Goal: Task Accomplishment & Management: Use online tool/utility

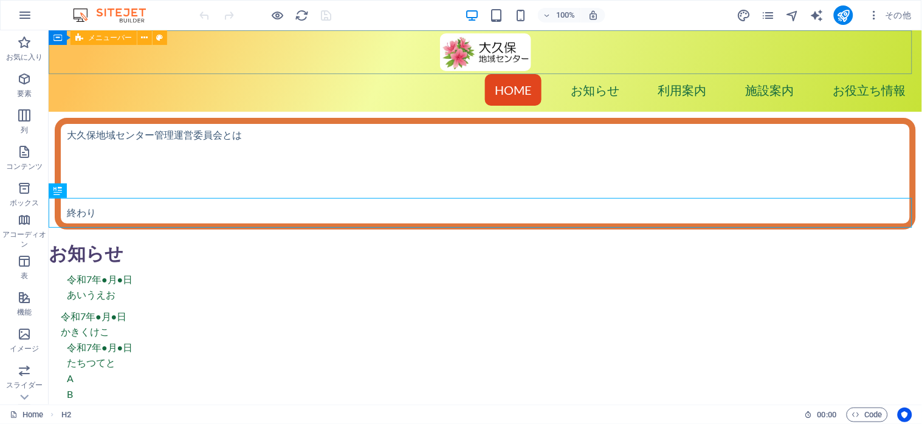
click at [98, 43] on div "メニューバー" at bounding box center [104, 37] width 66 height 15
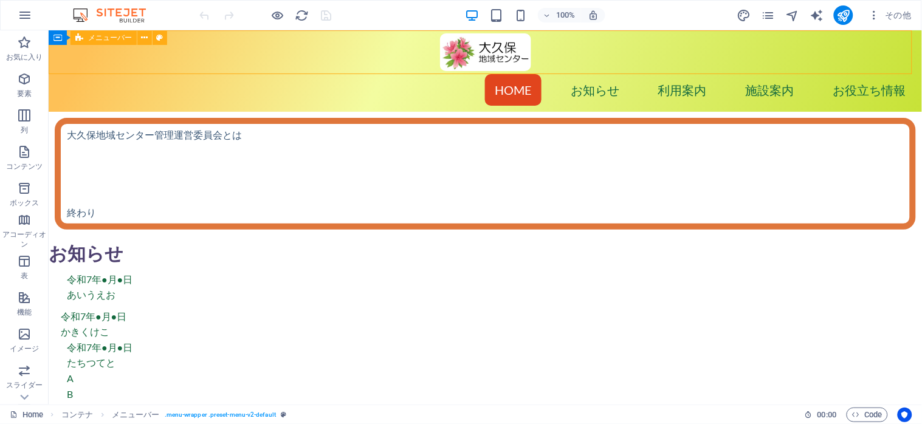
click at [98, 43] on div "メニューバー" at bounding box center [104, 37] width 66 height 15
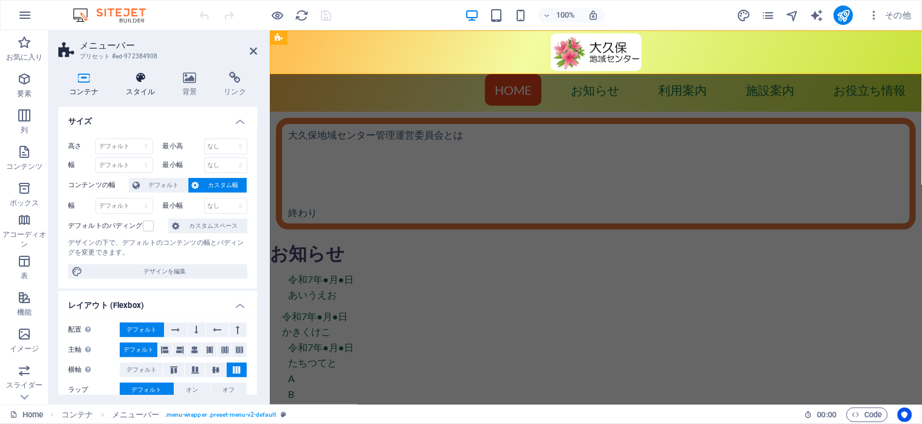
click at [134, 81] on icon at bounding box center [141, 78] width 52 height 12
select select "px"
select select "preset-menu-v2-default"
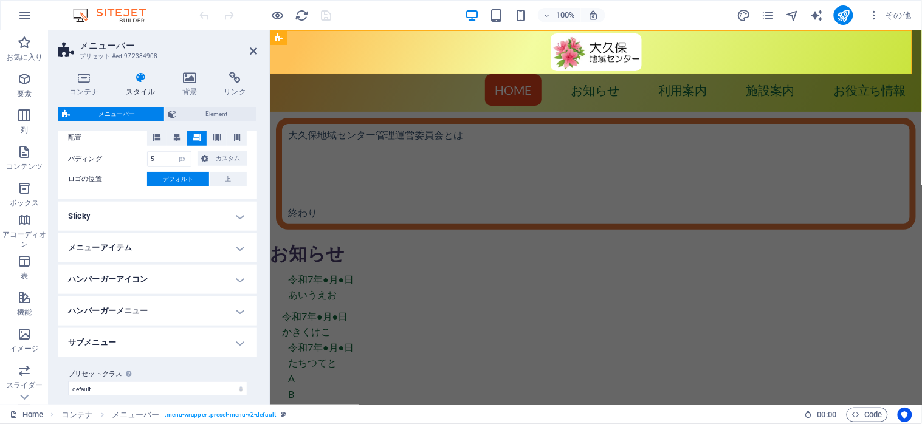
scroll to position [272, 0]
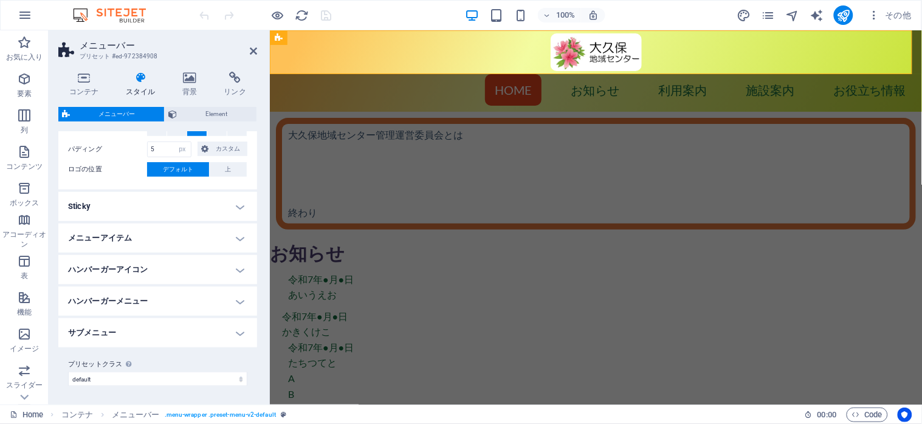
click at [235, 331] on h4 "サブメニュー" at bounding box center [157, 333] width 199 height 29
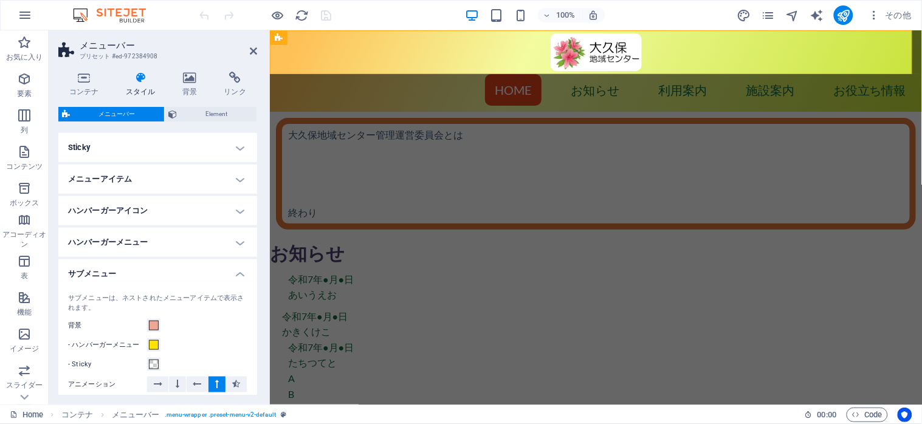
scroll to position [434, 0]
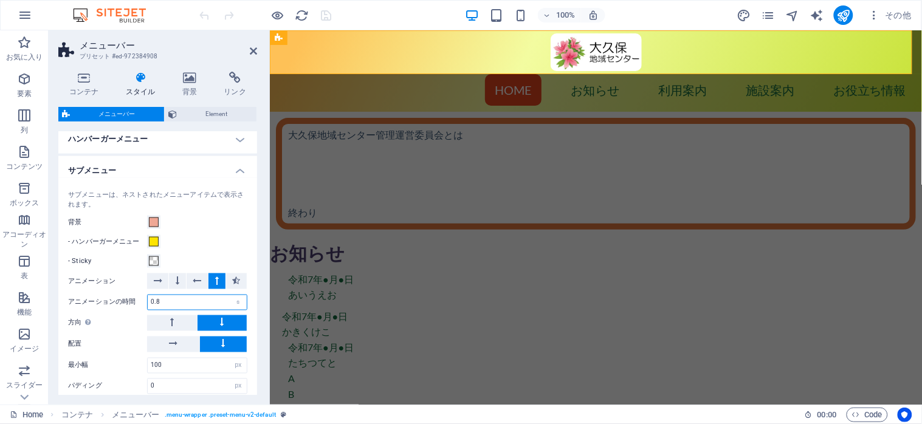
drag, startPoint x: 171, startPoint y: 302, endPoint x: 150, endPoint y: 297, distance: 21.8
click at [150, 297] on input "0.8" at bounding box center [197, 302] width 99 height 15
type input "0.2"
click at [200, 114] on span "Element" at bounding box center [217, 114] width 72 height 15
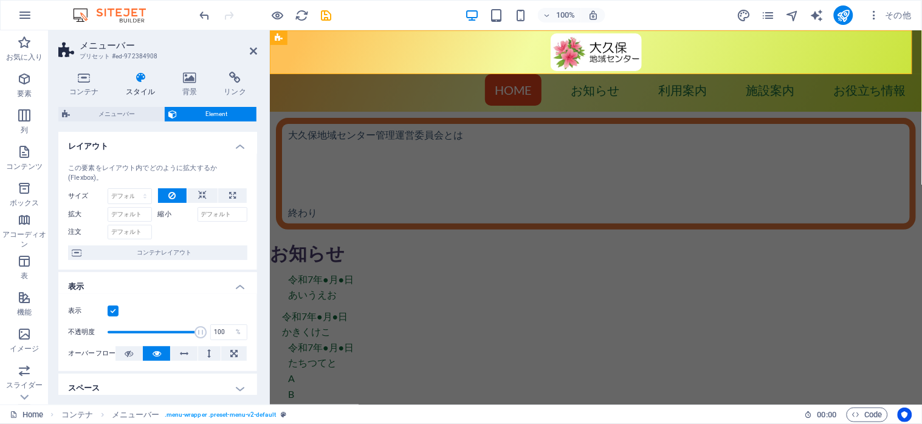
scroll to position [162, 0]
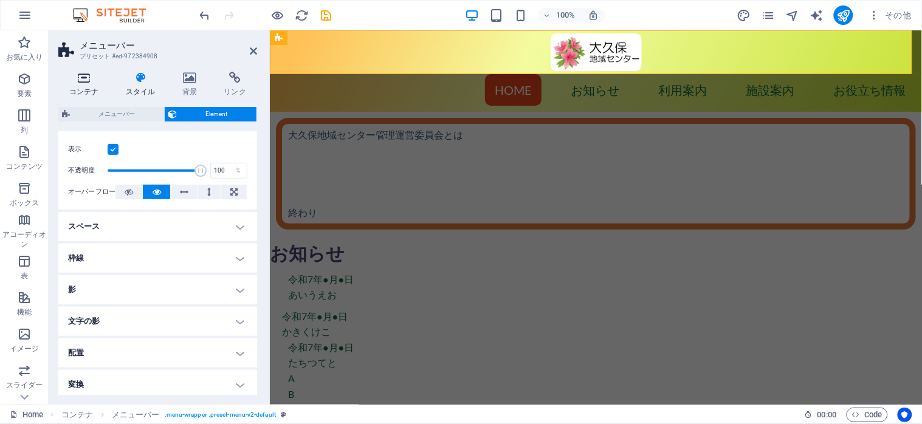
click at [79, 79] on icon at bounding box center [84, 78] width 52 height 12
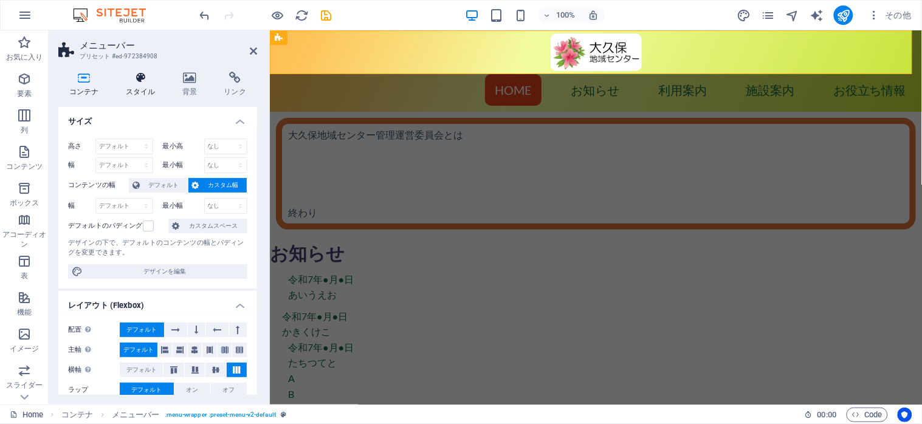
click at [135, 79] on icon at bounding box center [141, 78] width 52 height 12
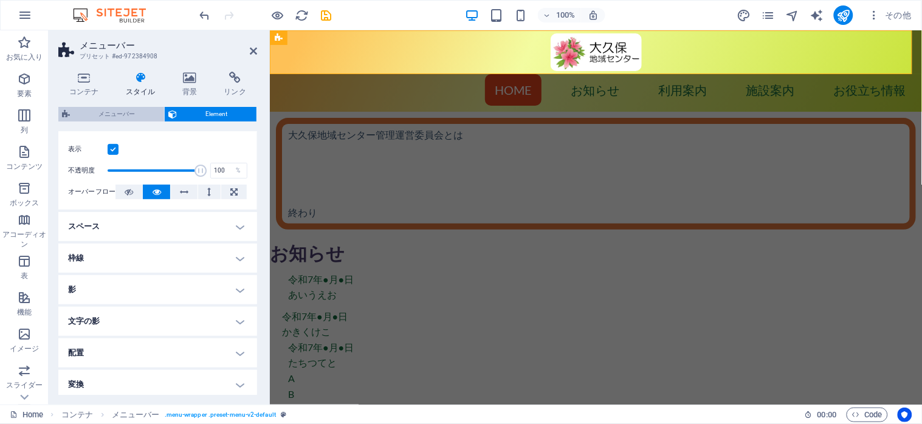
click at [124, 114] on span "メニューバー" at bounding box center [117, 114] width 87 height 15
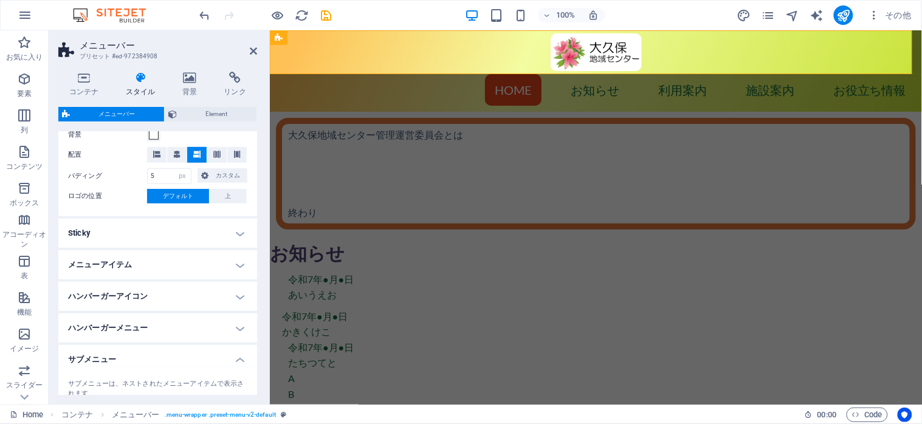
scroll to position [272, 0]
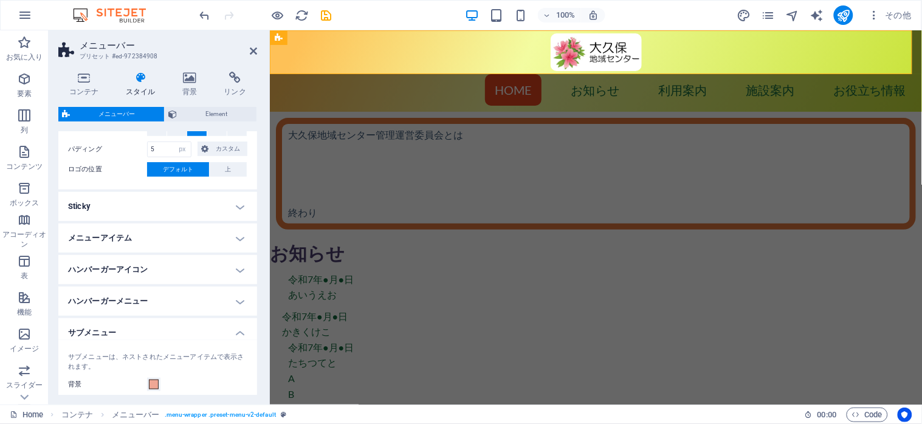
click at [235, 235] on h4 "メニューアイテム" at bounding box center [157, 238] width 199 height 29
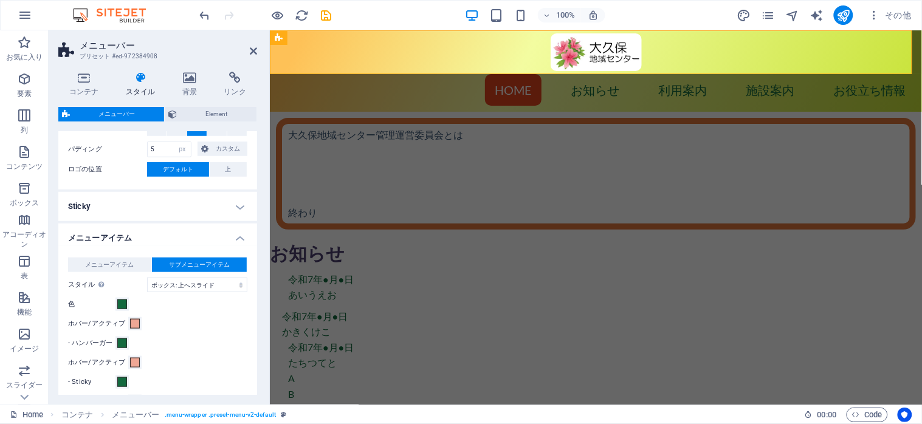
scroll to position [353, 0]
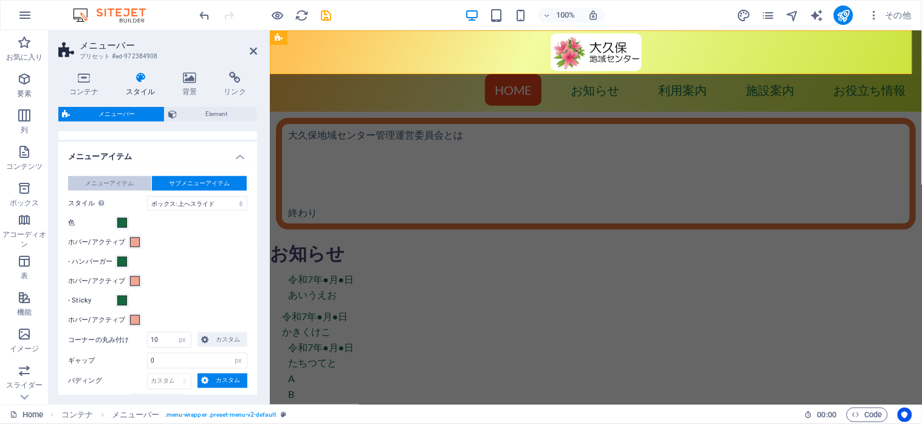
click at [119, 182] on span "メニューアイテム" at bounding box center [109, 183] width 49 height 15
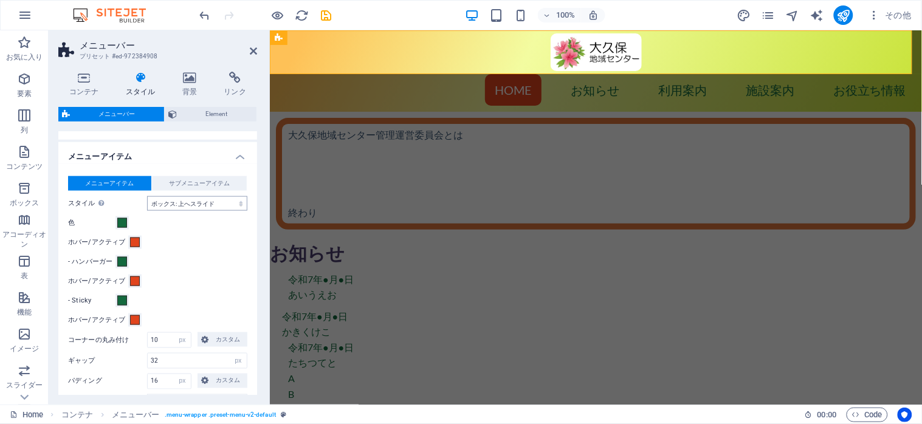
select select
click at [196, 181] on span "サブメニューアイテム" at bounding box center [199, 183] width 61 height 15
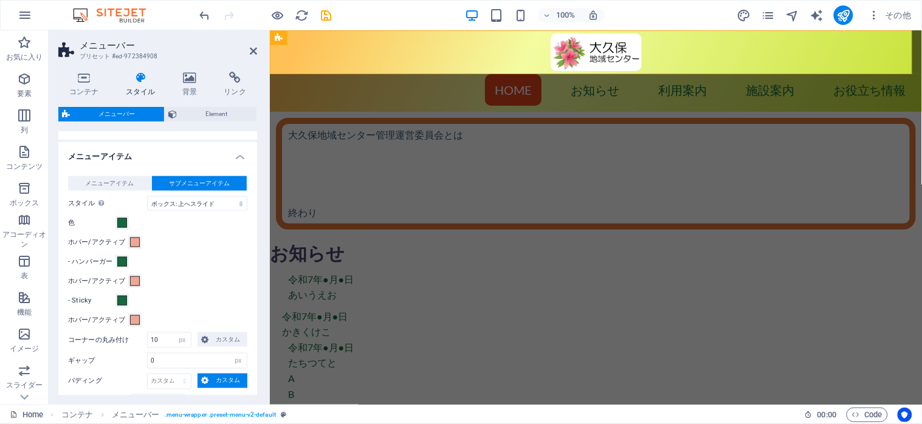
click at [236, 157] on h4 "メニューアイテム" at bounding box center [157, 153] width 199 height 22
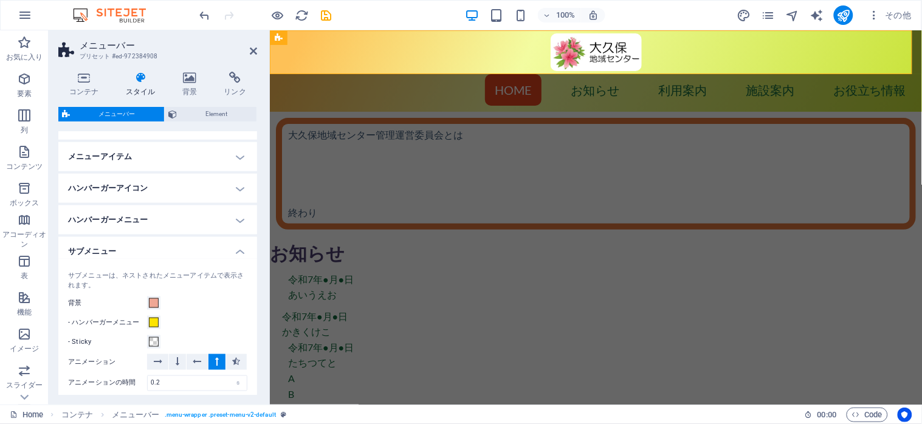
click at [236, 222] on h4 "ハンバーガーメニュー" at bounding box center [157, 220] width 199 height 29
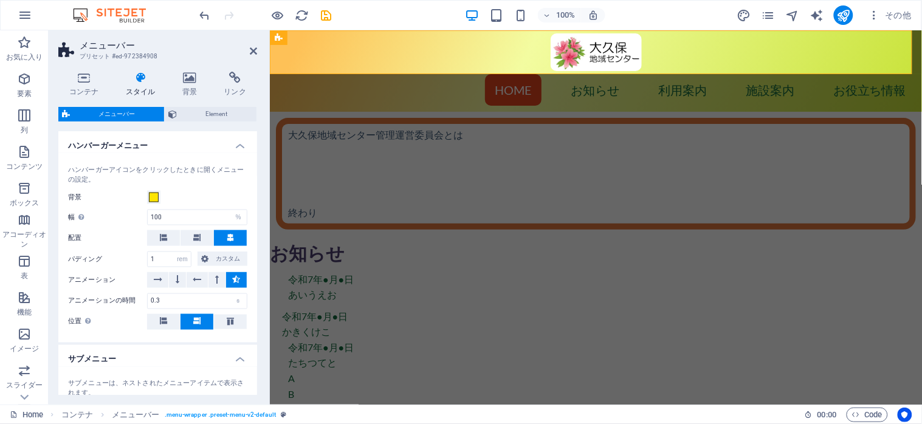
scroll to position [434, 0]
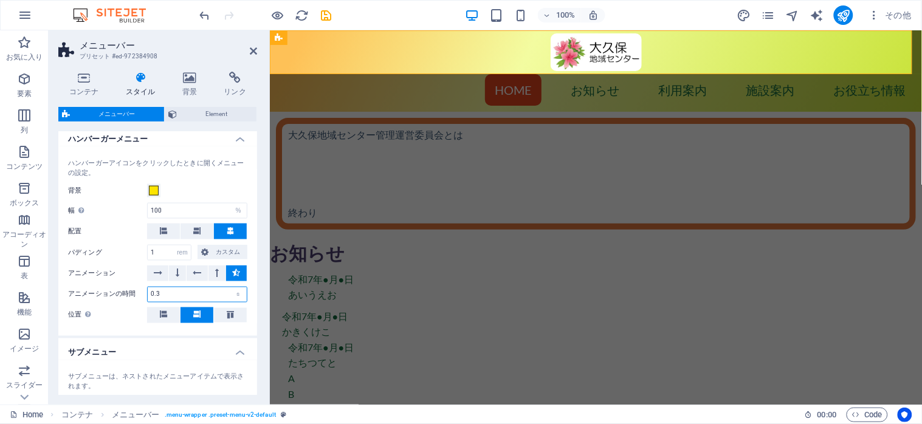
click at [181, 292] on input "0.3" at bounding box center [197, 295] width 99 height 15
click at [237, 138] on h4 "ハンバーガーメニュー" at bounding box center [157, 136] width 199 height 22
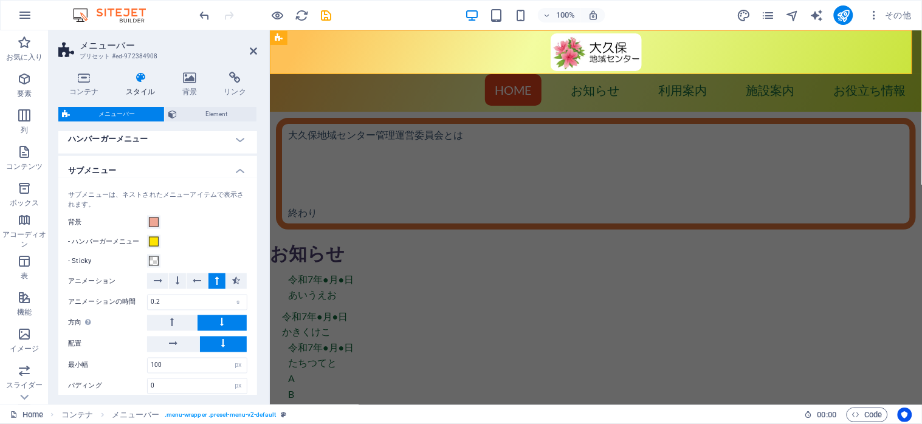
click at [235, 169] on h4 "サブメニュー" at bounding box center [157, 167] width 199 height 22
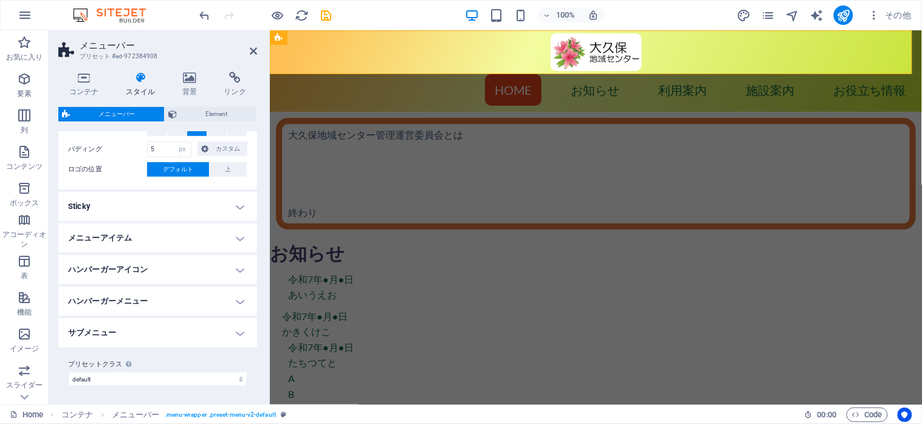
click at [238, 271] on h4 "ハンバーガーアイコン" at bounding box center [157, 269] width 199 height 29
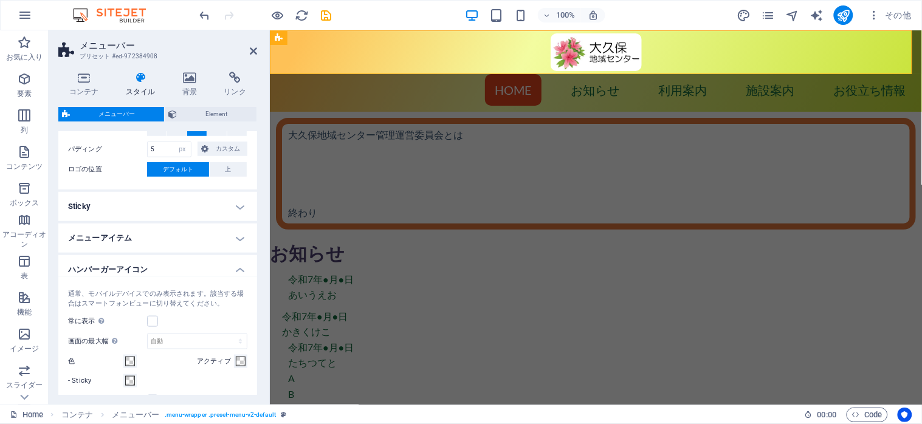
click at [238, 271] on h4 "ハンバーガーアイコン" at bounding box center [157, 266] width 199 height 22
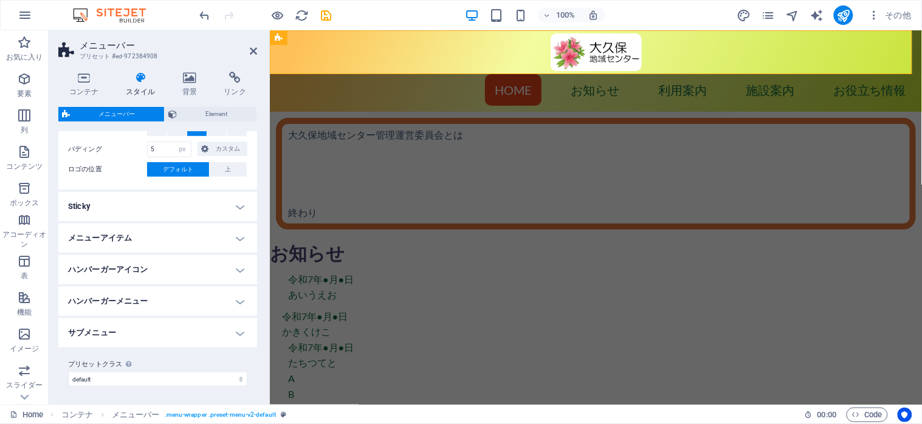
click at [239, 235] on h4 "メニューアイテム" at bounding box center [157, 238] width 199 height 29
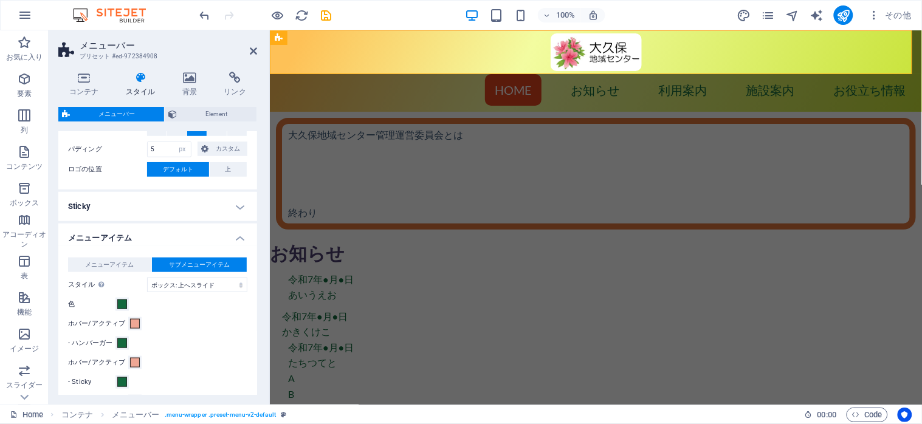
scroll to position [353, 0]
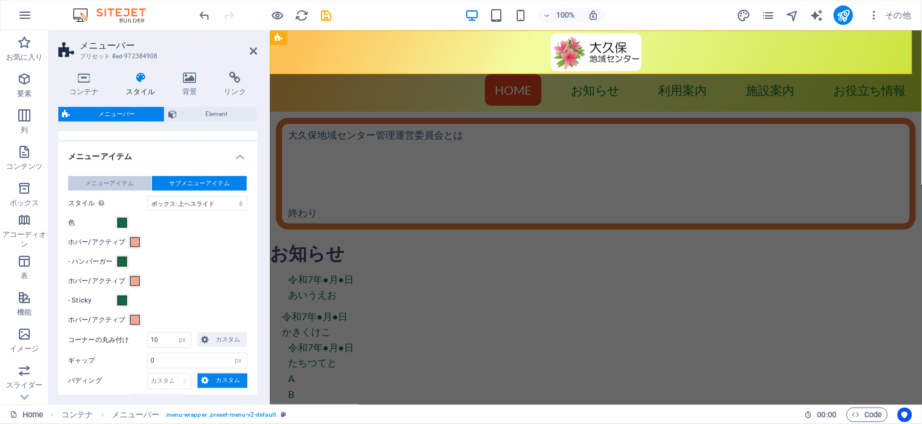
click at [116, 181] on span "メニューアイテム" at bounding box center [109, 183] width 49 height 15
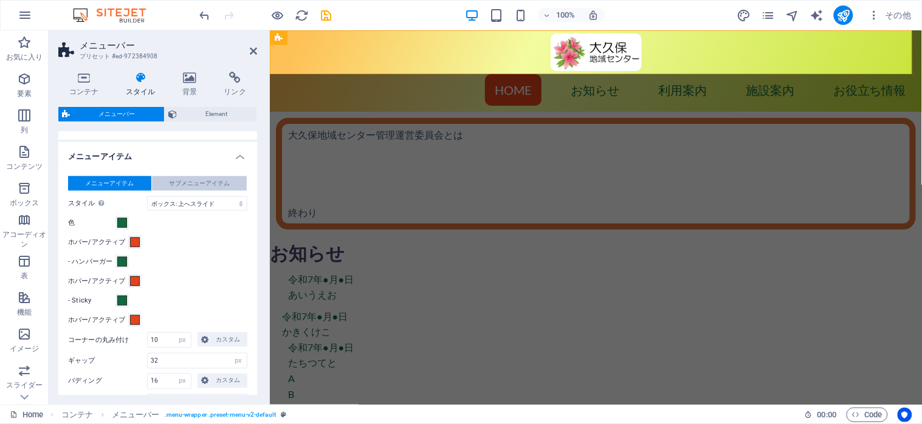
click at [197, 186] on span "サブメニューアイテム" at bounding box center [199, 183] width 61 height 15
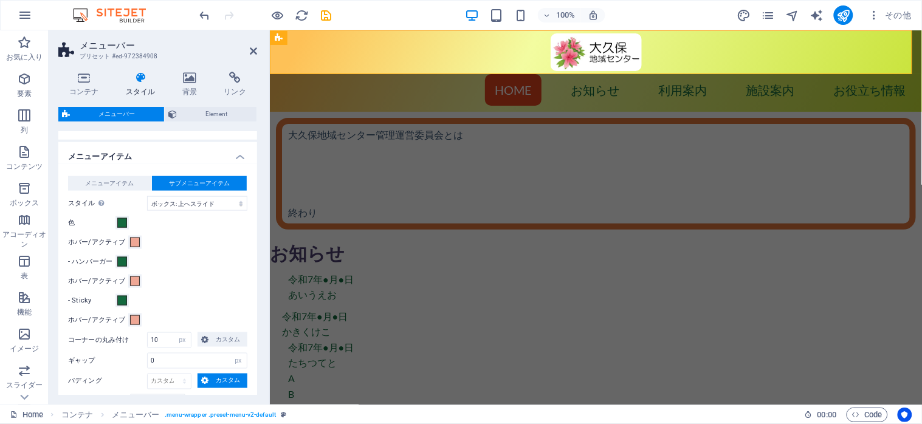
select select
click at [166, 365] on input "0" at bounding box center [197, 361] width 99 height 15
type input "32"
select select
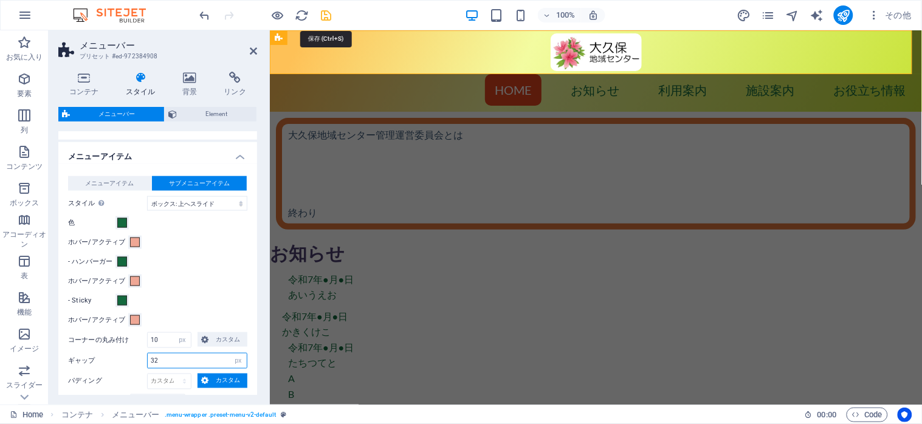
type input "32"
click at [323, 16] on icon "save" at bounding box center [327, 16] width 14 height 14
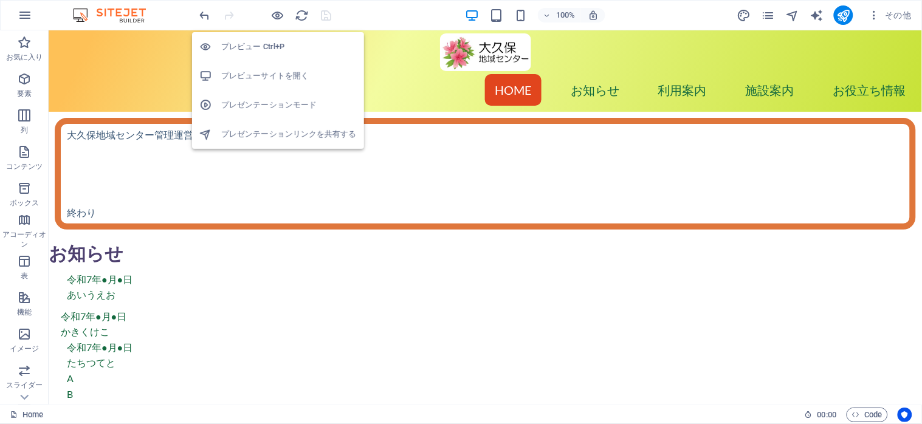
click at [281, 77] on h6 "プレビューサイトを開く" at bounding box center [289, 76] width 136 height 15
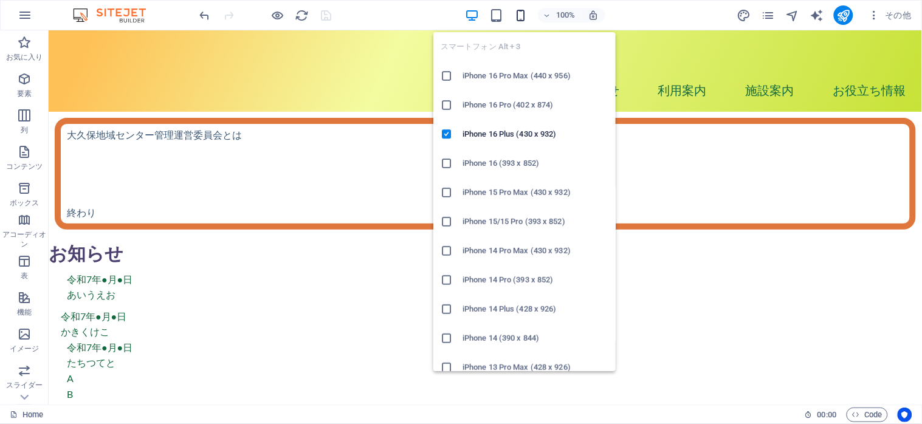
click at [521, 17] on icon "button" at bounding box center [521, 16] width 14 height 14
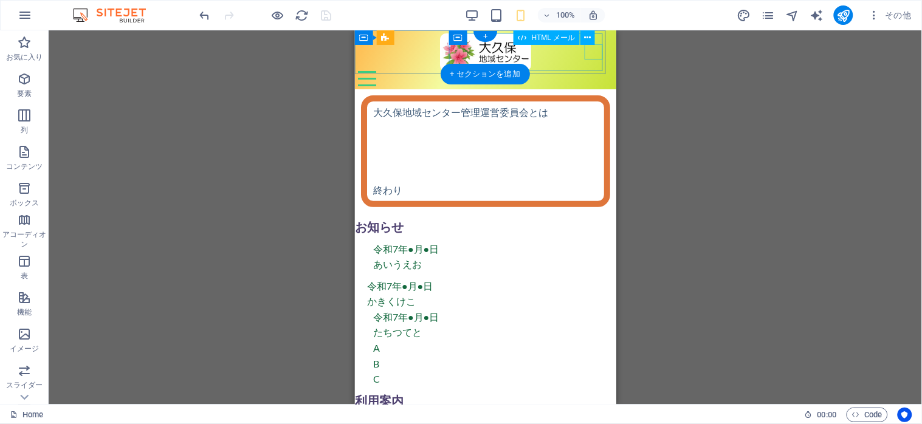
click at [589, 71] on div "Menu" at bounding box center [485, 78] width 255 height 15
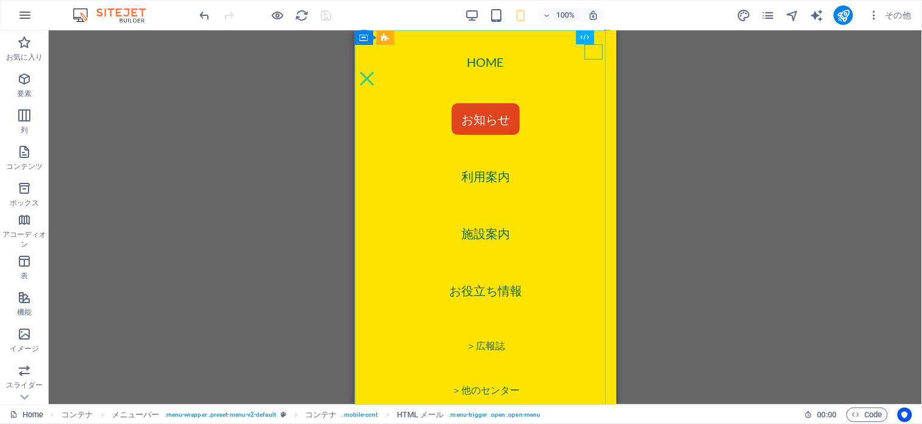
scroll to position [37, 0]
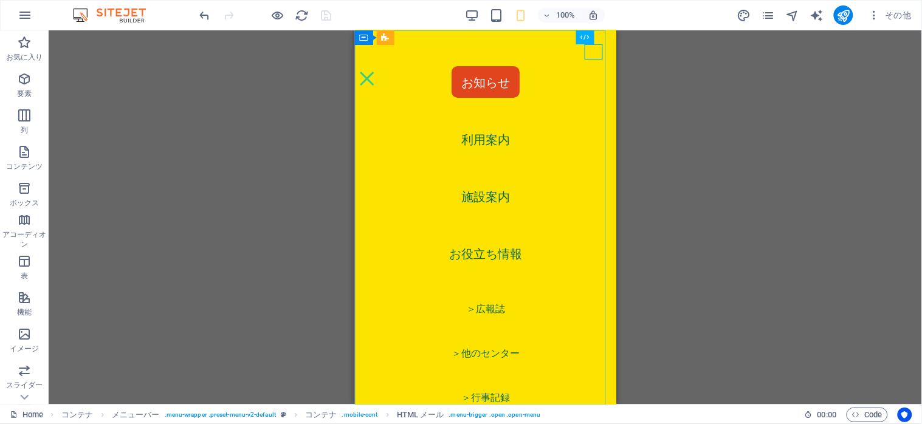
click at [474, 254] on nav "Home お知らせ 利用案内 施設案内 お役立ち情報 ＞広報誌 ＞他のセンター ＞行事記録" at bounding box center [484, 217] width 261 height 375
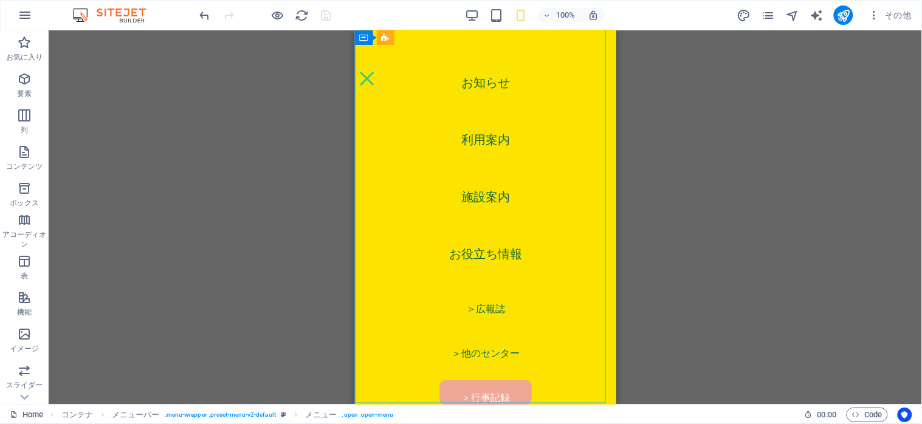
scroll to position [2690, 0]
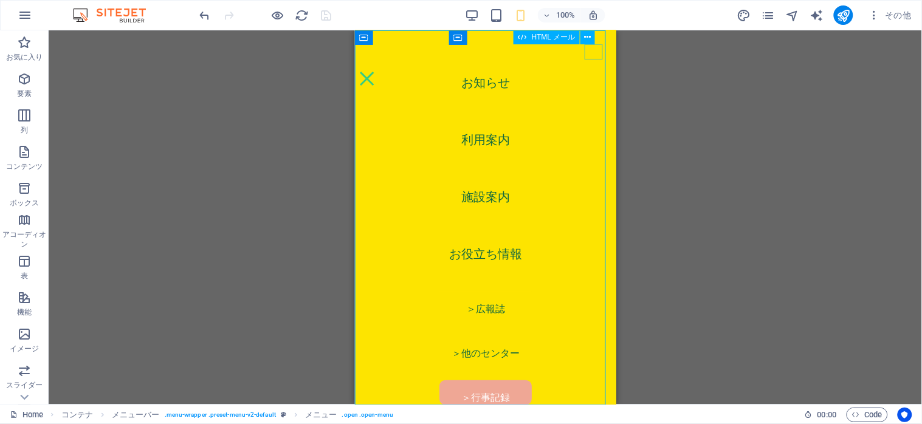
click at [376, 71] on div "Menu" at bounding box center [367, 78] width 18 height 15
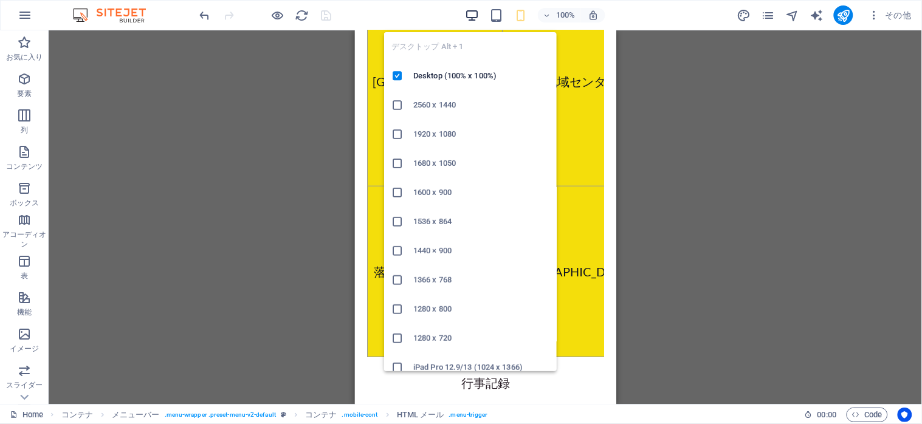
click at [475, 13] on icon "button" at bounding box center [473, 16] width 14 height 14
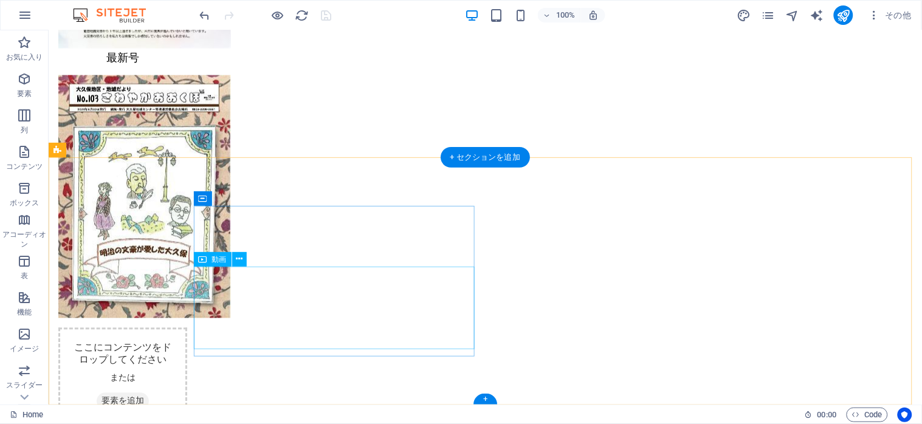
scroll to position [1717, 0]
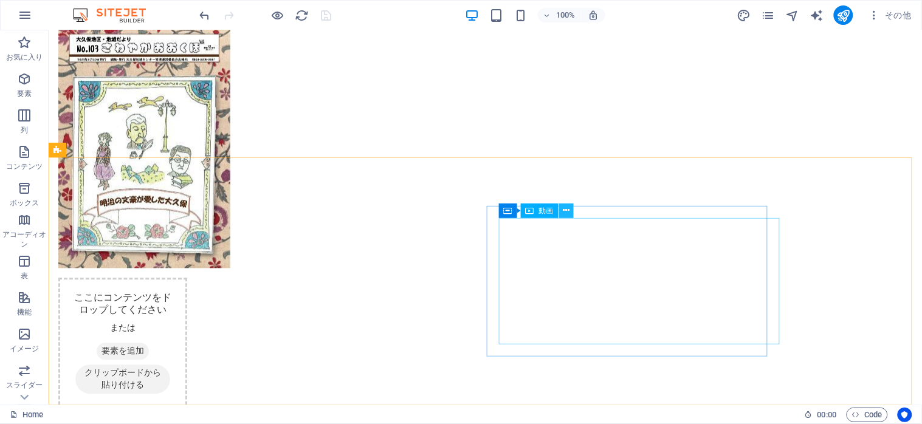
click at [564, 208] on icon at bounding box center [566, 210] width 7 height 13
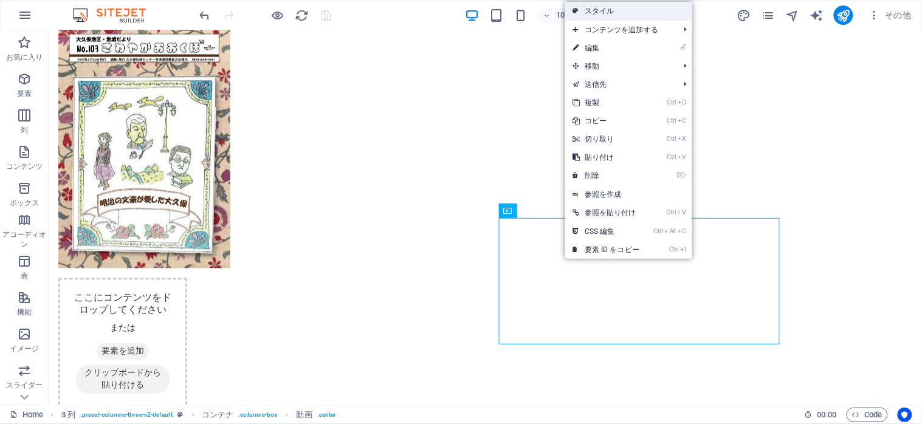
drag, startPoint x: 620, startPoint y: 13, endPoint x: 166, endPoint y: 53, distance: 455.4
click at [620, 13] on link "スタイル" at bounding box center [628, 11] width 127 height 18
select select "px"
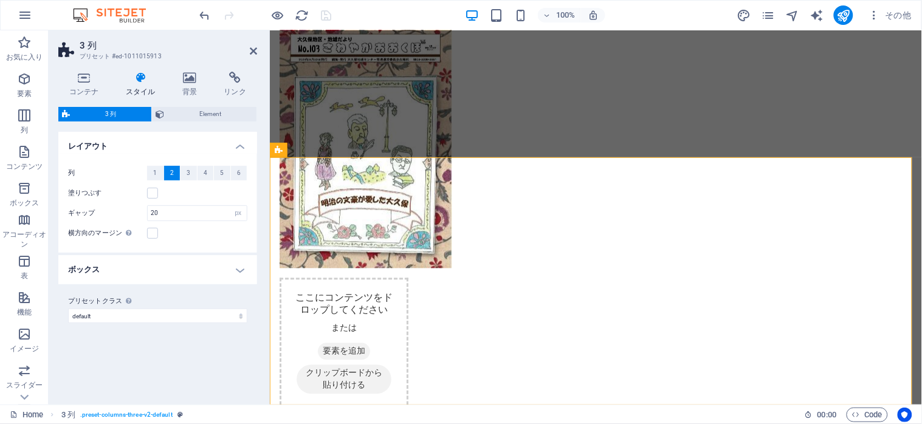
click at [235, 274] on h4 "ボックス" at bounding box center [157, 269] width 199 height 29
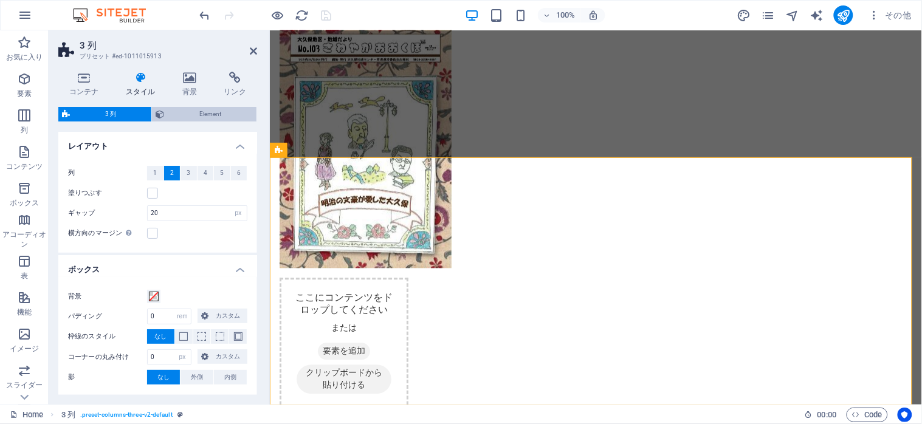
click at [209, 116] on span "Element" at bounding box center [210, 114] width 85 height 15
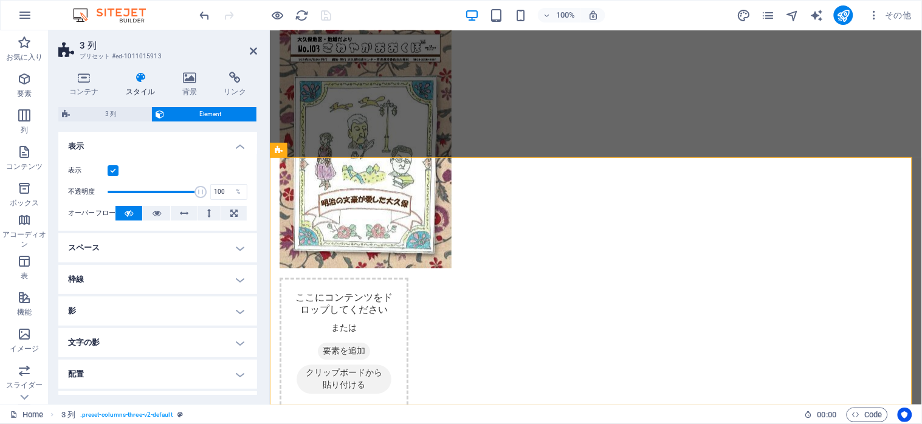
click at [235, 251] on h4 "スペース" at bounding box center [157, 247] width 199 height 29
click at [235, 251] on h4 "スペース" at bounding box center [157, 244] width 199 height 22
click at [251, 51] on icon at bounding box center [253, 51] width 7 height 10
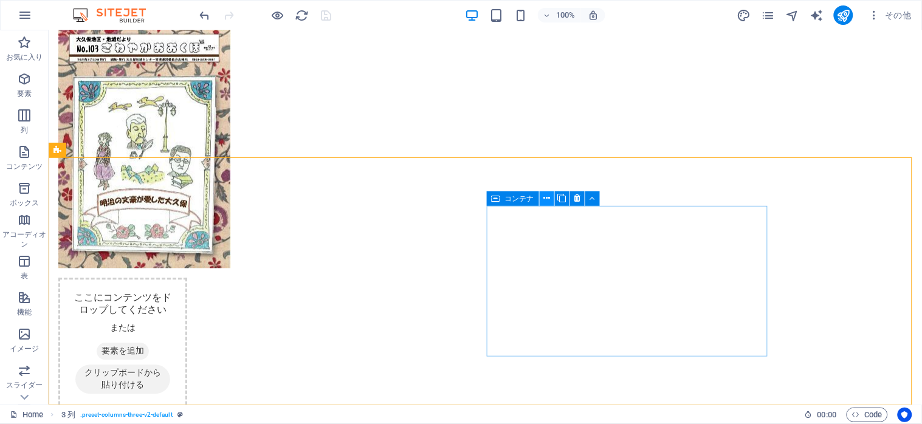
click at [547, 201] on icon at bounding box center [547, 198] width 7 height 13
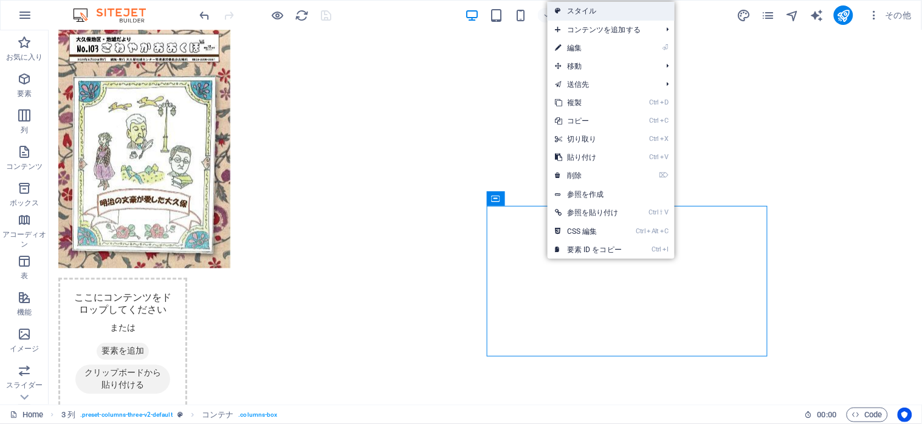
click at [595, 9] on link "スタイル" at bounding box center [611, 11] width 127 height 18
select select "px"
select select "rem"
select select "px"
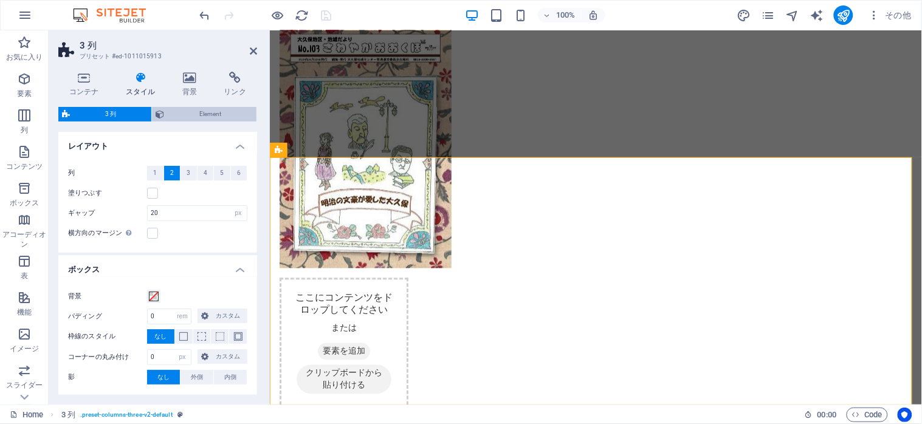
click at [203, 116] on span "Element" at bounding box center [210, 114] width 85 height 15
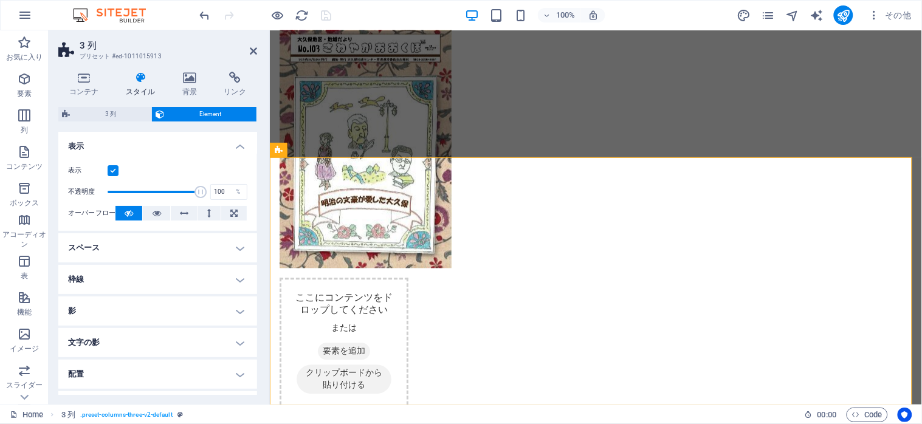
click at [235, 247] on h4 "スペース" at bounding box center [157, 247] width 199 height 29
click at [235, 247] on h4 "スペース" at bounding box center [157, 244] width 199 height 22
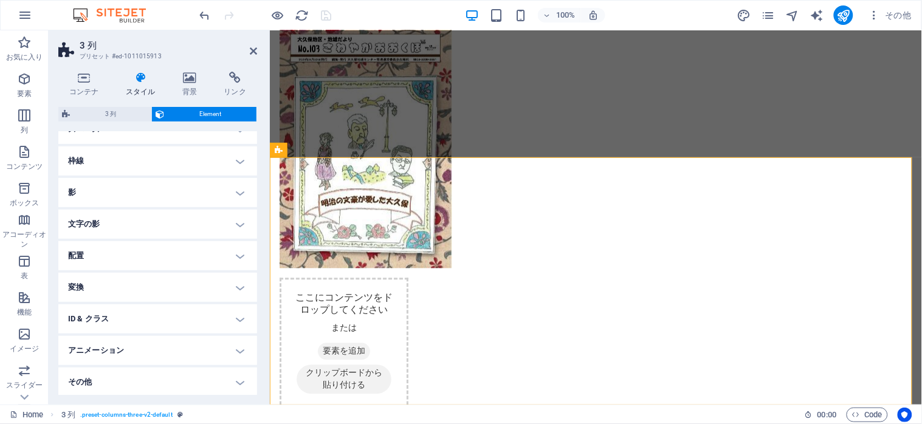
click at [235, 254] on h4 "配置" at bounding box center [157, 255] width 199 height 29
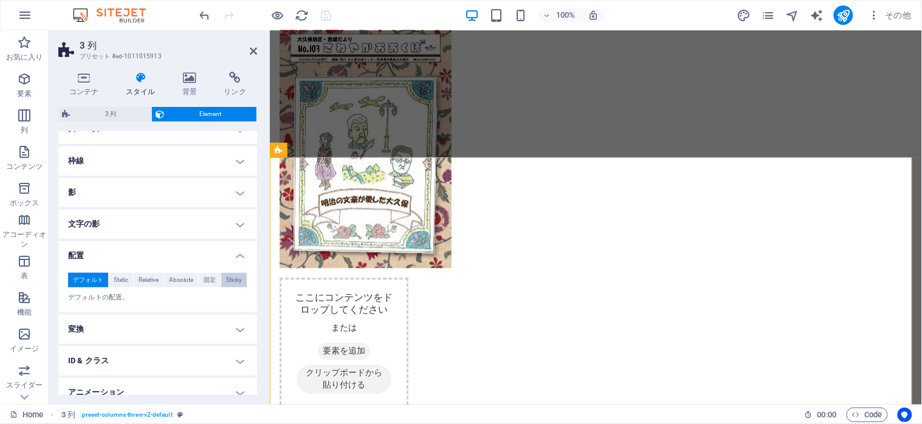
click at [231, 280] on span "Sticky" at bounding box center [234, 280] width 16 height 15
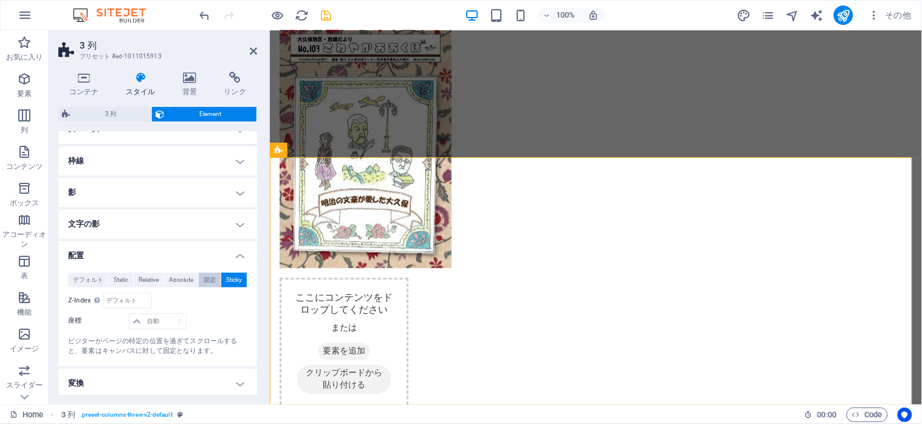
click at [209, 282] on span "固定" at bounding box center [210, 280] width 12 height 15
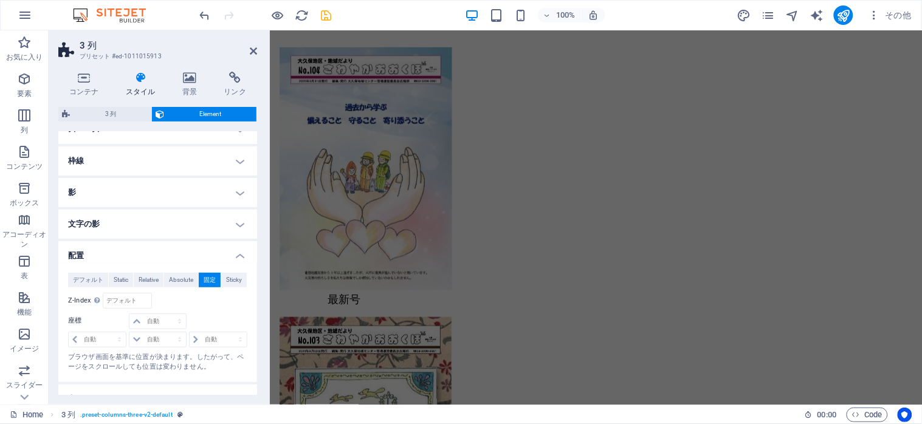
scroll to position [1469, 0]
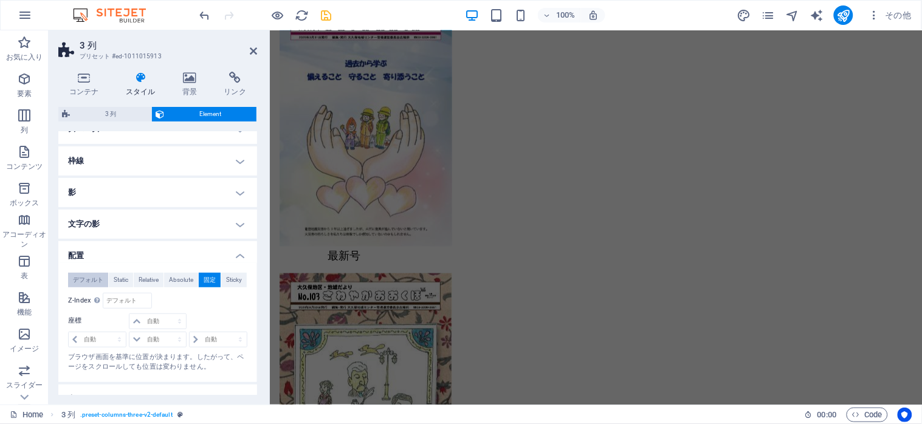
click at [89, 280] on span "デフォルト" at bounding box center [88, 280] width 30 height 15
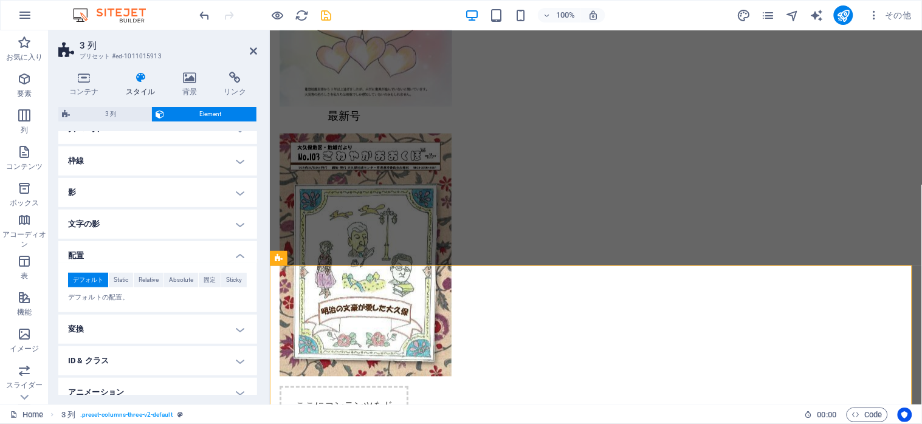
scroll to position [1717, 0]
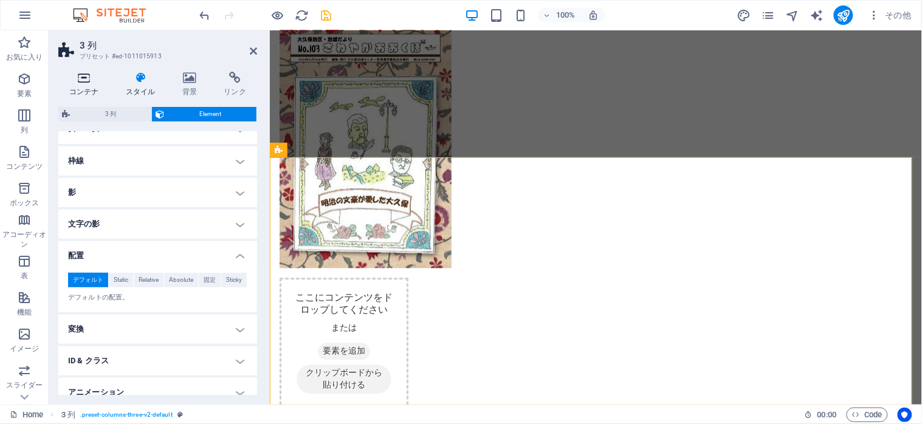
click at [85, 80] on icon at bounding box center [84, 78] width 52 height 12
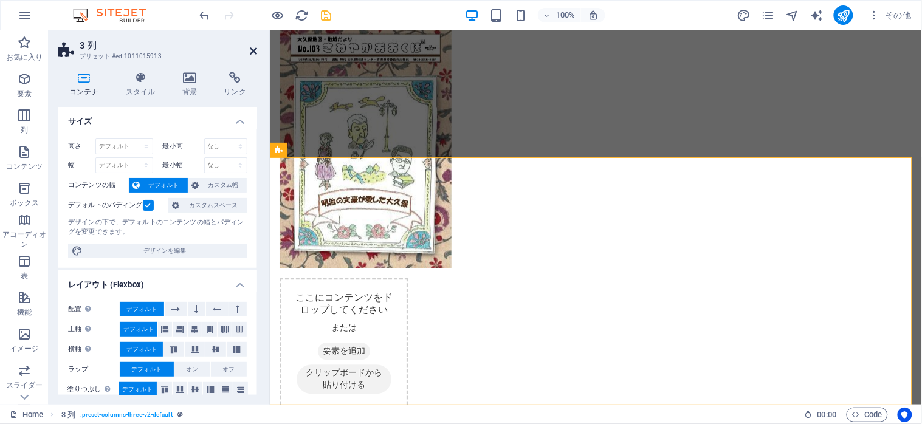
drag, startPoint x: 253, startPoint y: 50, endPoint x: 213, endPoint y: 35, distance: 42.7
click at [253, 50] on icon at bounding box center [253, 51] width 7 height 10
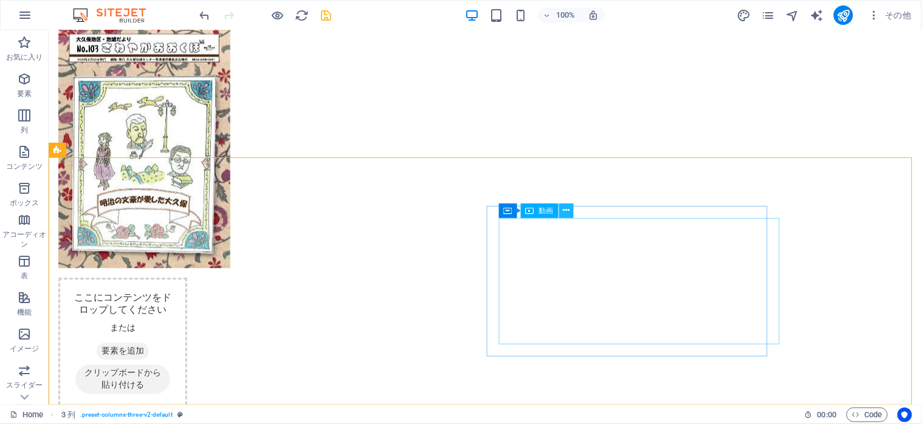
click at [565, 209] on icon at bounding box center [566, 210] width 7 height 13
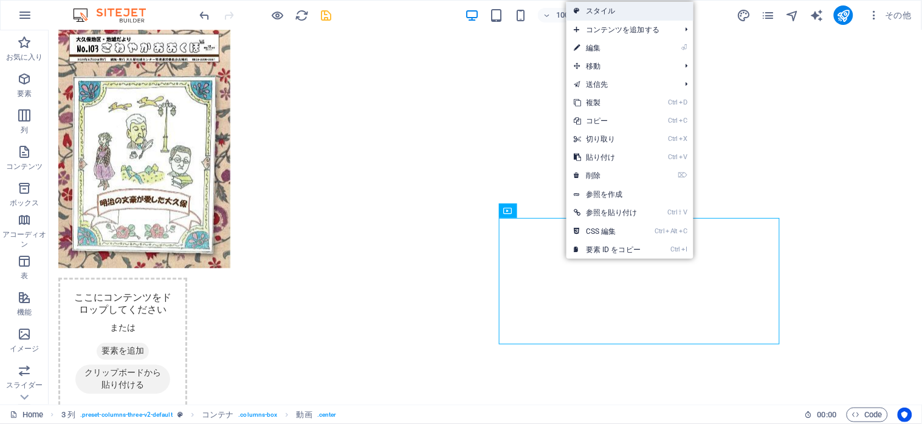
click at [606, 9] on link "スタイル" at bounding box center [630, 11] width 127 height 18
select select "px"
select select "rem"
select select "px"
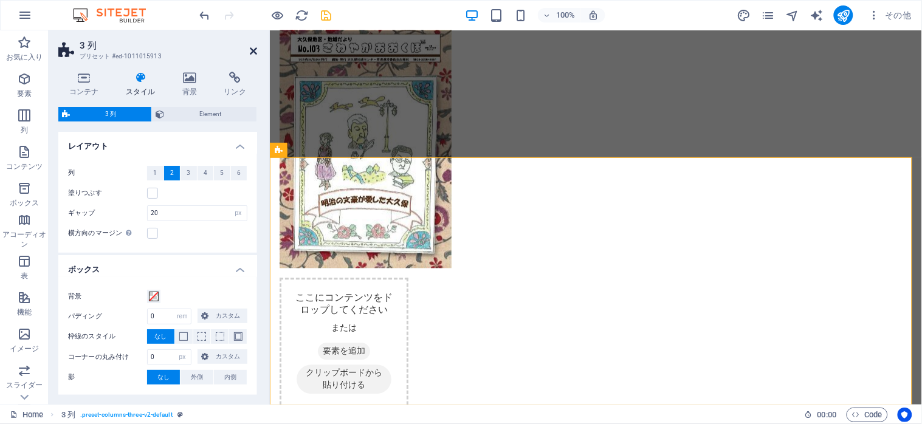
click at [254, 52] on icon at bounding box center [253, 51] width 7 height 10
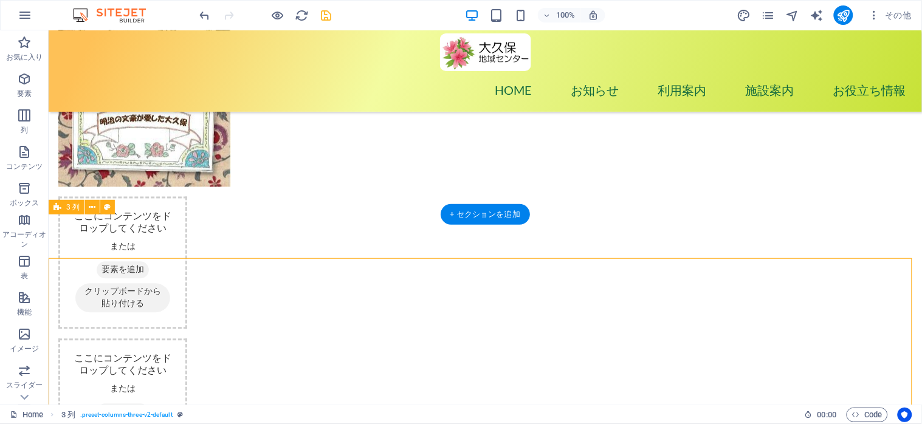
scroll to position [1594, 0]
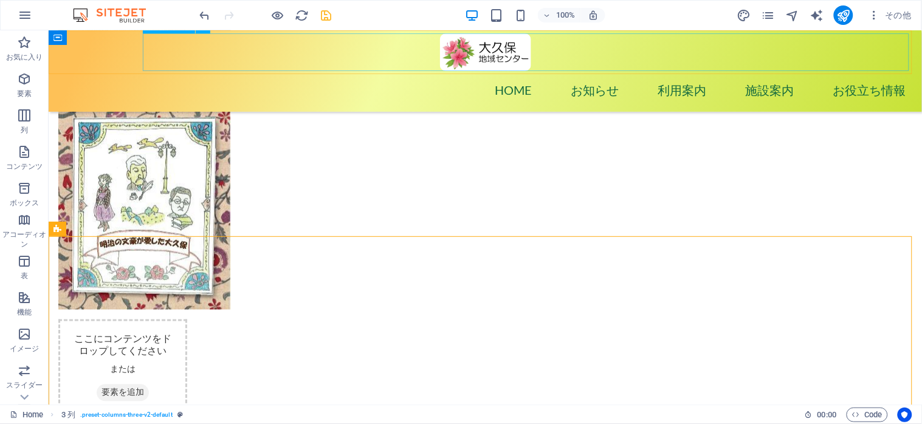
click at [505, 71] on nav "Home お知らせ 利用案内 施設案内 お役立ち情報 ＞広報誌 ＞他のセンター ＞行事記録" at bounding box center [485, 90] width 868 height 38
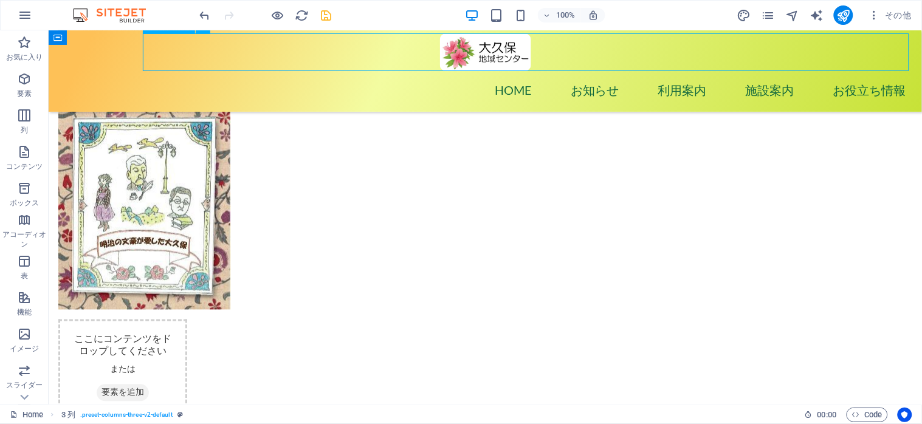
click at [505, 71] on nav "Home お知らせ 利用案内 施設案内 お役立ち情報 ＞広報誌 ＞他のセンター ＞行事記録" at bounding box center [485, 90] width 868 height 38
select select
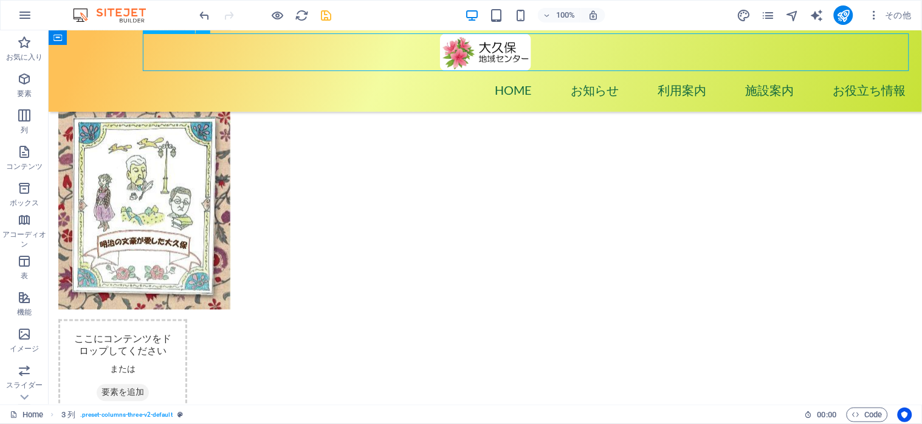
select select
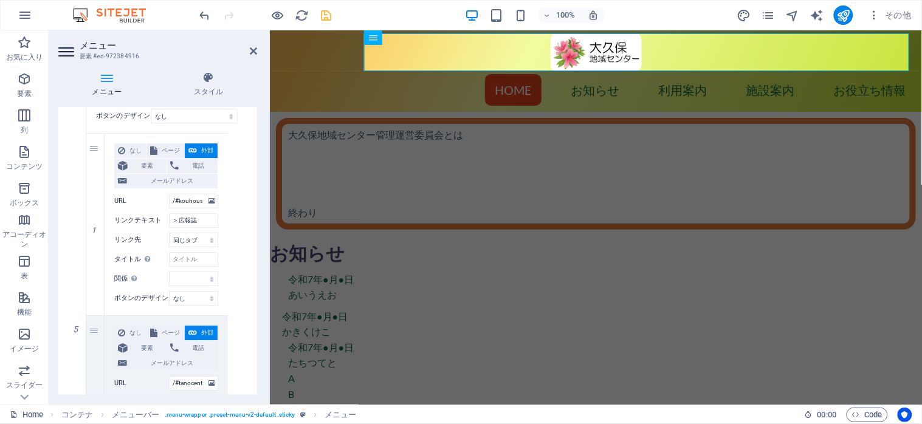
scroll to position [973, 0]
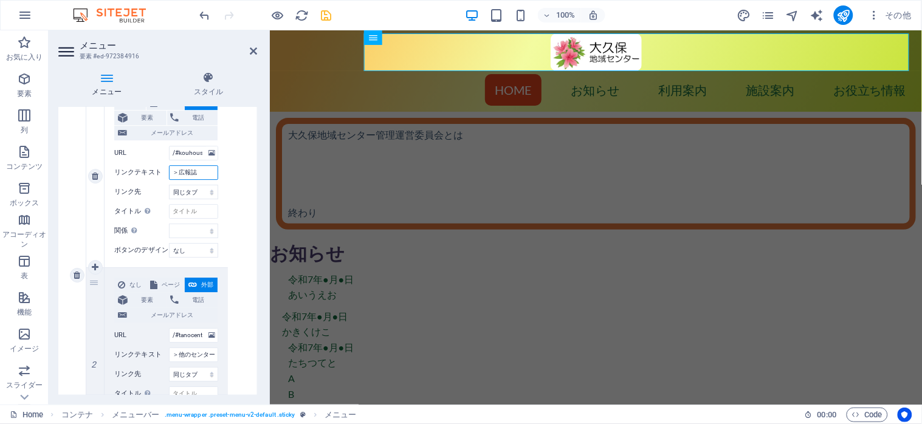
click at [175, 171] on input "＞広報誌" at bounding box center [193, 172] width 49 height 15
type input "（広報誌"
select select
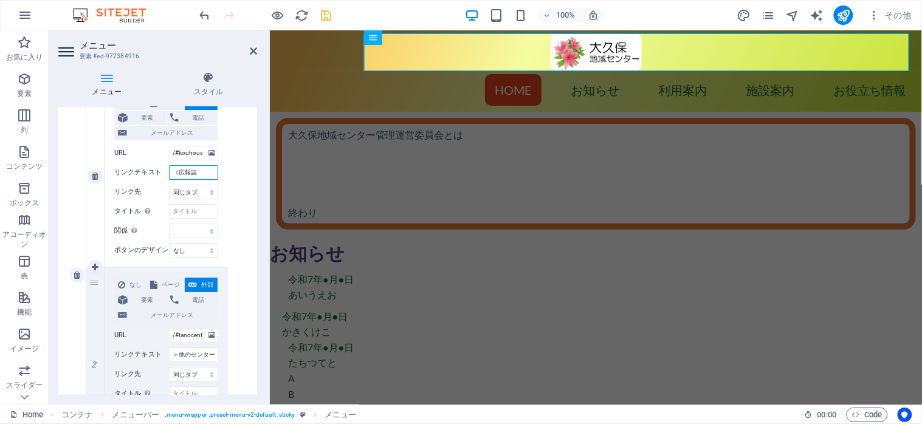
select select
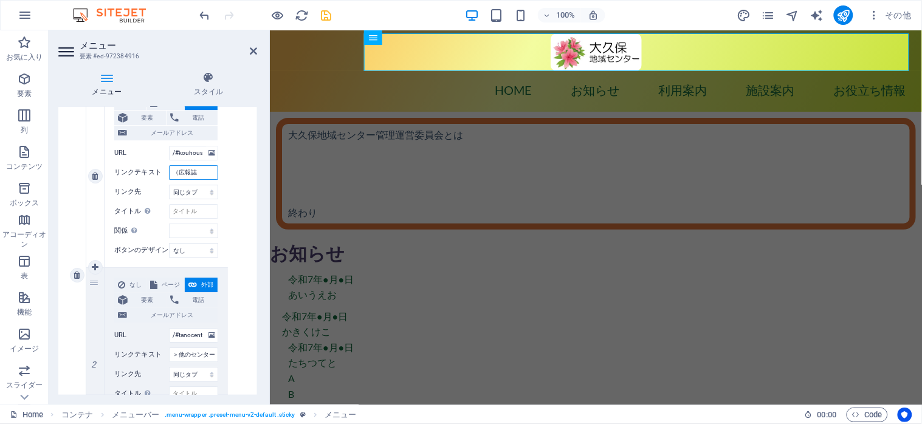
type input "（広報誌）"
select select
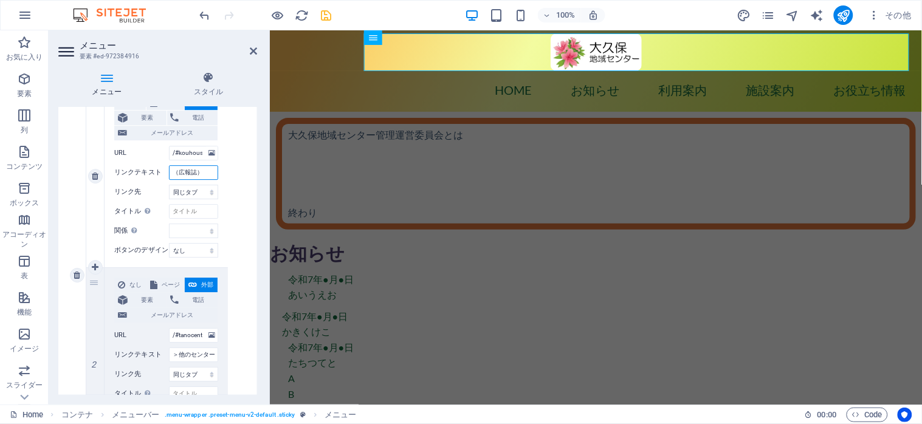
select select
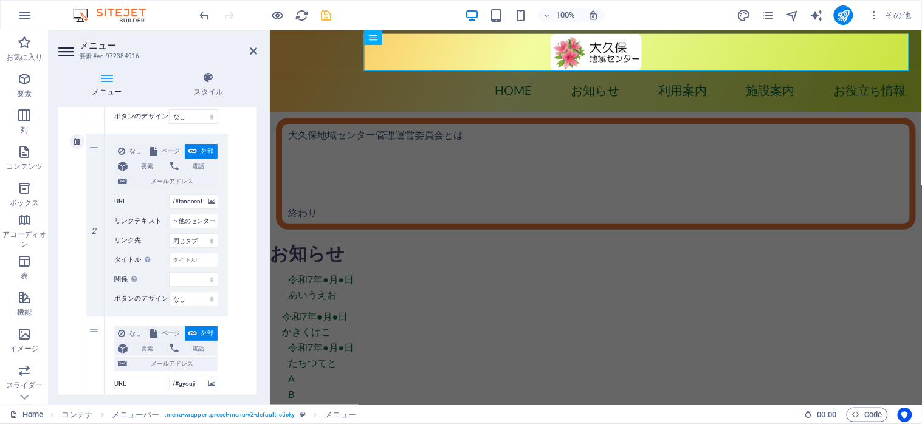
scroll to position [1135, 0]
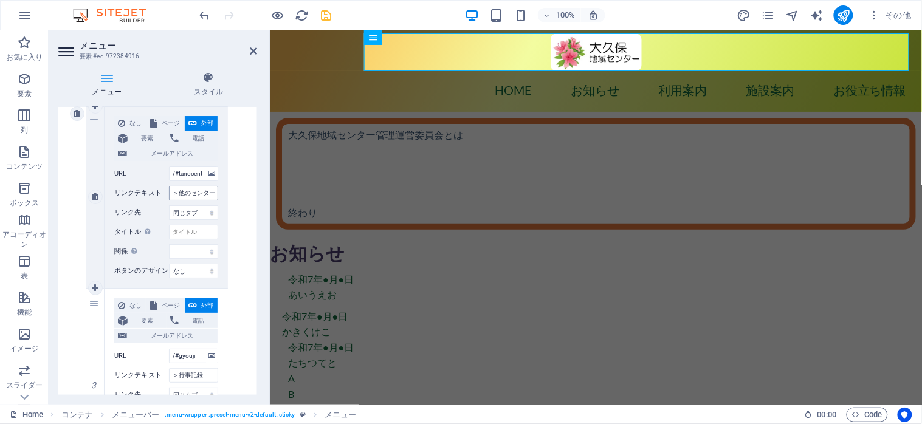
type input "（広報誌）"
click at [184, 193] on input "＞他のセンター" at bounding box center [193, 193] width 49 height 15
type input "（他のセンター"
select select
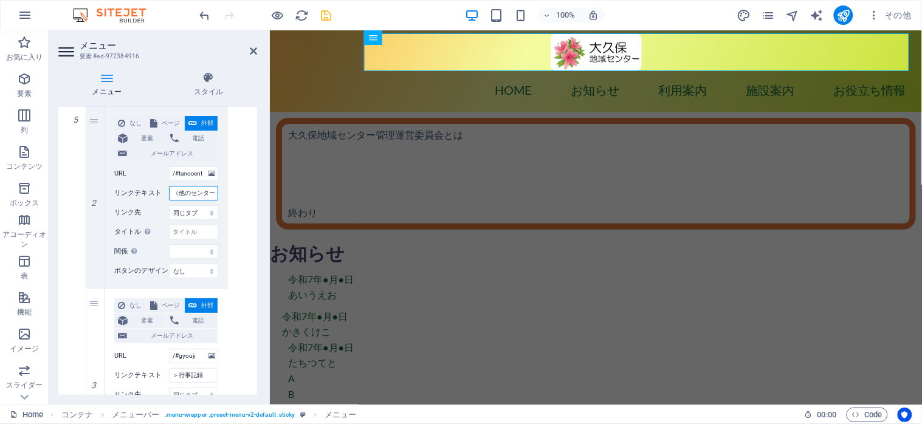
select select
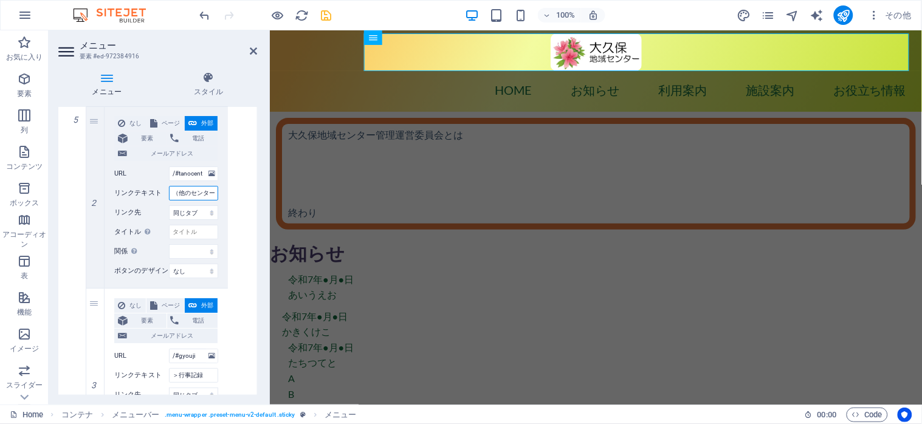
select select
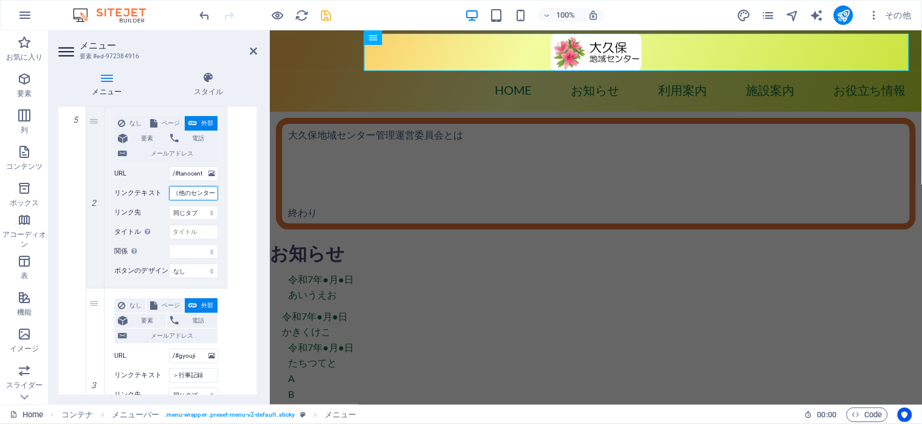
select select
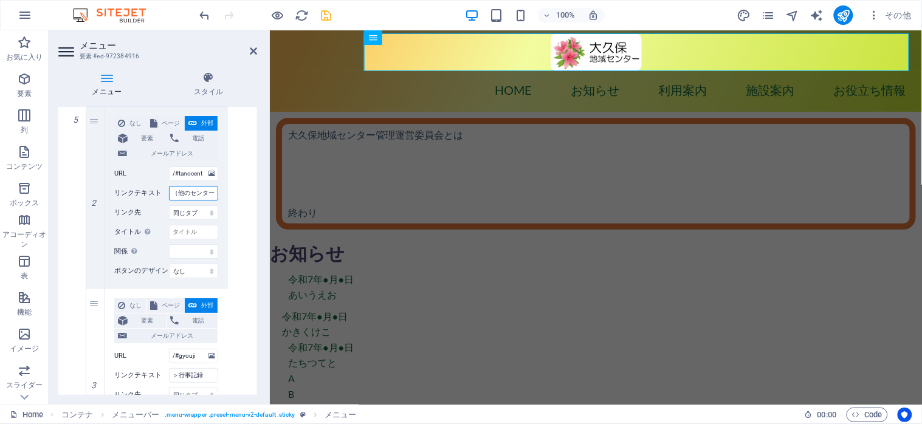
type input "（他のセンター）"
select select
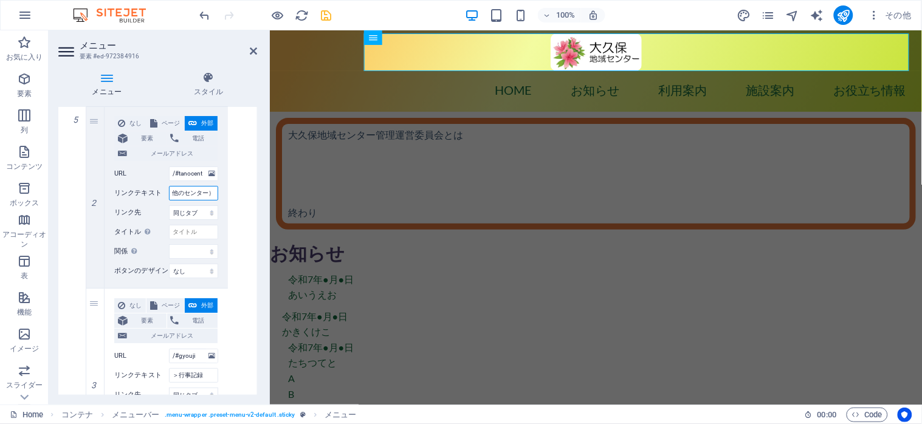
select select
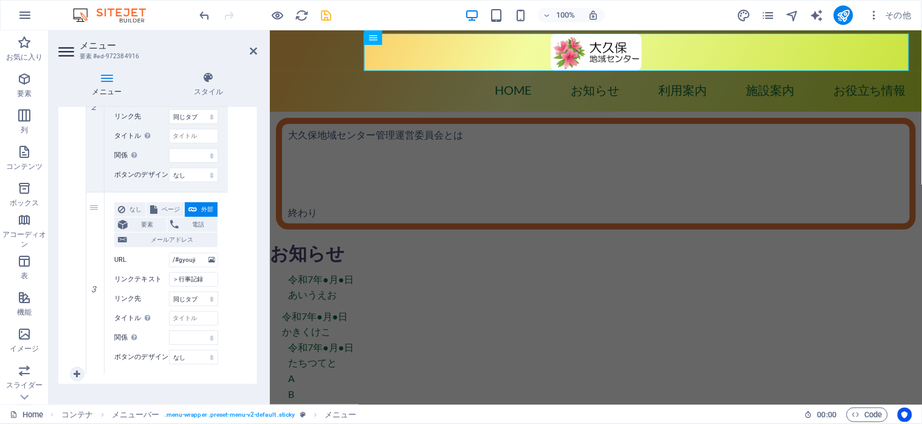
scroll to position [1243, 0]
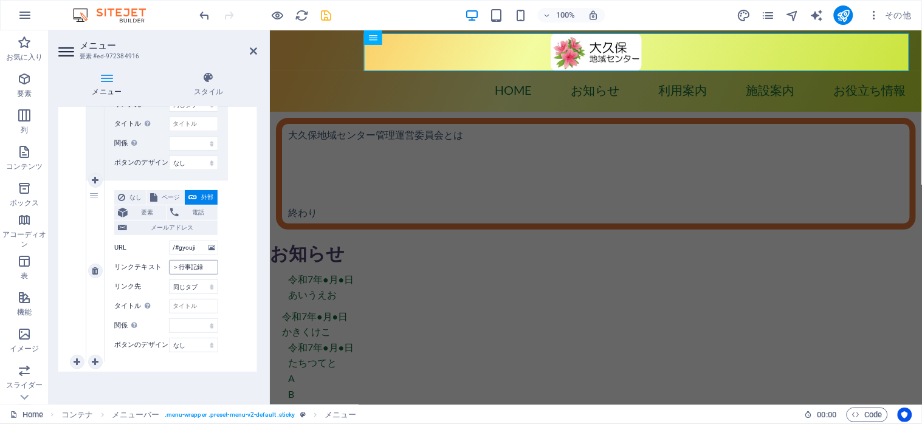
type input "（他のセンター）"
click at [182, 268] on input "＞行事記録" at bounding box center [193, 267] width 49 height 15
type input "＞事記録"
select select
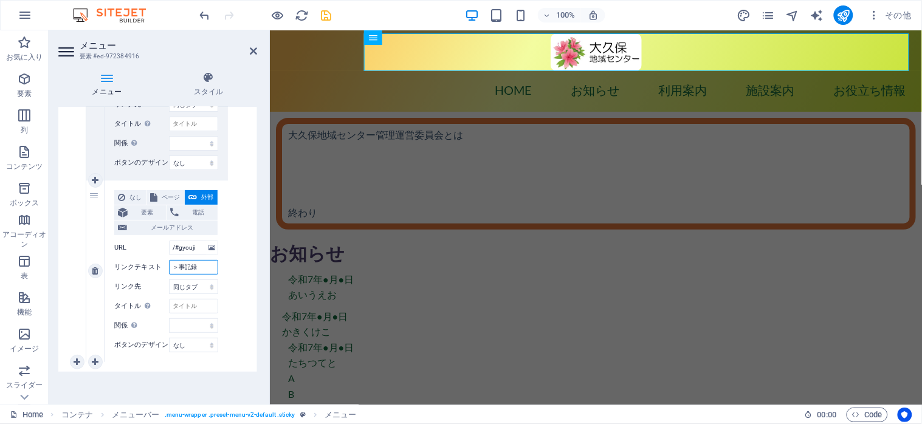
select select
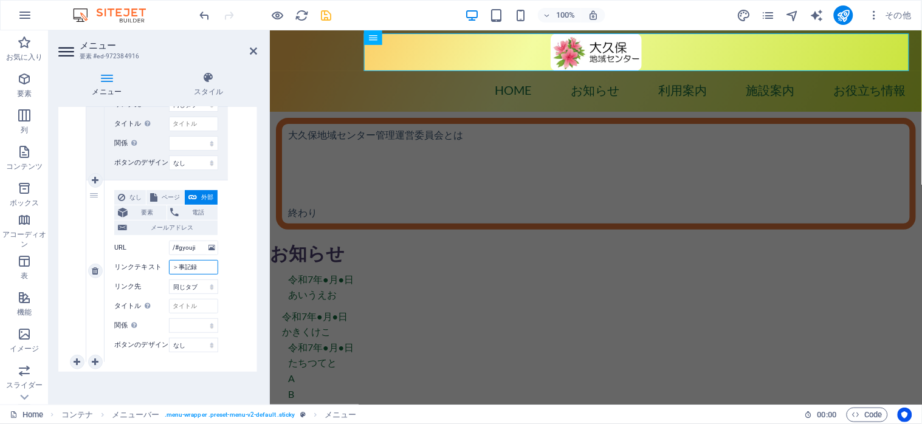
select select
type input "＞（事記録"
select select
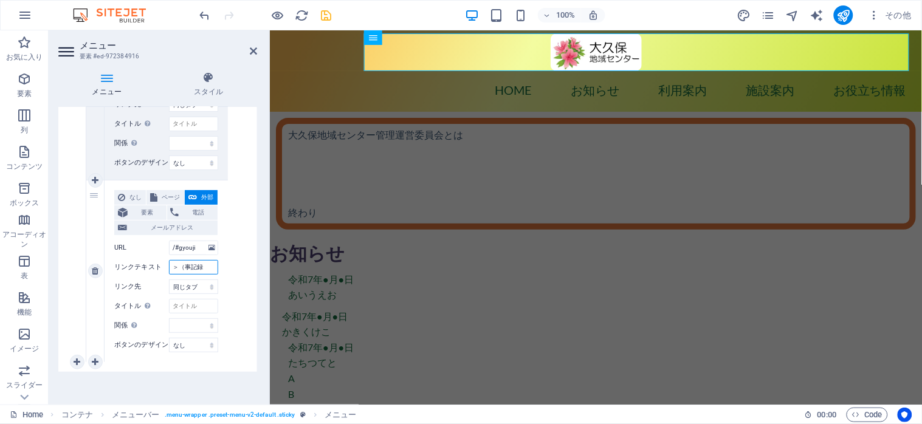
select select
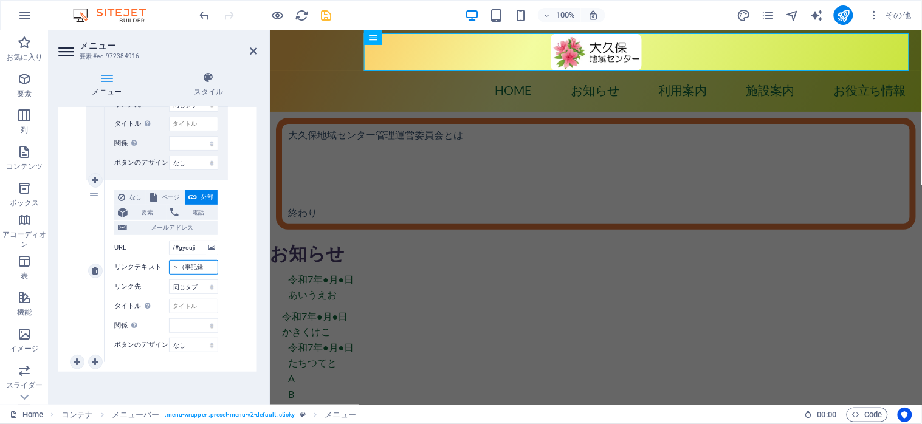
select select
type input "＞（事記録）"
select select
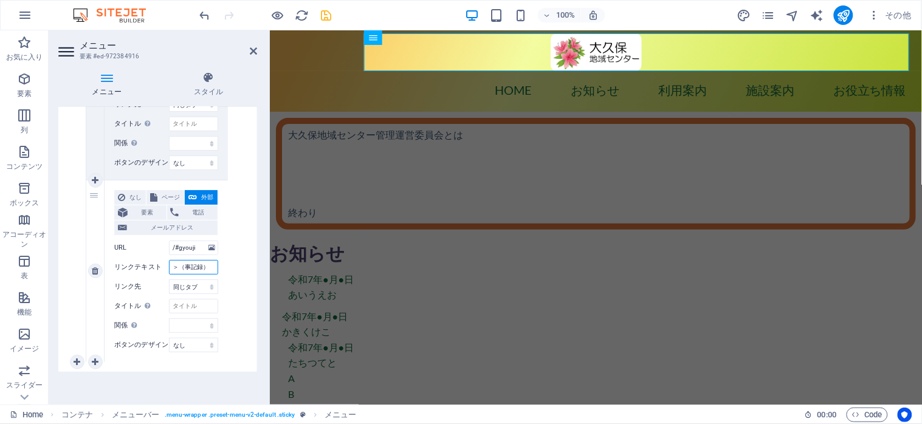
select select
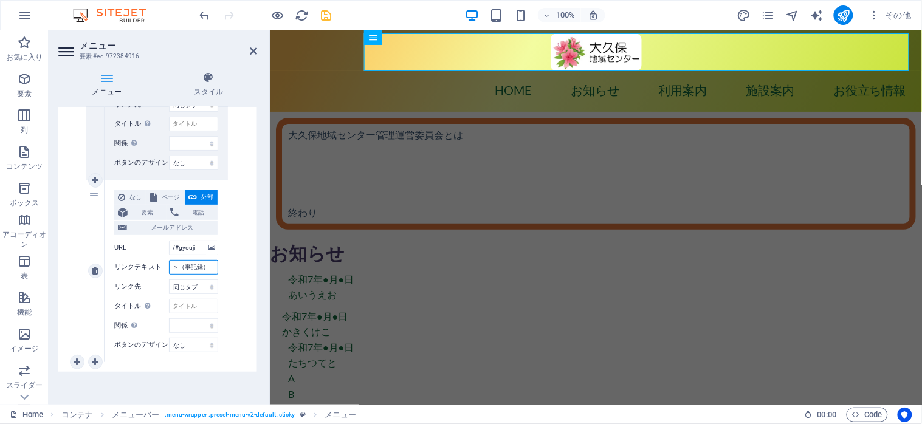
click at [181, 266] on input "＞（事記録）" at bounding box center [193, 267] width 49 height 15
type input "（事記録）"
select select
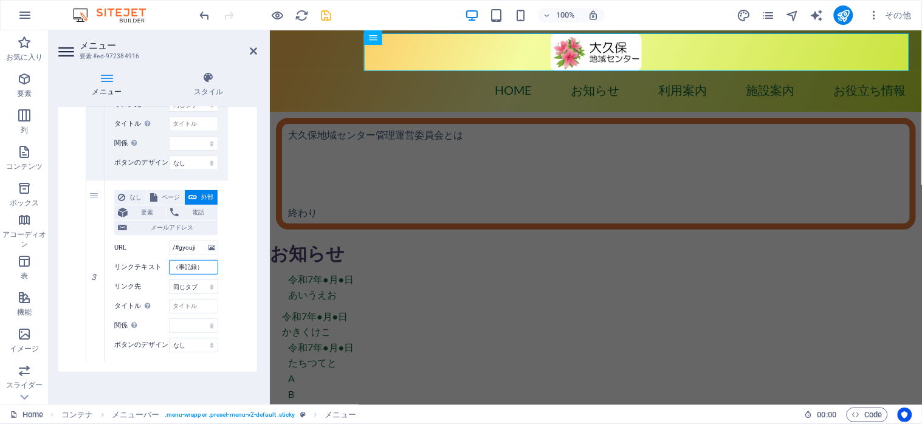
select select
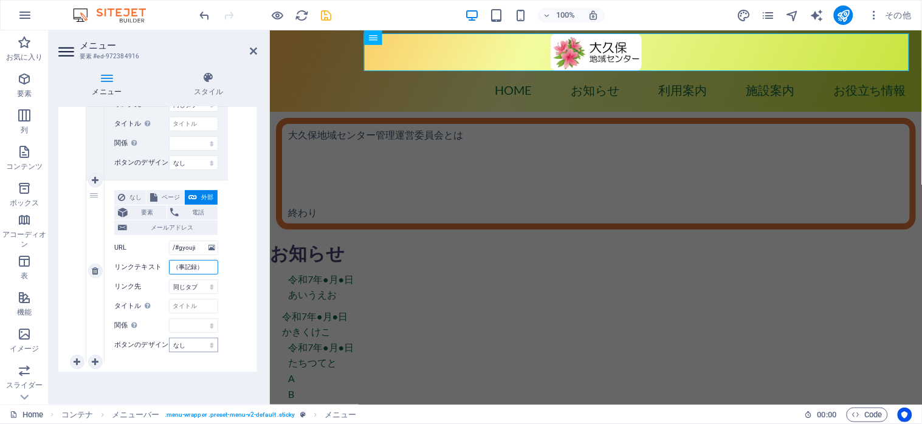
type input "（事記録）"
click at [210, 344] on select "なし デフォルト プライマリ セカンダリ" at bounding box center [193, 345] width 49 height 15
select select "default"
click at [169, 338] on select "なし デフォルト プライマリ セカンダリ" at bounding box center [193, 345] width 49 height 15
select select
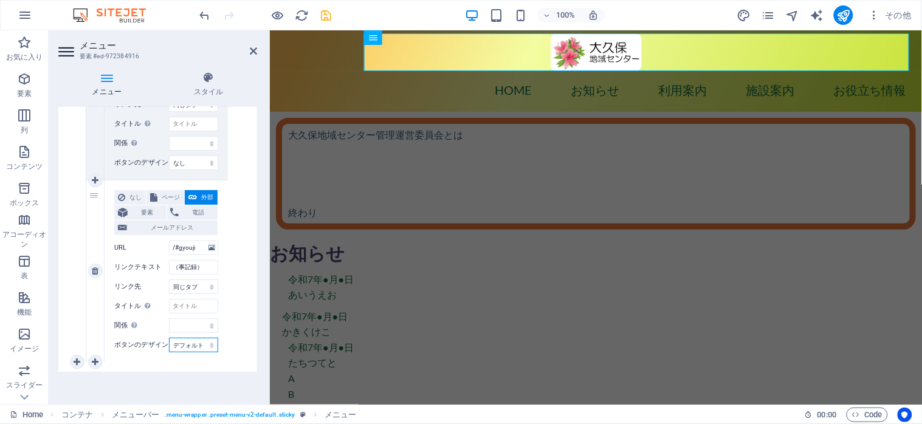
select select
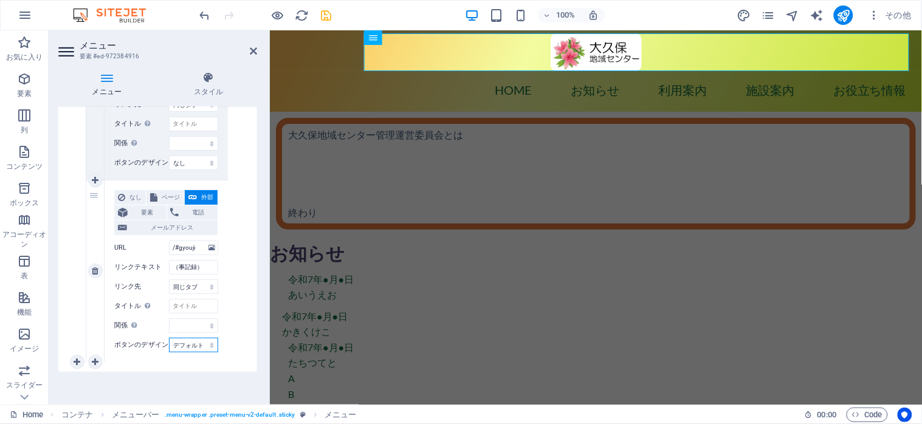
select select
click at [326, 13] on icon "save" at bounding box center [327, 16] width 14 height 14
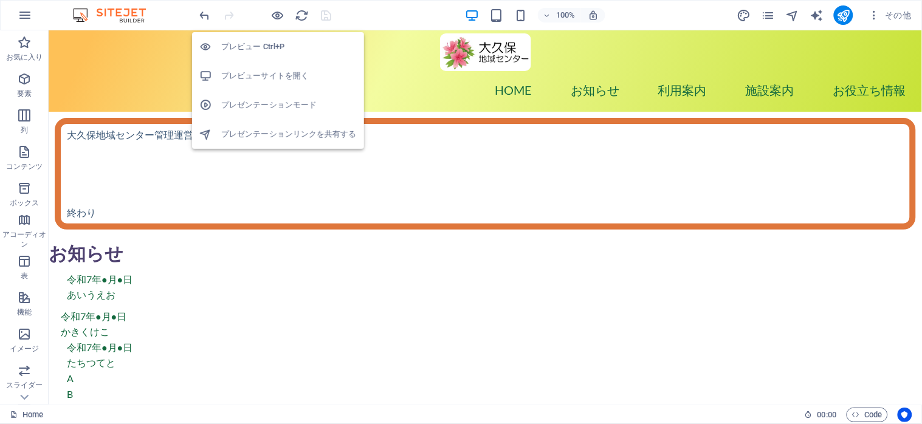
click at [262, 73] on h6 "プレビューサイトを開く" at bounding box center [289, 76] width 136 height 15
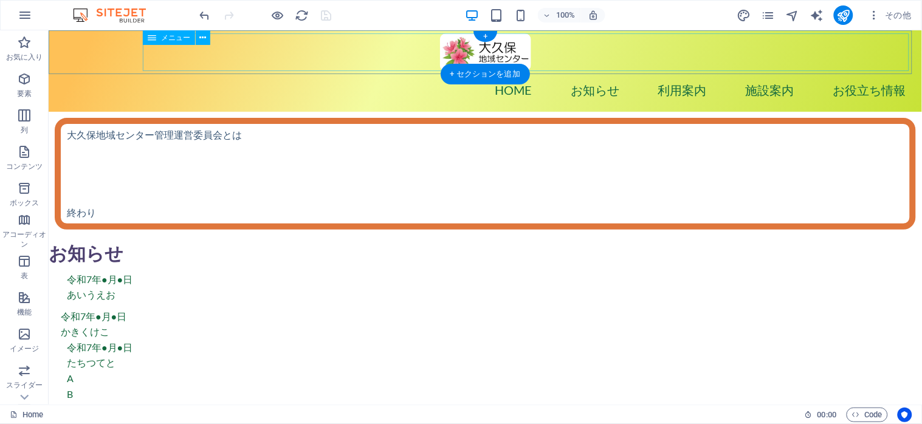
click at [402, 71] on nav "Home お知らせ 利用案内 施設案内 お役立ち情報 （広報誌） （他のセンター） （事記録）" at bounding box center [485, 90] width 868 height 38
select select
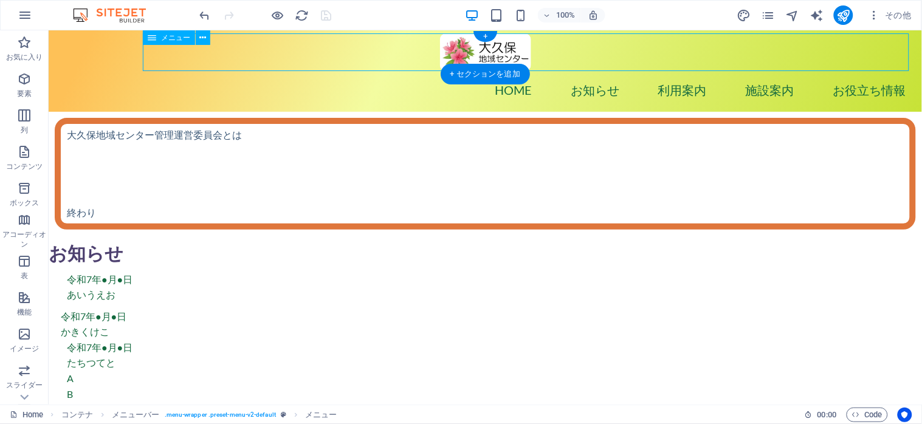
select select
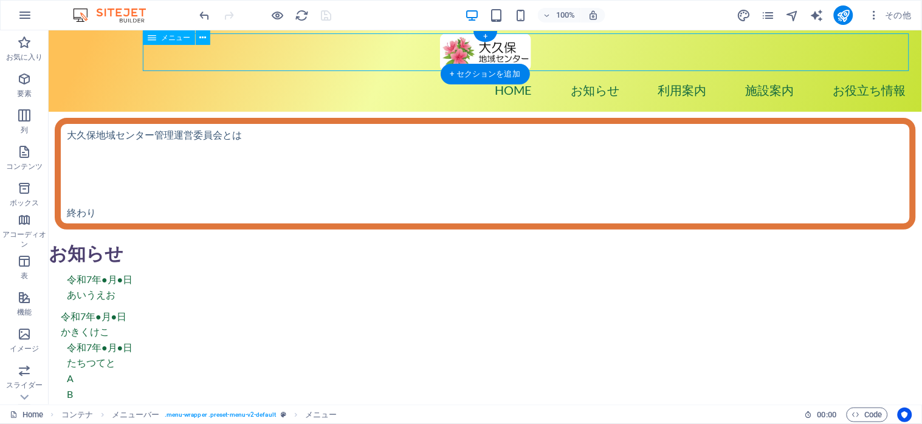
select select "default"
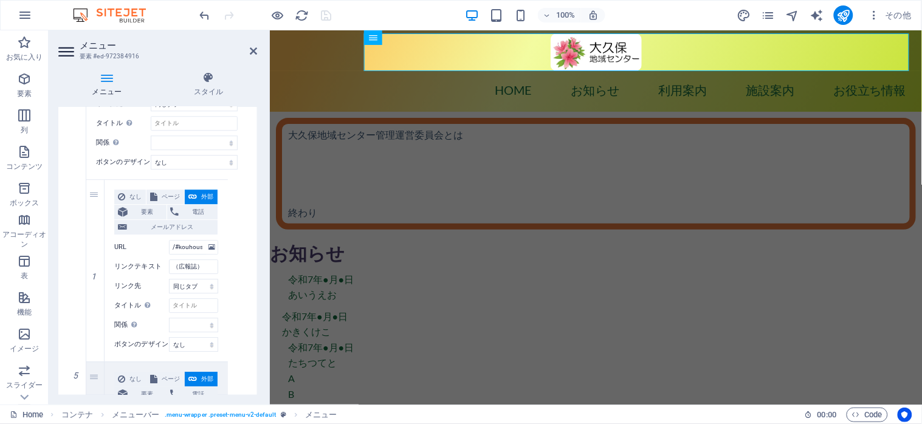
scroll to position [891, 0]
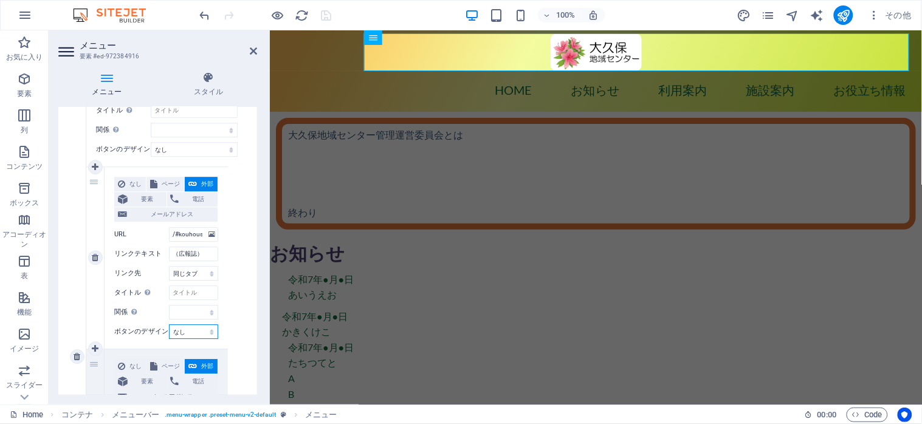
select select "default"
click at [169, 325] on select "なし デフォルト プライマリ セカンダリ" at bounding box center [193, 332] width 49 height 15
select select
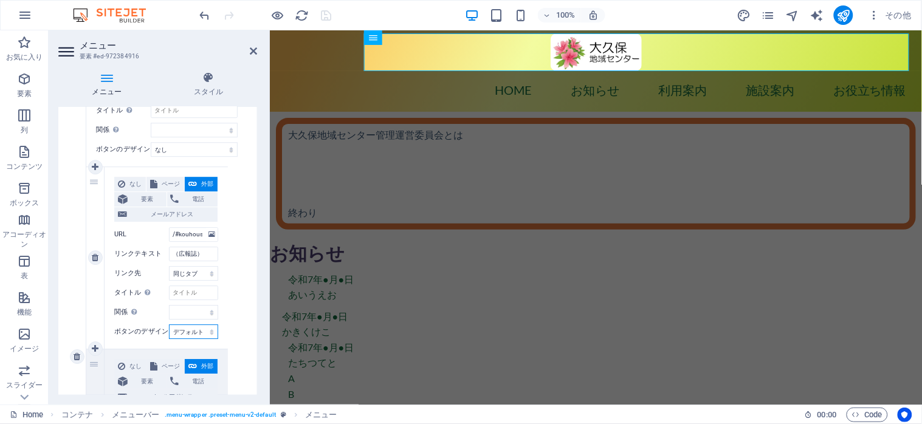
select select
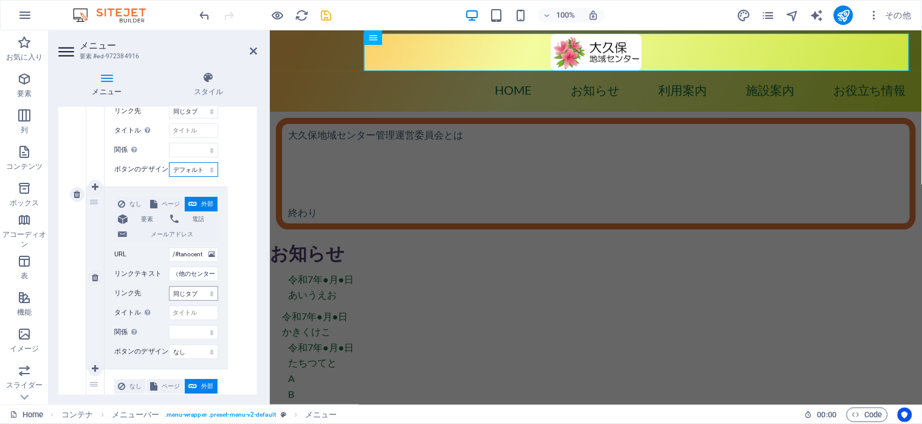
scroll to position [1216, 0]
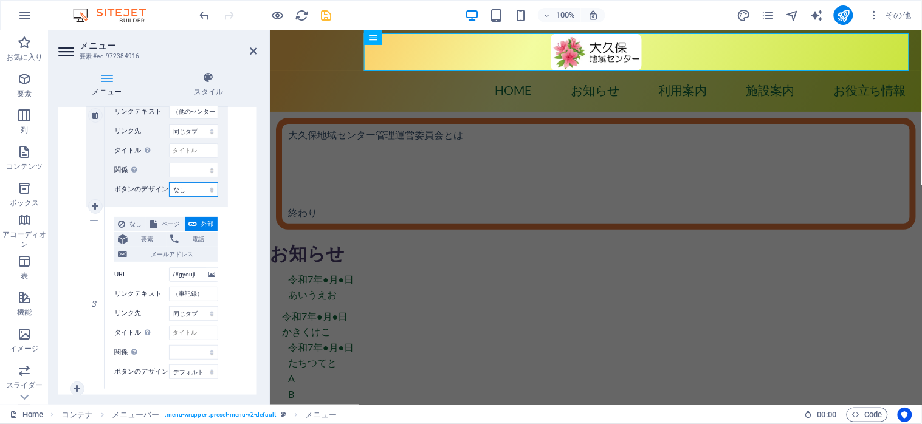
select select "primary"
click at [169, 182] on select "なし デフォルト プライマリ セカンダリ" at bounding box center [193, 189] width 49 height 15
select select
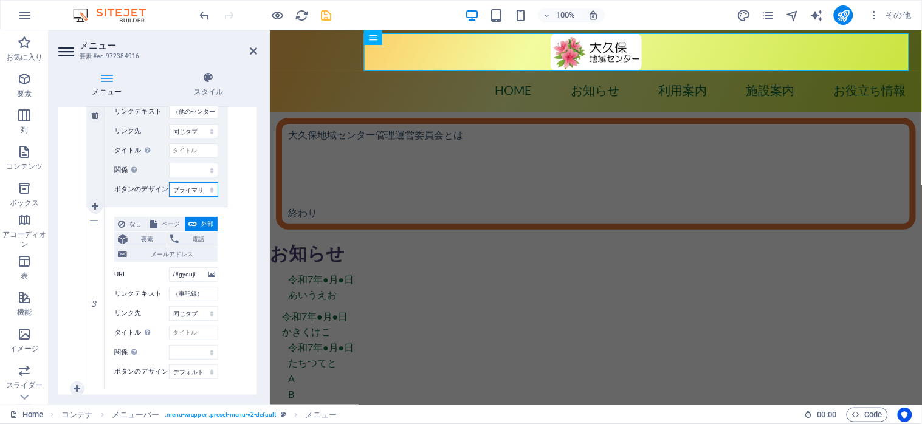
select select
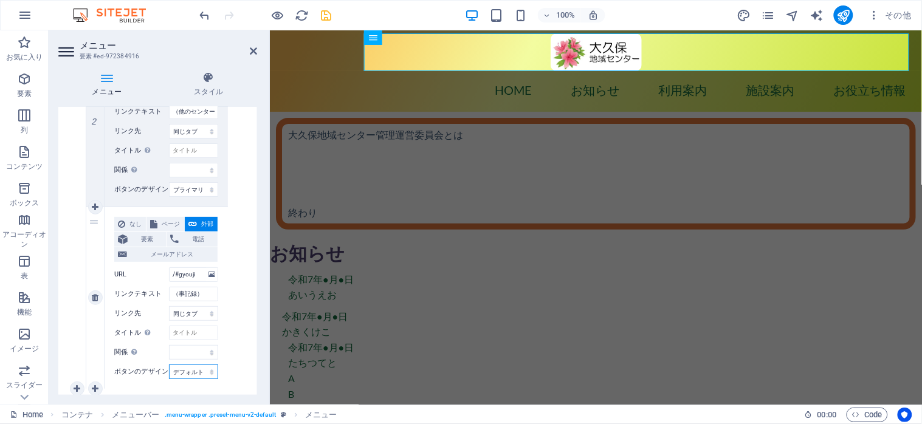
select select "secondary"
click at [169, 365] on select "なし デフォルト プライマリ セカンダリ" at bounding box center [193, 372] width 49 height 15
select select
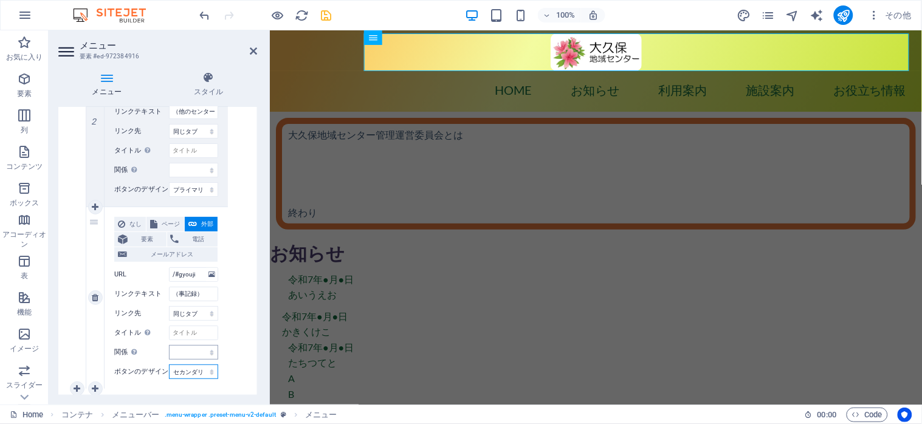
select select
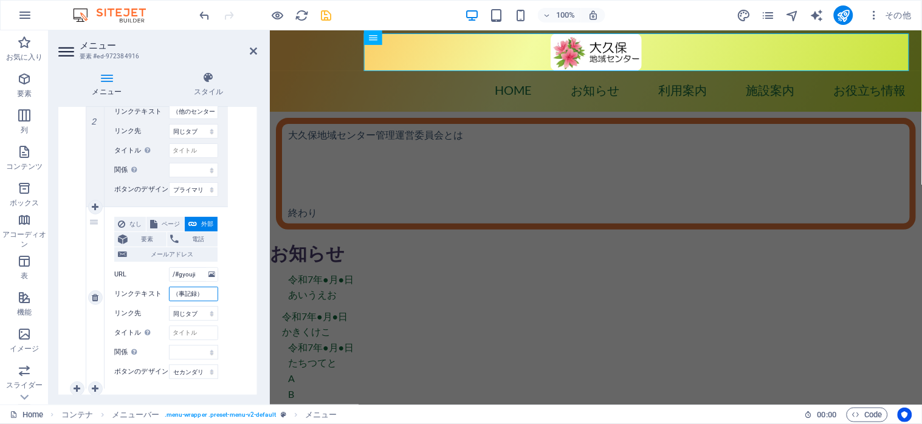
click at [184, 296] on input "（事記録）" at bounding box center [193, 294] width 49 height 15
type input "（記録）"
select select
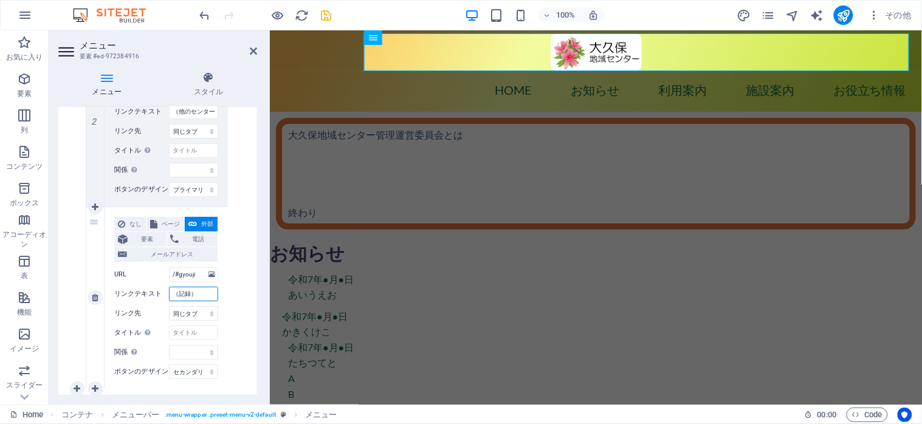
select select
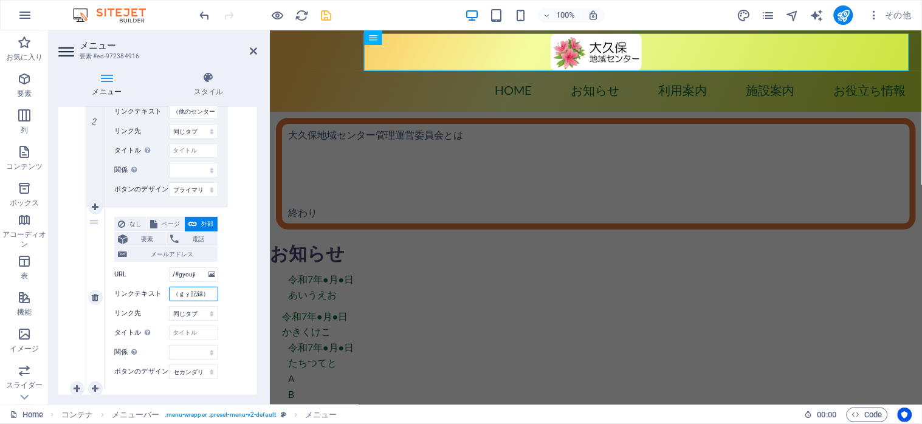
type input "（ぎょ記録）"
select select
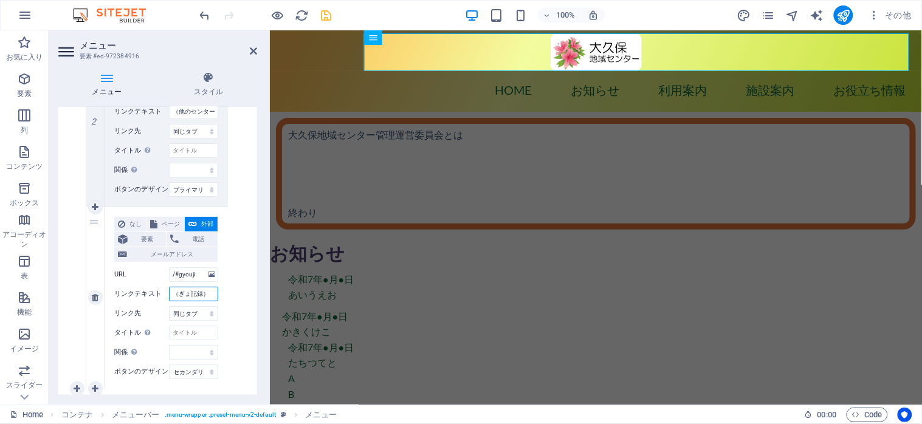
select select
type input "（行事記録）"
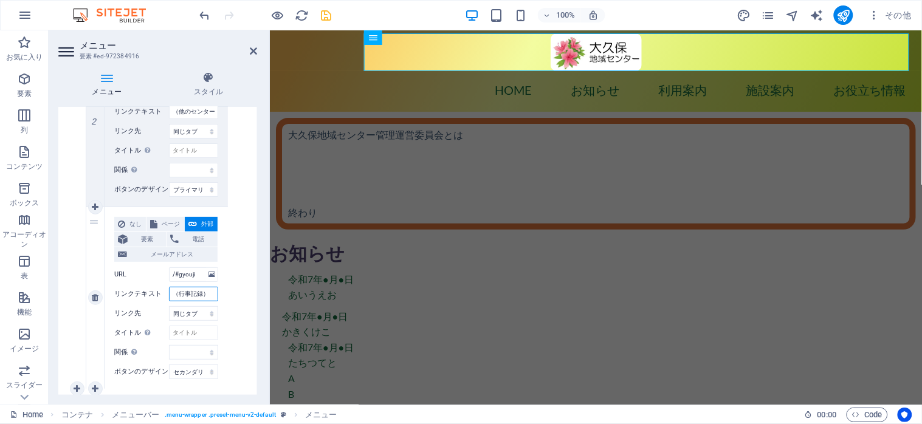
select select
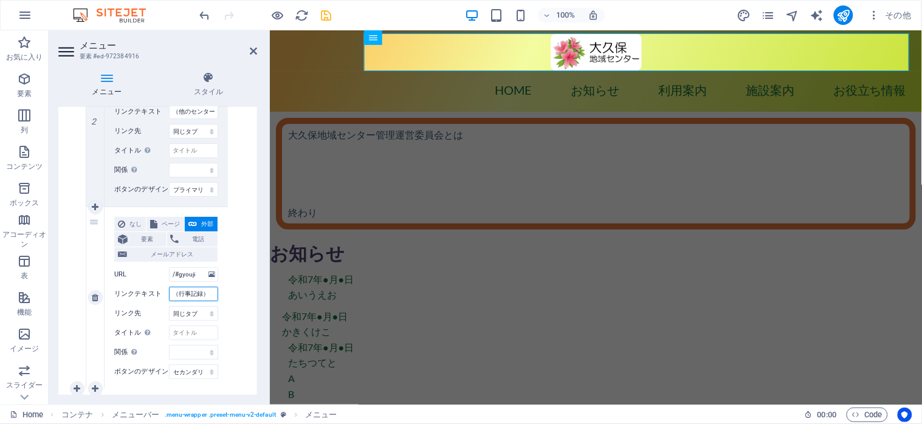
select select
type input "（行事記録）"
click at [329, 18] on icon "save" at bounding box center [327, 16] width 14 height 14
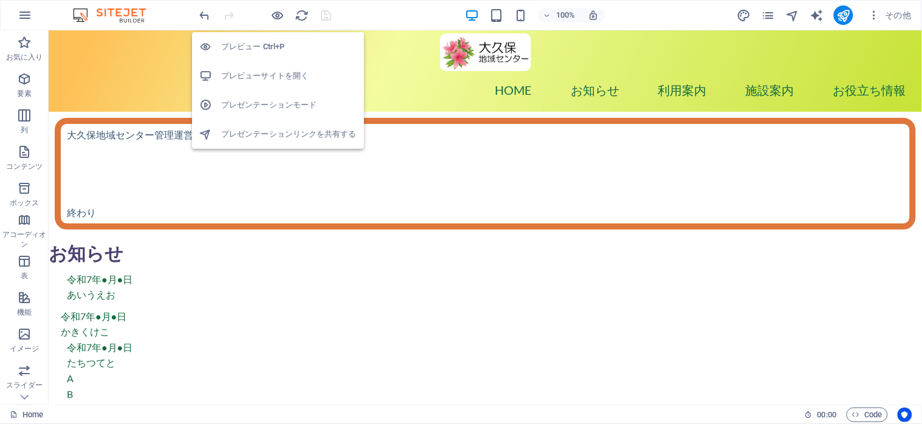
click at [257, 75] on h6 "プレビューサイトを開く" at bounding box center [289, 76] width 136 height 15
click at [274, 12] on icon "button" at bounding box center [278, 16] width 14 height 14
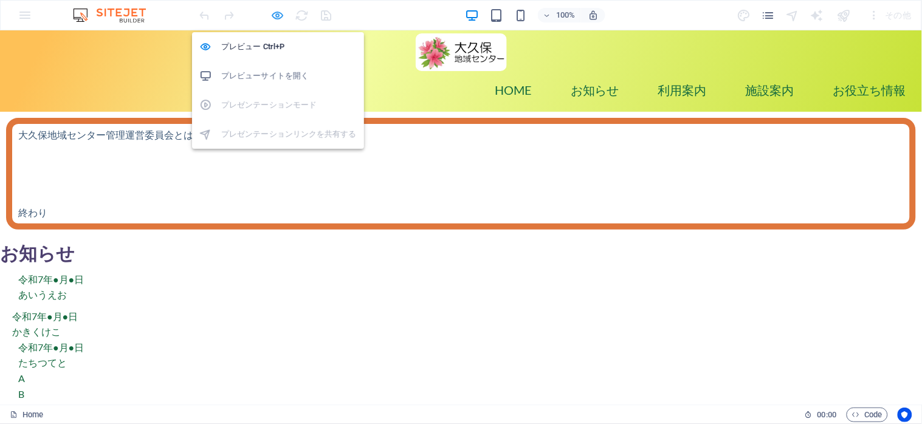
click at [276, 19] on icon "button" at bounding box center [278, 16] width 14 height 14
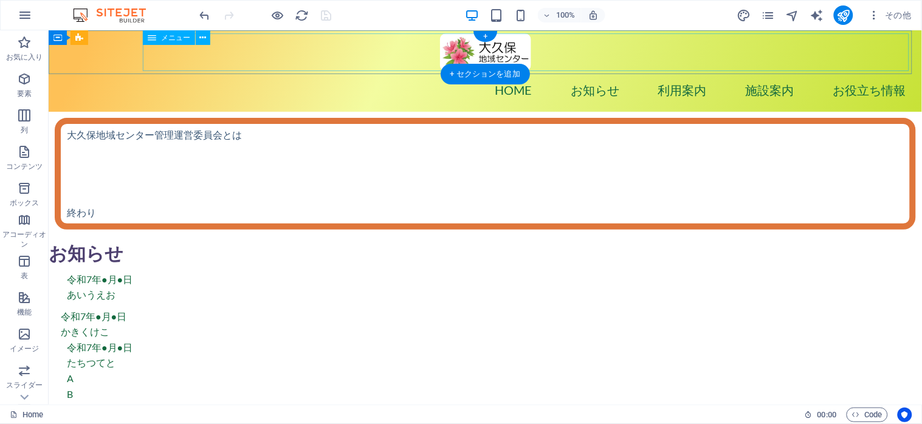
click at [389, 71] on nav "Home お知らせ 利用案内 施設案内 お役立ち情報 （広報誌） （他のセンター） （行事記録）" at bounding box center [485, 90] width 868 height 38
select select
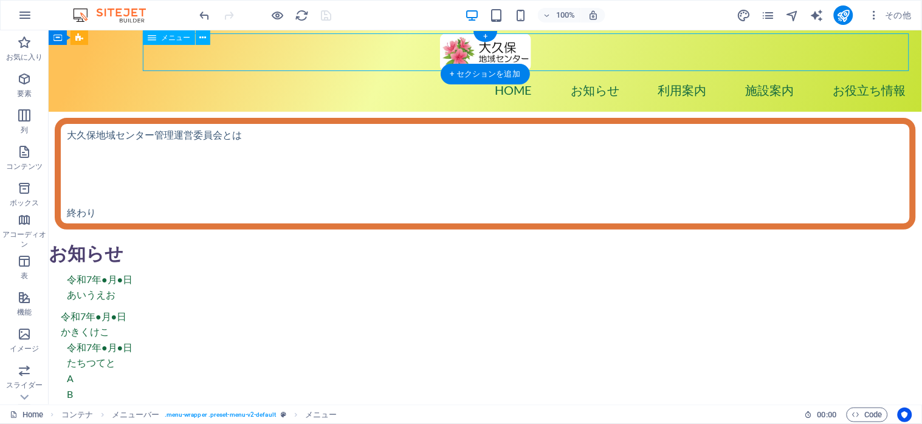
select select
select select "default"
select select
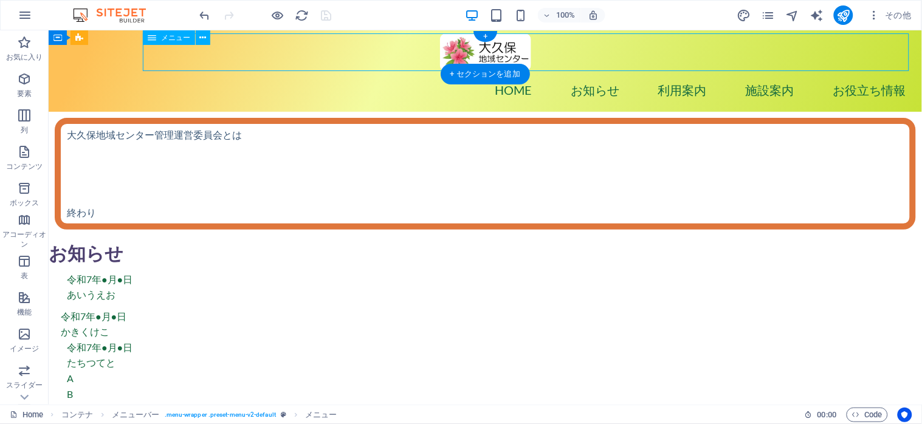
select select "primary"
select select
select select "secondary"
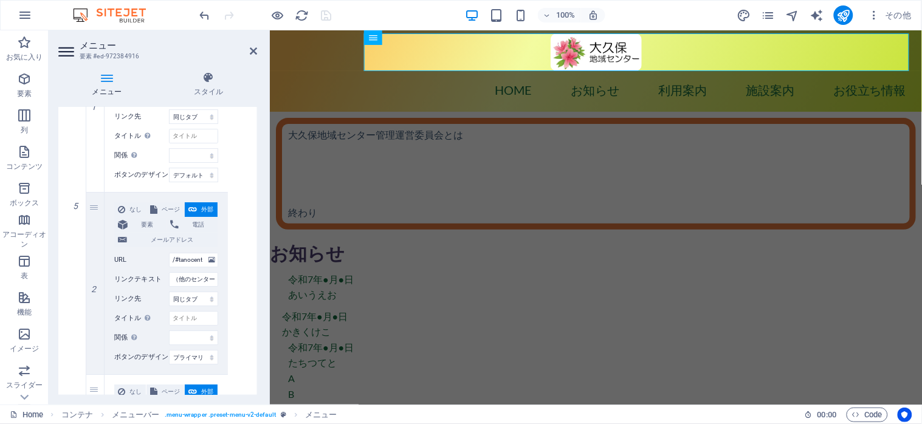
scroll to position [1054, 0]
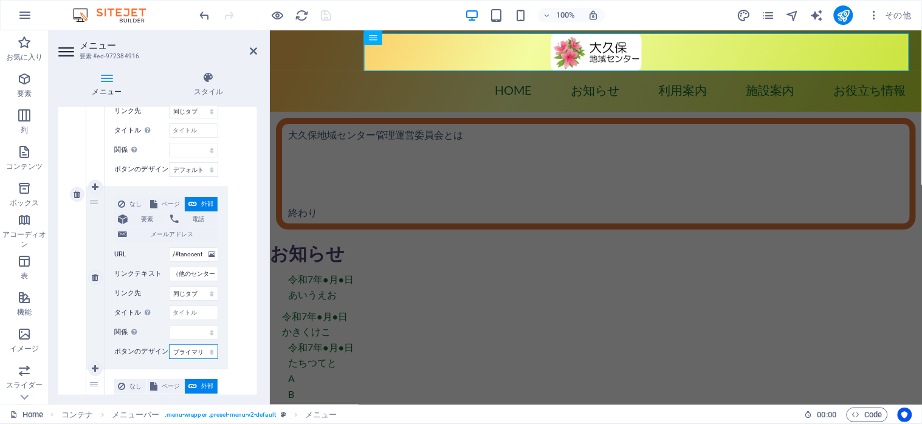
select select "default"
click at [169, 345] on select "なし デフォルト プライマリ セカンダリ" at bounding box center [193, 352] width 49 height 15
select select
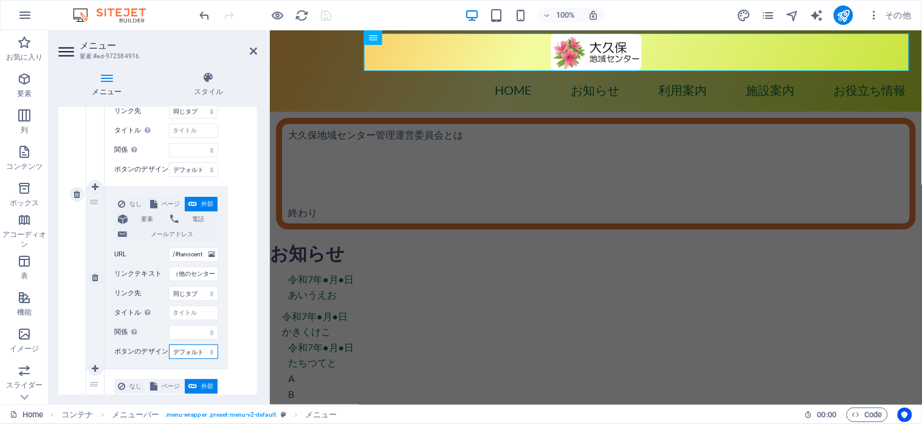
select select
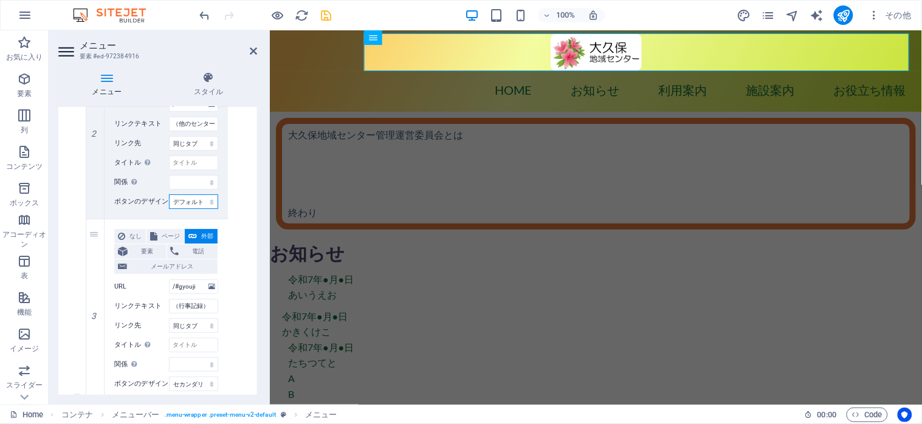
scroll to position [1216, 0]
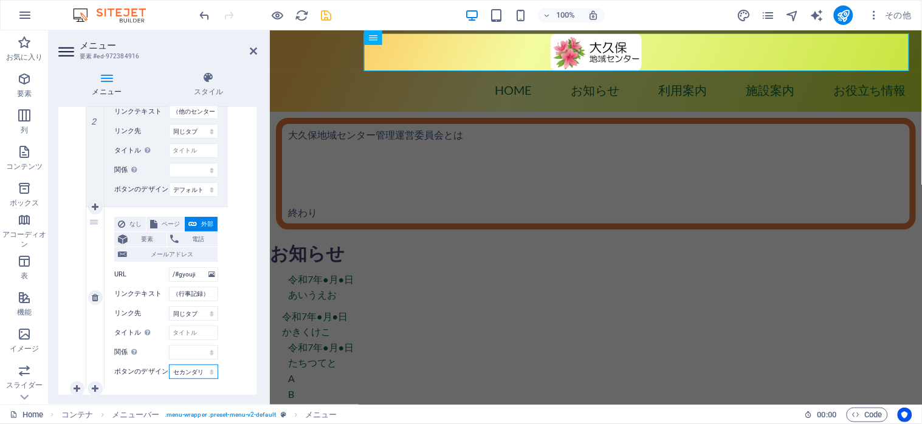
select select "default"
click at [169, 365] on select "なし デフォルト プライマリ セカンダリ" at bounding box center [193, 372] width 49 height 15
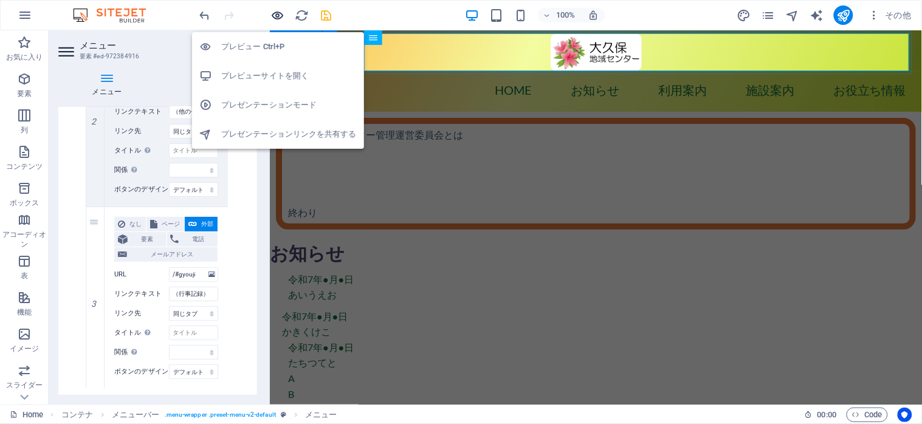
click at [272, 11] on icon "button" at bounding box center [278, 16] width 14 height 14
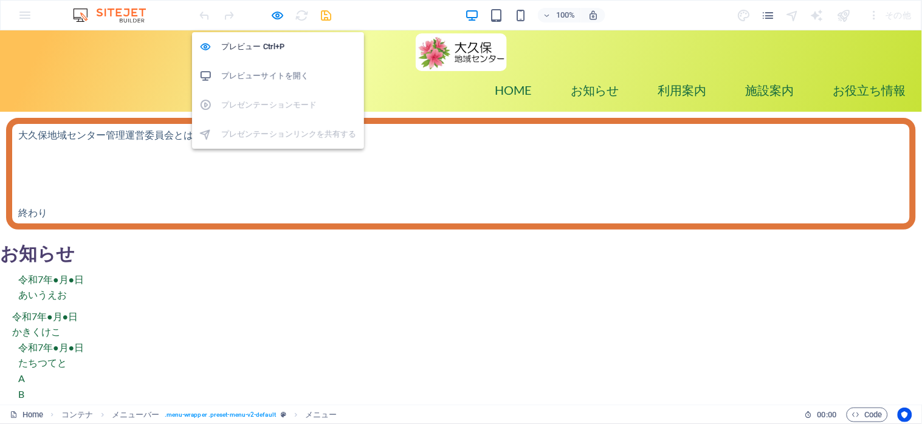
click at [261, 76] on h6 "プレビューサイトを開く" at bounding box center [289, 76] width 136 height 15
click at [274, 15] on icon "button" at bounding box center [278, 16] width 14 height 14
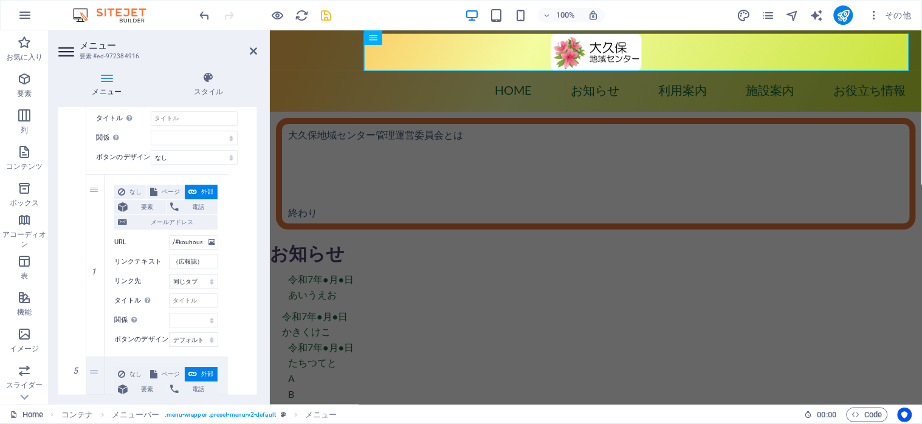
scroll to position [973, 0]
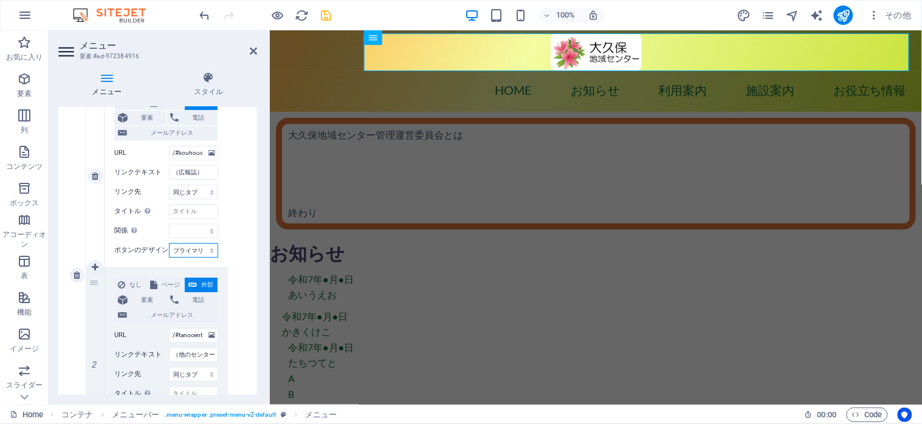
click at [169, 243] on select "なし デフォルト プライマリ セカンダリ" at bounding box center [193, 250] width 49 height 15
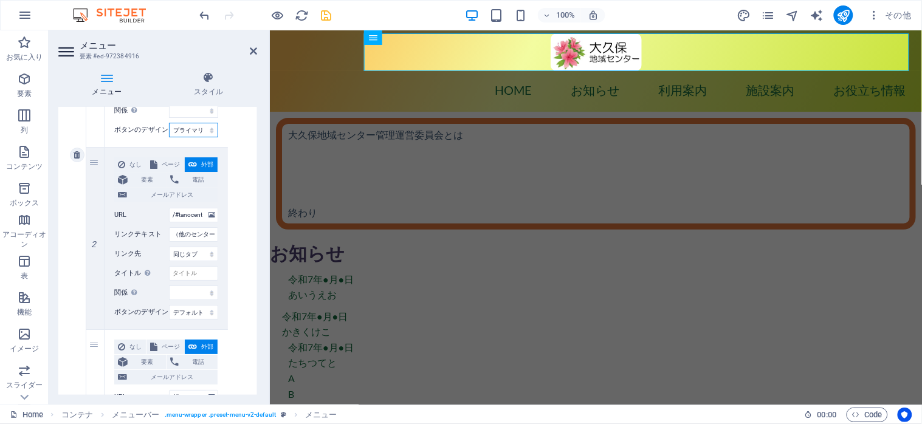
scroll to position [1135, 0]
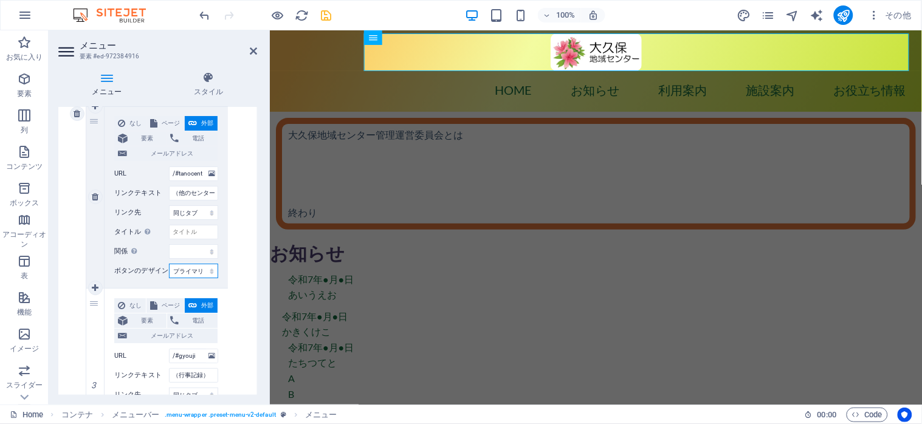
click at [169, 264] on select "なし デフォルト プライマリ セカンダリ" at bounding box center [193, 271] width 49 height 15
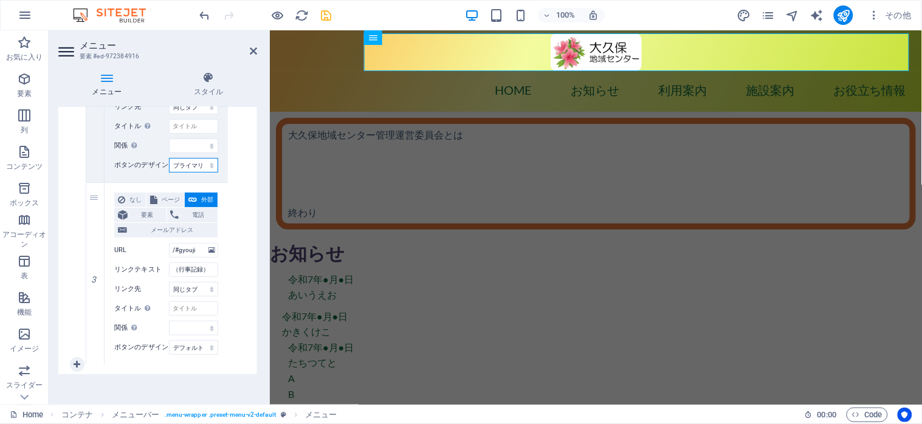
scroll to position [1243, 0]
click at [169, 338] on select "なし デフォルト プライマリ セカンダリ" at bounding box center [193, 345] width 49 height 15
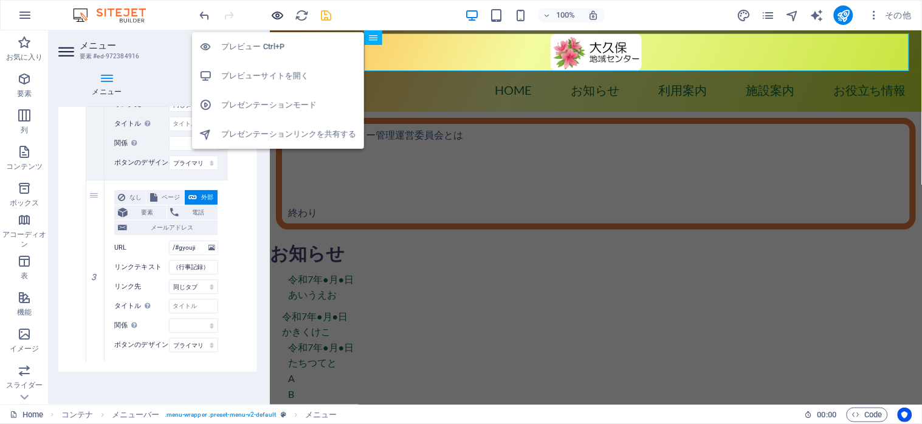
click at [279, 18] on icon "button" at bounding box center [278, 16] width 14 height 14
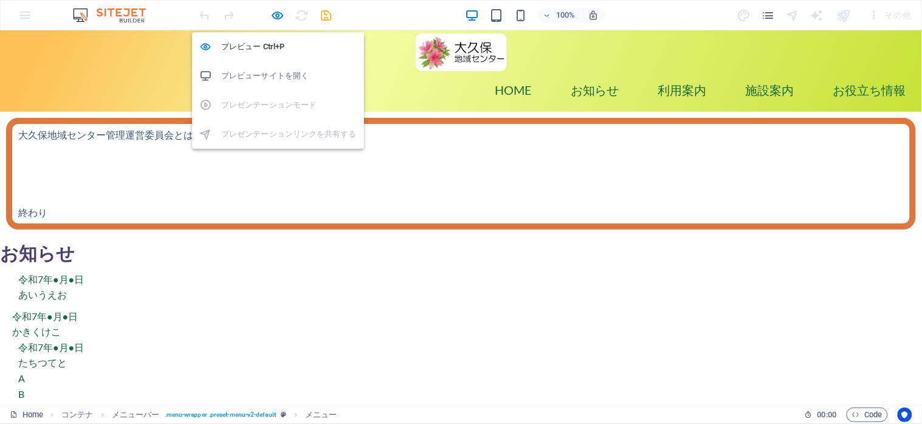
click at [260, 69] on h6 "プレビューサイトを開く" at bounding box center [289, 76] width 136 height 15
click at [282, 15] on icon "button" at bounding box center [278, 16] width 14 height 14
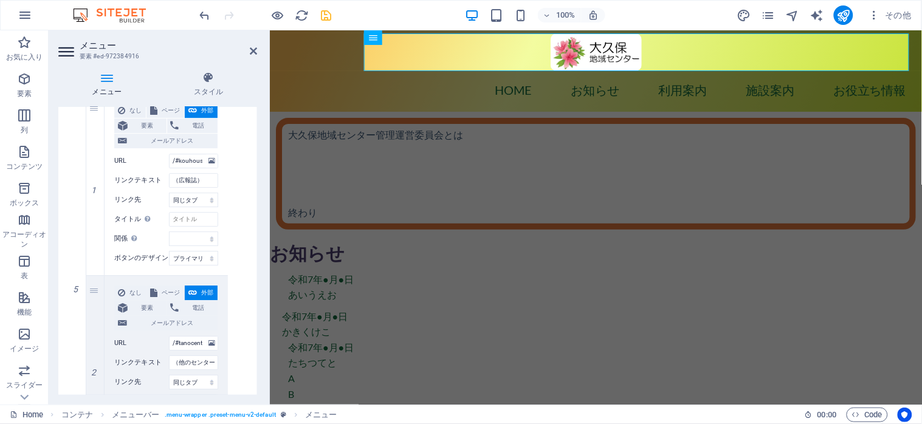
scroll to position [973, 0]
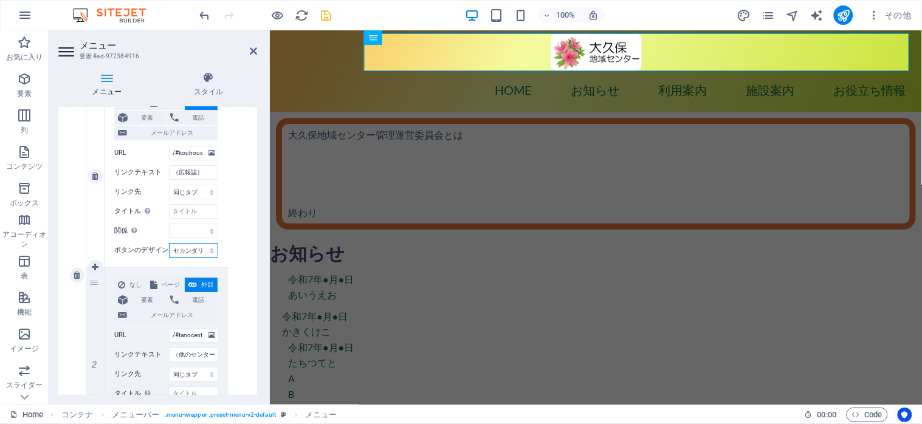
click at [169, 243] on select "なし デフォルト プライマリ セカンダリ" at bounding box center [193, 250] width 49 height 15
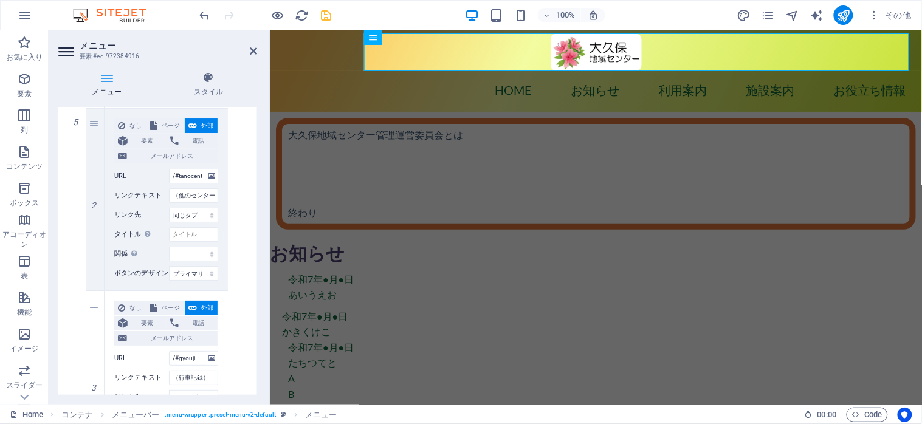
scroll to position [1135, 0]
click at [169, 264] on select "なし デフォルト プライマリ セカンダリ" at bounding box center [193, 271] width 49 height 15
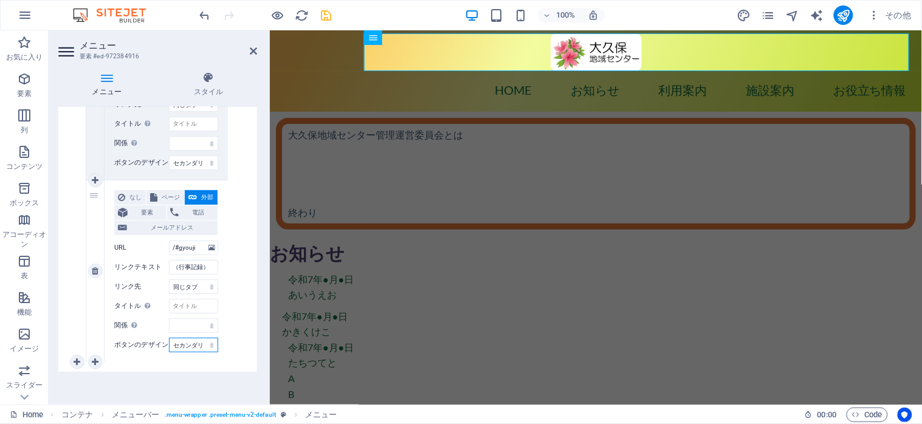
click at [169, 338] on select "なし デフォルト プライマリ セカンダリ" at bounding box center [193, 345] width 49 height 15
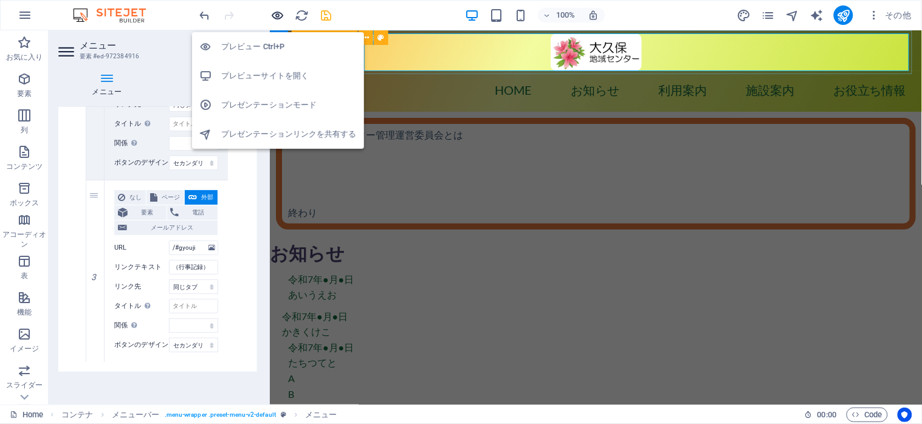
click at [274, 10] on icon "button" at bounding box center [278, 16] width 14 height 14
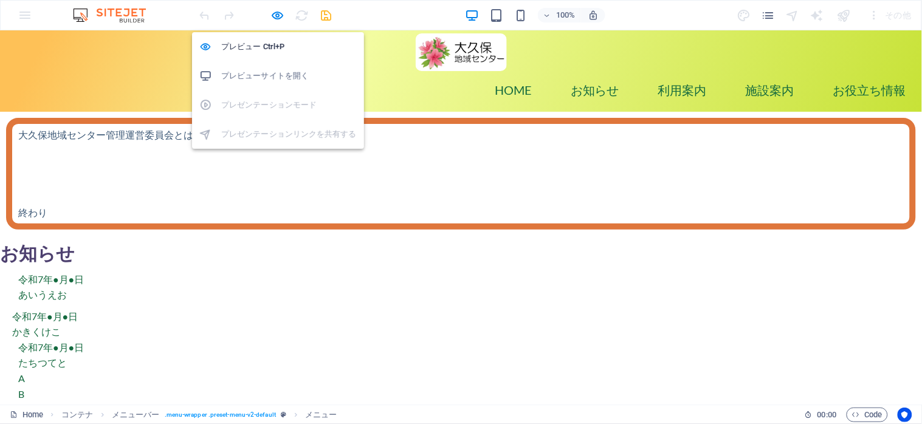
click at [263, 75] on h6 "プレビューサイトを開く" at bounding box center [289, 76] width 136 height 15
click at [276, 9] on icon "button" at bounding box center [278, 16] width 14 height 14
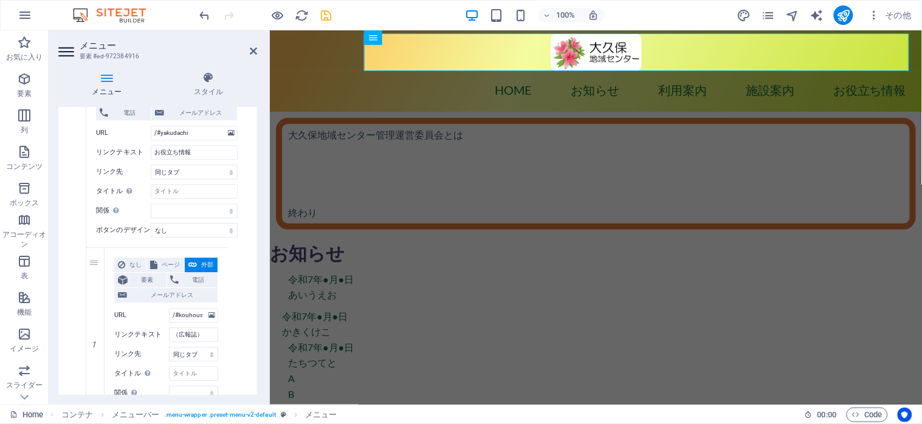
scroll to position [1054, 0]
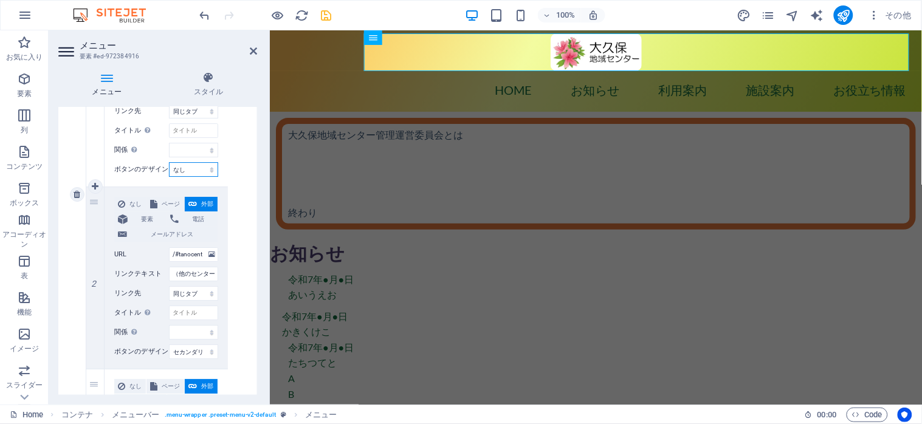
click at [169, 162] on select "なし デフォルト プライマリ セカンダリ" at bounding box center [193, 169] width 49 height 15
click at [169, 345] on select "なし デフォルト プライマリ セカンダリ" at bounding box center [193, 352] width 49 height 15
click at [193, 274] on input "（他のセンター）" at bounding box center [193, 274] width 49 height 15
click at [236, 287] on div "なし ページ 外部 要素 電話 メールアドレス ページ Home 要素 URL /#yakudachi 電話 メールアドレス リンクテキスト お役立ち情報 リ…" at bounding box center [166, 195] width 161 height 714
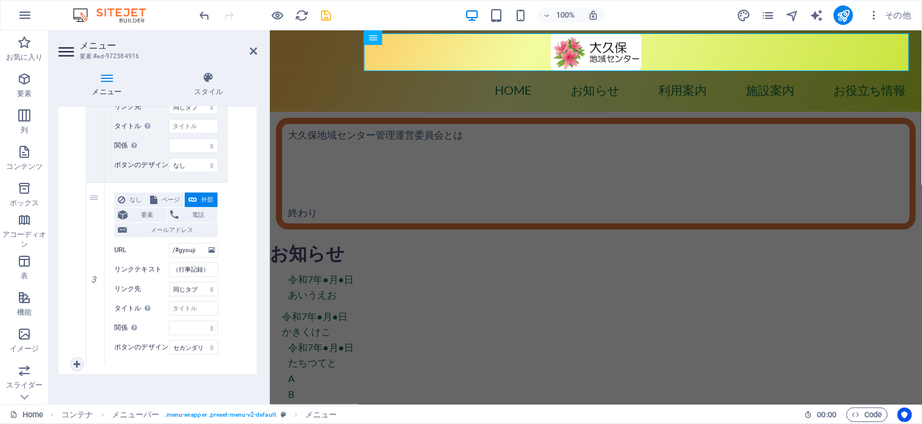
scroll to position [1243, 0]
click at [169, 338] on select "なし デフォルト プライマリ セカンダリ" at bounding box center [193, 345] width 49 height 15
click at [323, 16] on icon "save" at bounding box center [327, 16] width 14 height 14
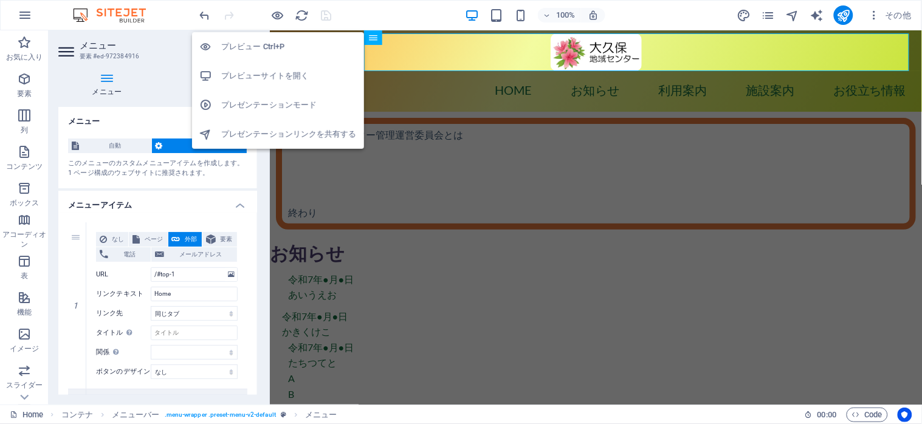
click at [267, 77] on h6 "プレビューサイトを開く" at bounding box center [289, 76] width 136 height 15
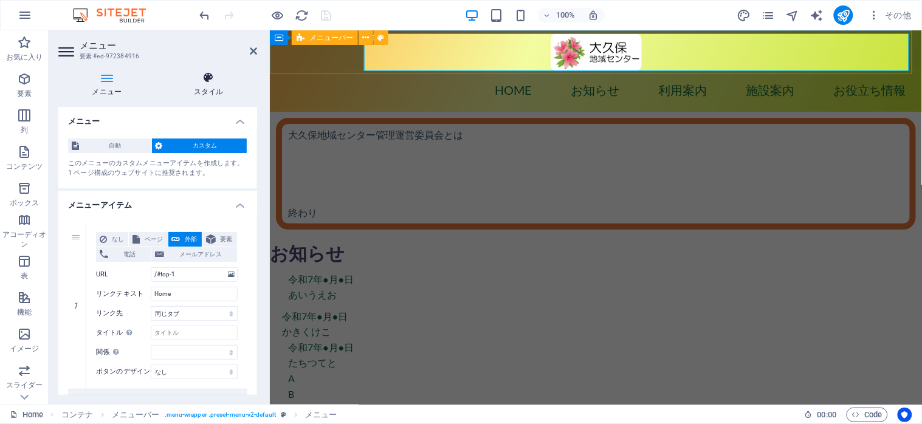
click at [211, 82] on icon at bounding box center [209, 78] width 97 height 12
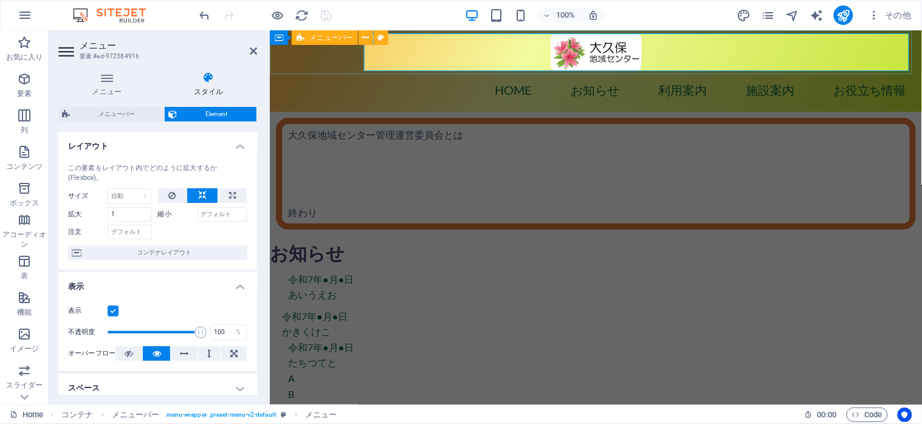
scroll to position [162, 0]
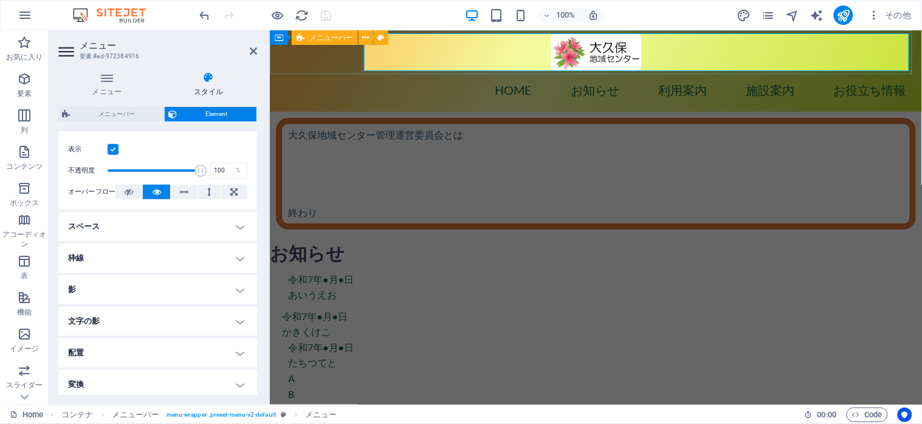
click at [239, 226] on h4 "スペース" at bounding box center [157, 226] width 199 height 29
click at [159, 265] on select "デフォルト px rem % vh vw カスタム" at bounding box center [167, 272] width 17 height 15
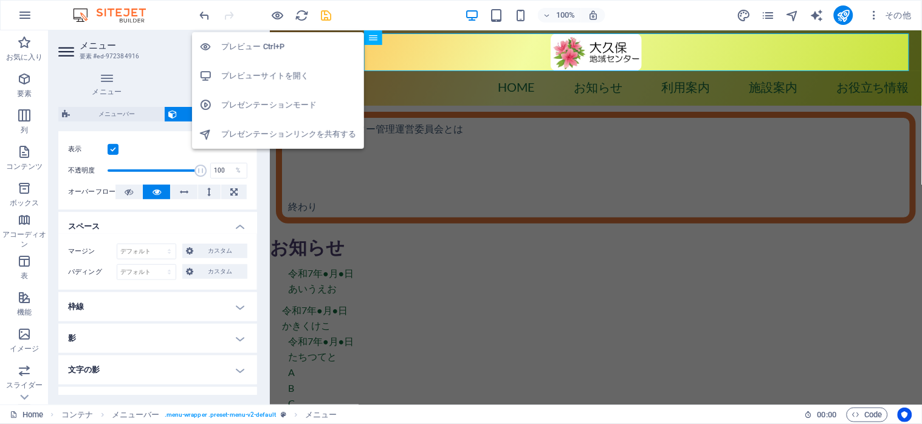
click at [254, 71] on h6 "プレビューサイトを開く" at bounding box center [289, 76] width 136 height 15
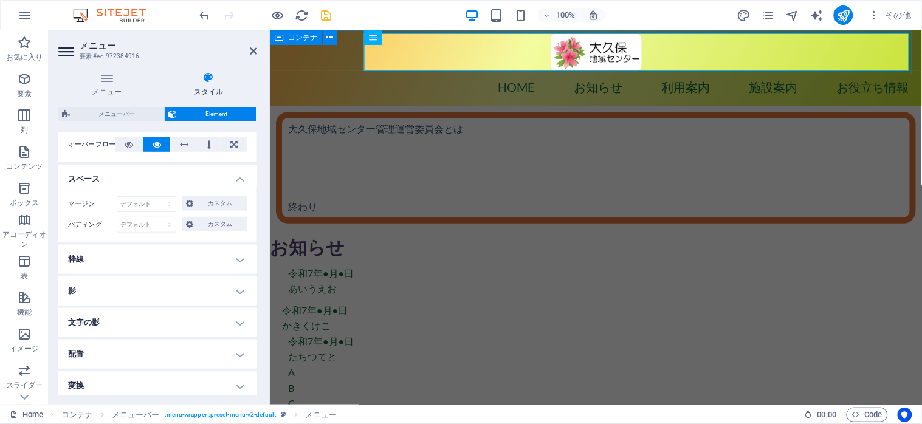
scroll to position [243, 0]
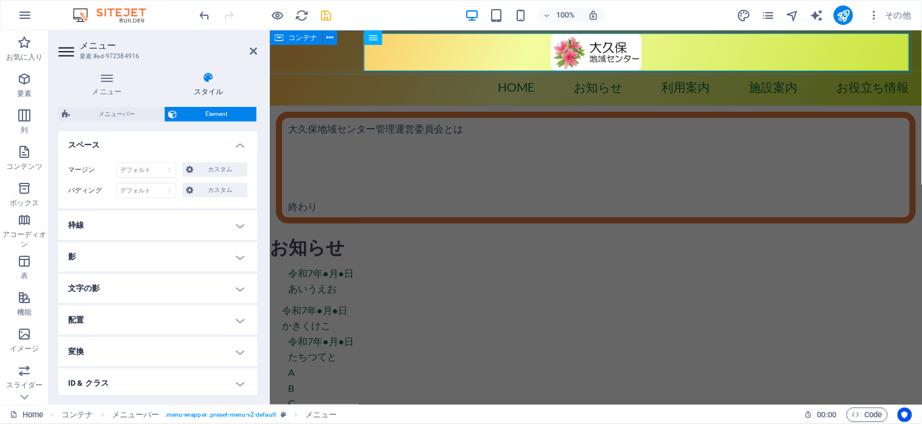
click at [235, 143] on h4 "スペース" at bounding box center [157, 142] width 199 height 22
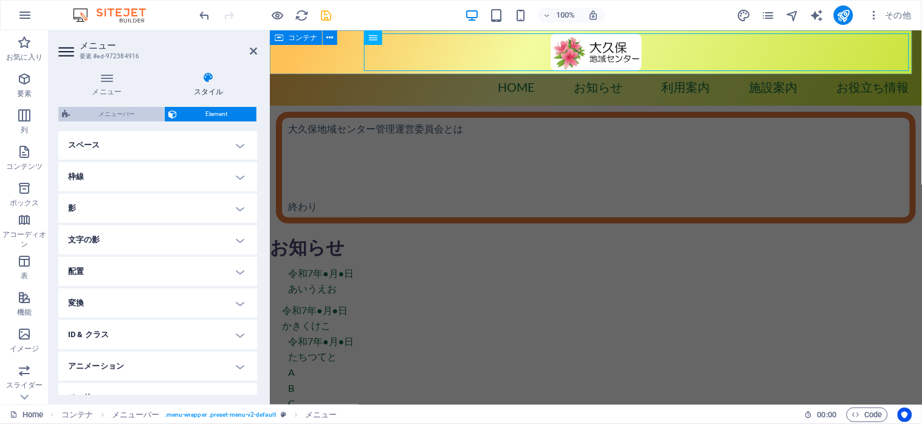
click at [124, 113] on span "メニューバー" at bounding box center [117, 114] width 87 height 15
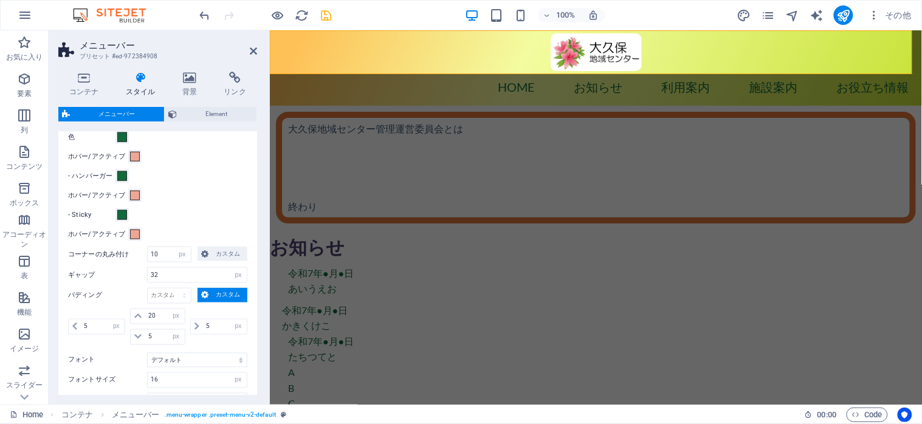
scroll to position [486, 0]
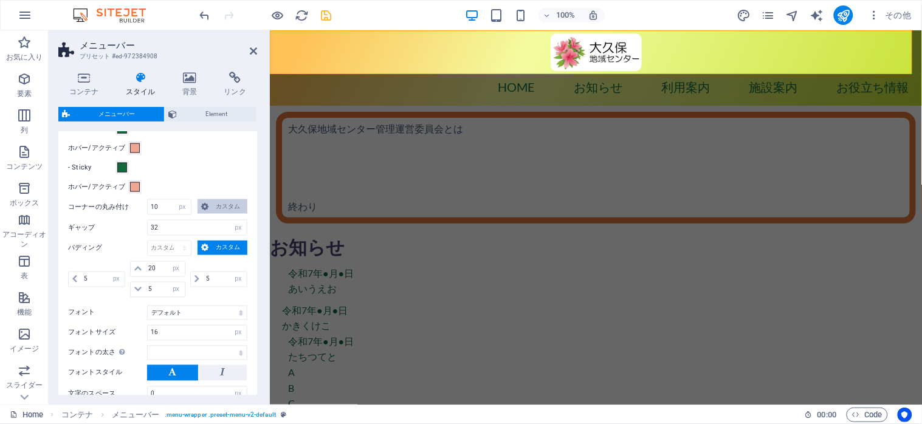
click at [206, 209] on icon at bounding box center [204, 206] width 7 height 15
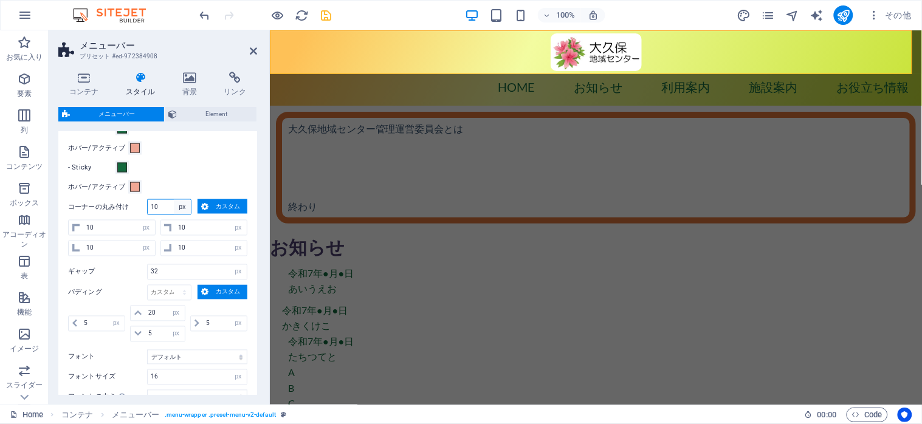
click at [174, 200] on select "px rem % vh vw カスタム" at bounding box center [182, 207] width 17 height 15
click at [215, 292] on span "カスタム" at bounding box center [228, 292] width 32 height 15
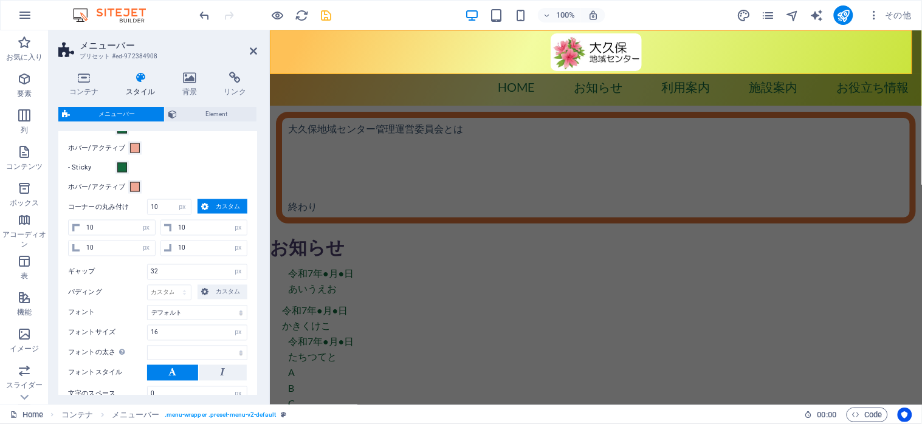
click at [191, 292] on div "自動 px rem % vh vw カスタム" at bounding box center [170, 293] width 47 height 16
click at [148, 286] on select "自動 px rem % vh vw カスタム" at bounding box center [169, 293] width 43 height 15
click at [174, 200] on select "px rem % vh vw カスタム" at bounding box center [182, 207] width 17 height 15
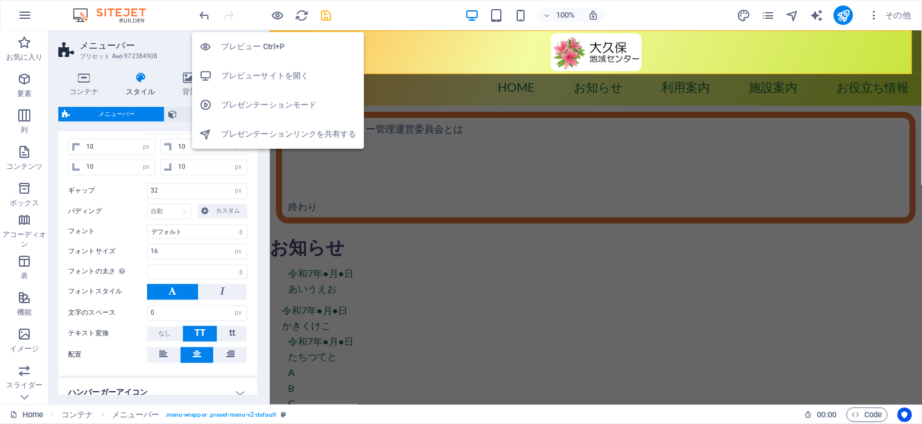
click at [270, 75] on h6 "プレビューサイトを開く" at bounding box center [289, 76] width 136 height 15
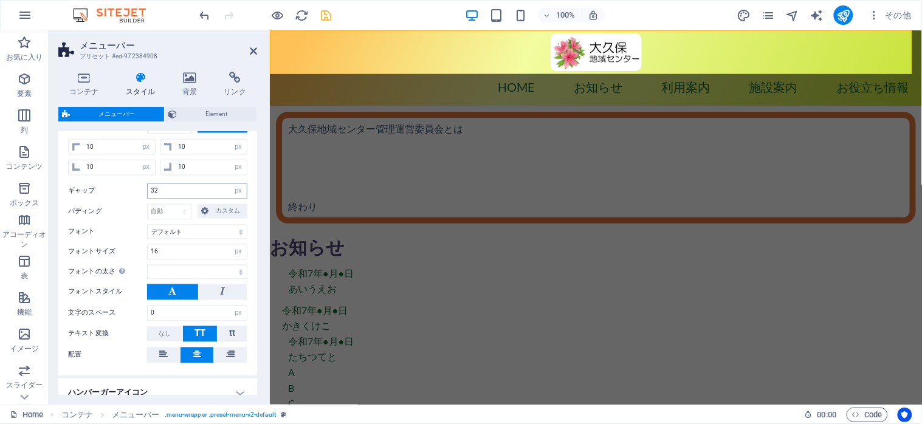
scroll to position [486, 0]
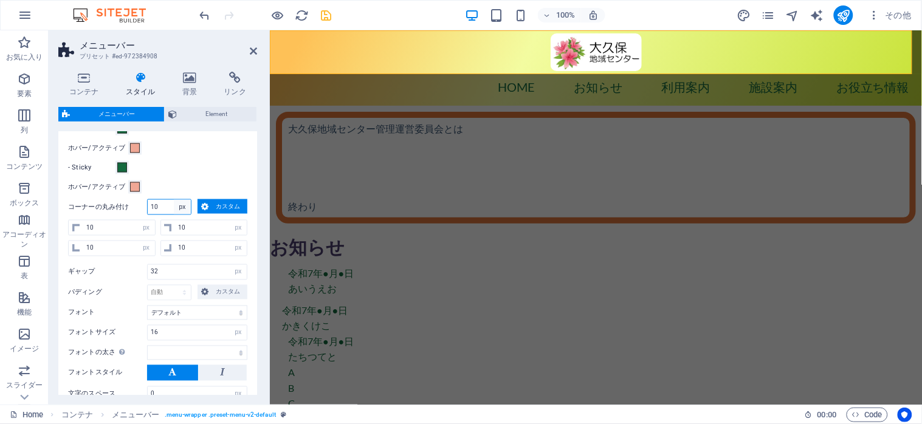
click at [215, 206] on div "10 px rem % vh vw カスタム カスタム" at bounding box center [197, 207] width 100 height 16
click at [215, 206] on span "カスタム" at bounding box center [228, 206] width 32 height 15
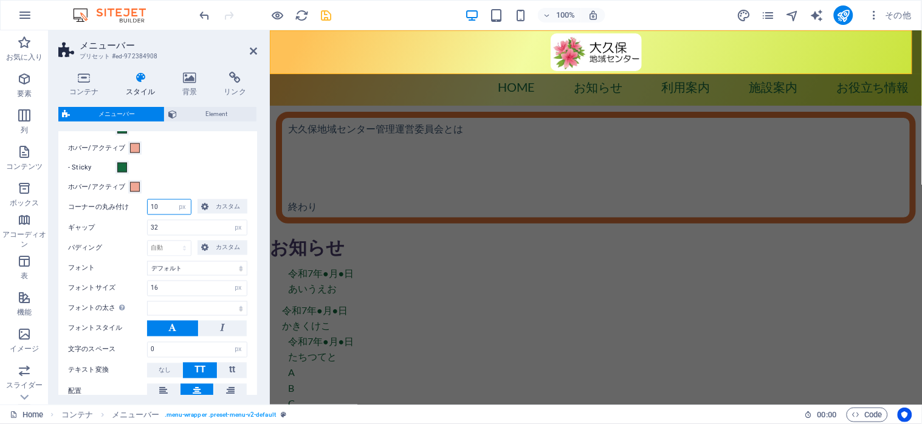
click at [170, 208] on input "10" at bounding box center [169, 207] width 43 height 15
drag, startPoint x: 170, startPoint y: 208, endPoint x: 147, endPoint y: 204, distance: 24.1
click at [147, 204] on div "10 px rem % vh vw カスタム" at bounding box center [169, 207] width 44 height 16
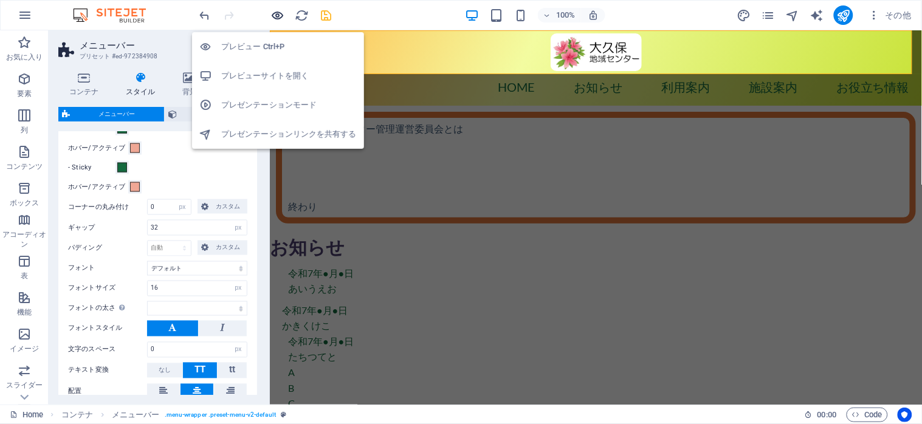
click at [278, 16] on icon "button" at bounding box center [278, 16] width 14 height 14
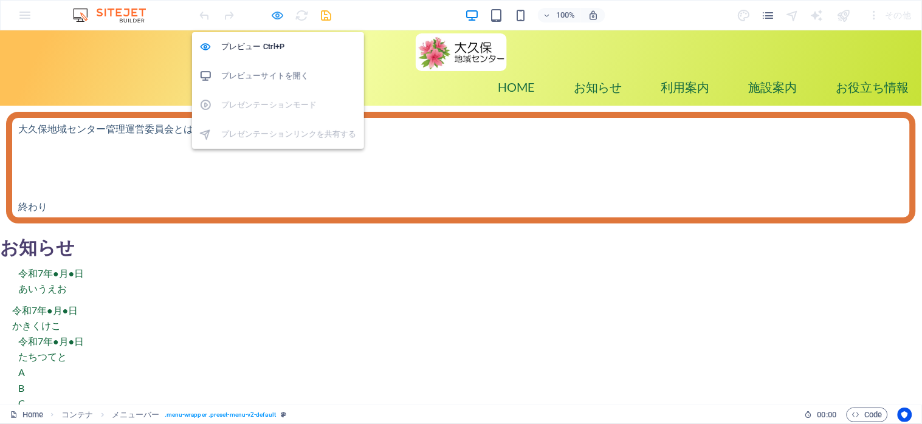
click at [272, 15] on icon "button" at bounding box center [278, 16] width 14 height 14
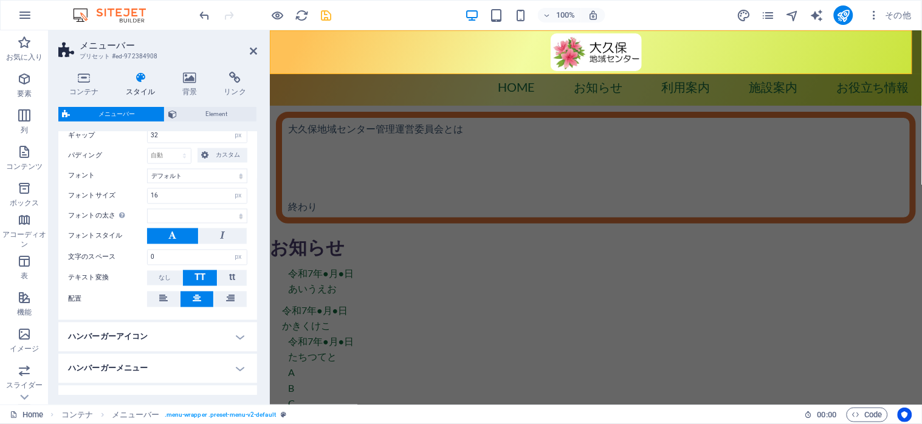
scroll to position [647, 0]
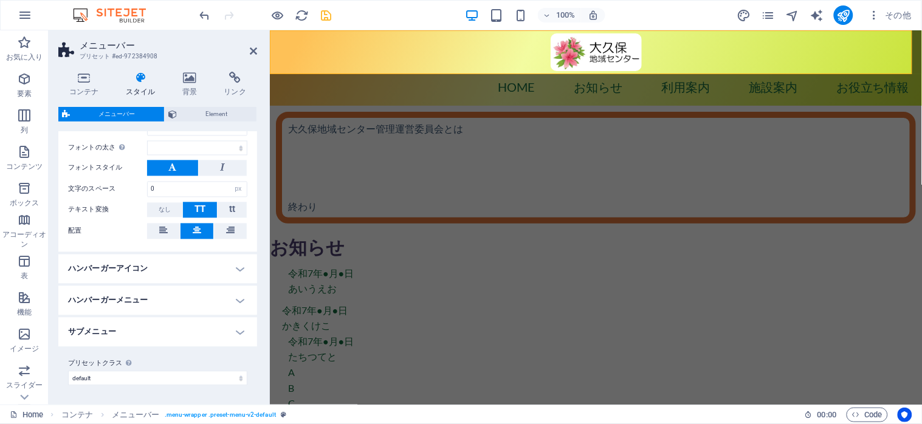
click at [233, 337] on h4 "サブメニュー" at bounding box center [157, 332] width 199 height 29
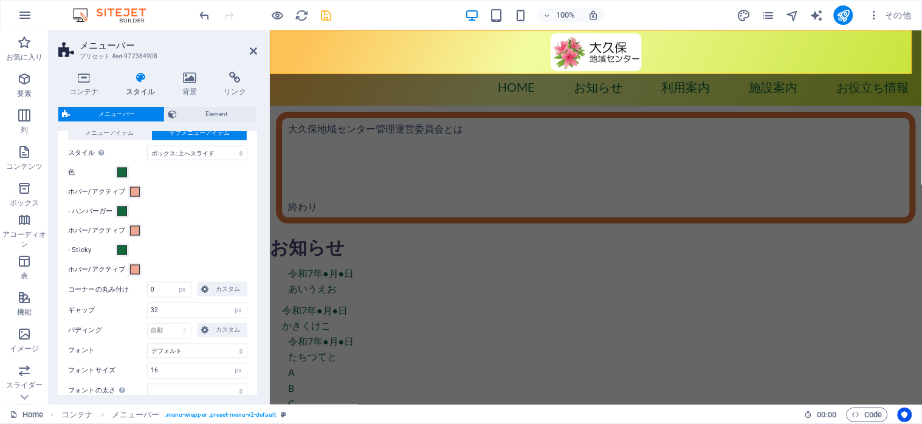
scroll to position [485, 0]
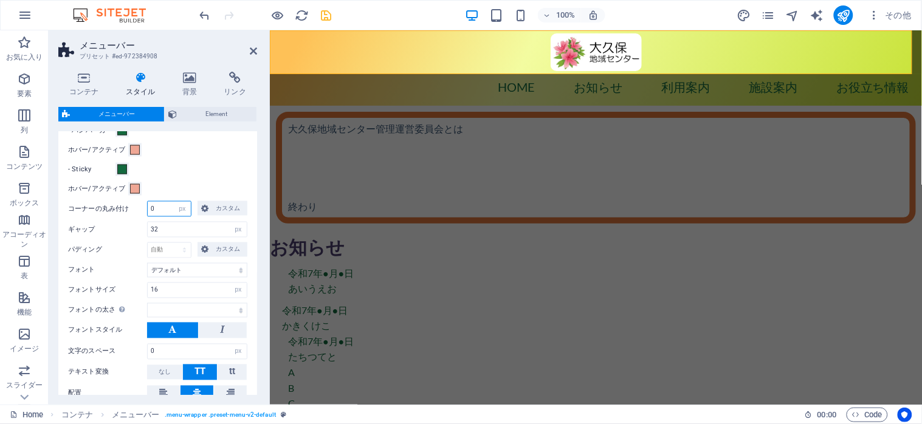
drag, startPoint x: 170, startPoint y: 210, endPoint x: 151, endPoint y: 210, distance: 18.8
click at [151, 210] on input "0" at bounding box center [169, 209] width 43 height 15
click at [217, 210] on span "カスタム" at bounding box center [228, 208] width 32 height 15
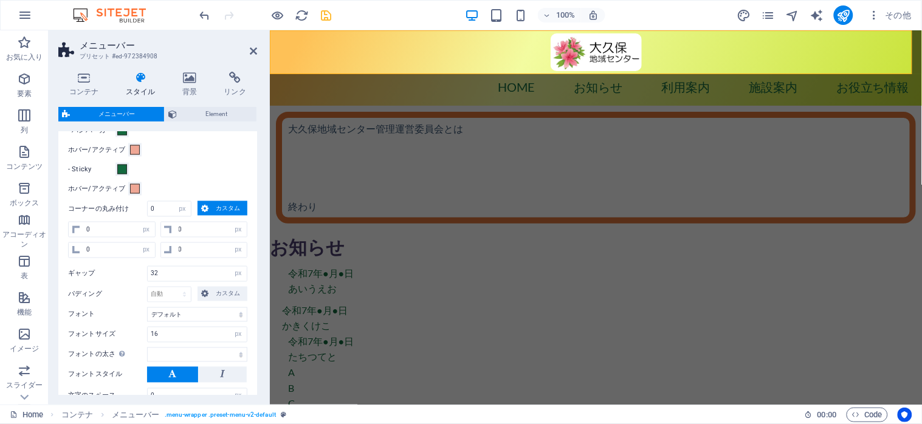
click at [212, 205] on span "カスタム" at bounding box center [228, 208] width 32 height 15
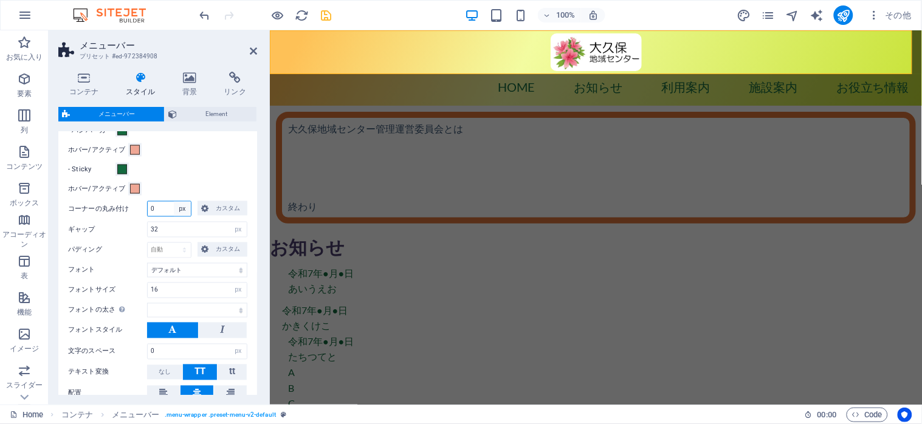
click at [216, 209] on div "0 px rem % vh vw カスタム カスタム" at bounding box center [197, 209] width 100 height 16
click at [210, 205] on div "0 px rem % vh vw カスタム カスタム" at bounding box center [197, 209] width 100 height 16
click at [210, 205] on button "カスタム" at bounding box center [223, 208] width 50 height 15
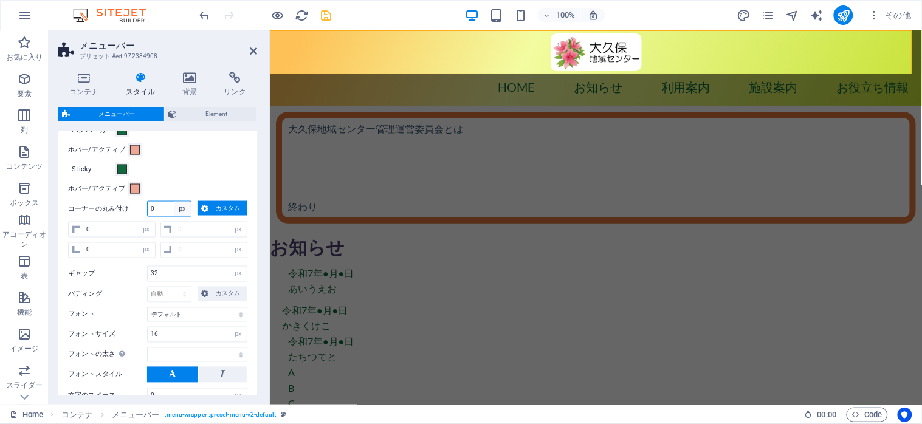
click at [184, 205] on select "px rem % vh vw カスタム" at bounding box center [182, 209] width 17 height 15
click at [214, 207] on span "カスタム" at bounding box center [228, 208] width 32 height 15
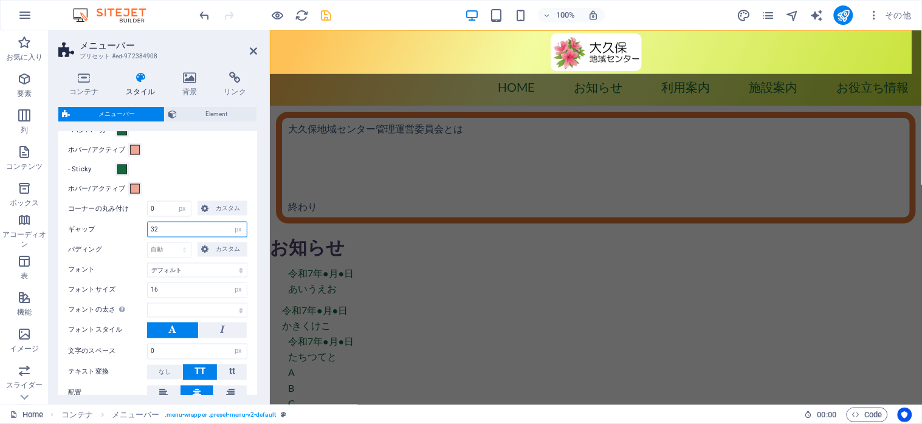
drag, startPoint x: 181, startPoint y: 233, endPoint x: 145, endPoint y: 230, distance: 36.6
click at [145, 230] on div "ギャップ 32 px rem % vh vw" at bounding box center [157, 230] width 179 height 16
click at [224, 235] on input "20" at bounding box center [197, 230] width 99 height 15
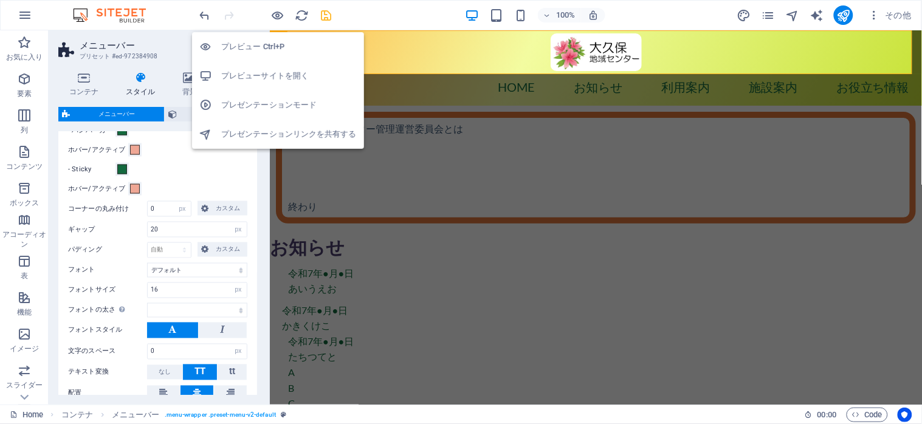
click at [255, 77] on h6 "プレビューサイトを開く" at bounding box center [289, 76] width 136 height 15
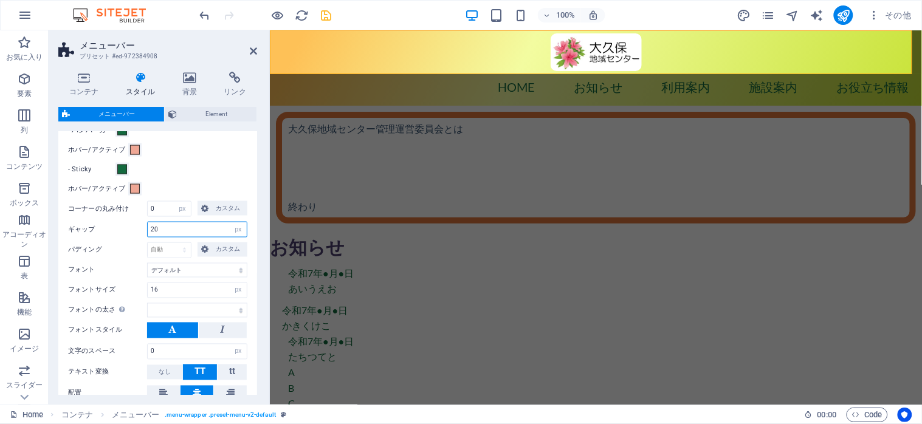
drag, startPoint x: 172, startPoint y: 232, endPoint x: 139, endPoint y: 227, distance: 33.1
click at [139, 227] on div "ギャップ 20 px rem % vh vw" at bounding box center [157, 230] width 179 height 16
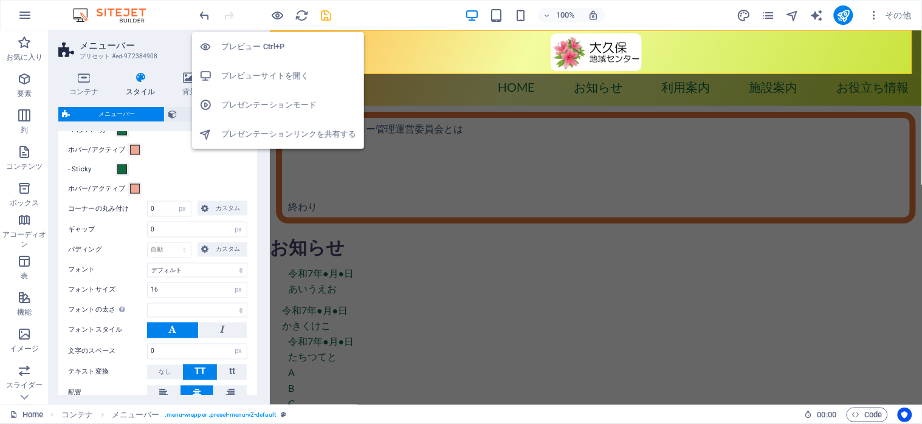
click at [242, 71] on h6 "プレビューサイトを開く" at bounding box center [289, 76] width 136 height 15
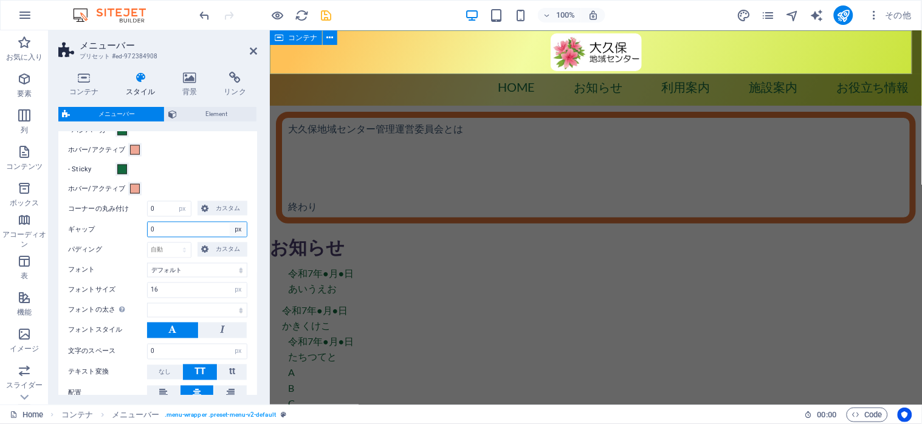
click at [230, 223] on select "px rem % vh vw" at bounding box center [238, 230] width 17 height 15
drag, startPoint x: 171, startPoint y: 289, endPoint x: 148, endPoint y: 288, distance: 22.5
click at [148, 288] on input "16" at bounding box center [197, 290] width 99 height 15
click at [269, 13] on div at bounding box center [266, 14] width 136 height 19
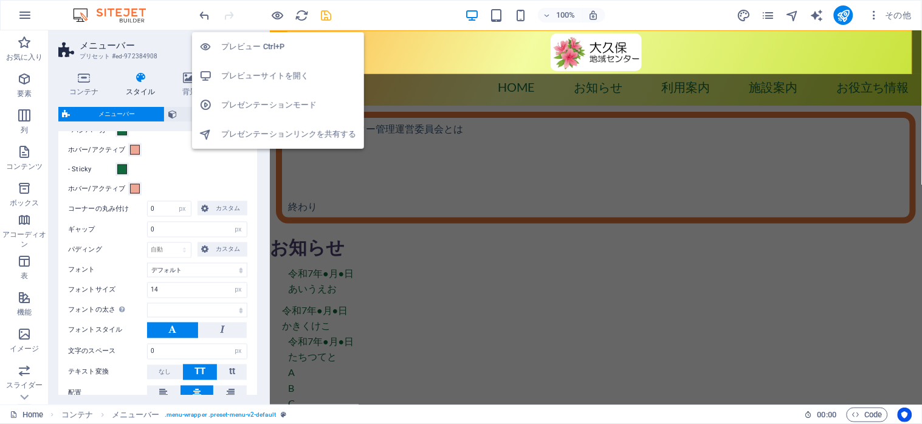
click at [272, 69] on h6 "プレビューサイトを開く" at bounding box center [289, 76] width 136 height 15
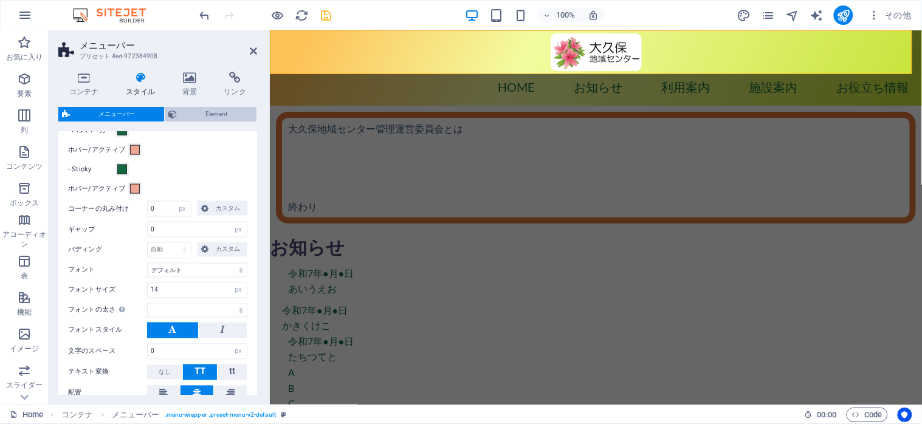
click at [229, 120] on span "Element" at bounding box center [217, 114] width 72 height 15
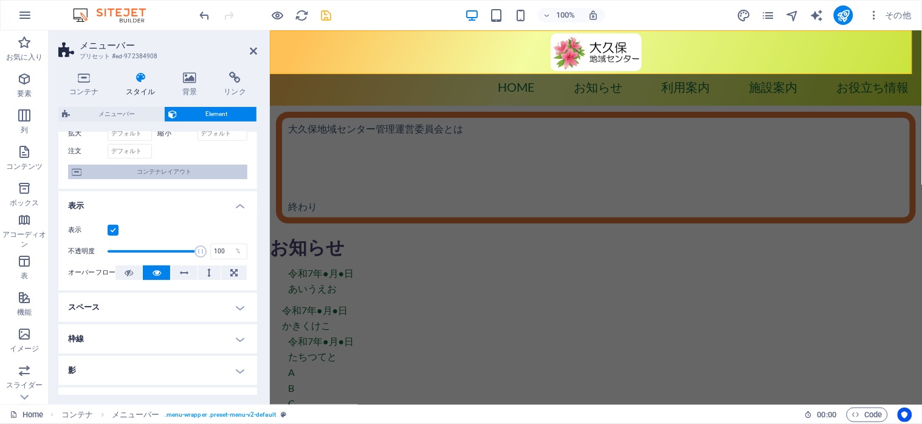
scroll to position [162, 0]
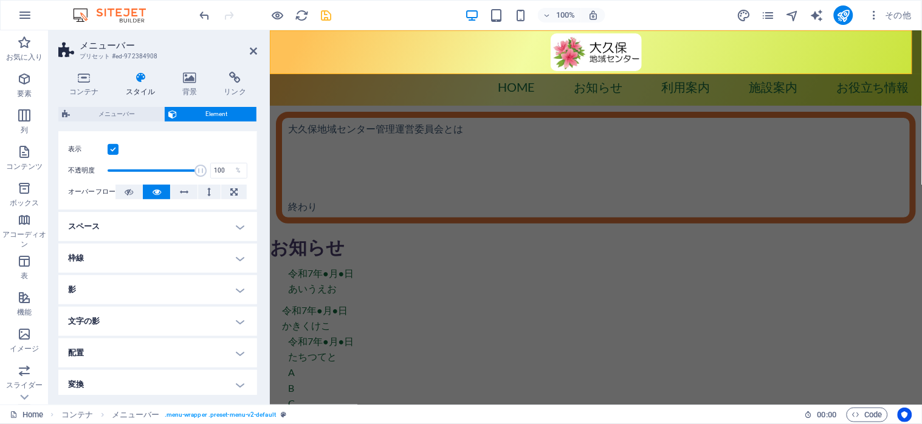
click at [242, 226] on h4 "スペース" at bounding box center [157, 226] width 199 height 29
click at [242, 226] on h4 "スペース" at bounding box center [157, 223] width 199 height 22
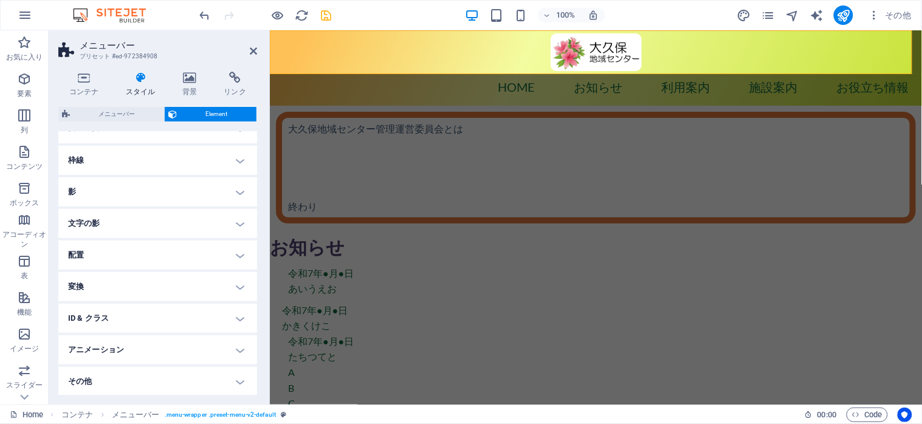
click at [235, 254] on h4 "配置" at bounding box center [157, 255] width 199 height 29
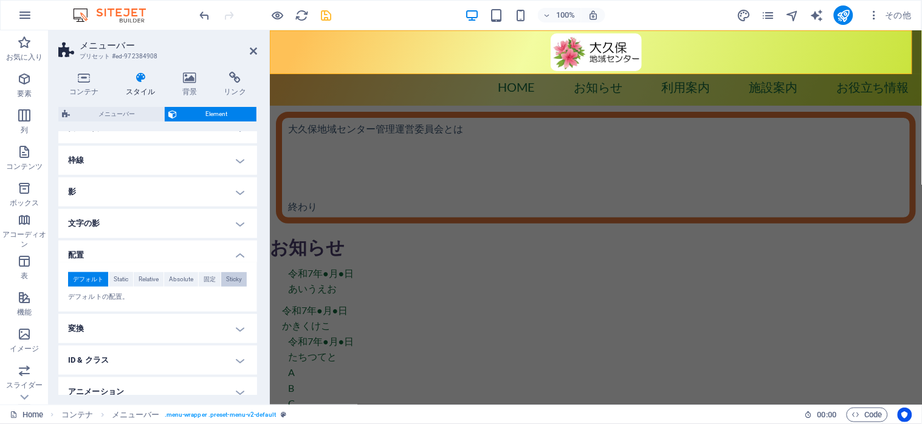
click at [229, 281] on span "Sticky" at bounding box center [234, 279] width 16 height 15
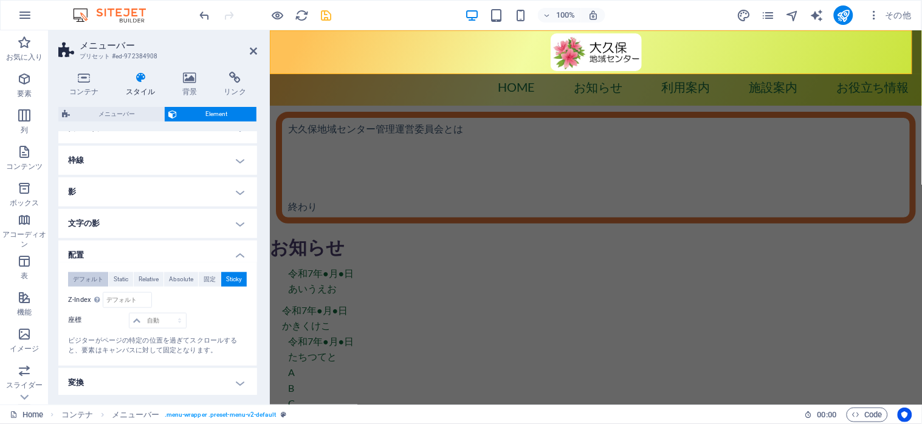
click at [77, 276] on span "デフォルト" at bounding box center [88, 279] width 30 height 15
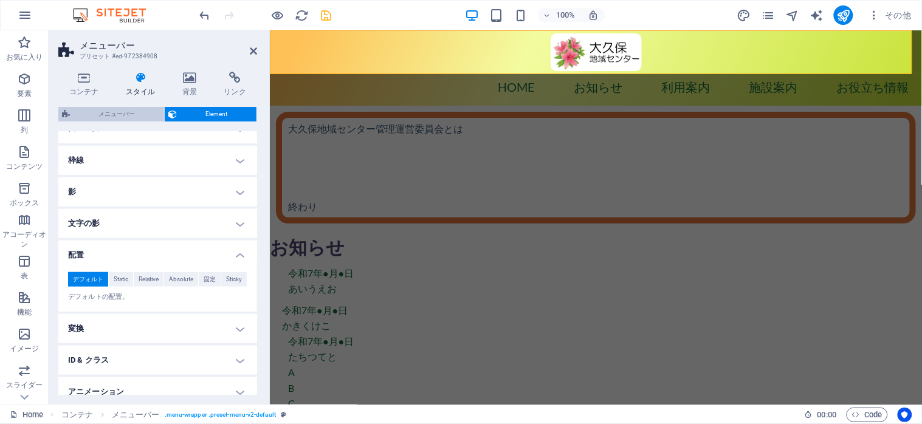
click at [95, 114] on span "メニューバー" at bounding box center [117, 114] width 87 height 15
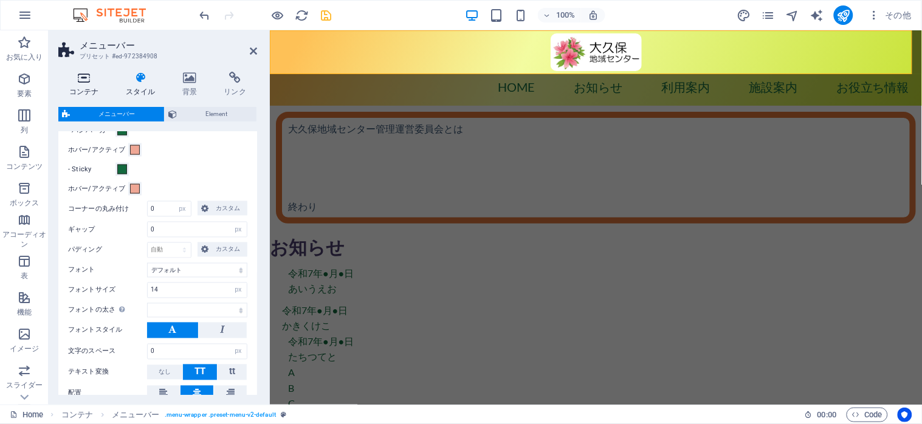
click at [86, 77] on icon at bounding box center [84, 78] width 52 height 12
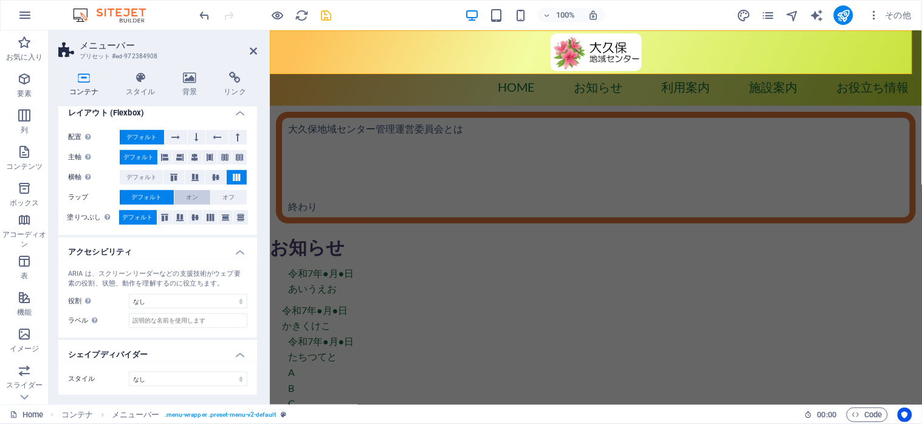
scroll to position [31, 0]
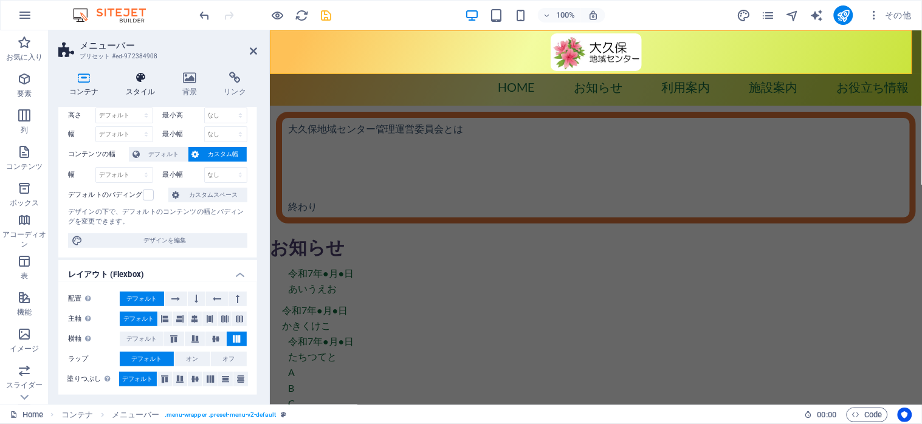
click at [142, 77] on icon at bounding box center [141, 78] width 52 height 12
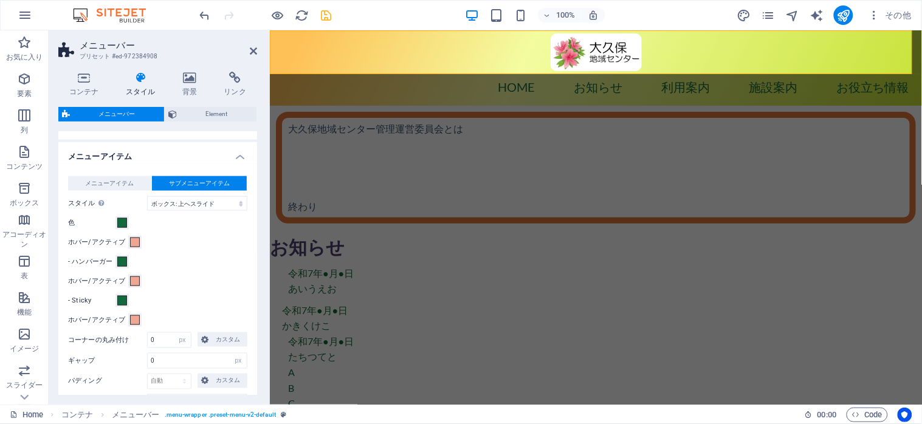
scroll to position [323, 0]
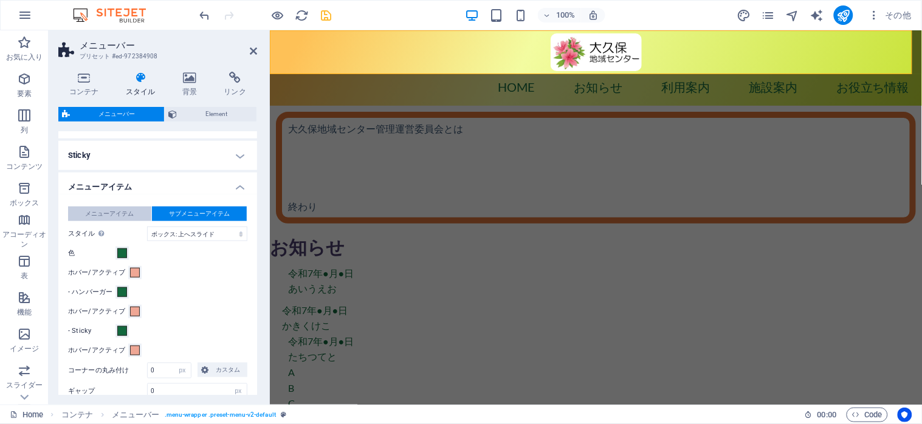
click at [110, 212] on span "メニューアイテム" at bounding box center [109, 214] width 49 height 15
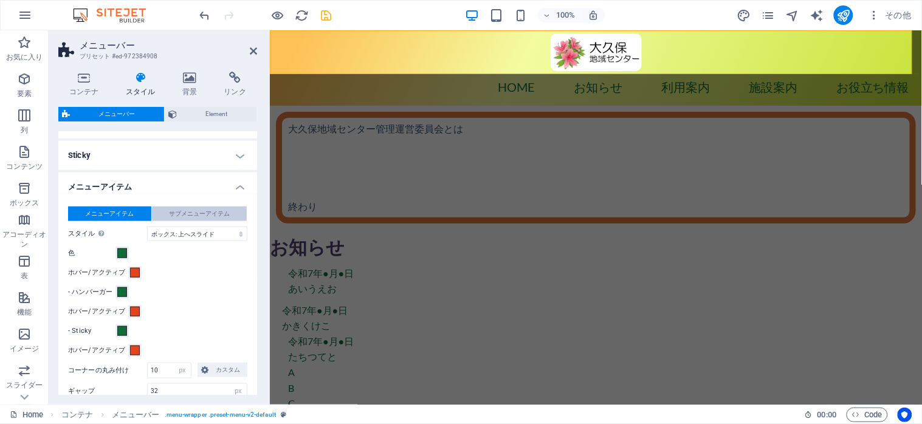
click at [219, 209] on span "サブメニューアイテム" at bounding box center [199, 214] width 61 height 15
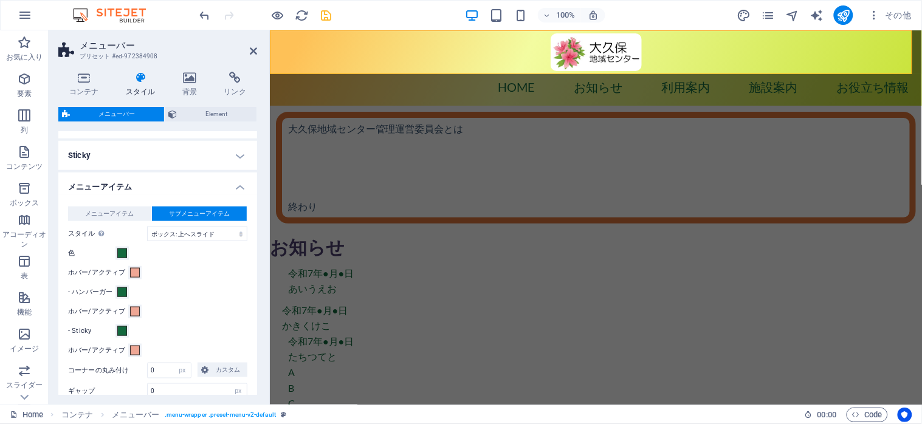
scroll to position [404, 0]
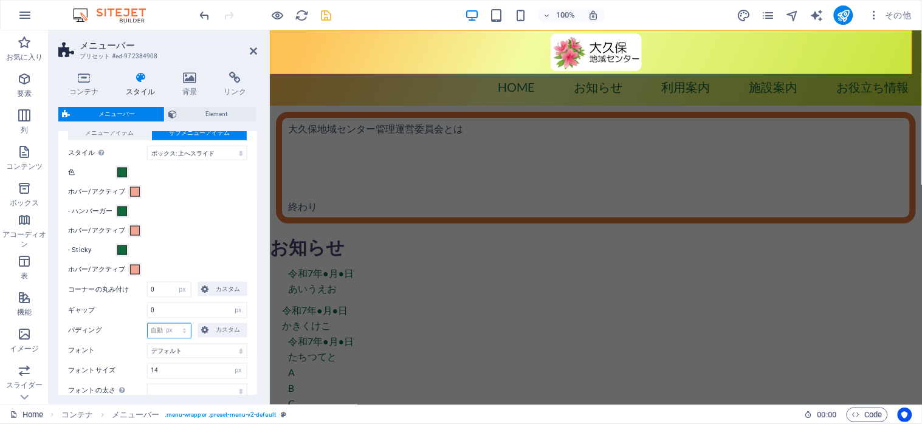
click at [173, 324] on select "自動 px rem % vh vw カスタム" at bounding box center [169, 331] width 43 height 15
click at [190, 246] on div "- Sticky" at bounding box center [157, 250] width 179 height 15
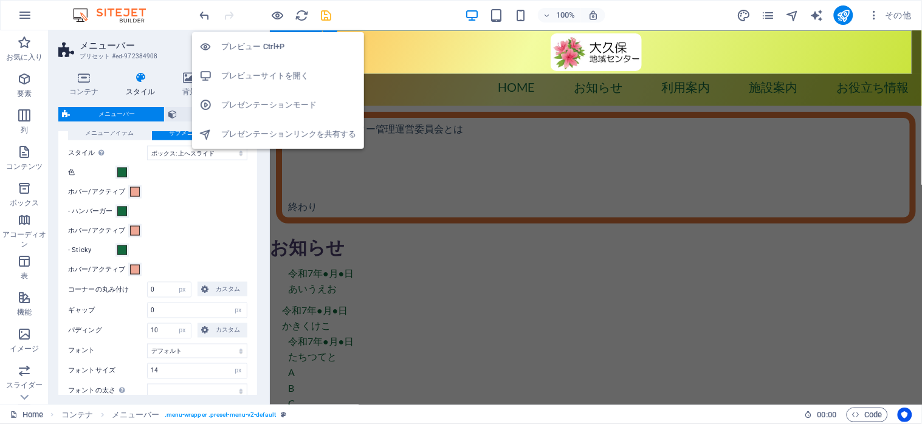
click at [260, 78] on h6 "プレビューサイトを開く" at bounding box center [289, 76] width 136 height 15
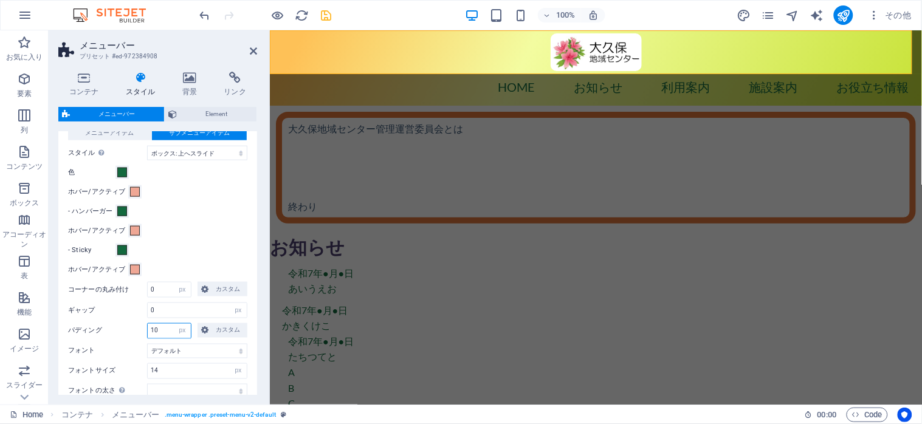
drag, startPoint x: 167, startPoint y: 330, endPoint x: 148, endPoint y: 329, distance: 18.9
click at [148, 329] on input "10" at bounding box center [169, 331] width 43 height 15
click at [163, 325] on input "50" at bounding box center [169, 331] width 43 height 15
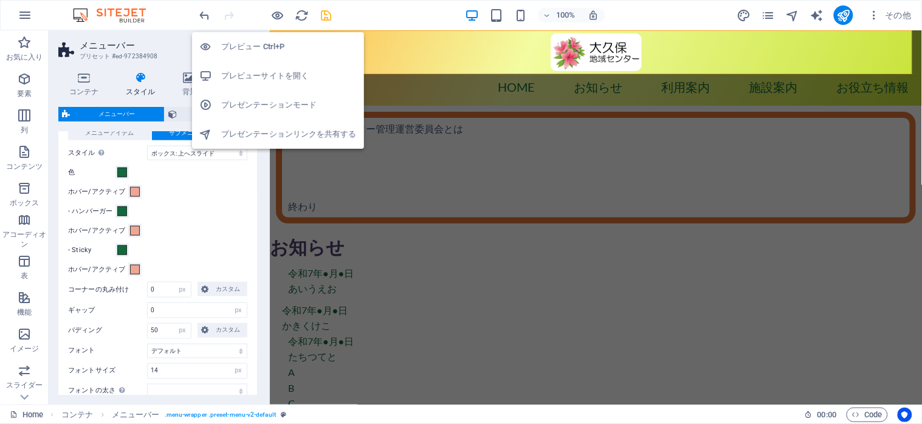
click at [254, 74] on h6 "プレビューサイトを開く" at bounding box center [289, 76] width 136 height 15
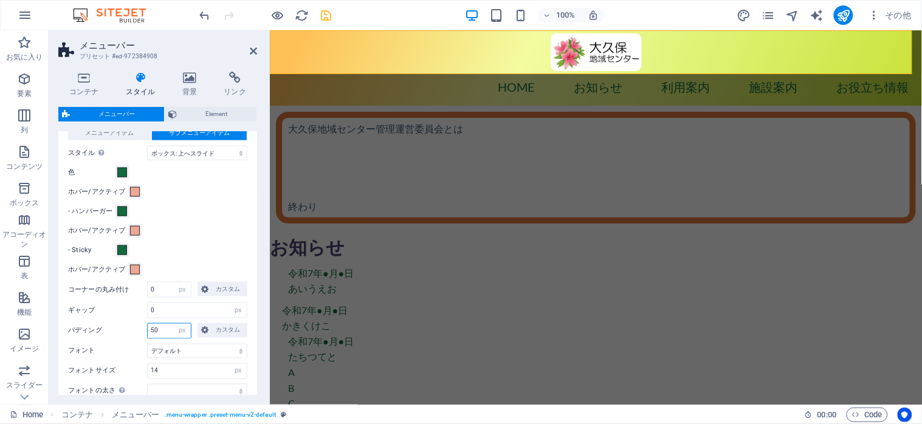
drag, startPoint x: 165, startPoint y: 333, endPoint x: 141, endPoint y: 330, distance: 24.5
click at [141, 330] on div "パディング 50 自動 px rem % vh vw カスタム カスタム" at bounding box center [157, 331] width 179 height 16
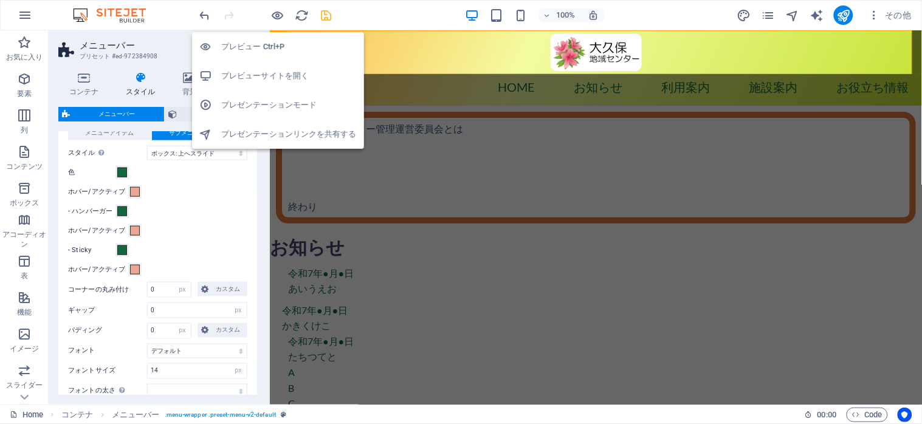
click at [256, 75] on h6 "プレビューサイトを開く" at bounding box center [289, 76] width 136 height 15
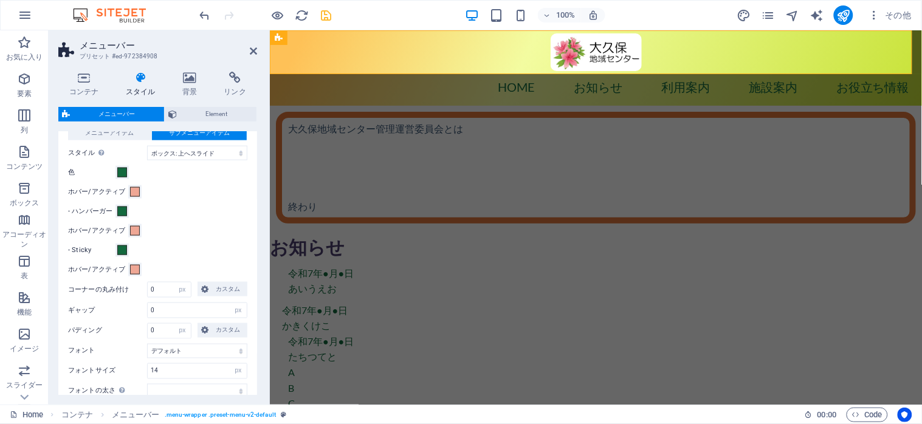
scroll to position [323, 0]
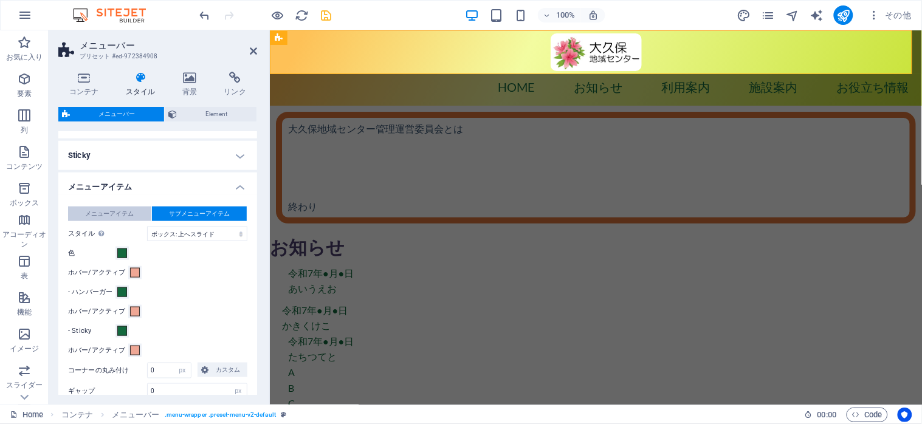
click at [126, 214] on span "メニューアイテム" at bounding box center [109, 214] width 49 height 15
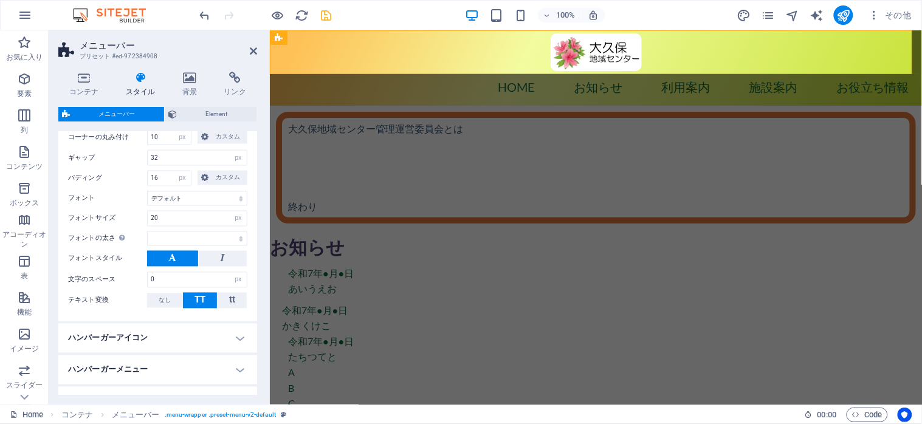
scroll to position [566, 0]
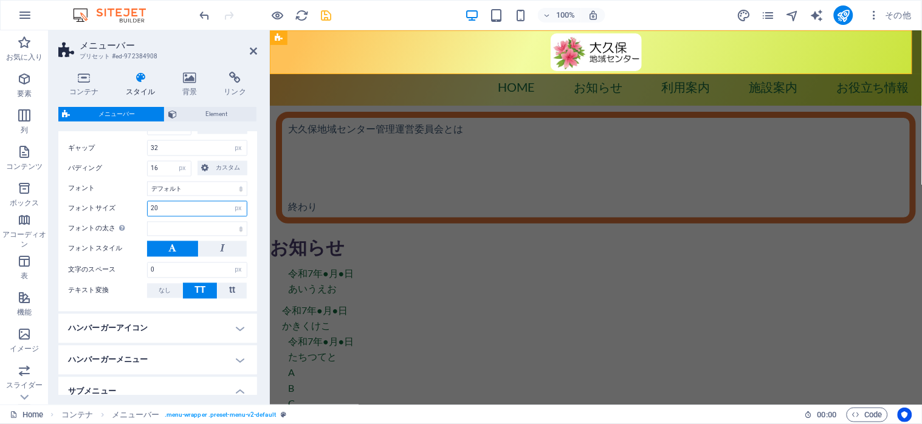
drag, startPoint x: 182, startPoint y: 208, endPoint x: 139, endPoint y: 203, distance: 43.4
click at [139, 203] on div "フォントサイズ 20 px rem % vh vw" at bounding box center [157, 209] width 179 height 16
click at [164, 207] on div "メニューアイテム サブメニューアイテム スタイル エフェクトをテストするには、プレビューモードに切り替えて、メニューアイテムの上にポインターを動かしてください…" at bounding box center [158, 131] width 204 height 361
drag, startPoint x: 165, startPoint y: 207, endPoint x: 151, endPoint y: 207, distance: 14.0
click at [151, 207] on input "18" at bounding box center [197, 209] width 99 height 15
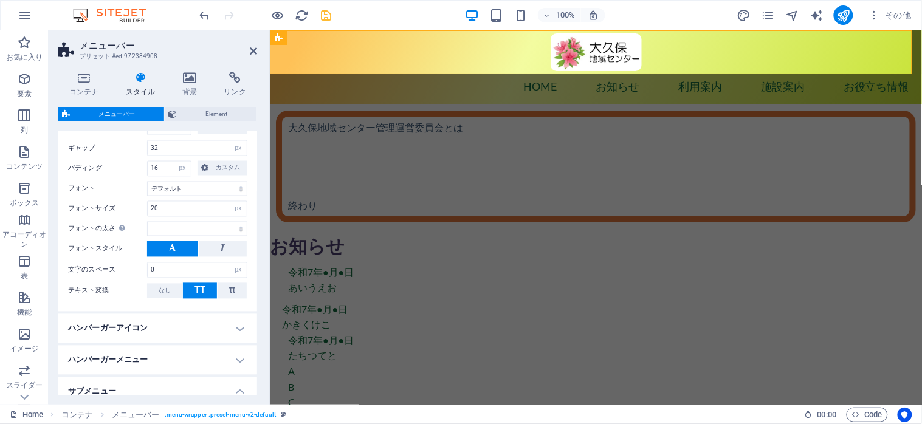
click at [126, 213] on div "フォントサイズ 20 px rem % vh vw" at bounding box center [157, 209] width 179 height 16
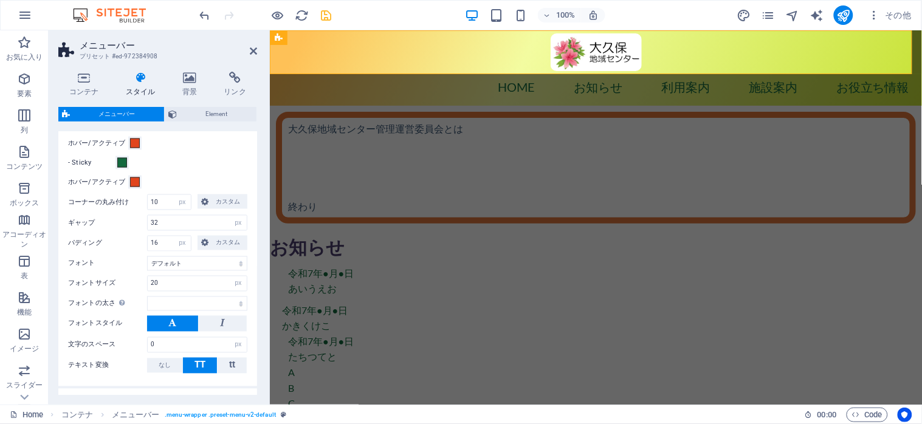
scroll to position [485, 0]
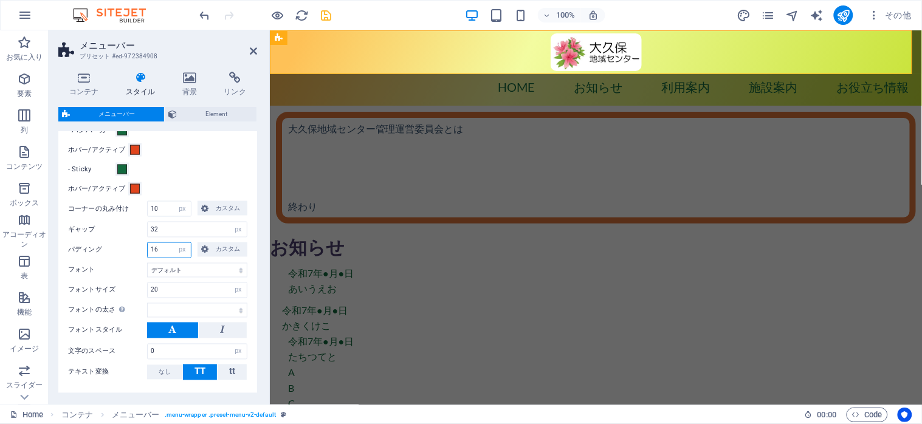
drag, startPoint x: 170, startPoint y: 253, endPoint x: 145, endPoint y: 251, distance: 25.0
click at [145, 251] on div "パディング 16 px rem % vh vw カスタム カスタム" at bounding box center [157, 251] width 179 height 16
click at [120, 256] on label "パディング" at bounding box center [107, 250] width 79 height 15
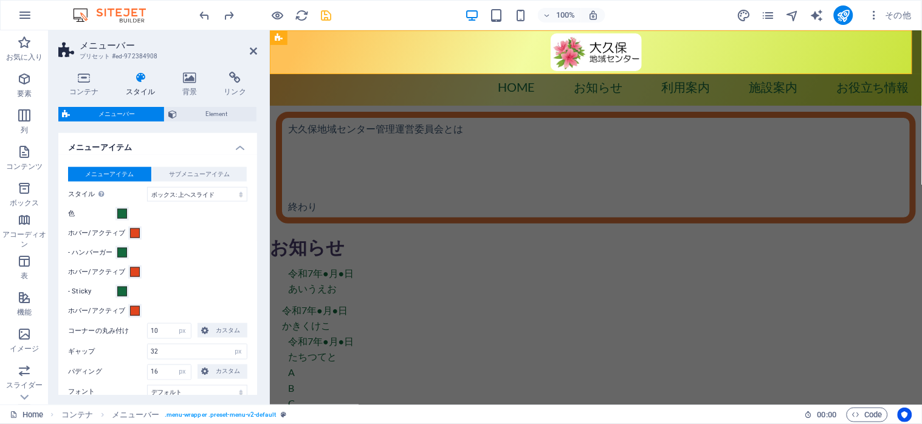
scroll to position [323, 0]
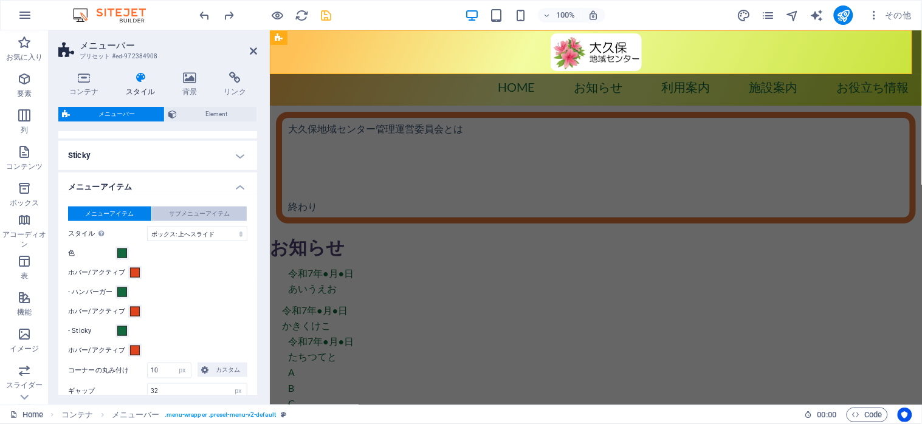
click at [204, 213] on span "サブメニューアイテム" at bounding box center [199, 214] width 61 height 15
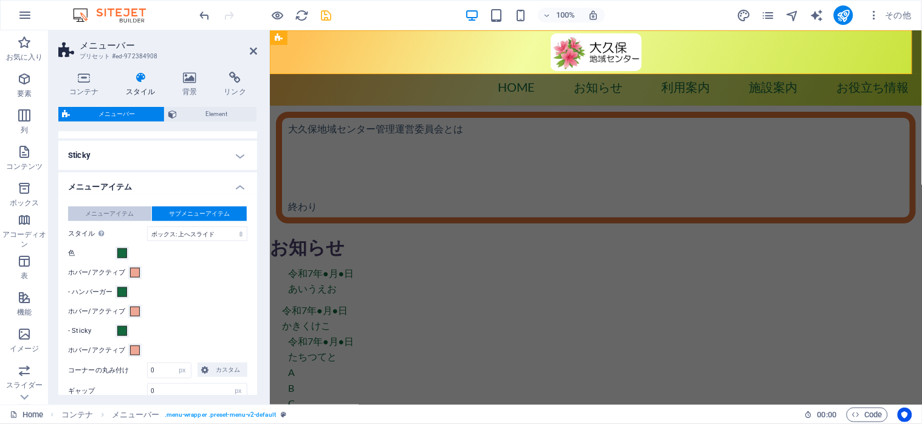
click at [107, 212] on span "メニューアイテム" at bounding box center [109, 214] width 49 height 15
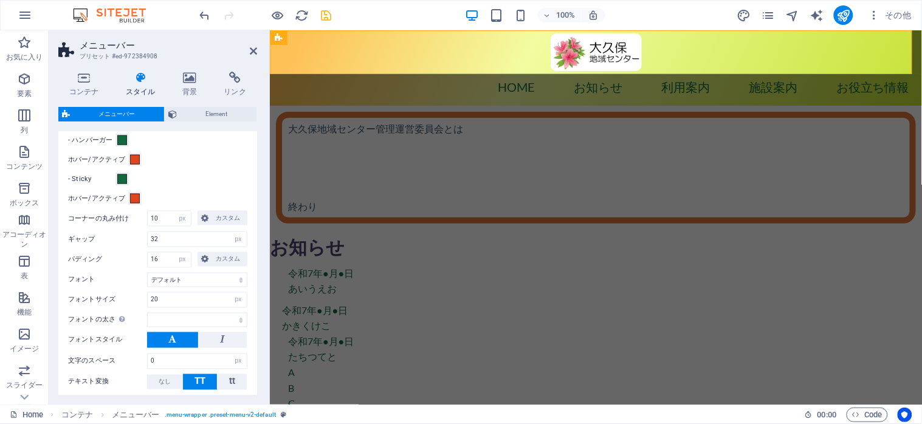
scroll to position [485, 0]
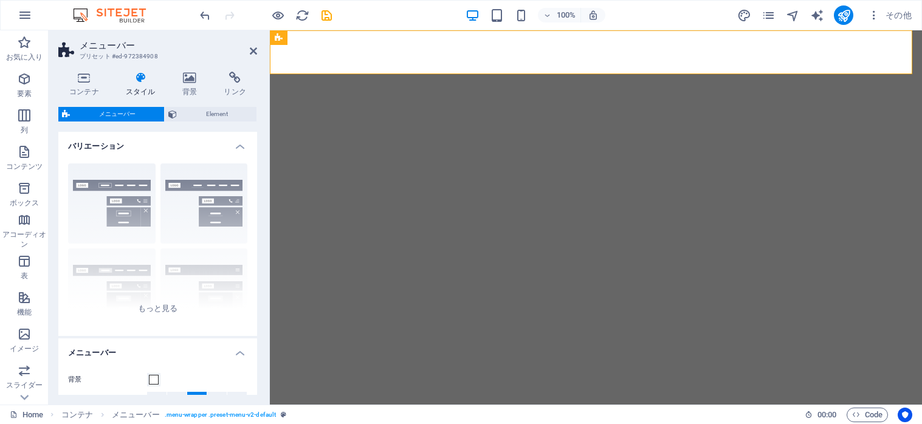
select select "px"
select select "hover_box_bottom"
select select "px"
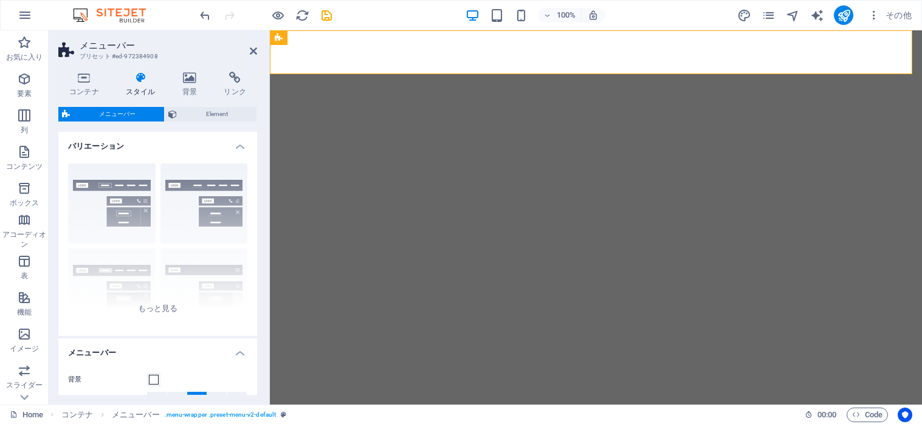
select select "px"
select select
select select "px"
select select "hover_box_bottom"
select select "px"
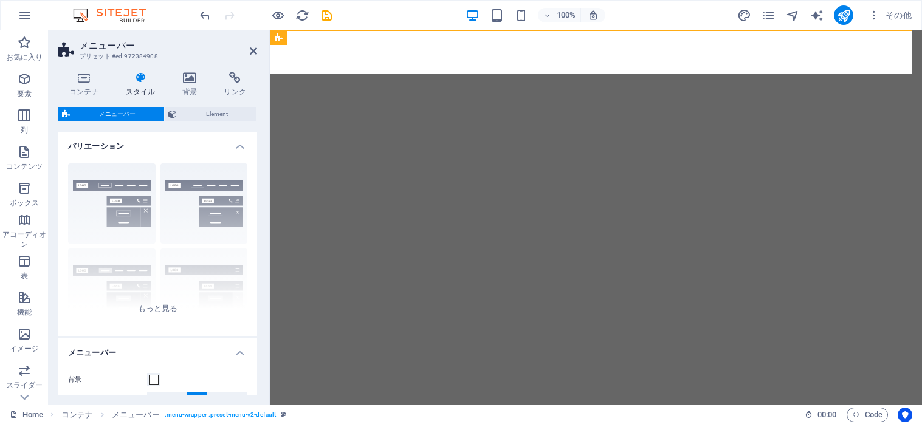
select select "px"
select select
select select "px"
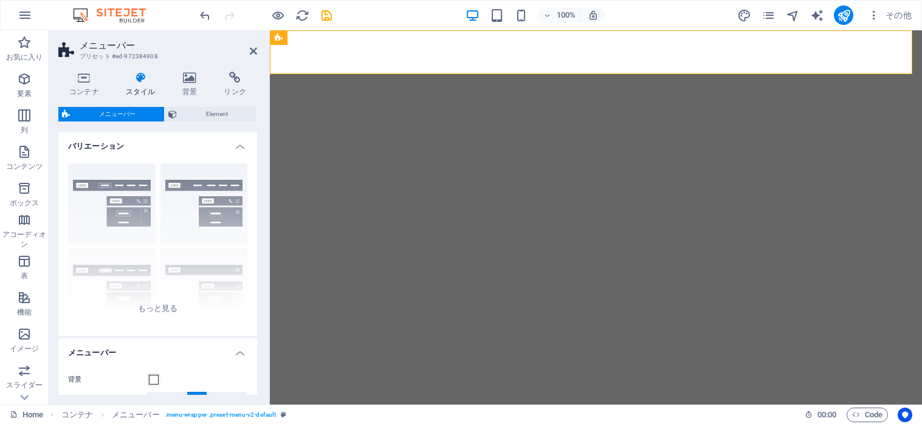
select select "px"
select select "preset-menu-v2-default"
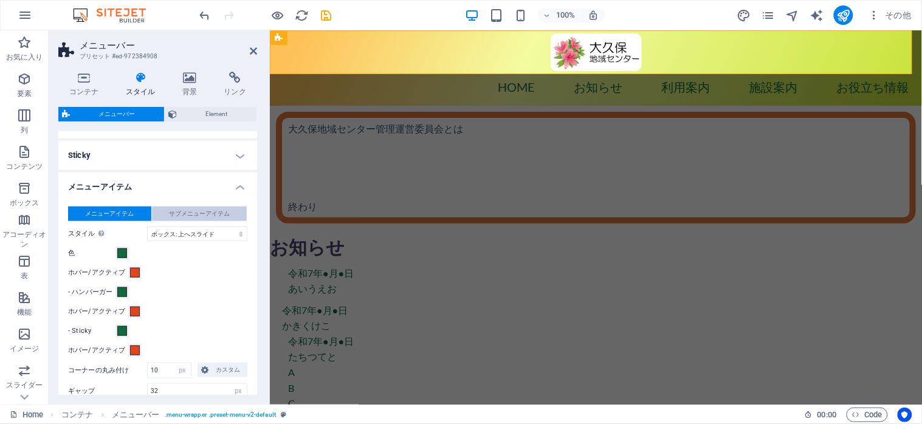
click at [179, 210] on span "サブメニューアイテム" at bounding box center [199, 214] width 61 height 15
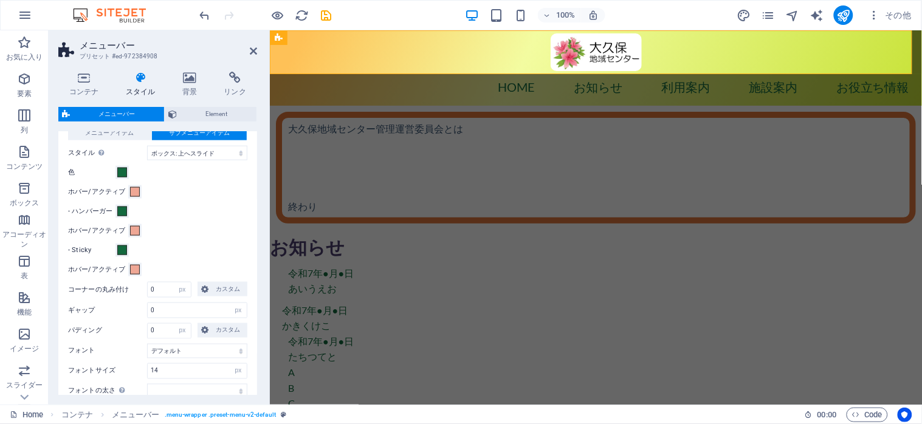
scroll to position [485, 0]
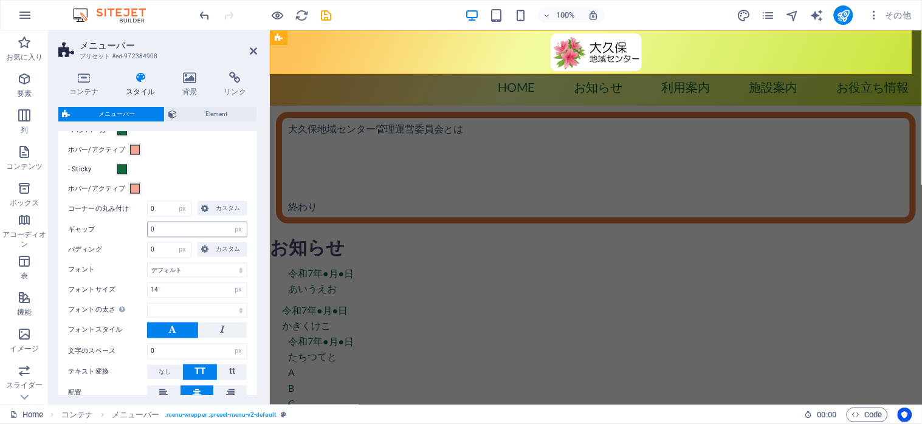
select select
drag, startPoint x: 162, startPoint y: 232, endPoint x: 138, endPoint y: 226, distance: 25.1
click at [138, 226] on div "ギャップ 0 px rem % vh vw" at bounding box center [157, 230] width 179 height 16
type input "20"
click at [145, 247] on div "パディング 0 自動 px rem % vh vw カスタム カスタム" at bounding box center [157, 251] width 179 height 16
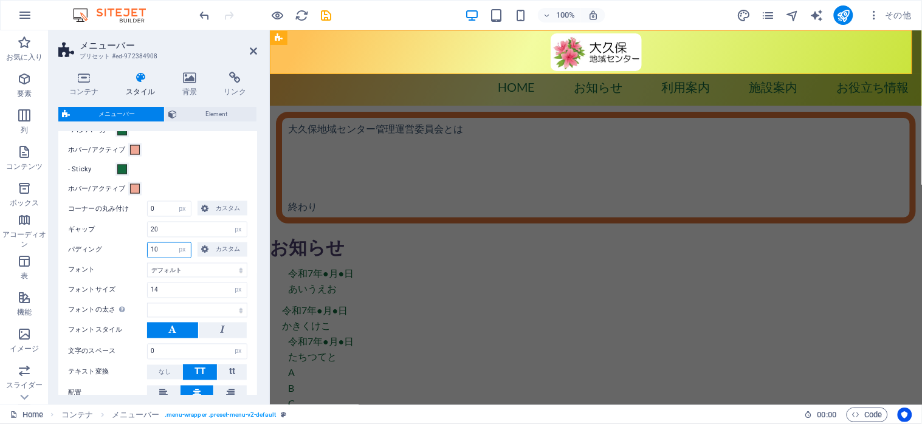
type input "10"
click at [133, 237] on div "ギャップ 20 px rem % vh vw" at bounding box center [157, 230] width 179 height 16
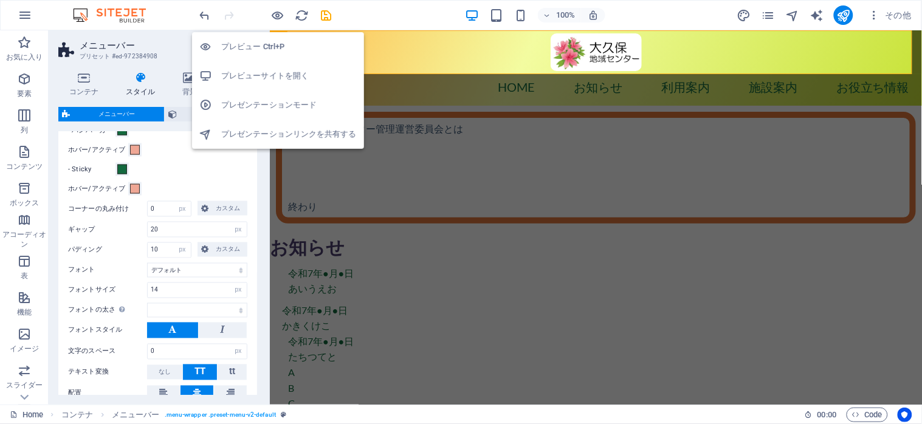
click at [272, 69] on h6 "プレビューサイトを開く" at bounding box center [289, 76] width 136 height 15
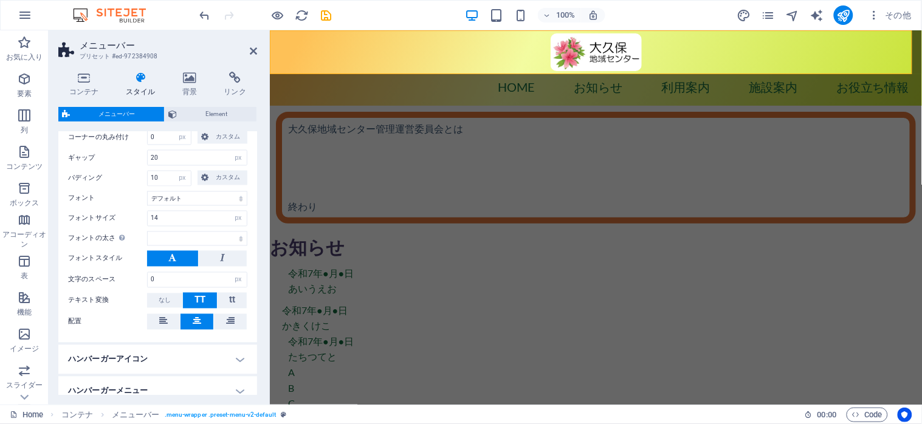
scroll to position [566, 0]
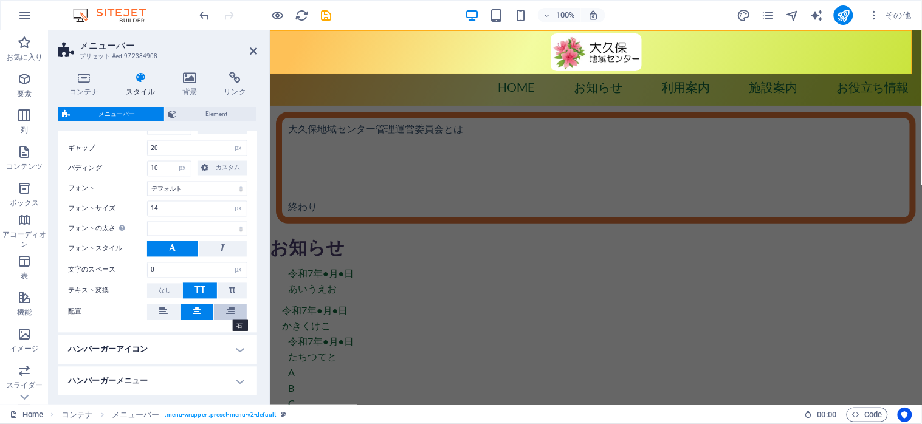
click at [226, 313] on icon at bounding box center [230, 312] width 9 height 15
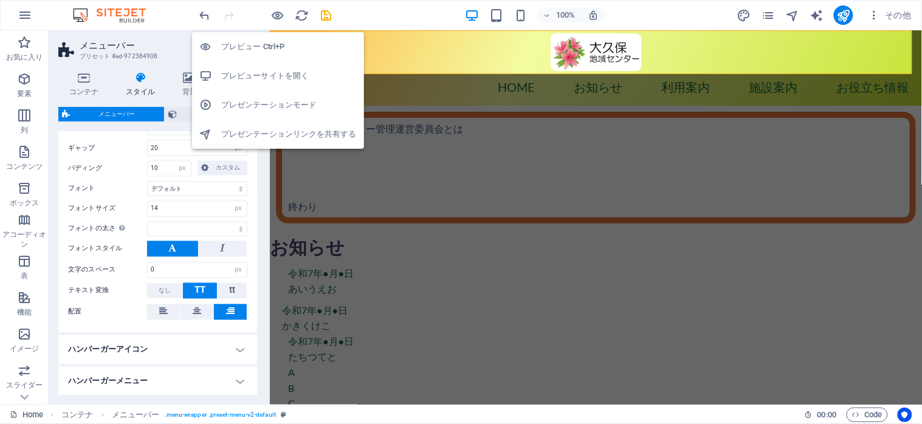
click at [258, 75] on h6 "プレビューサイトを開く" at bounding box center [289, 76] width 136 height 15
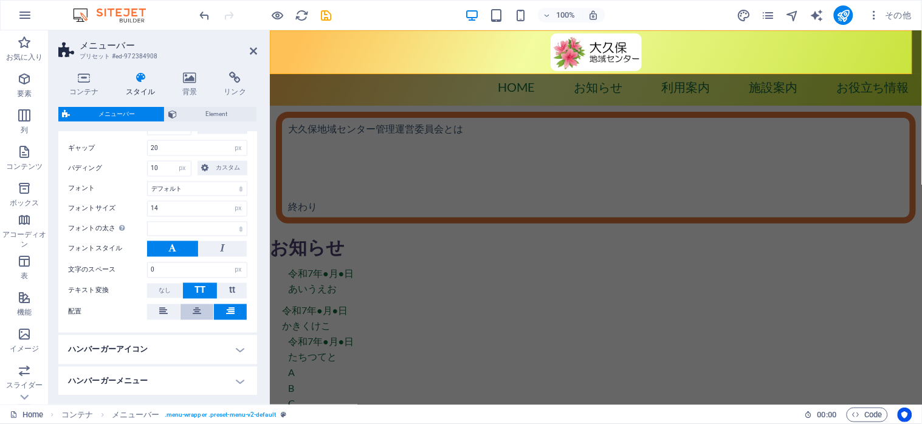
click at [187, 310] on button at bounding box center [197, 313] width 33 height 16
select select
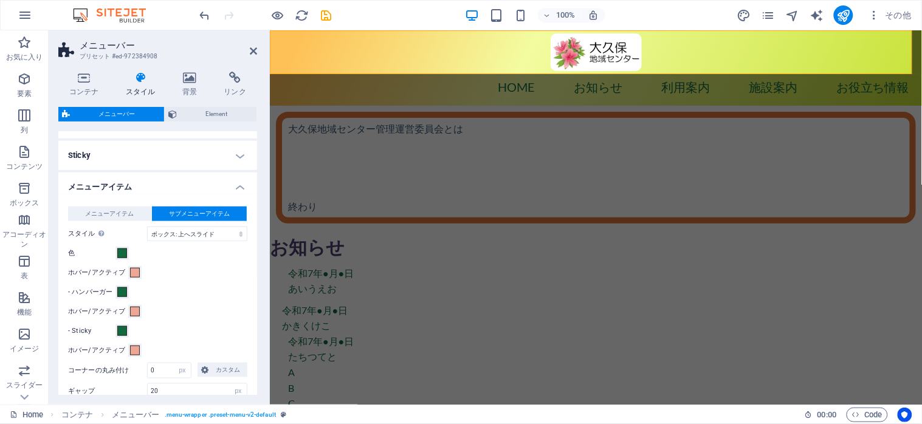
scroll to position [241, 0]
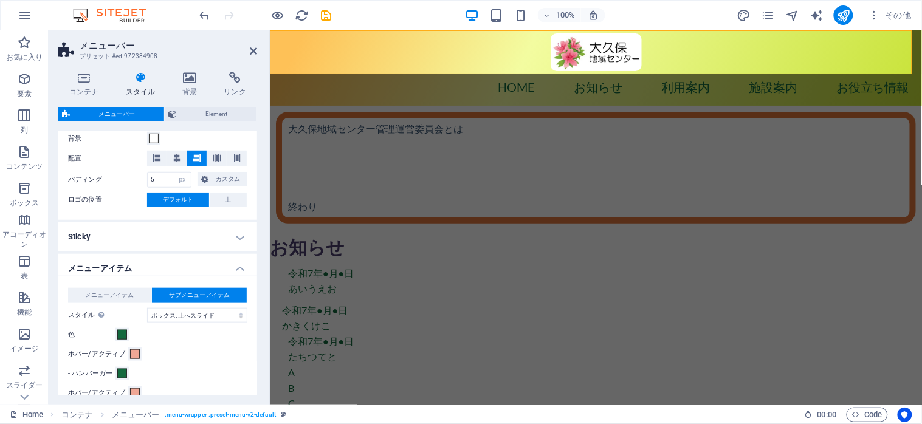
click at [239, 238] on h4 "Sticky" at bounding box center [157, 237] width 199 height 29
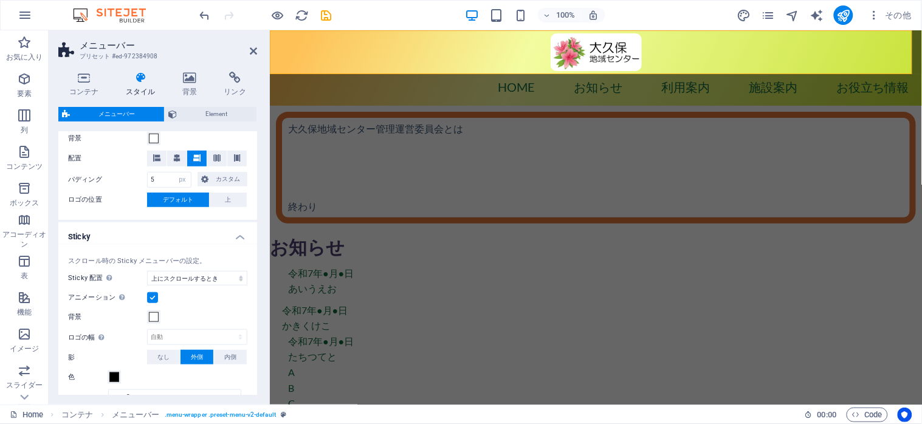
click at [239, 238] on h4 "Sticky" at bounding box center [157, 234] width 199 height 22
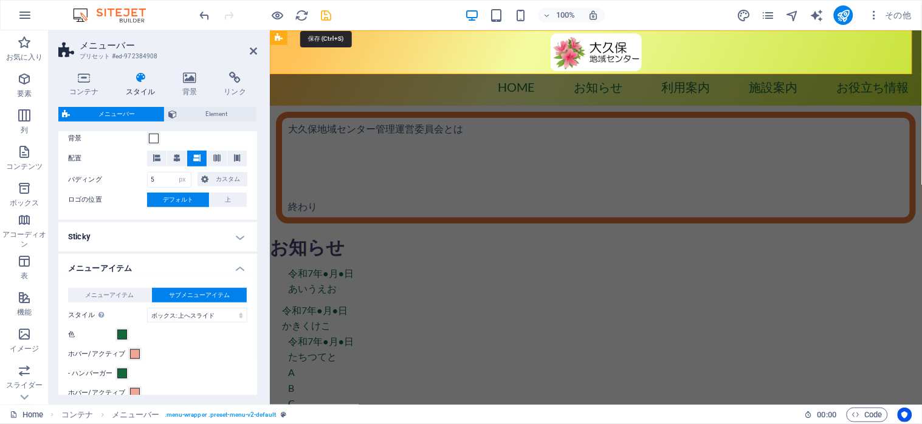
click at [324, 15] on icon "save" at bounding box center [327, 16] width 14 height 14
select select "px"
select select "hover_box_bottom"
select select "px"
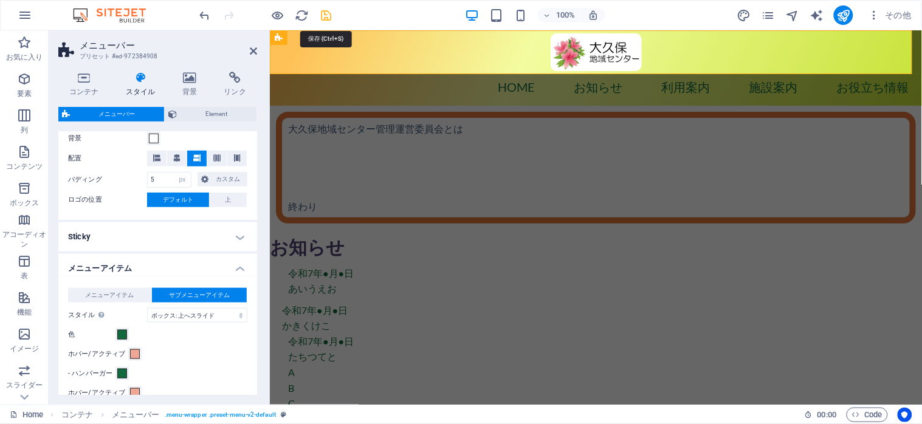
select select "px"
select select
select select "px"
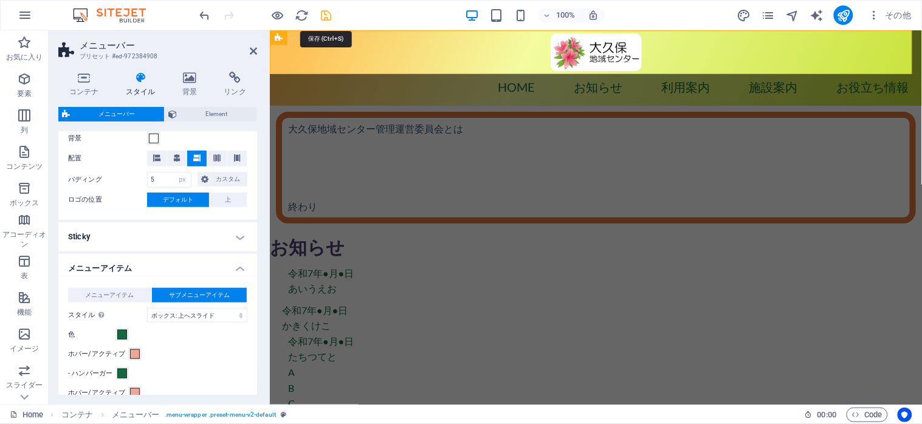
select select "px"
select select "preset-menu-v2-default"
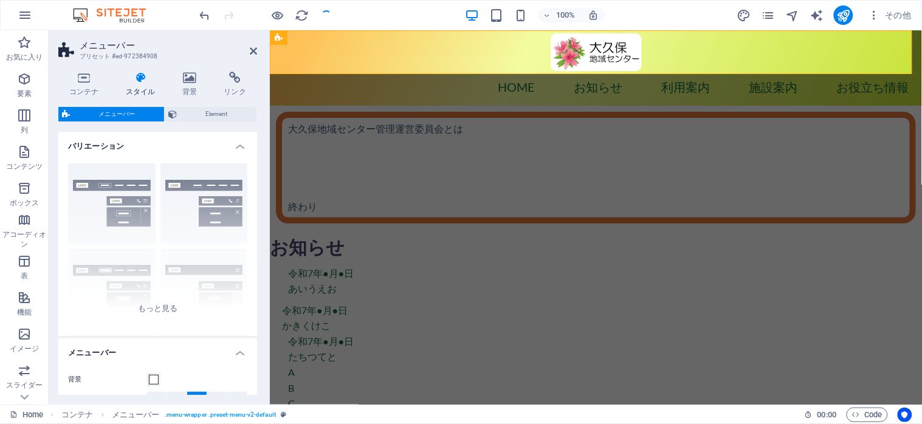
select select
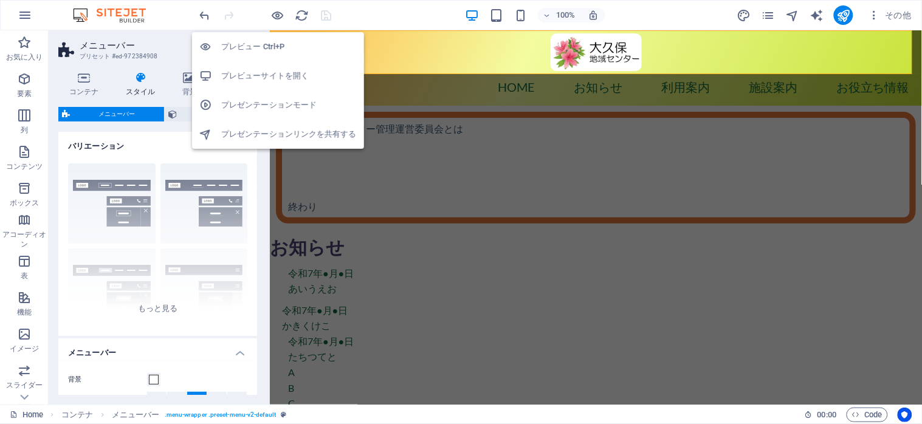
click at [261, 76] on h6 "プレビューサイトを開く" at bounding box center [289, 76] width 136 height 15
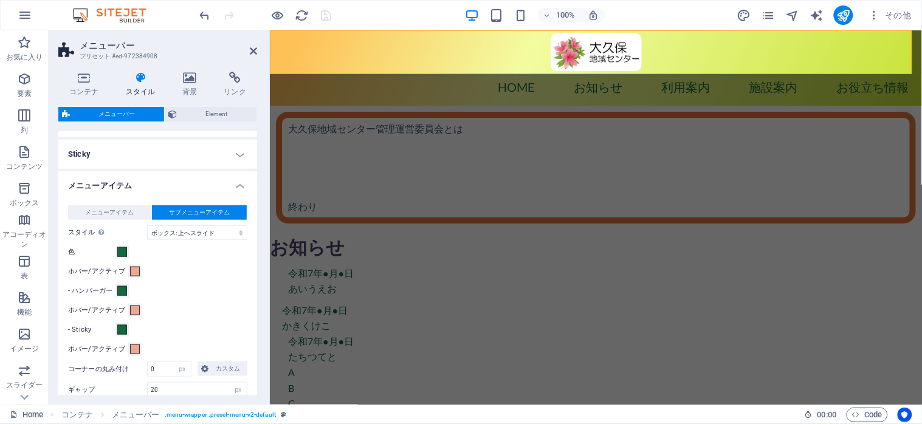
scroll to position [486, 0]
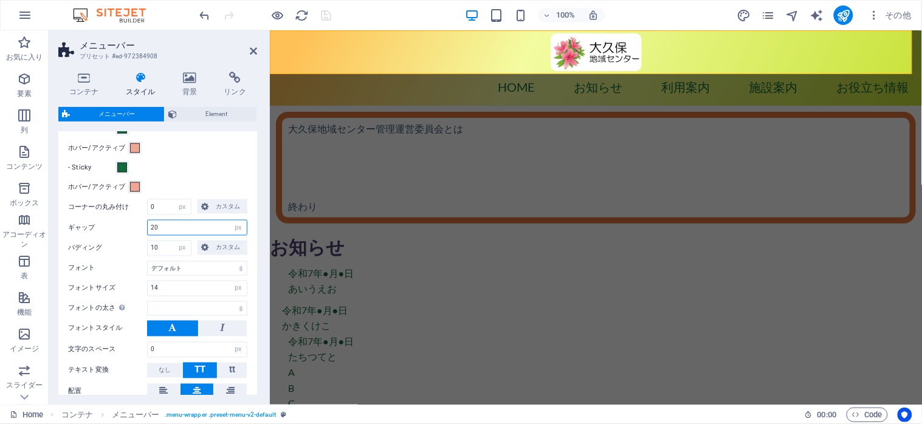
drag, startPoint x: 169, startPoint y: 227, endPoint x: 139, endPoint y: 221, distance: 30.5
click at [139, 221] on div "ギャップ 20 px rem % vh vw" at bounding box center [157, 228] width 179 height 16
type input "0"
drag, startPoint x: 164, startPoint y: 248, endPoint x: 140, endPoint y: 243, distance: 24.2
click at [140, 243] on div "パディング 10 自動 px rem % vh vw カスタム カスタム" at bounding box center [157, 249] width 179 height 16
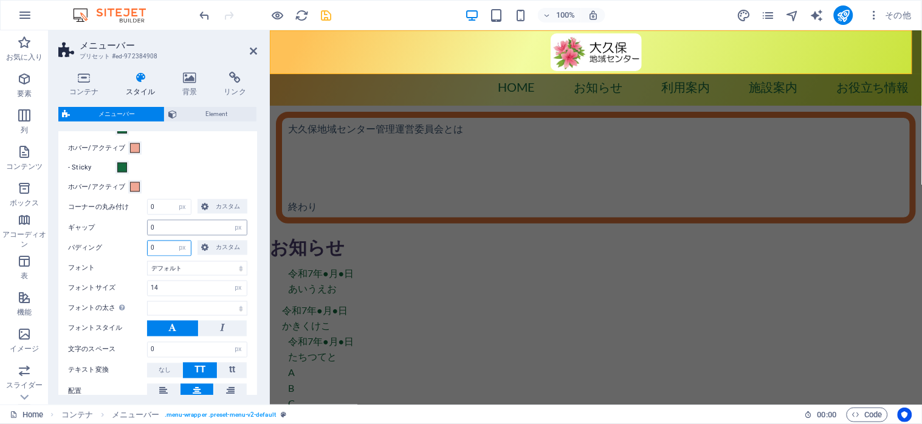
type input "0"
click at [172, 224] on input "0" at bounding box center [197, 228] width 99 height 15
click at [324, 14] on icon "save" at bounding box center [327, 16] width 14 height 14
select select "px"
select select "hover_box_bottom"
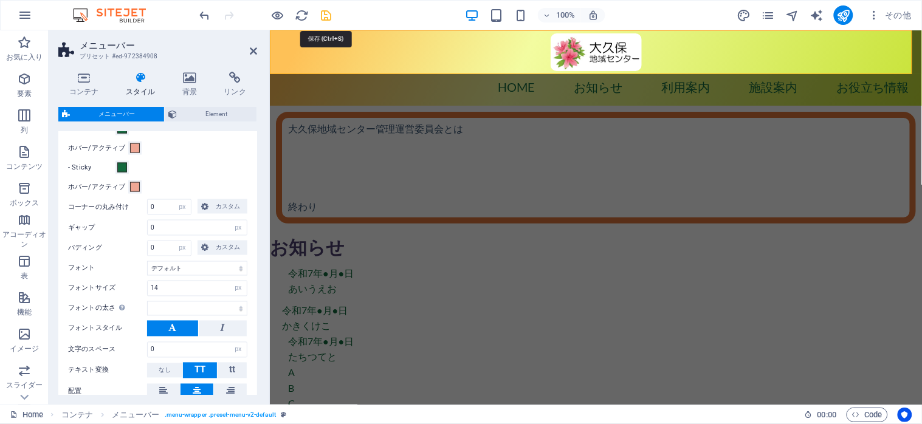
select select "px"
select select
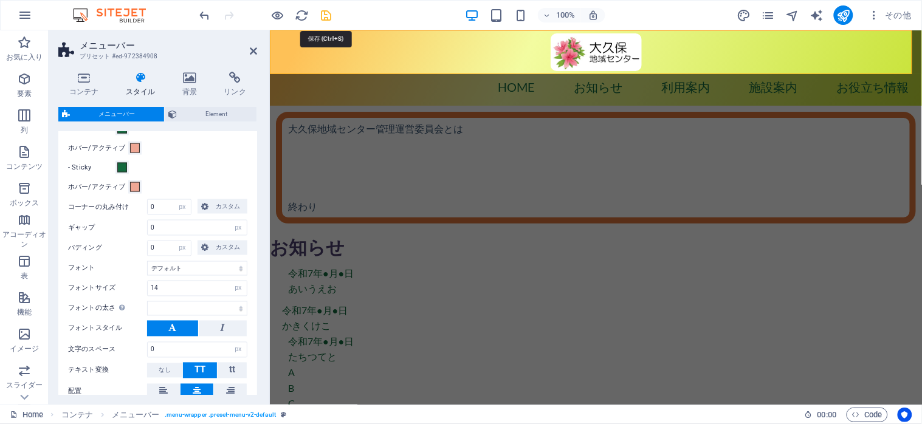
select select "px"
select select "preset-menu-v2-default"
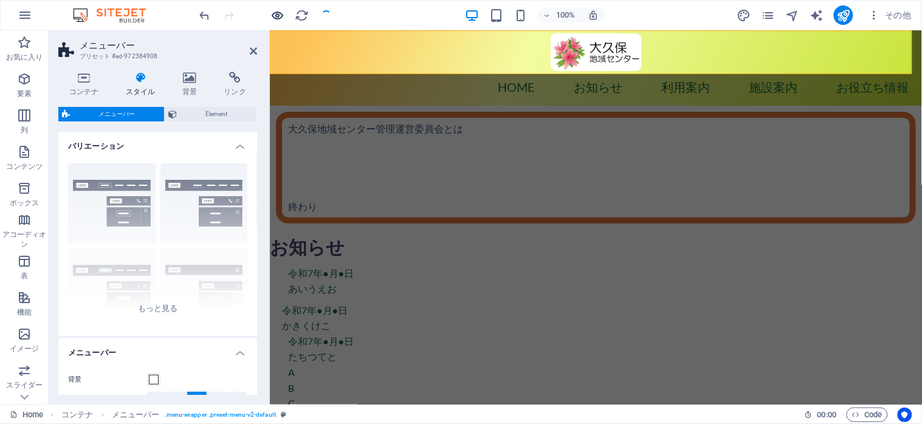
select select
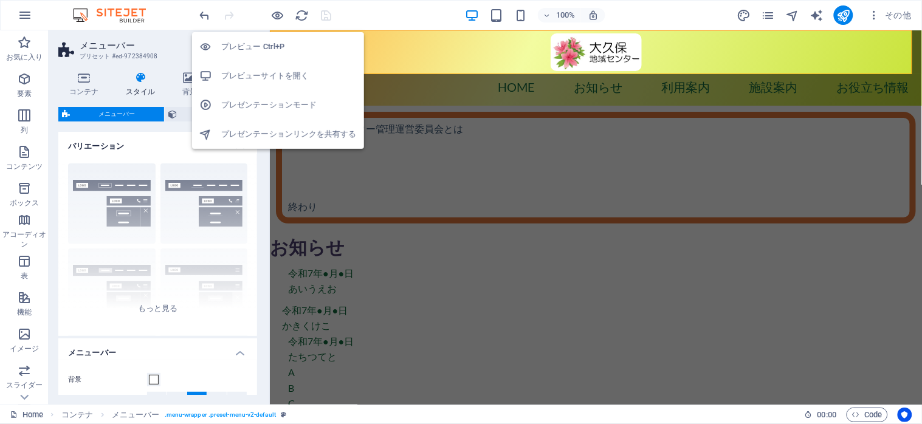
click at [263, 74] on h6 "プレビューサイトを開く" at bounding box center [289, 76] width 136 height 15
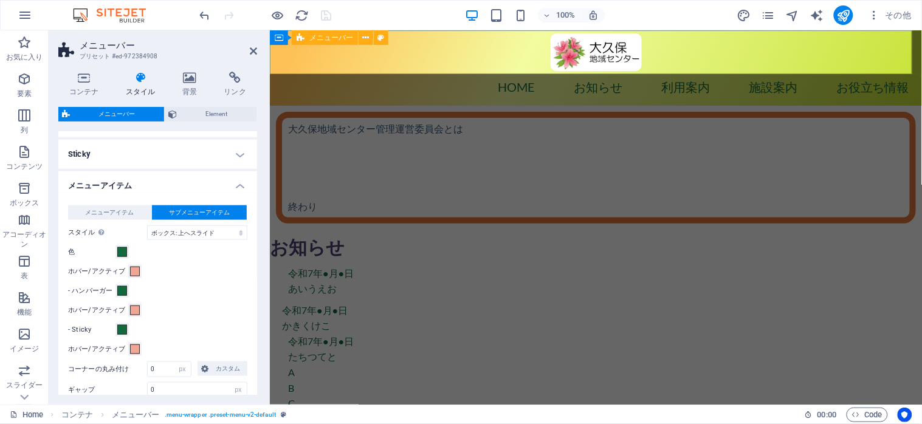
scroll to position [405, 0]
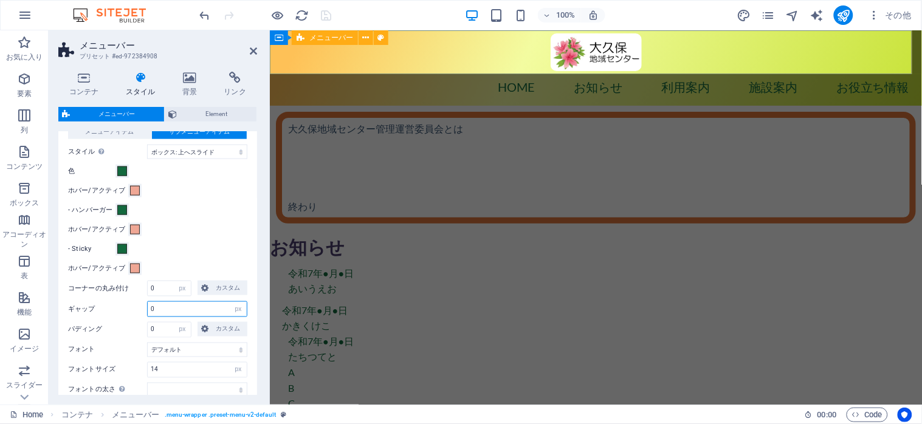
drag, startPoint x: 171, startPoint y: 311, endPoint x: 147, endPoint y: 306, distance: 24.1
click at [148, 306] on input "0" at bounding box center [197, 309] width 99 height 15
type input "10"
select select
click at [325, 16] on icon "save" at bounding box center [327, 16] width 14 height 14
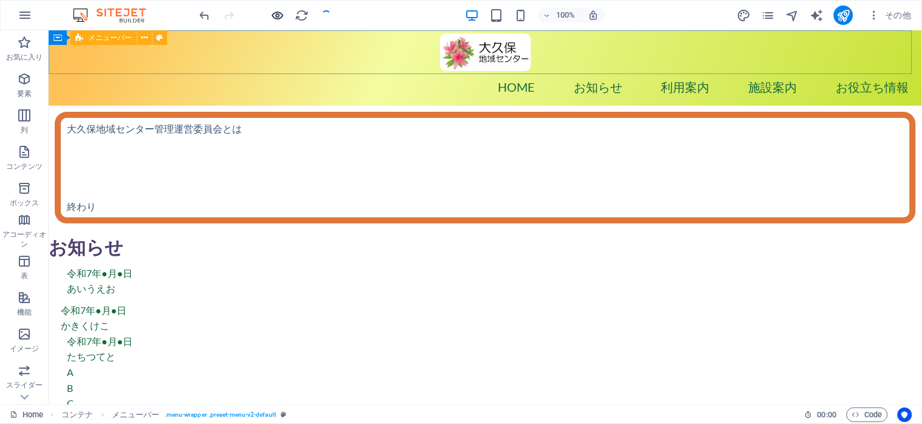
select select "px"
select select "hover_box_bottom"
select select "px"
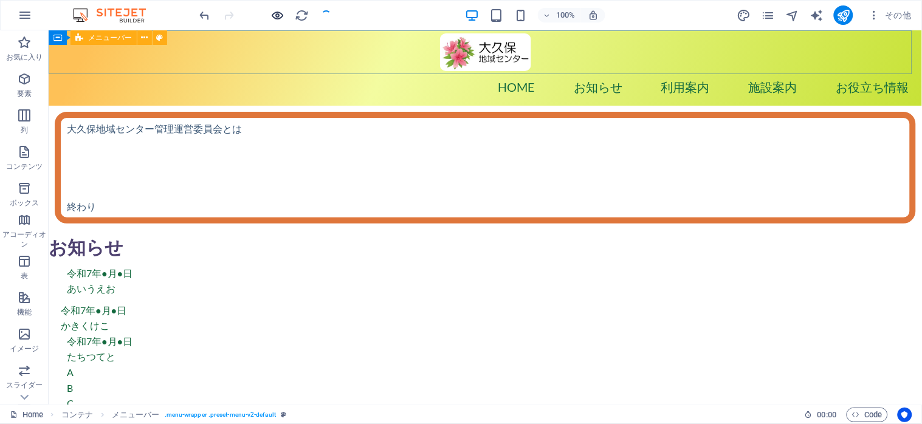
select select "px"
select select
select select "px"
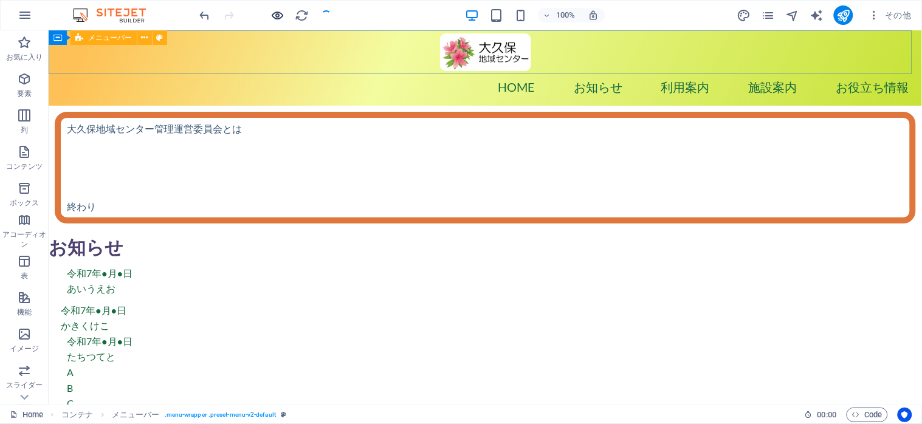
select select "preset-menu-v2-default"
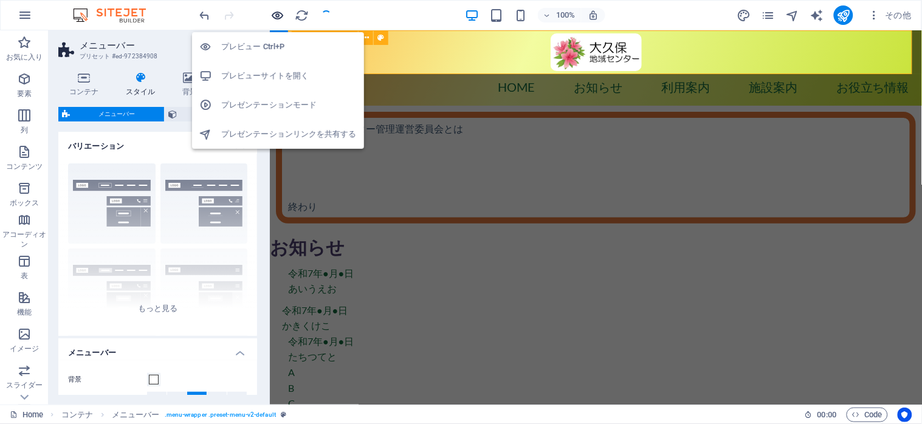
select select
click at [261, 79] on h6 "プレビューサイトを開く" at bounding box center [289, 76] width 136 height 15
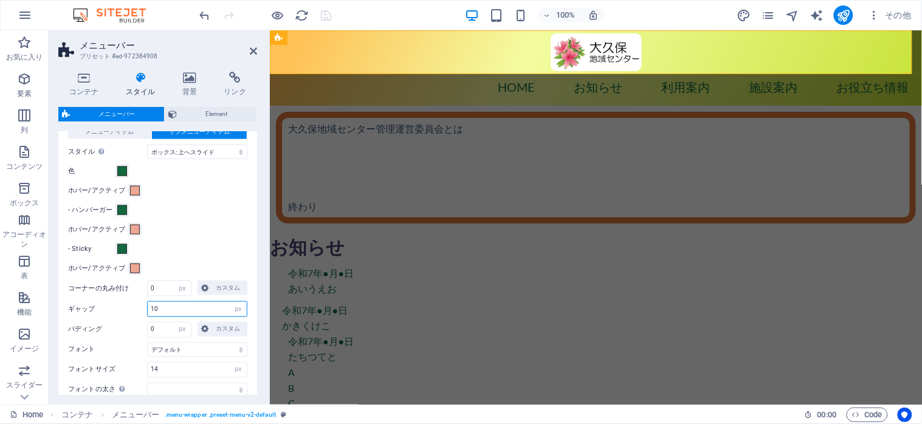
drag, startPoint x: 162, startPoint y: 310, endPoint x: 148, endPoint y: 306, distance: 13.9
click at [148, 306] on input "10" at bounding box center [197, 309] width 99 height 15
type input "20"
click at [213, 240] on div "メニューアイテム サブメニューアイテム スタイル エフェクトをテストするには、プレビューモードに切り替えて、メニューアイテムの上にポインターを動かしてください…" at bounding box center [158, 303] width 204 height 382
click at [317, 16] on div at bounding box center [266, 14] width 136 height 19
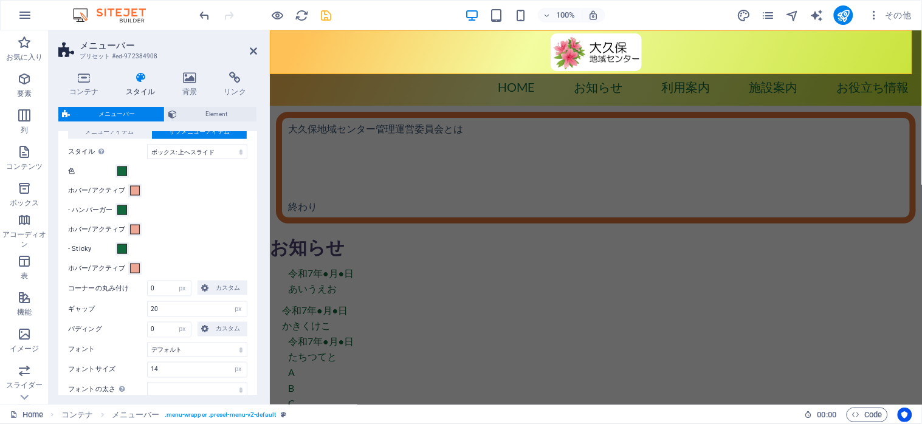
select select
click at [320, 16] on icon "save" at bounding box center [327, 16] width 14 height 14
select select "px"
select select "hover_box_bottom"
select select "px"
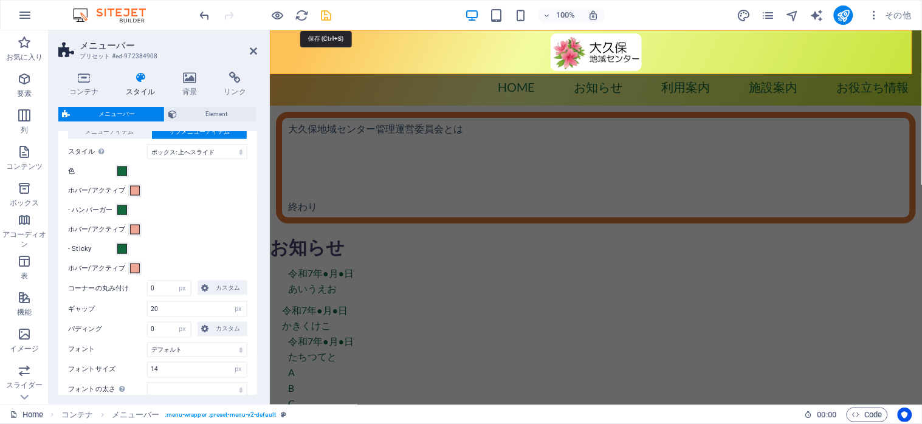
select select "px"
select select
select select "px"
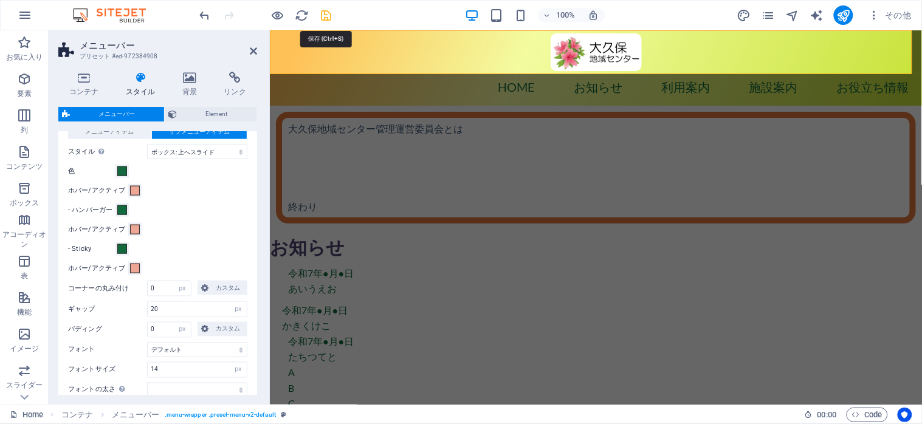
select select "px"
select select "preset-menu-v2-default"
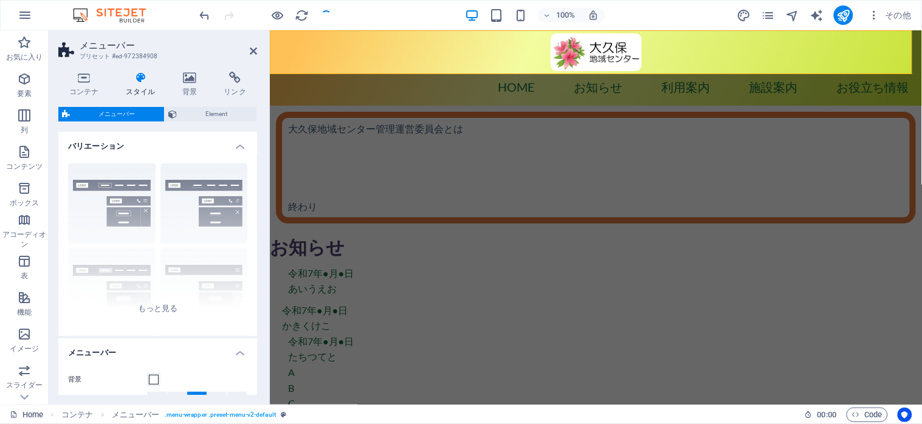
select select
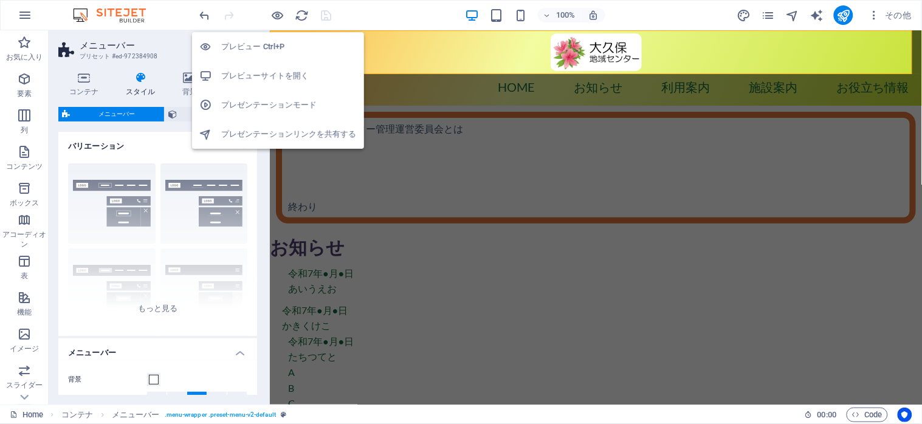
click at [271, 72] on h6 "プレビューサイトを開く" at bounding box center [289, 76] width 136 height 15
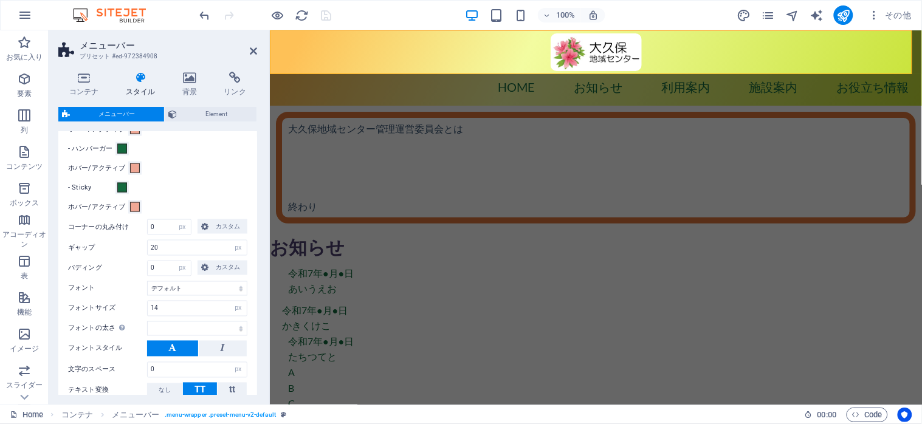
scroll to position [486, 0]
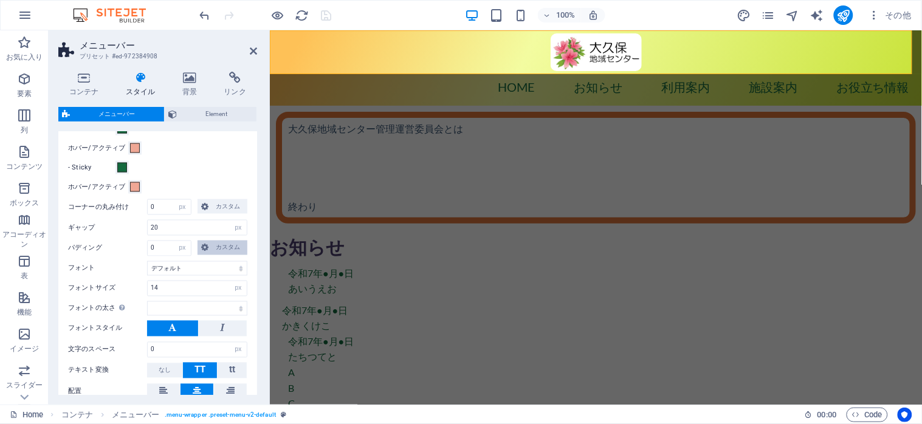
click at [212, 254] on span "カスタム" at bounding box center [228, 248] width 32 height 15
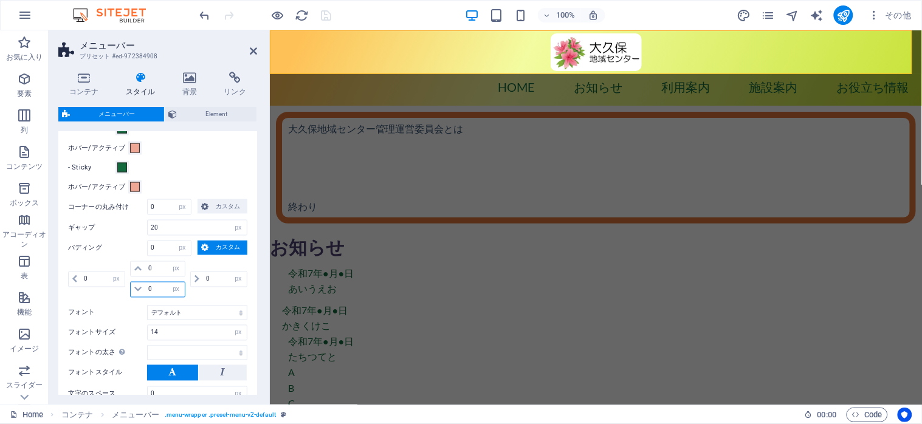
click at [161, 290] on input "0" at bounding box center [164, 290] width 39 height 15
click at [156, 291] on input "0" at bounding box center [164, 290] width 39 height 15
drag, startPoint x: 163, startPoint y: 250, endPoint x: 154, endPoint y: 246, distance: 9.8
click at [154, 246] on input "0" at bounding box center [169, 248] width 43 height 15
drag, startPoint x: 157, startPoint y: 249, endPoint x: 139, endPoint y: 249, distance: 18.8
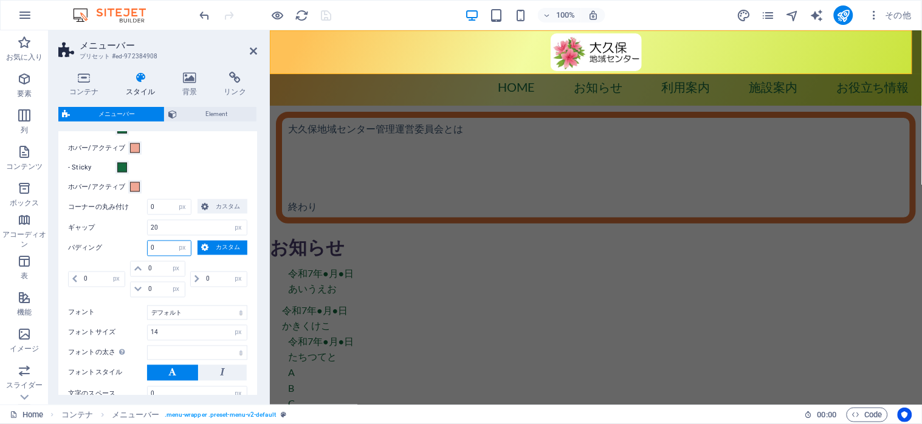
click at [139, 249] on div "パディング 0 自動 px rem % vh vw カスタム カスタム" at bounding box center [157, 249] width 179 height 16
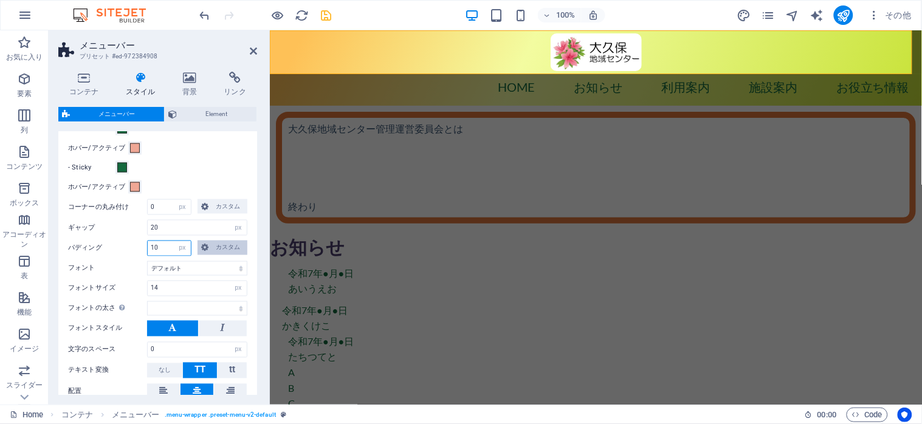
type input "10"
click at [214, 251] on span "カスタム" at bounding box center [228, 248] width 32 height 15
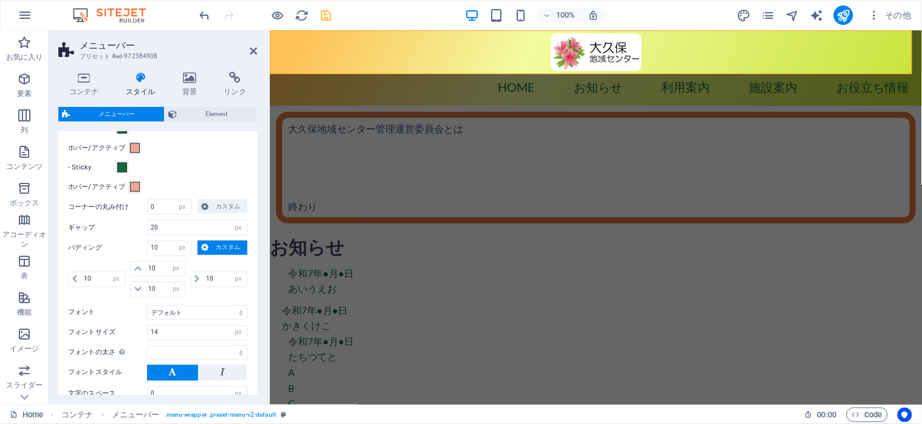
select select
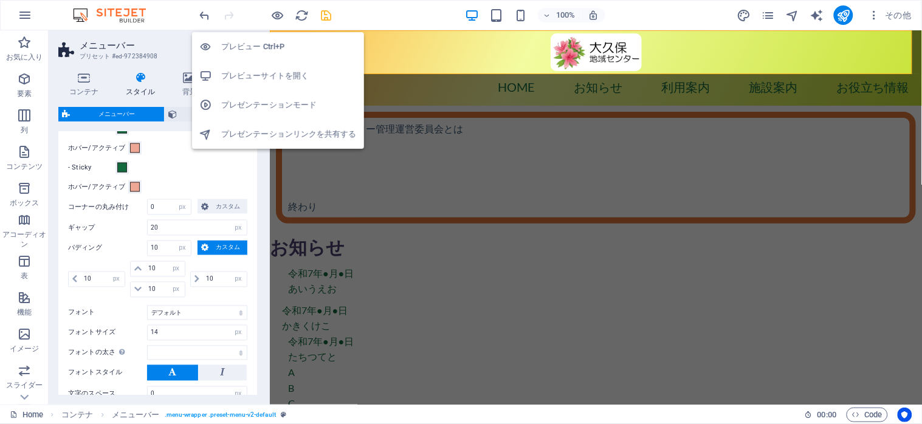
click at [267, 76] on h6 "プレビューサイトを開く" at bounding box center [289, 76] width 136 height 15
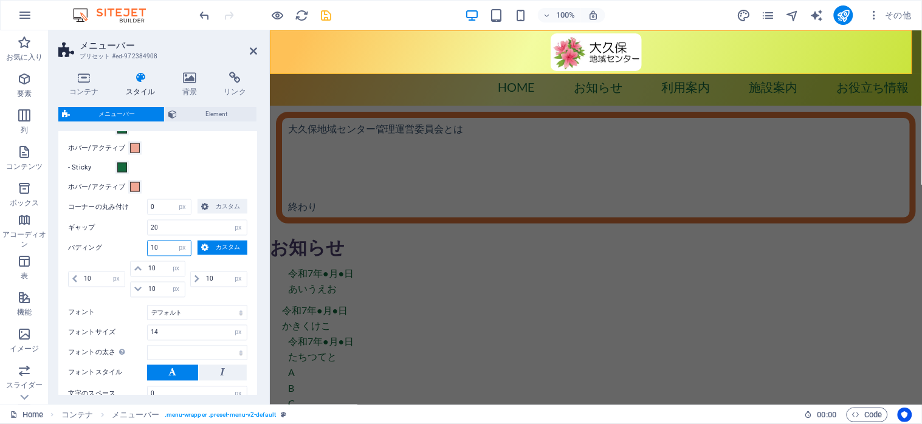
drag, startPoint x: 162, startPoint y: 247, endPoint x: 147, endPoint y: 247, distance: 15.8
click at [147, 247] on div "10 自動 px rem % vh vw カスタム" at bounding box center [169, 249] width 44 height 16
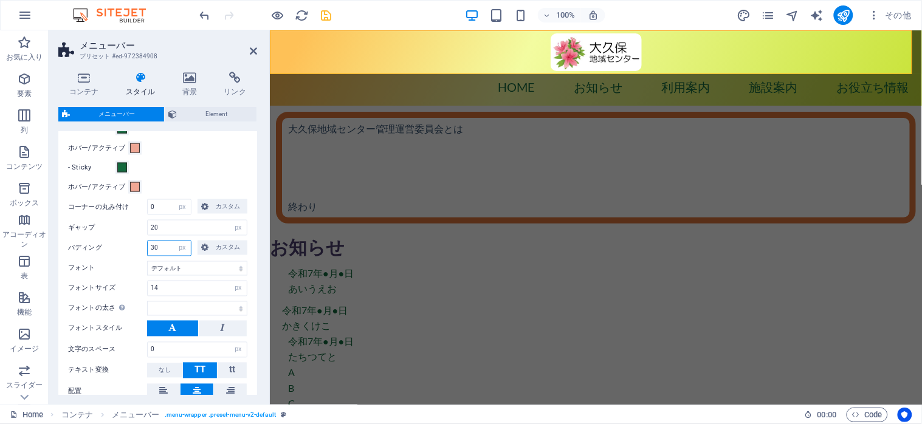
type input "30"
click at [218, 153] on div "ホバー/アクティブ" at bounding box center [157, 148] width 179 height 15
select select
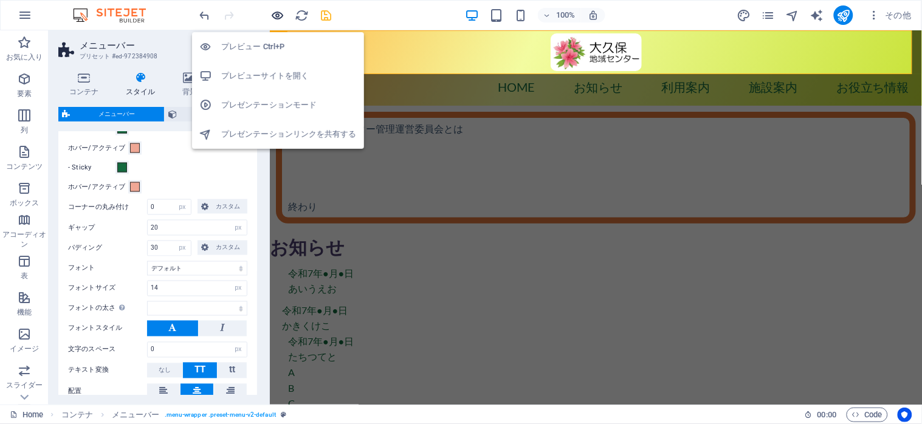
click at [279, 17] on icon "button" at bounding box center [278, 16] width 14 height 14
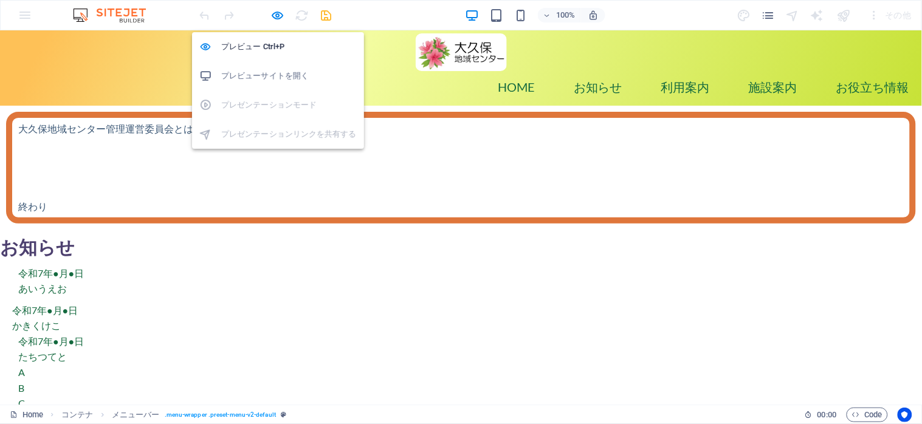
click at [252, 70] on h6 "プレビューサイトを開く" at bounding box center [289, 76] width 136 height 15
click at [271, 15] on icon "button" at bounding box center [278, 16] width 14 height 14
select select "px"
select select "hover_box_bottom"
select select "px"
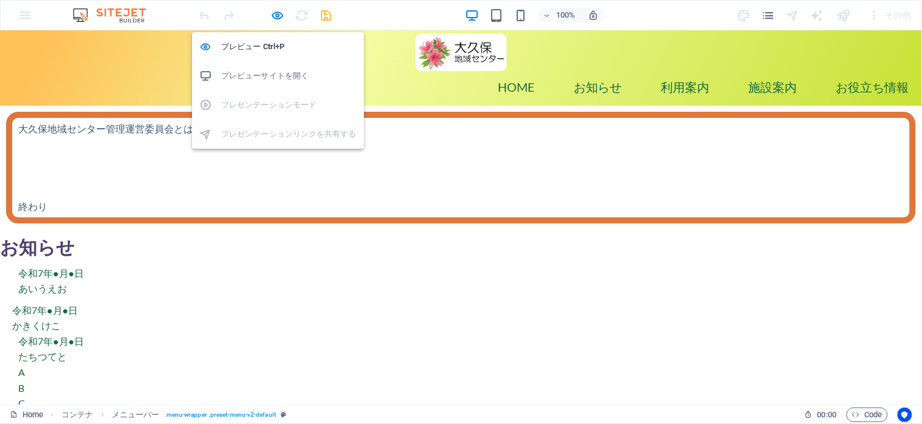
select select "px"
select select
select select "px"
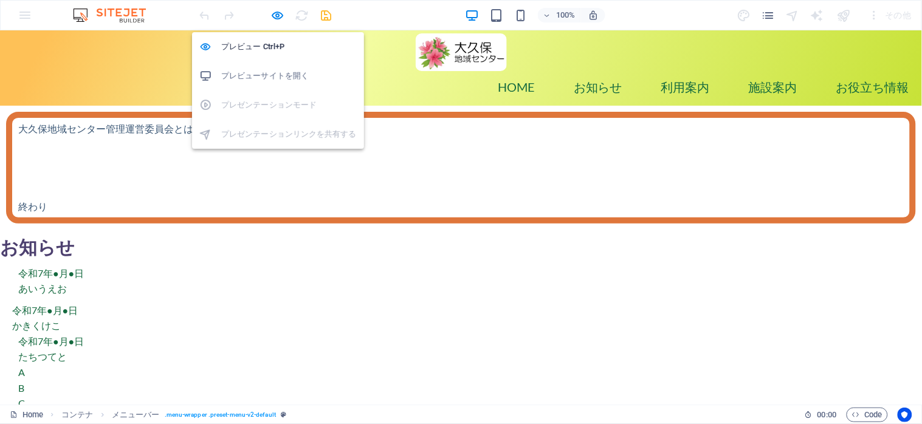
select select "px"
select select "preset-menu-v2-default"
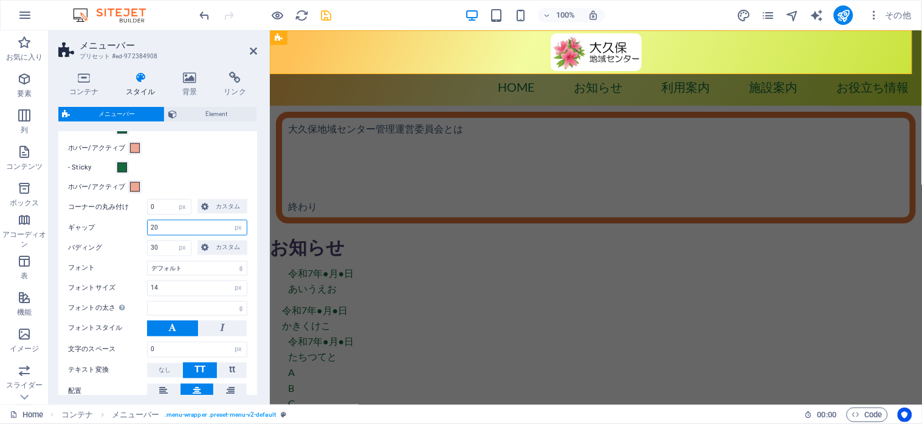
drag, startPoint x: 169, startPoint y: 230, endPoint x: 142, endPoint y: 225, distance: 27.2
click at [142, 225] on div "ギャップ 20 px rem % vh vw" at bounding box center [157, 228] width 179 height 16
type input "3"
type input "50"
click at [170, 247] on input "30" at bounding box center [169, 248] width 43 height 15
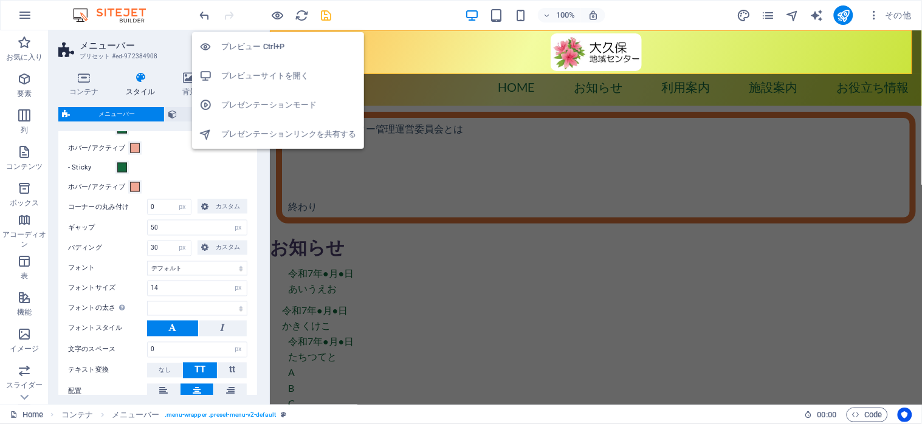
click at [260, 71] on h6 "プレビューサイトを開く" at bounding box center [289, 76] width 136 height 15
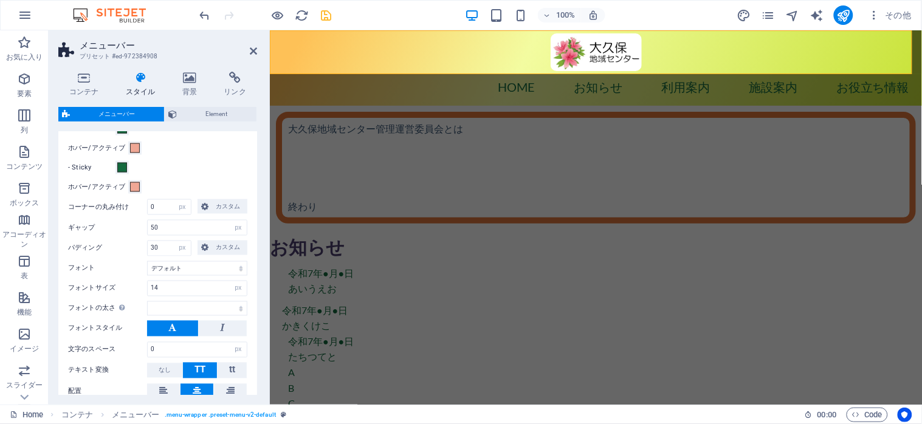
select select
drag, startPoint x: 170, startPoint y: 229, endPoint x: 139, endPoint y: 227, distance: 31.1
click at [139, 227] on div "ギャップ 50 px rem % vh vw" at bounding box center [157, 228] width 179 height 16
type input "32"
click at [207, 175] on div "メニューアイテム サブメニューアイテム スタイル エフェクトをテストするには、プレビューモードに切り替えて、メニューアイテムの上にポインターを動かしてください…" at bounding box center [158, 222] width 204 height 382
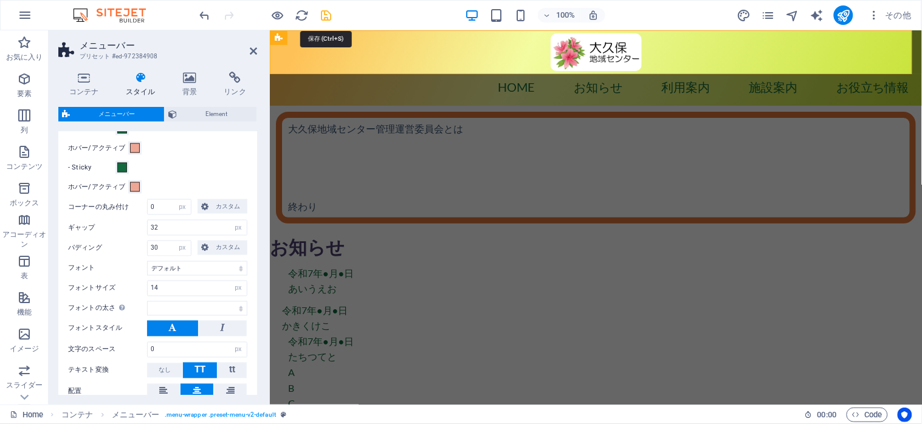
click at [325, 13] on icon "save" at bounding box center [327, 16] width 14 height 14
select select "px"
select select "hover_box_bottom"
select select "px"
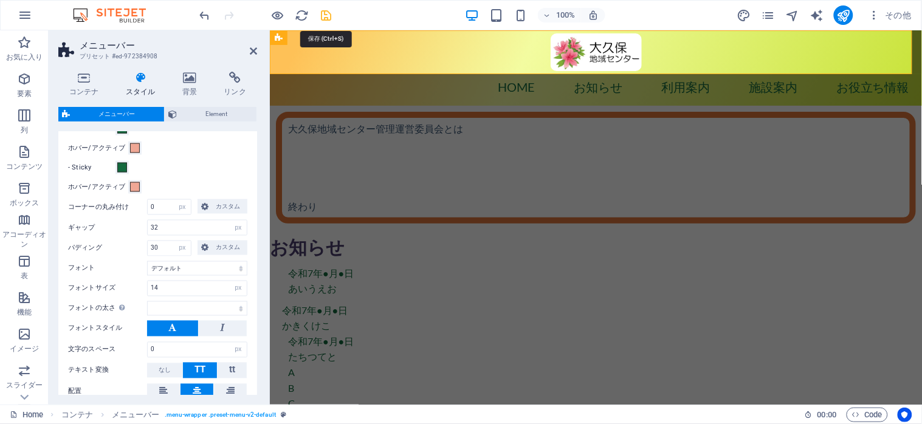
select select "px"
select select
select select "px"
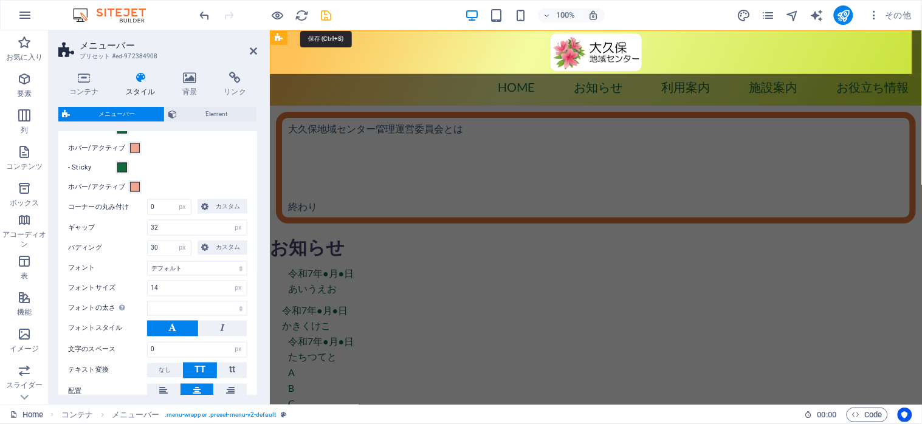
select select "px"
select select "preset-menu-v2-default"
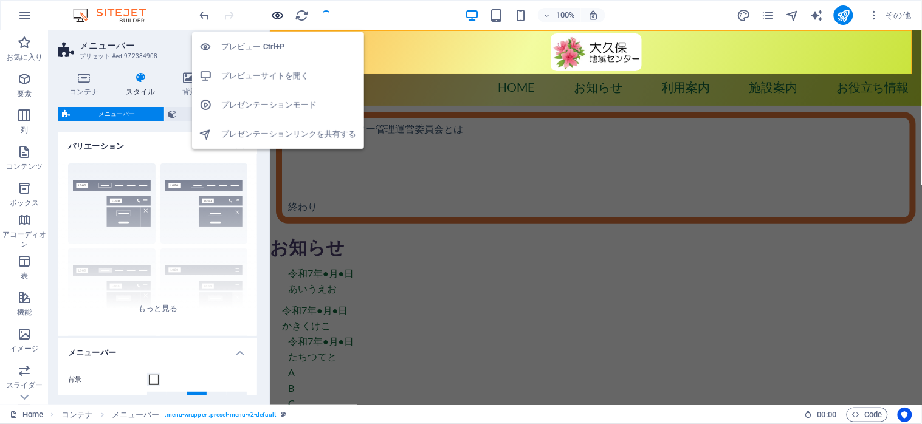
select select
click at [278, 79] on h6 "プレビューサイトを開く" at bounding box center [289, 76] width 136 height 15
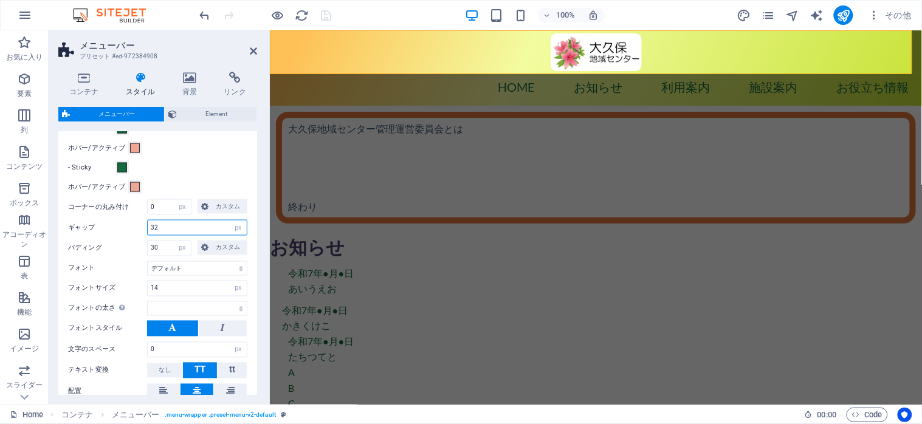
drag, startPoint x: 165, startPoint y: 223, endPoint x: 144, endPoint y: 223, distance: 21.3
click at [144, 223] on div "ギャップ 32 px rem % vh vw" at bounding box center [157, 228] width 179 height 16
type input "20"
click at [205, 182] on div "ホバー/アクティブ" at bounding box center [157, 187] width 179 height 15
click at [328, 12] on icon "save" at bounding box center [327, 16] width 14 height 14
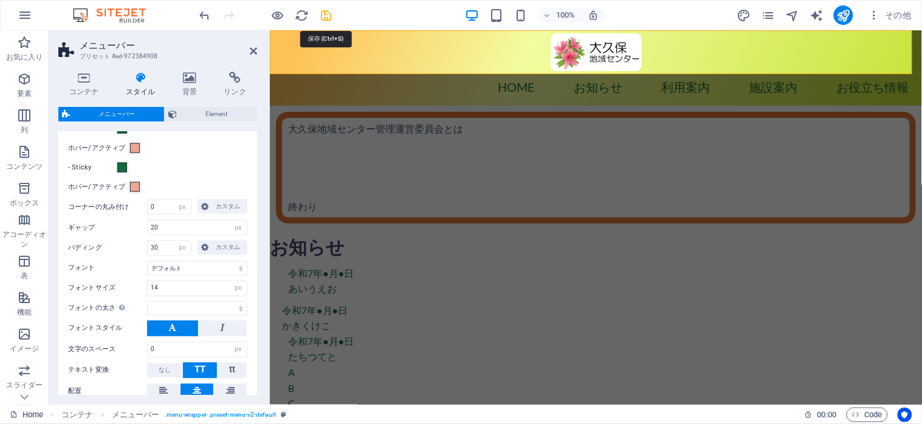
select select "px"
select select "hover_box_bottom"
select select "px"
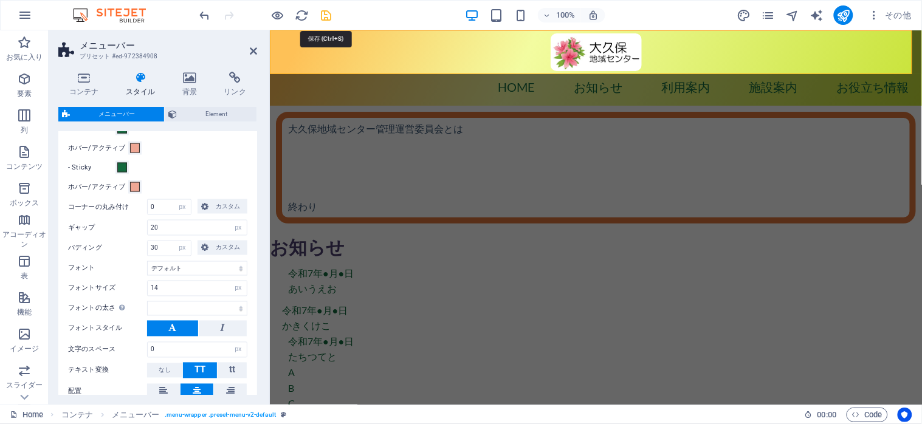
select select "px"
select select
select select "px"
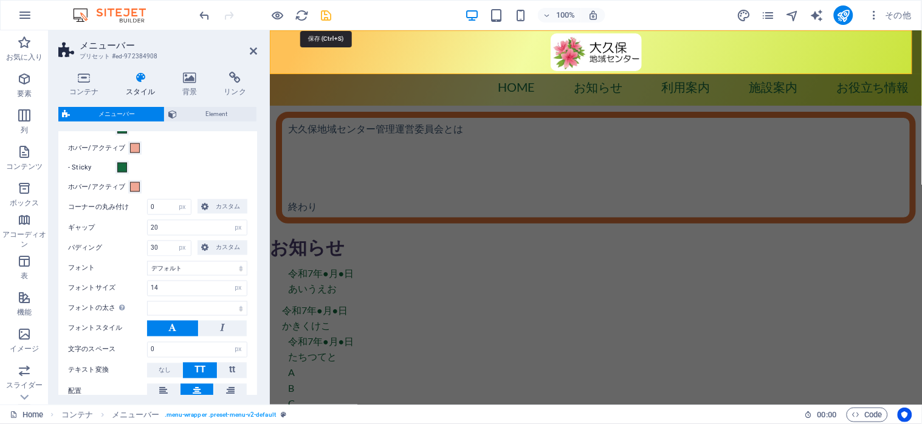
select select "preset-menu-v2-default"
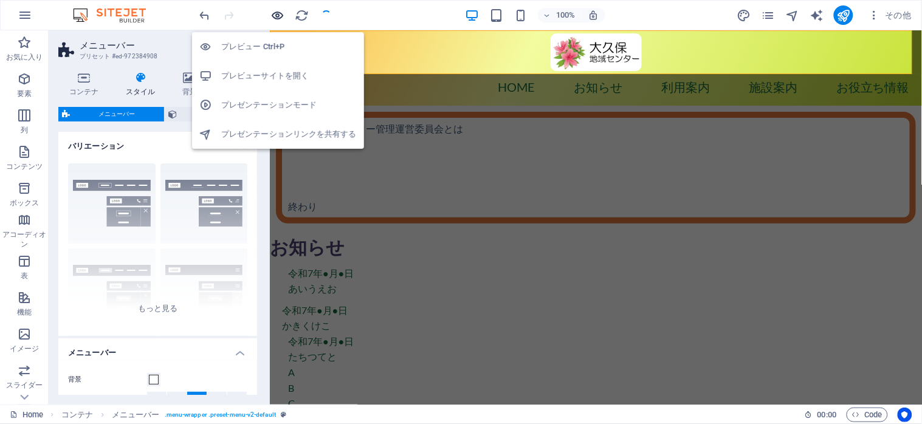
select select
click at [268, 74] on h6 "プレビューサイトを開く" at bounding box center [289, 76] width 136 height 15
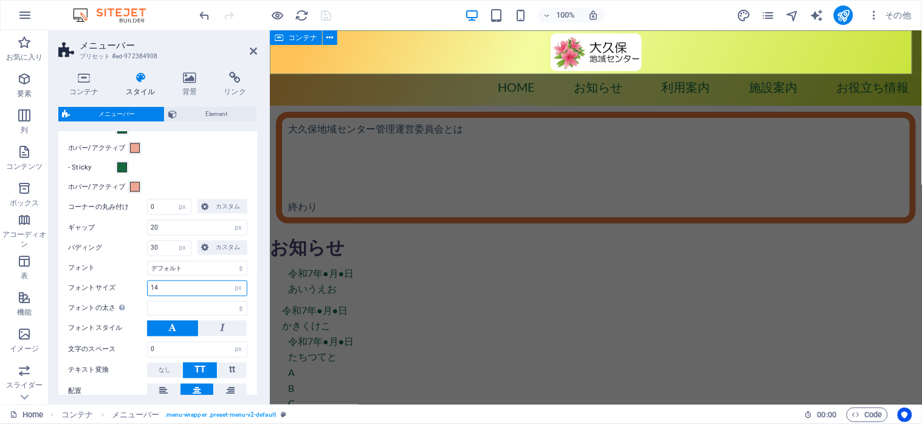
drag, startPoint x: 167, startPoint y: 287, endPoint x: 148, endPoint y: 286, distance: 18.9
click at [148, 286] on input "14" at bounding box center [197, 289] width 99 height 15
type input "16"
click at [170, 225] on input "20" at bounding box center [197, 228] width 99 height 15
select select
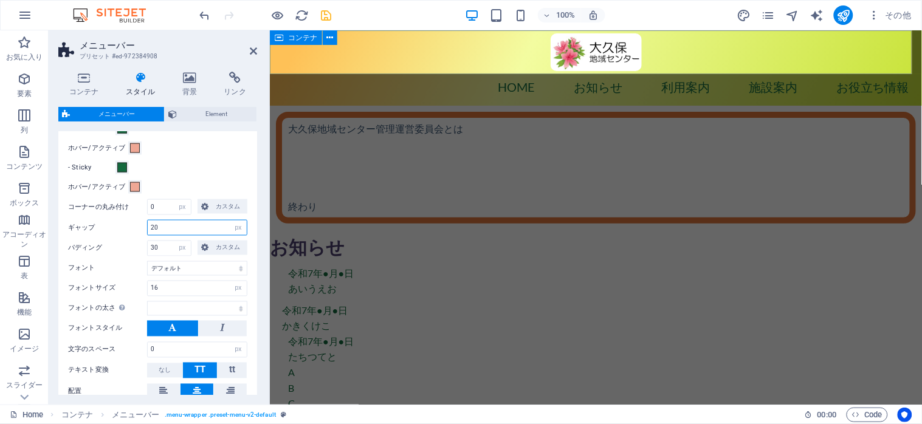
drag, startPoint x: 168, startPoint y: 227, endPoint x: 136, endPoint y: 223, distance: 32.0
click at [136, 223] on div "ギャップ 20 px rem % vh vw" at bounding box center [157, 228] width 179 height 16
type input "0"
click at [212, 174] on div "- Sticky" at bounding box center [157, 168] width 179 height 15
click at [329, 18] on icon "save" at bounding box center [327, 16] width 14 height 14
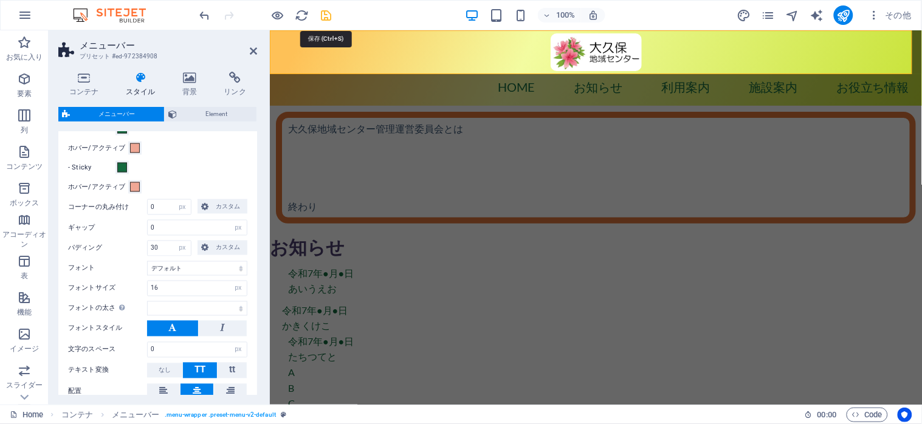
select select "px"
select select "hover_box_bottom"
select select "px"
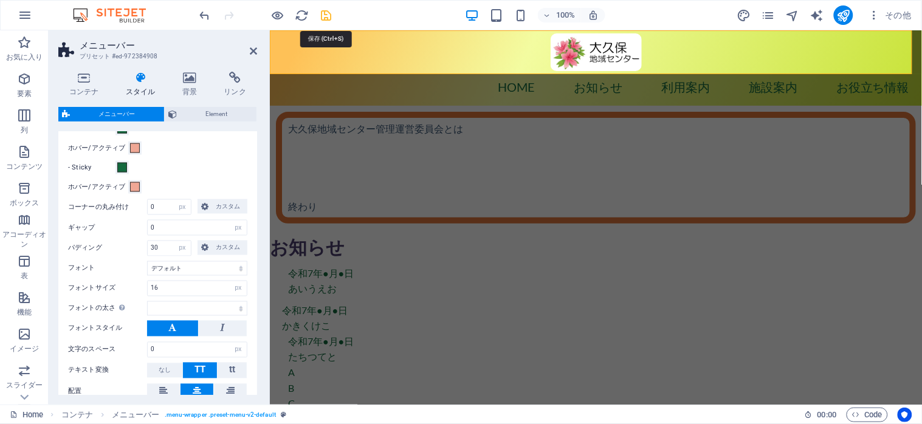
select select "px"
select select
select select "px"
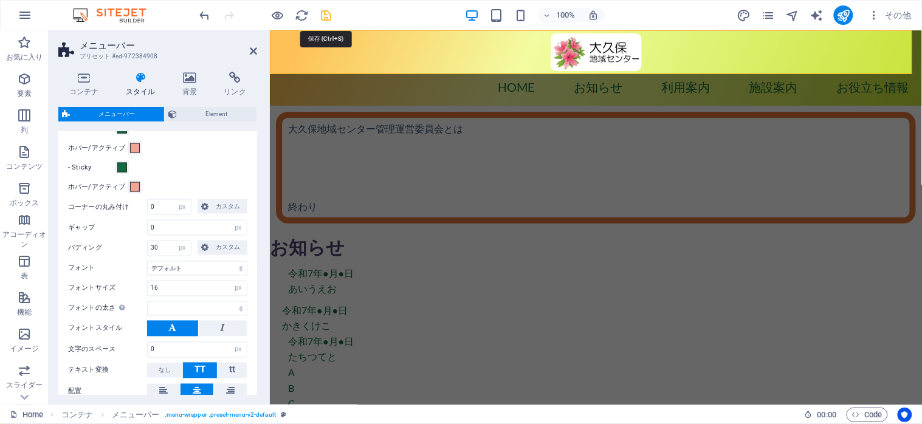
select select "preset-menu-v2-default"
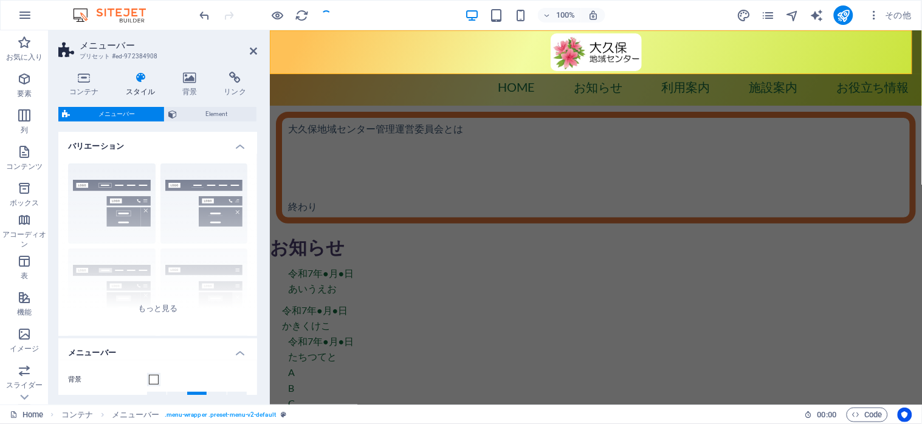
select select
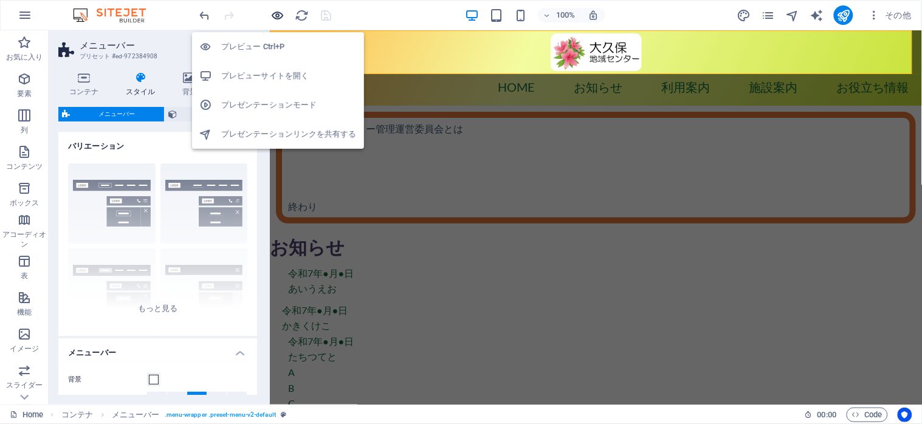
click at [271, 14] on icon "button" at bounding box center [278, 16] width 14 height 14
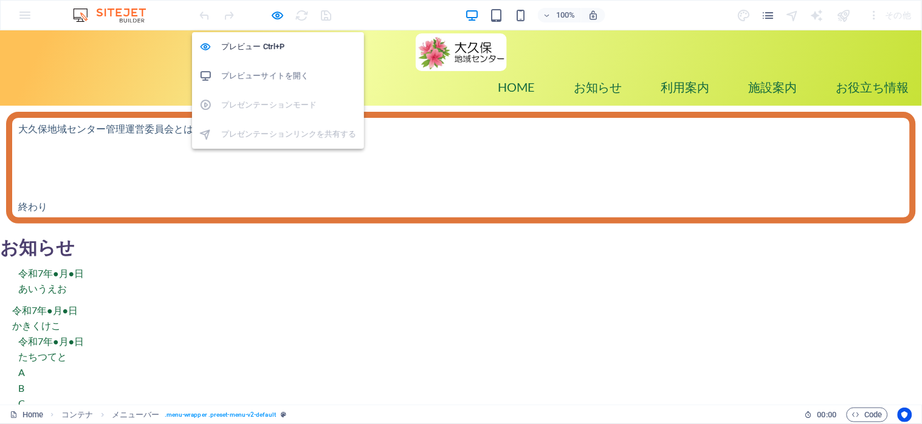
click at [269, 75] on h6 "プレビューサイトを開く" at bounding box center [289, 76] width 136 height 15
click at [261, 74] on h6 "プレビューサイトを開く" at bounding box center [289, 76] width 136 height 15
click at [275, 17] on icon "button" at bounding box center [278, 16] width 14 height 14
select select "px"
select select "hover_box_bottom"
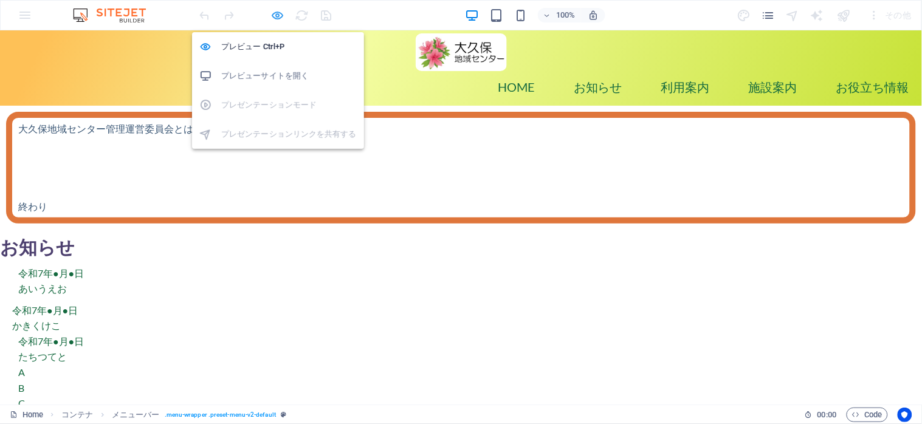
select select "px"
select select
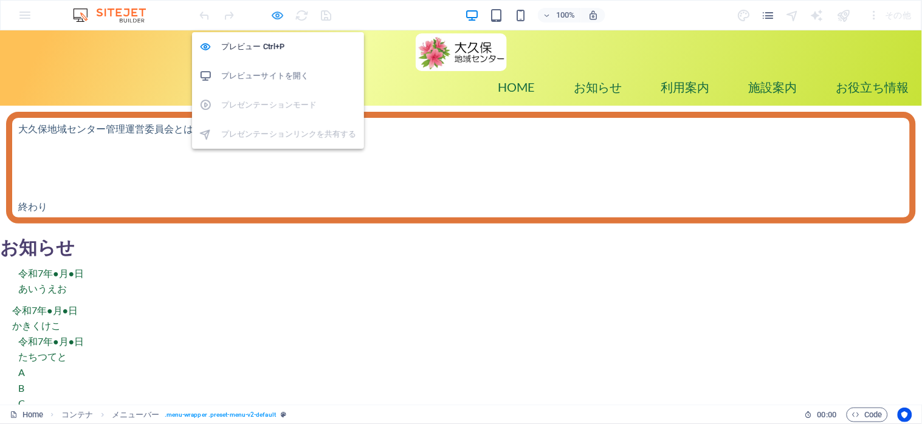
select select "px"
select select "preset-menu-v2-default"
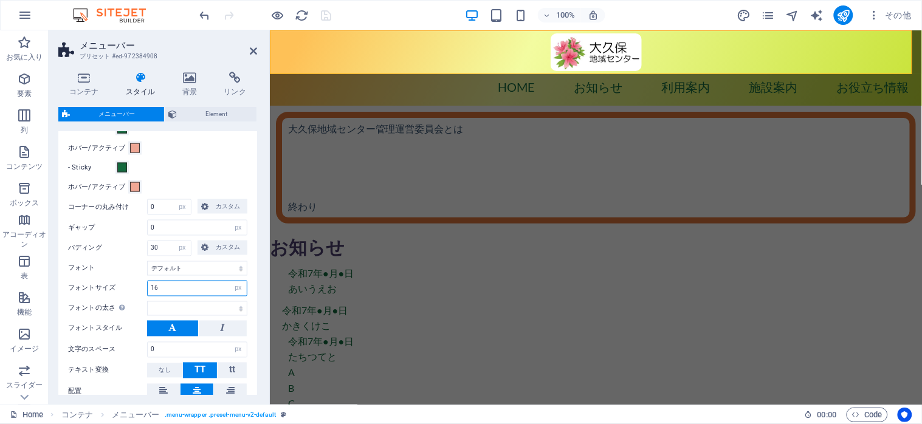
drag, startPoint x: 171, startPoint y: 294, endPoint x: 151, endPoint y: 289, distance: 20.5
click at [151, 289] on input "16" at bounding box center [197, 289] width 99 height 15
type input "14"
click at [166, 248] on input "30" at bounding box center [169, 248] width 43 height 15
drag, startPoint x: 166, startPoint y: 248, endPoint x: 142, endPoint y: 248, distance: 23.7
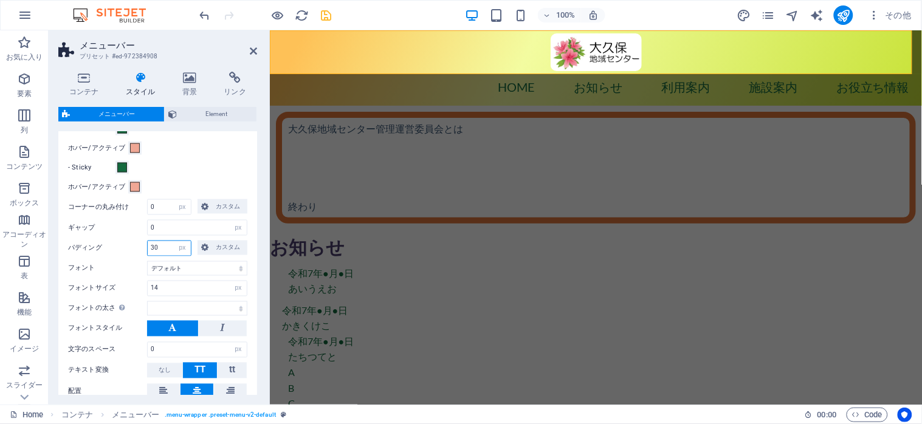
click at [142, 248] on div "パディング 30 自動 px rem % vh vw カスタム カスタム" at bounding box center [157, 249] width 179 height 16
type input "30"
select select
click at [206, 155] on div "ホバー/アクティブ" at bounding box center [157, 148] width 179 height 15
drag, startPoint x: 167, startPoint y: 251, endPoint x: 126, endPoint y: 247, distance: 41.0
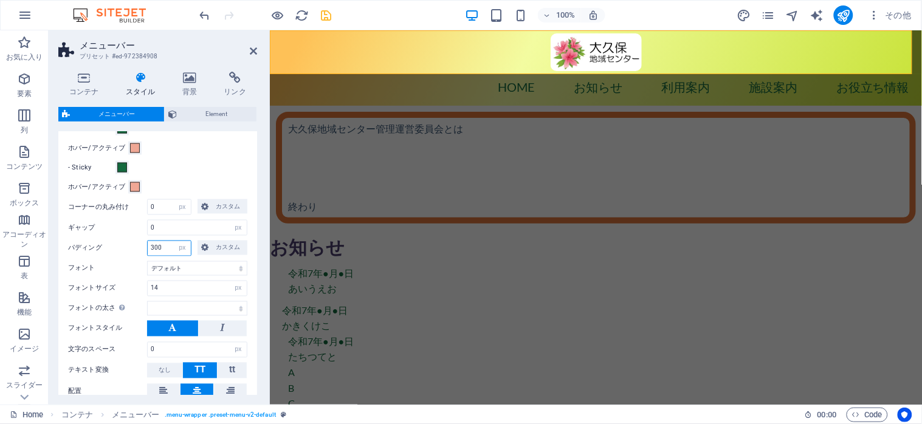
click at [126, 247] on div "パディング 300 自動 px rem % vh vw カスタム カスタム" at bounding box center [157, 249] width 179 height 16
type input "0"
select select
type input "0"
click at [195, 178] on div "メニューアイテム サブメニューアイテム スタイル エフェクトをテストするには、プレビューモードに切り替えて、メニューアイテムの上にポインターを動かしてください…" at bounding box center [158, 222] width 204 height 382
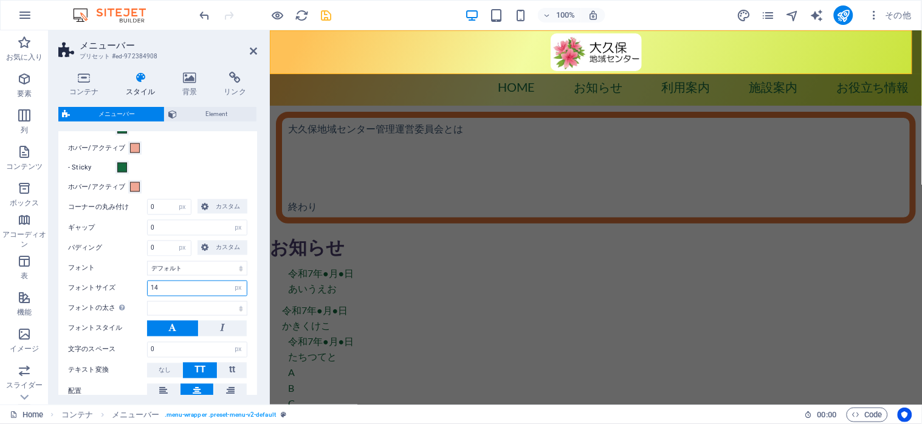
click at [170, 283] on input "14" at bounding box center [197, 289] width 99 height 15
select select
click at [213, 159] on div "メニューアイテム サブメニューアイテム スタイル エフェクトをテストするには、プレビューモードに切り替えて、メニューアイテムの上にポインターを動かしてください…" at bounding box center [158, 222] width 204 height 382
click at [327, 16] on icon "save" at bounding box center [327, 16] width 14 height 14
select select "px"
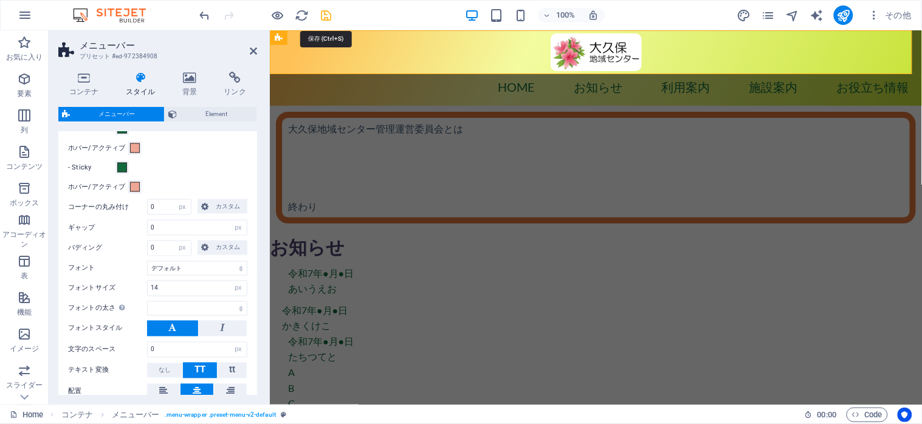
select select "hover_box_bottom"
select select "px"
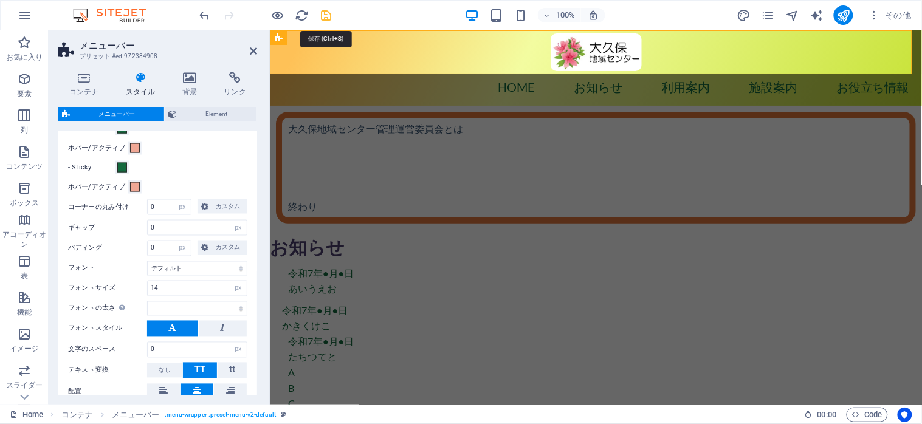
select select
select select "px"
select select "preset-menu-v2-default"
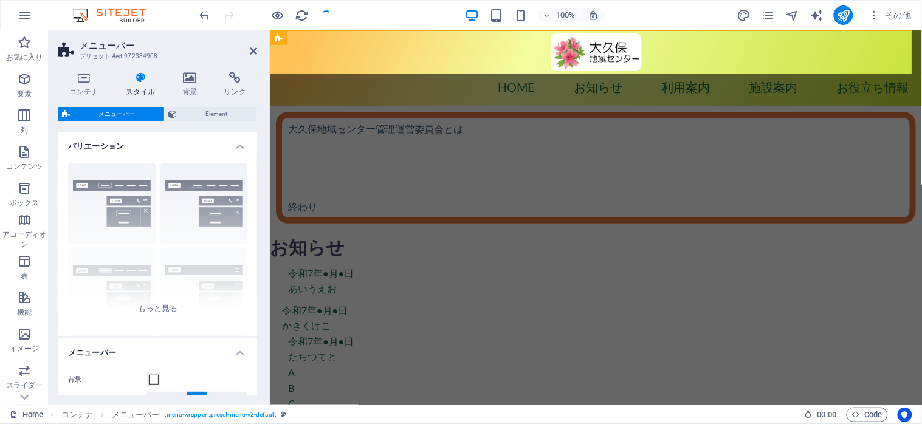
select select
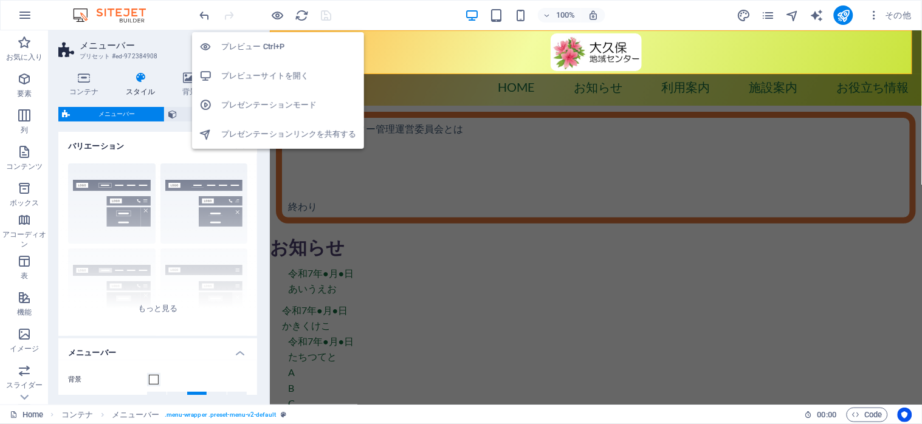
click at [266, 71] on h6 "プレビューサイトを開く" at bounding box center [289, 76] width 136 height 15
click at [264, 76] on h6 "プレビューサイトを開く" at bounding box center [289, 76] width 136 height 15
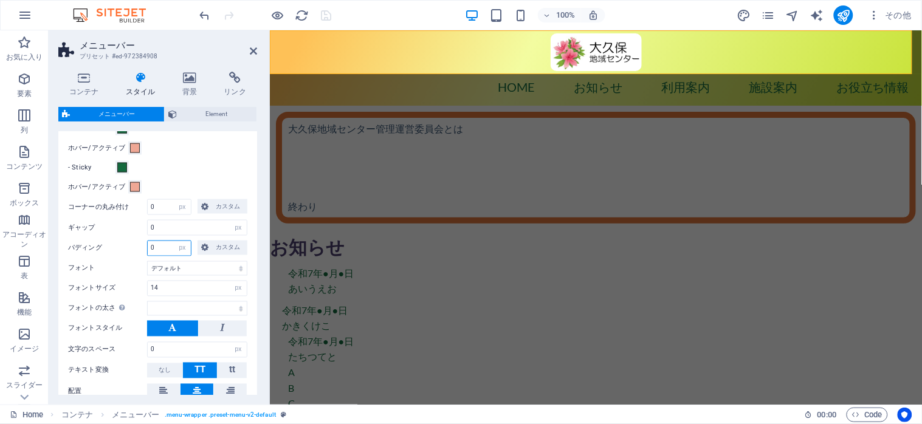
drag, startPoint x: 169, startPoint y: 250, endPoint x: 150, endPoint y: 244, distance: 19.6
click at [150, 244] on input "0" at bounding box center [169, 248] width 43 height 15
type input "20"
click at [179, 159] on div "メニューアイテム サブメニューアイテム スタイル エフェクトをテストするには、プレビューモードに切り替えて、メニューアイテムの上にポインターを動かしてください…" at bounding box center [158, 222] width 204 height 382
click at [323, 13] on icon "save" at bounding box center [327, 16] width 14 height 14
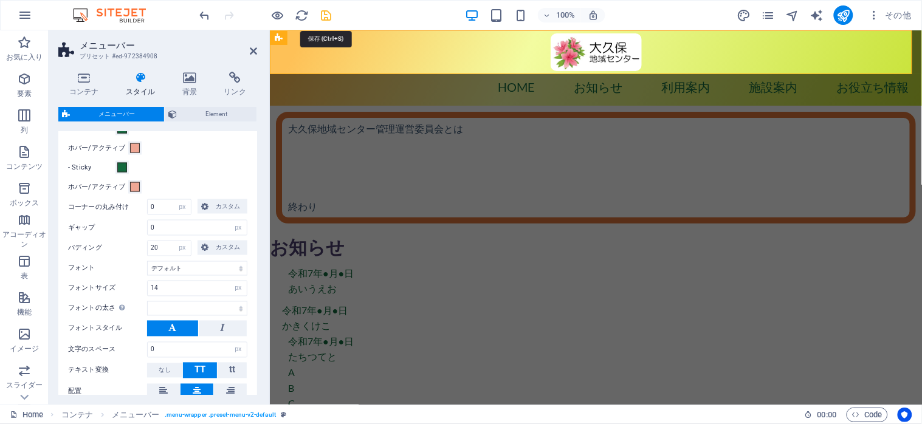
select select "px"
select select "hover_box_bottom"
select select "px"
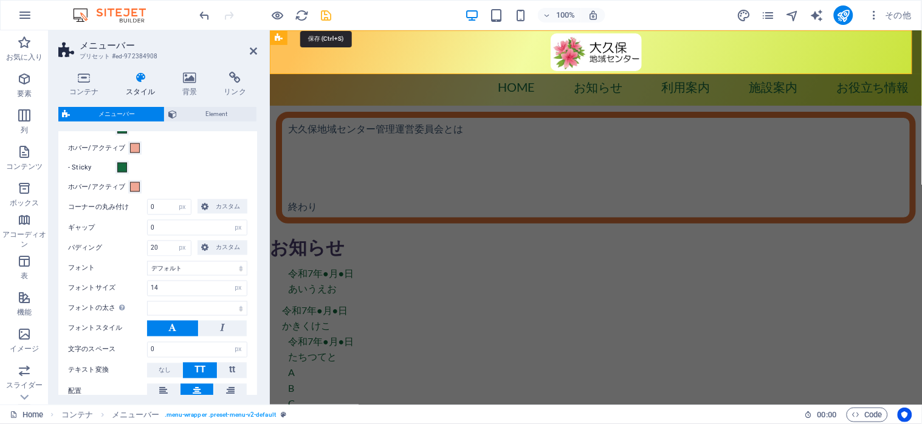
select select "px"
select select
select select "px"
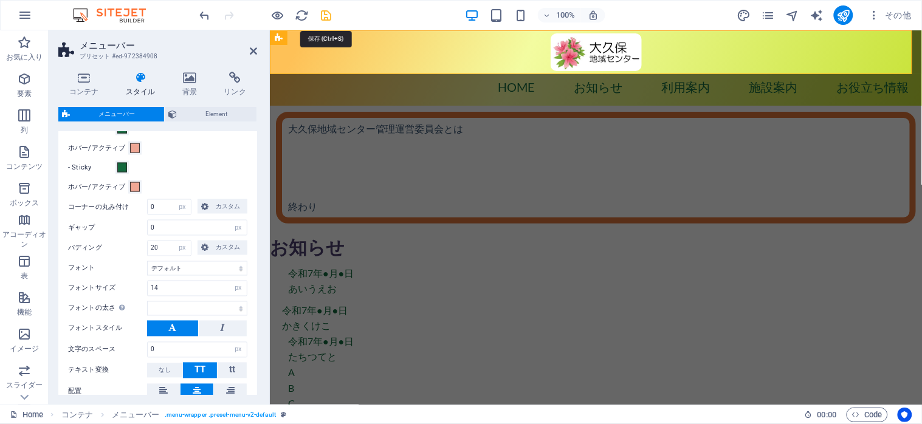
select select "preset-menu-v2-default"
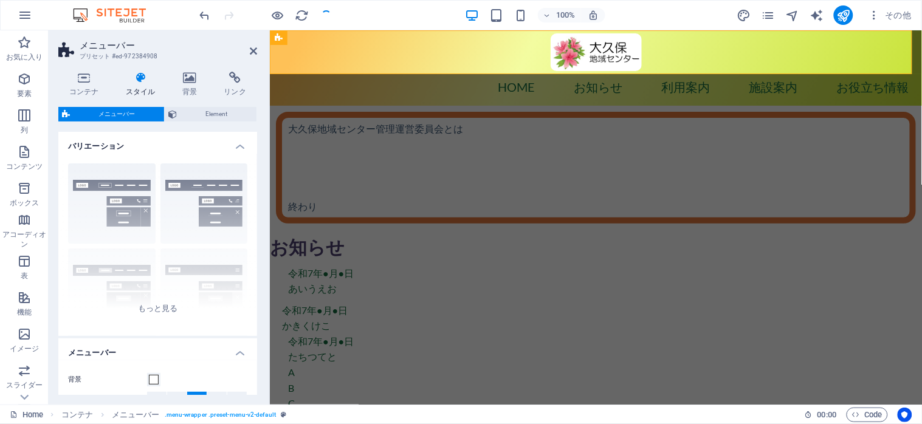
select select
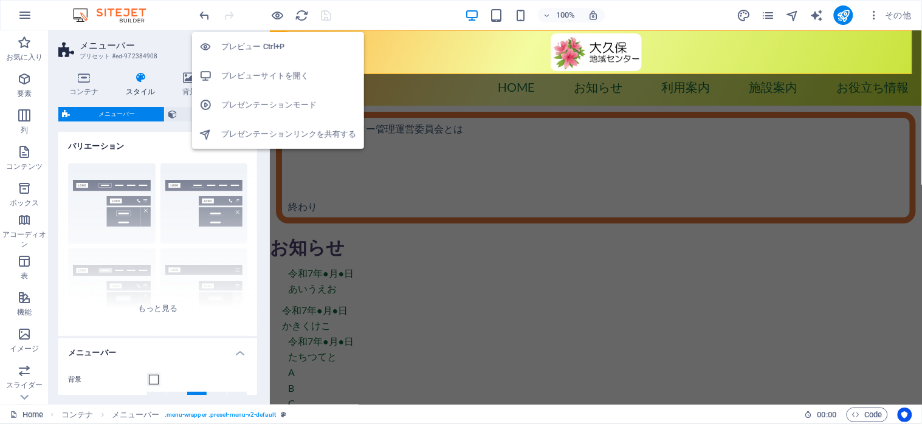
click at [261, 70] on h6 "プレビューサイトを開く" at bounding box center [289, 76] width 136 height 15
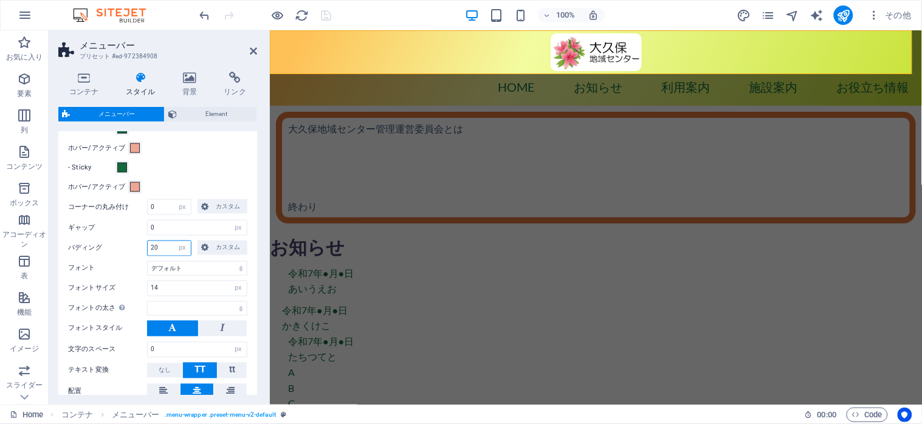
drag, startPoint x: 160, startPoint y: 247, endPoint x: 150, endPoint y: 248, distance: 10.4
click at [150, 248] on input "20" at bounding box center [169, 248] width 43 height 15
type input "32"
click at [202, 158] on div "メニューアイテム サブメニューアイテム スタイル エフェクトをテストするには、プレビューモードに切り替えて、メニューアイテムの上にポインターを動かしてください…" at bounding box center [158, 222] width 204 height 382
select select
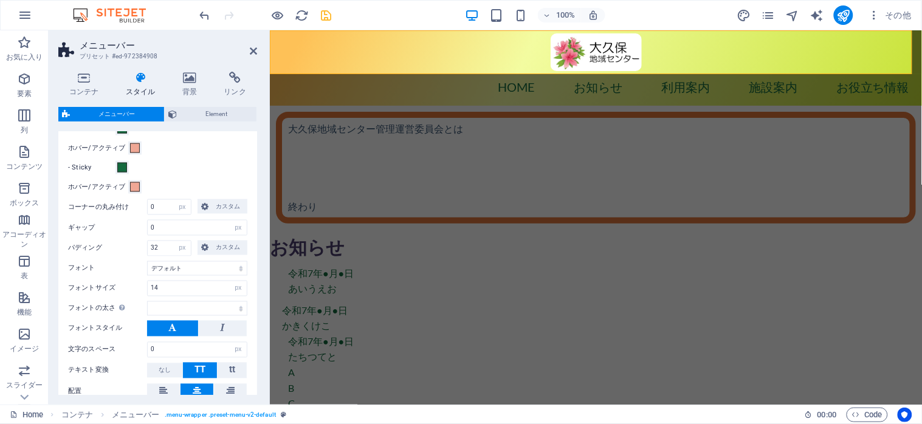
select select
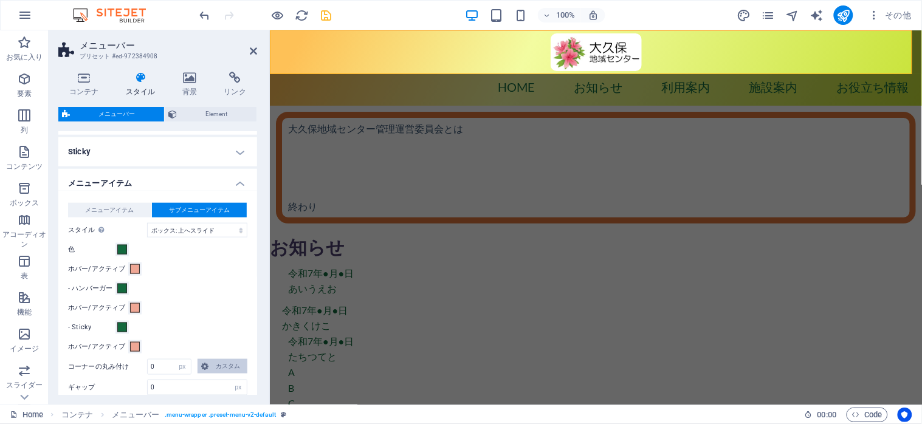
scroll to position [324, 0]
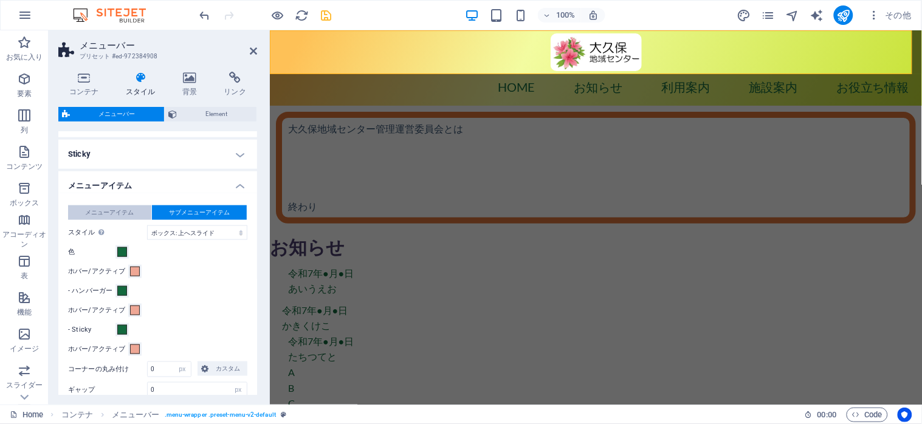
click at [119, 206] on span "メニューアイテム" at bounding box center [109, 213] width 49 height 15
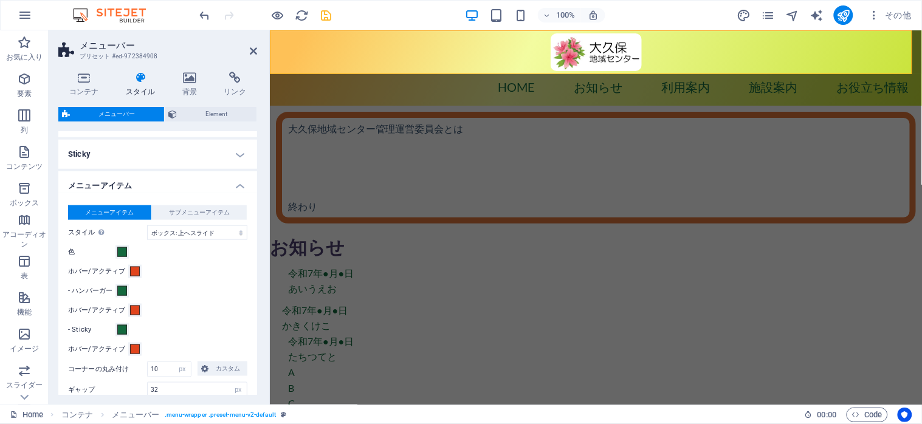
scroll to position [405, 0]
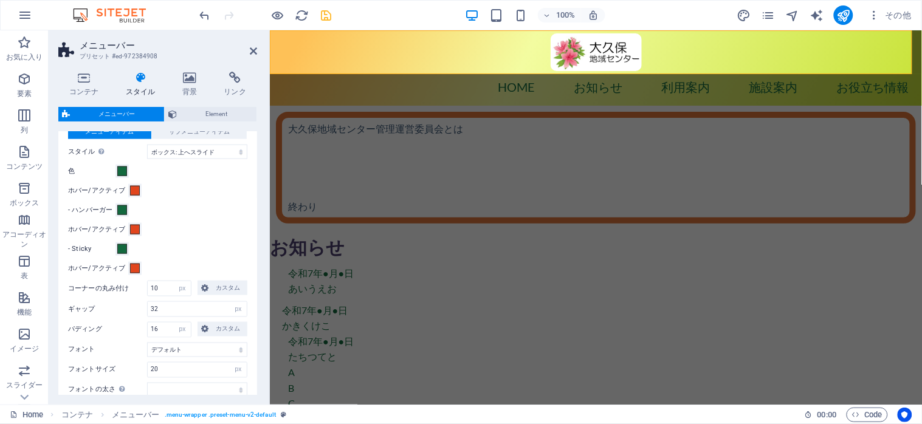
select select
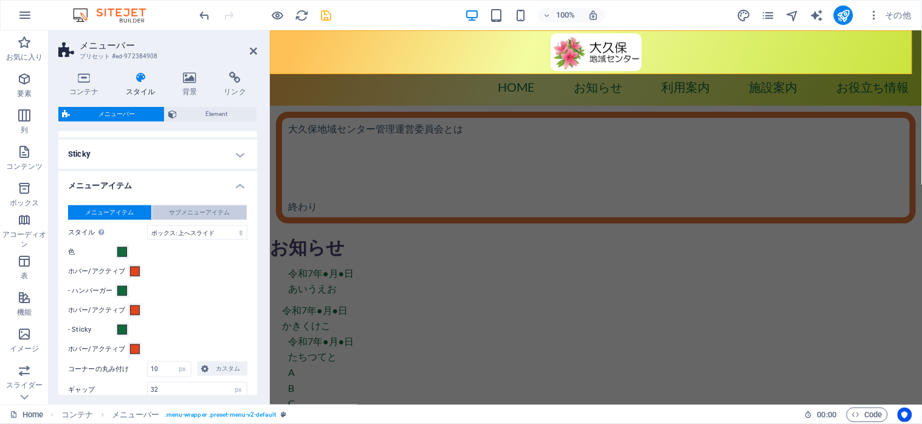
click at [186, 210] on span "サブメニューアイテム" at bounding box center [199, 213] width 61 height 15
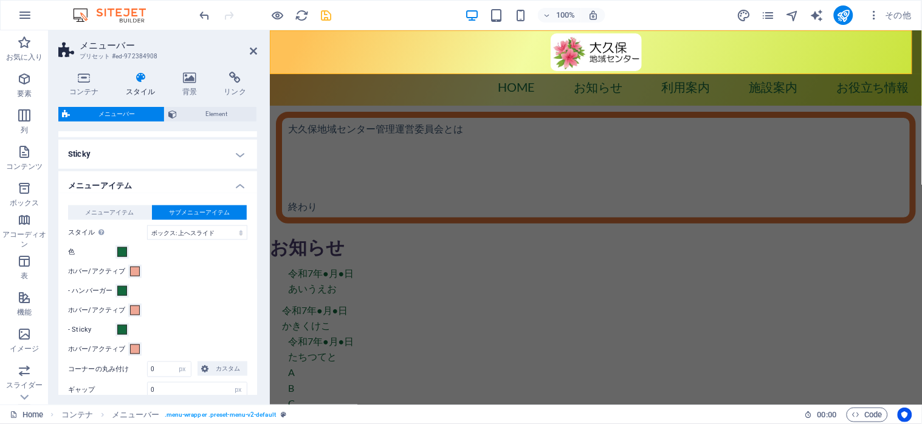
scroll to position [405, 0]
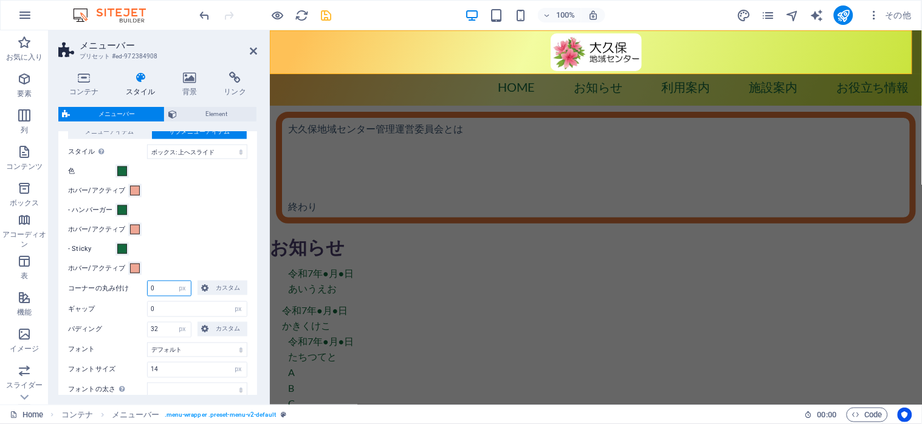
click at [170, 289] on input "0" at bounding box center [169, 289] width 43 height 15
drag, startPoint x: 163, startPoint y: 289, endPoint x: 144, endPoint y: 288, distance: 18.9
click at [144, 288] on div "コーナーの丸み付け 0 px rem % vh vw カスタム カスタム" at bounding box center [157, 289] width 179 height 16
select select
type input "10"
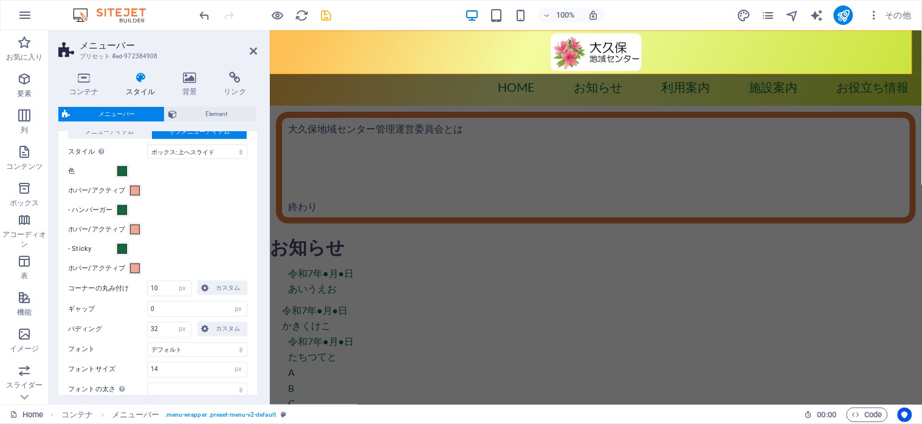
click at [196, 216] on div "- ハンバーガー" at bounding box center [157, 210] width 179 height 15
click at [328, 19] on icon "save" at bounding box center [327, 16] width 14 height 14
select select "px"
select select "hover_box_bottom"
select select "px"
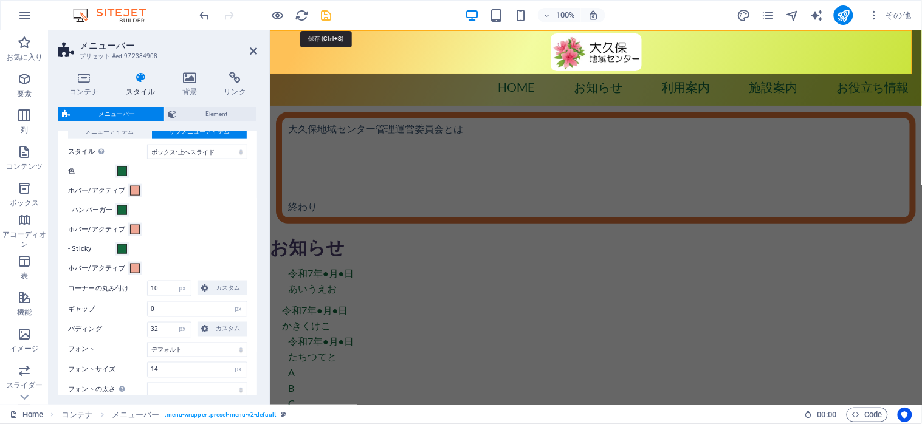
select select "px"
select select
select select "px"
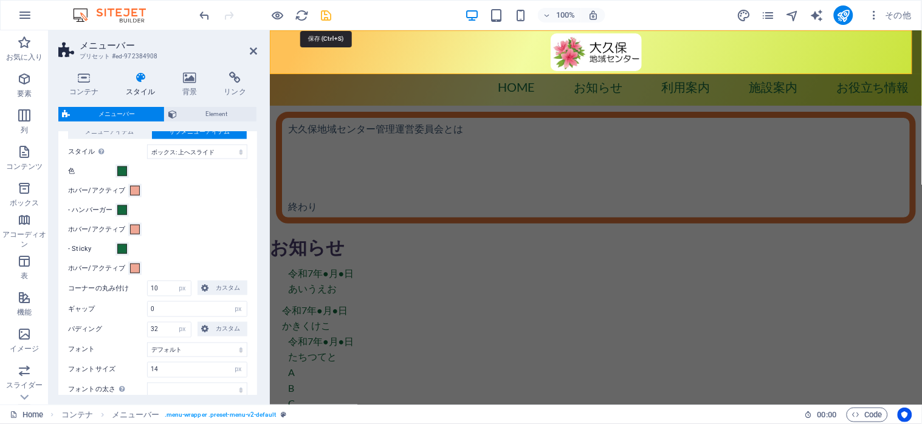
select select "px"
select select "preset-menu-v2-default"
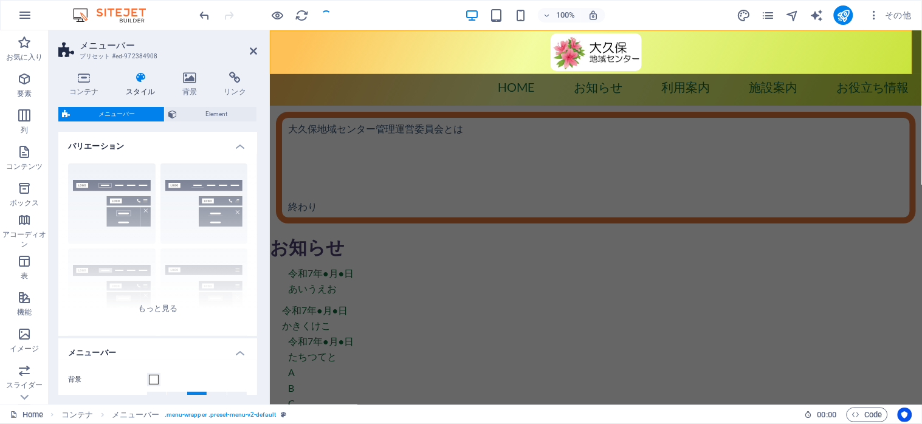
select select
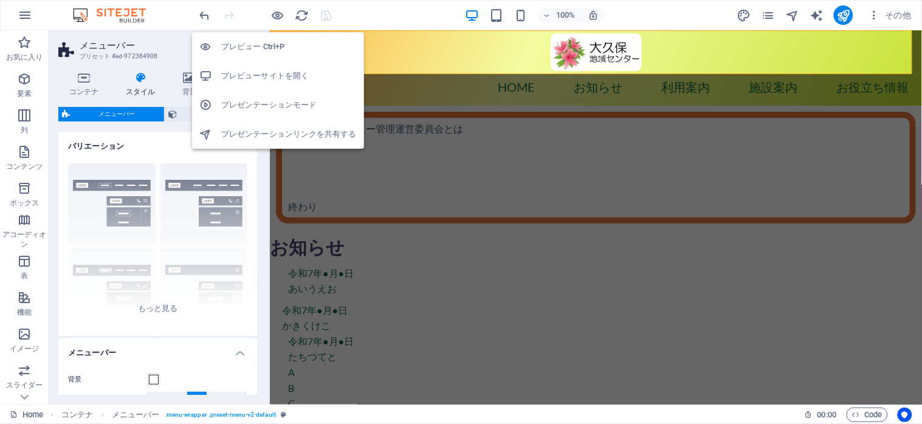
click at [248, 77] on h6 "プレビューサイトを開く" at bounding box center [289, 76] width 136 height 15
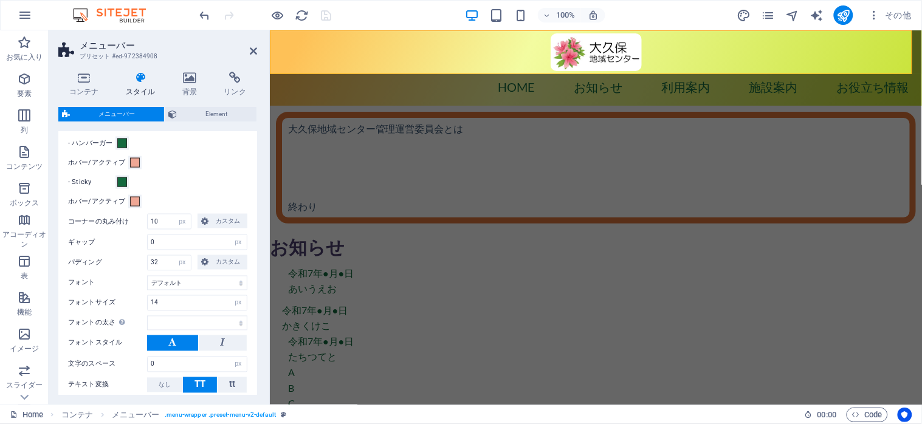
scroll to position [486, 0]
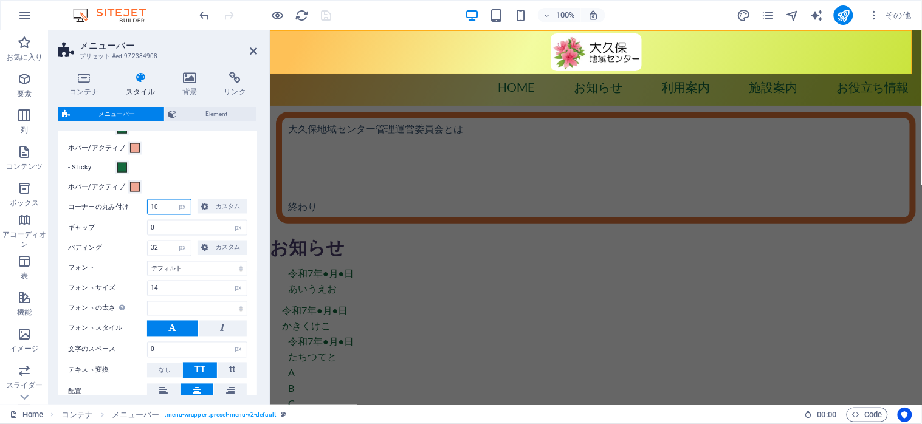
drag, startPoint x: 168, startPoint y: 209, endPoint x: 142, endPoint y: 205, distance: 26.4
click at [142, 205] on div "コーナーの丸み付け 10 px rem % vh vw カスタム カスタム" at bounding box center [157, 207] width 179 height 16
click at [201, 207] on icon at bounding box center [204, 206] width 7 height 15
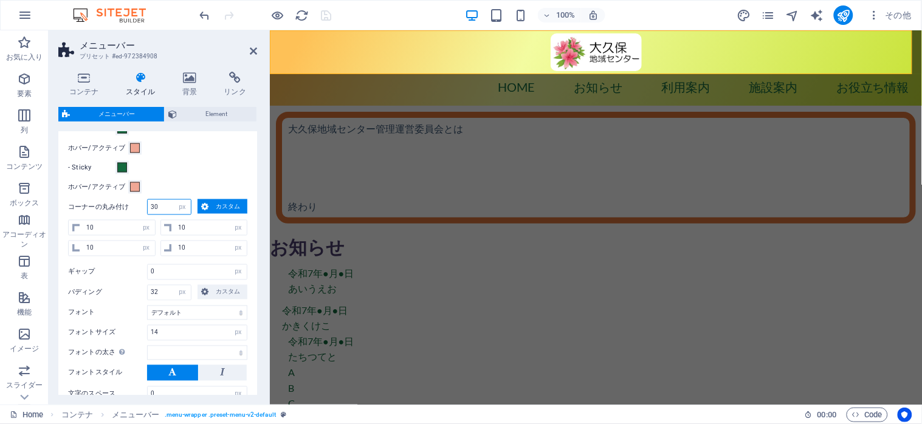
type input "30"
click at [186, 161] on div "- Sticky" at bounding box center [157, 168] width 179 height 15
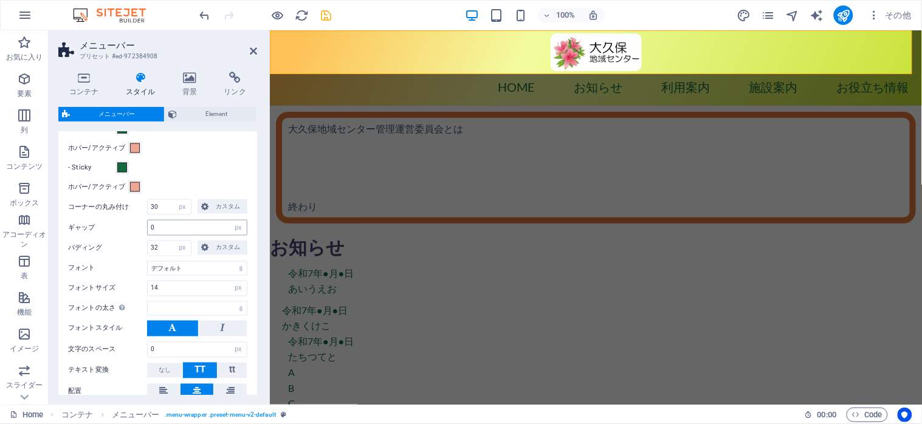
select select
click at [164, 354] on input "0" at bounding box center [197, 350] width 99 height 15
click at [328, 19] on icon "save" at bounding box center [327, 16] width 14 height 14
select select "px"
select select "hover_box_bottom"
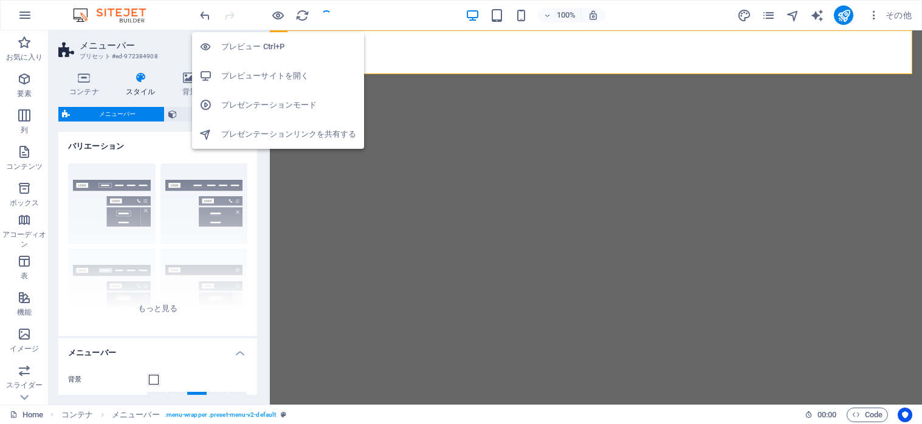
select select "px"
select select "hover_box_bottom"
select select "px"
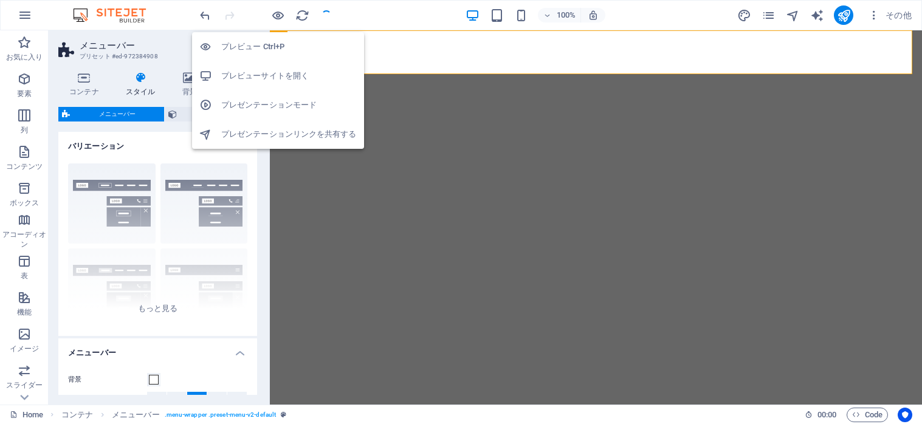
select select "px"
select select
select select "px"
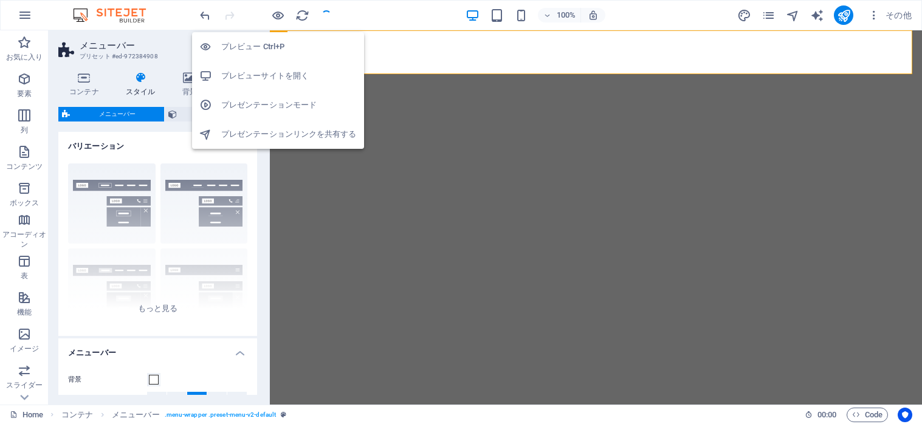
select select "preset-menu-v2-default"
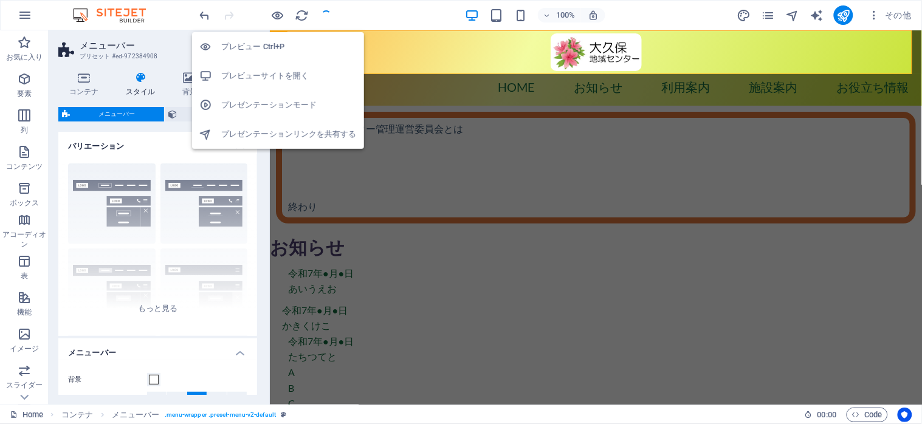
select select
click at [266, 78] on h6 "プレビューサイトを開く" at bounding box center [289, 76] width 136 height 15
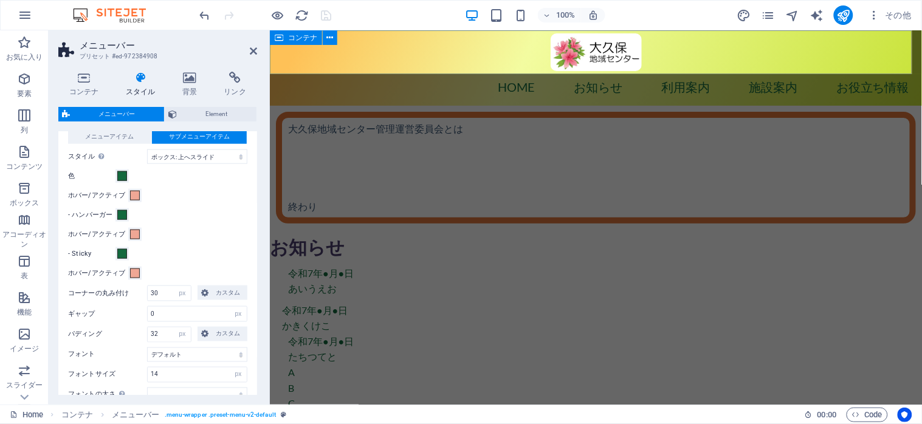
scroll to position [405, 0]
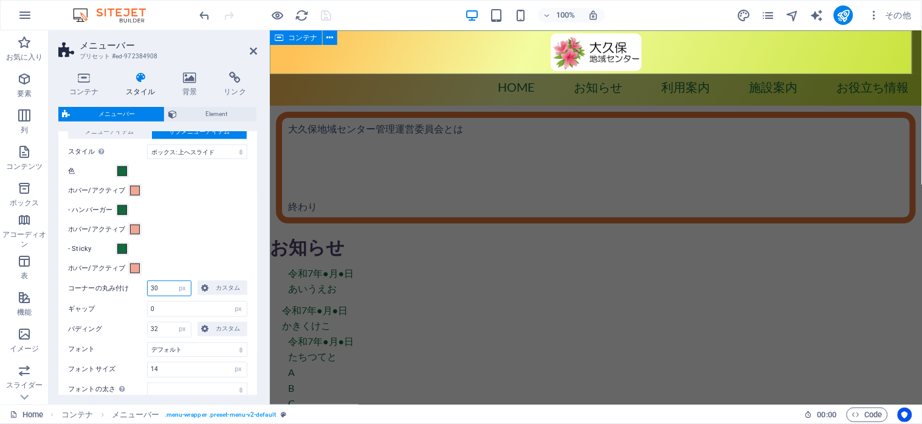
drag, startPoint x: 161, startPoint y: 288, endPoint x: 147, endPoint y: 288, distance: 13.4
click at [148, 288] on input "30" at bounding box center [169, 289] width 43 height 15
type input "10"
click at [193, 238] on div "メニューアイテム サブメニューアイテム スタイル エフェクトをテストするには、プレビューモードに切り替えて、メニューアイテムの上にポインターを動かしてください…" at bounding box center [158, 303] width 204 height 382
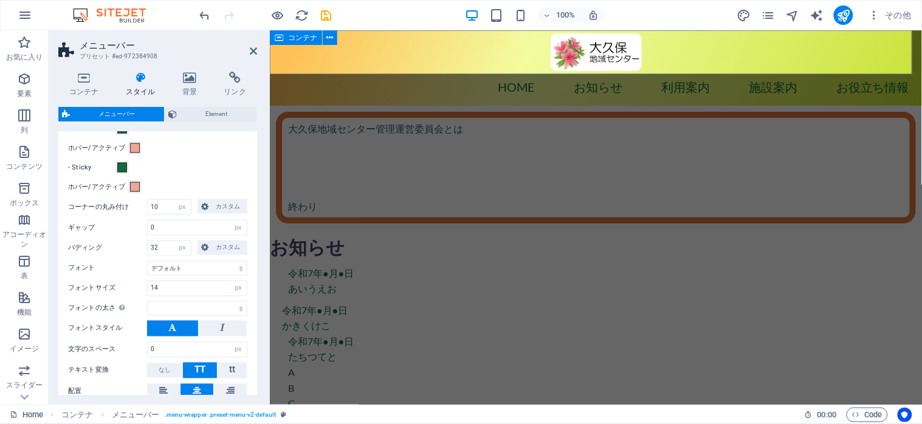
scroll to position [567, 0]
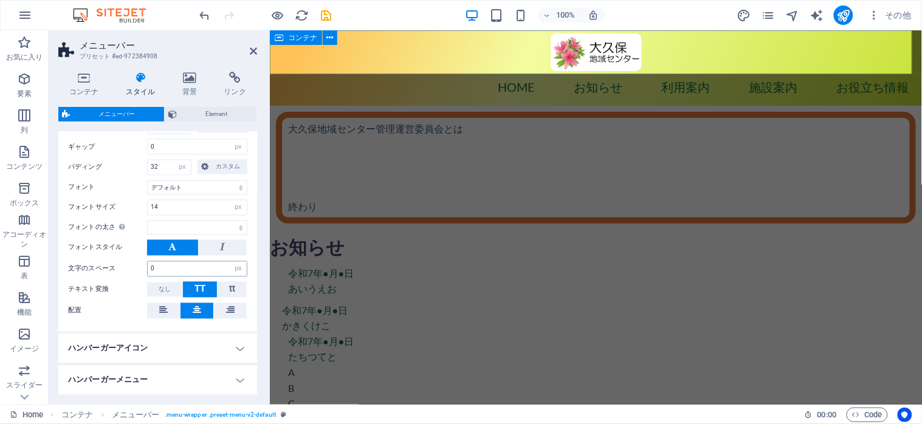
select select
click at [230, 262] on select "px rem vh vw" at bounding box center [238, 269] width 17 height 15
drag, startPoint x: 167, startPoint y: 266, endPoint x: 142, endPoint y: 264, distance: 24.4
click at [142, 264] on div "文字のスペース 0 px rem vh vw" at bounding box center [157, 269] width 179 height 16
type input "20"
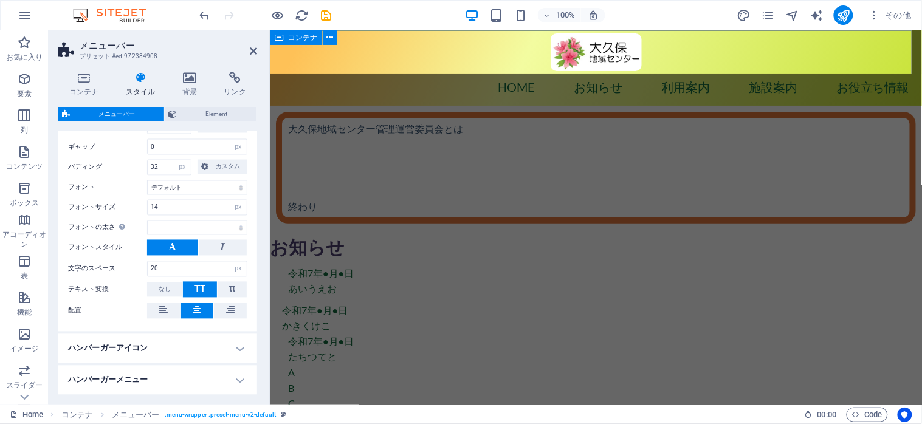
click at [112, 299] on div "テキスト変換 なし TT tt" at bounding box center [157, 290] width 179 height 16
click at [327, 10] on icon "save" at bounding box center [327, 16] width 14 height 14
select select "px"
select select "hover_box_bottom"
select select "px"
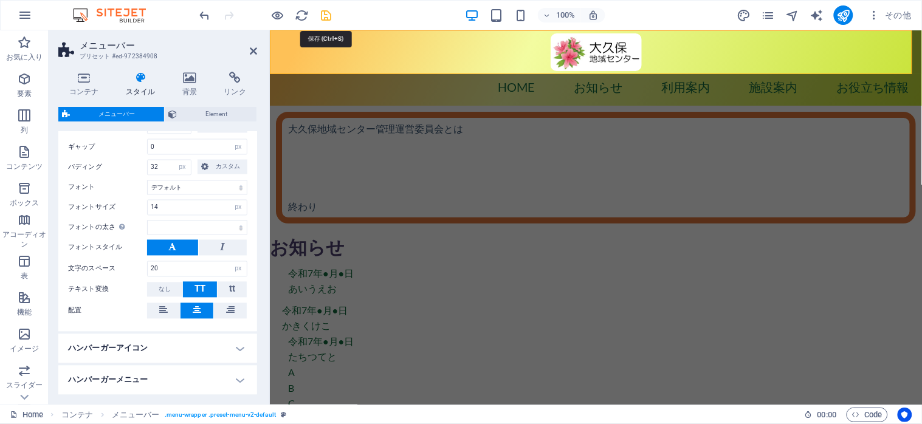
select select "px"
select select
select select "px"
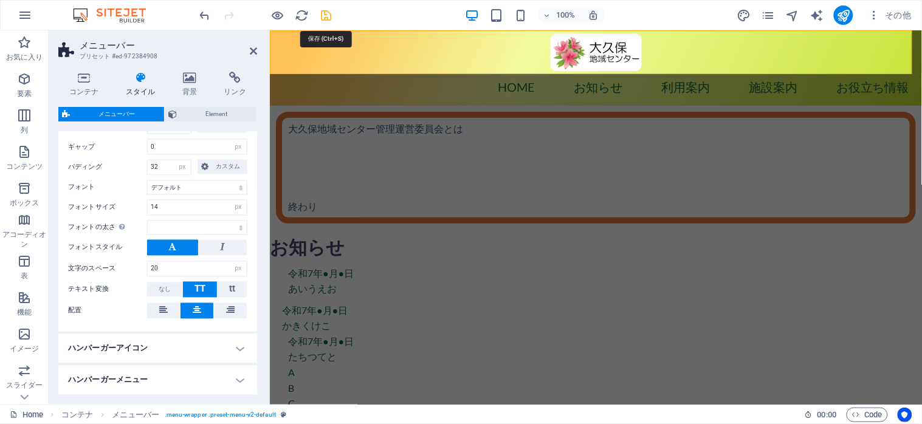
select select "px"
select select "preset-menu-v2-default"
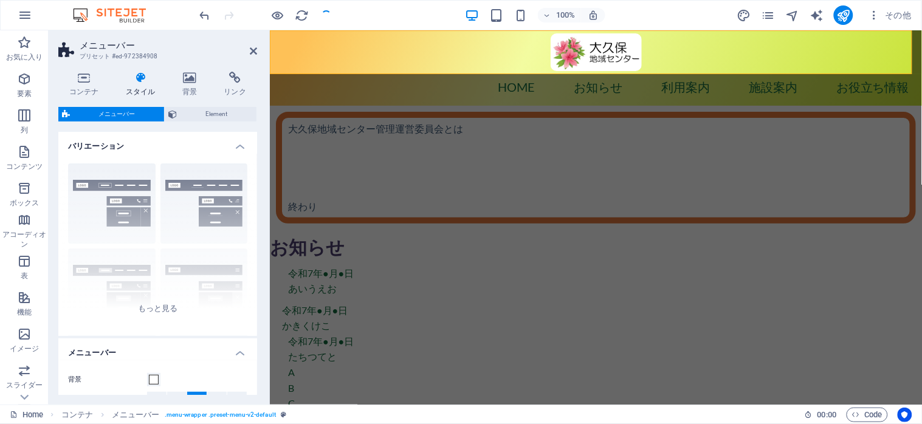
select select
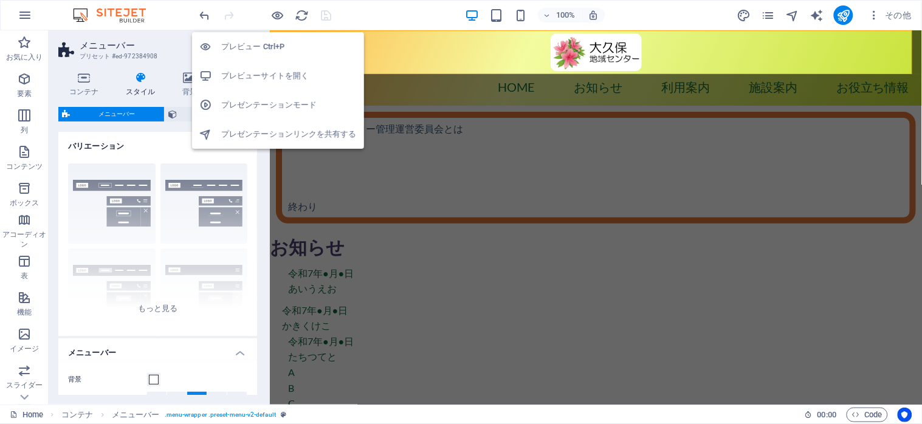
click at [272, 75] on h6 "プレビューサイトを開く" at bounding box center [289, 76] width 136 height 15
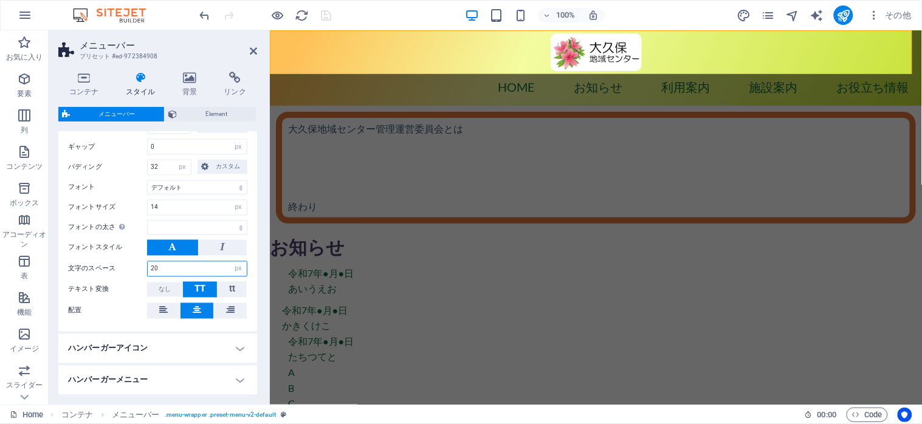
drag, startPoint x: 166, startPoint y: 270, endPoint x: 150, endPoint y: 266, distance: 16.8
click at [150, 266] on input "20" at bounding box center [197, 269] width 99 height 15
type input "2"
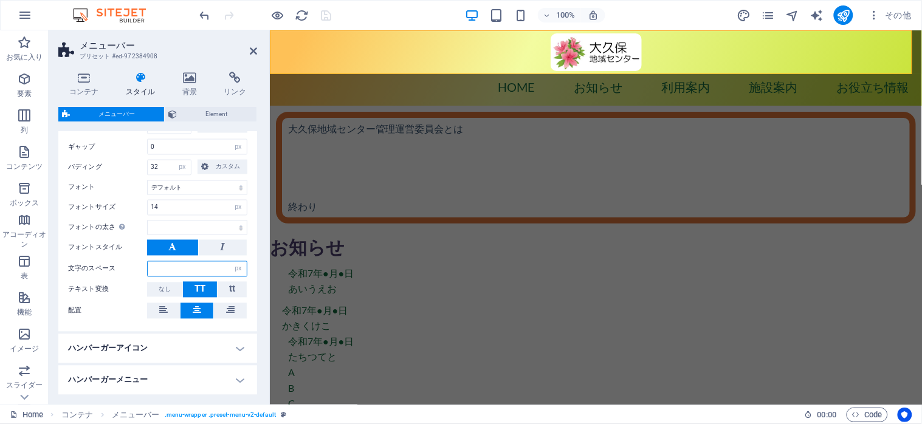
type input "2"
type input "0"
click at [116, 205] on label "フォントサイズ" at bounding box center [107, 207] width 79 height 7
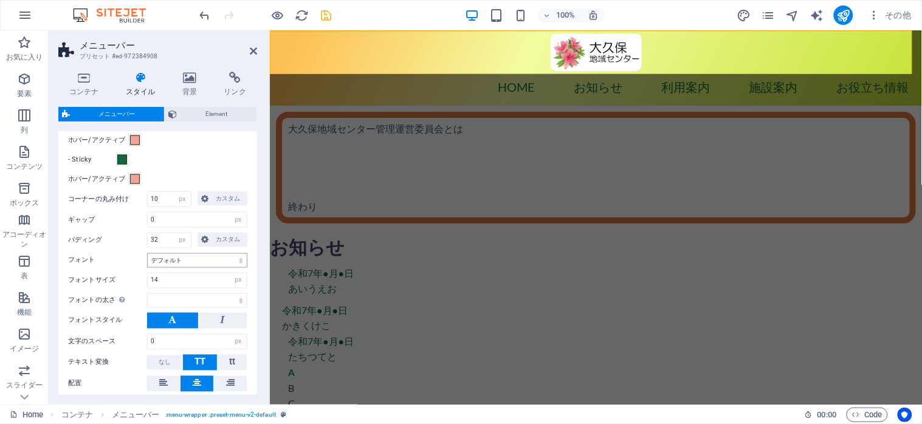
scroll to position [486, 0]
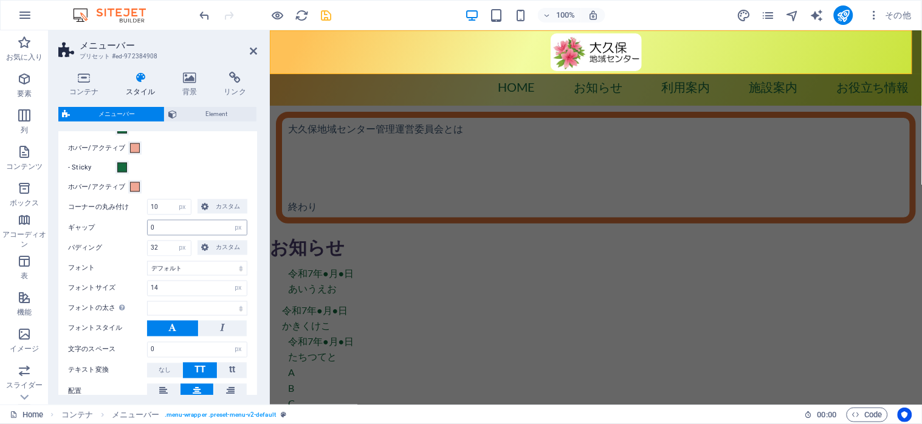
select select
click at [178, 230] on input "0" at bounding box center [197, 228] width 99 height 15
type input "20"
click at [196, 167] on div "- Sticky" at bounding box center [157, 168] width 179 height 15
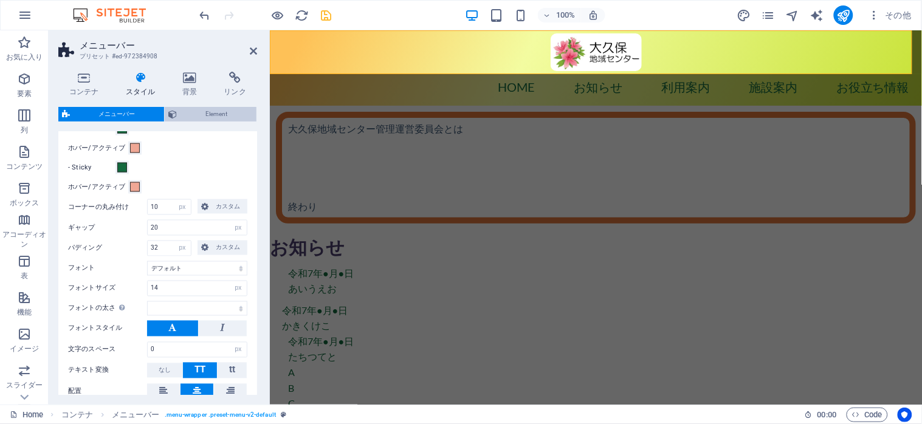
click at [202, 107] on span "Element" at bounding box center [217, 114] width 72 height 15
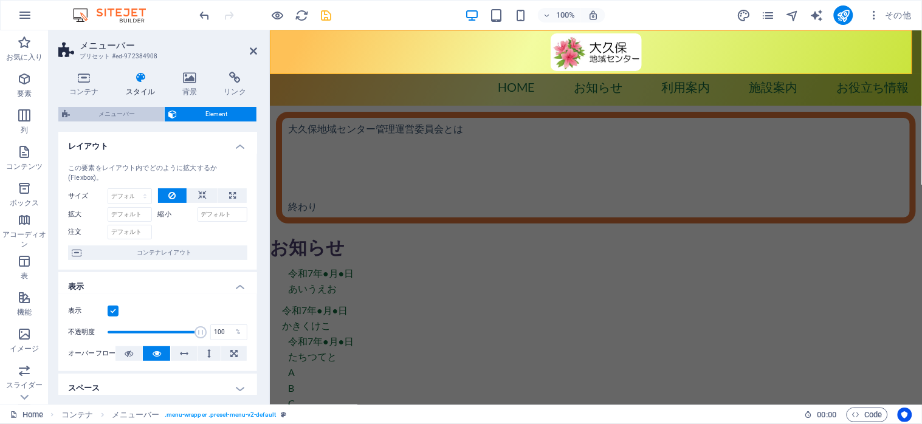
click at [139, 112] on span "メニューバー" at bounding box center [117, 114] width 87 height 15
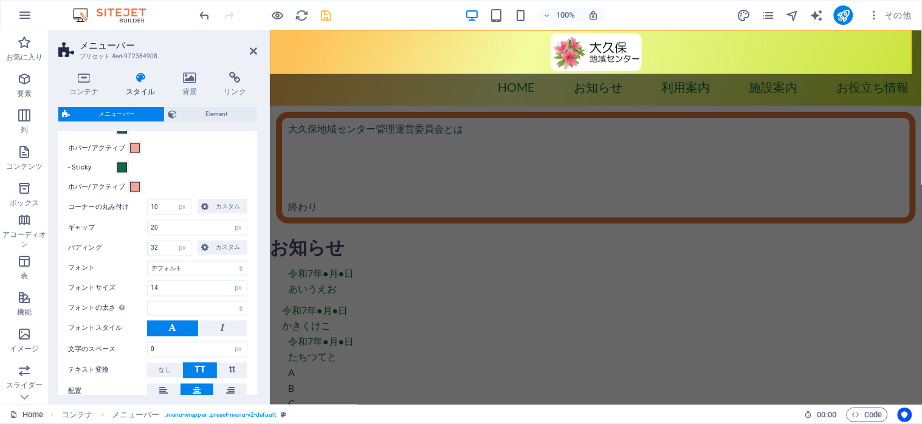
select select
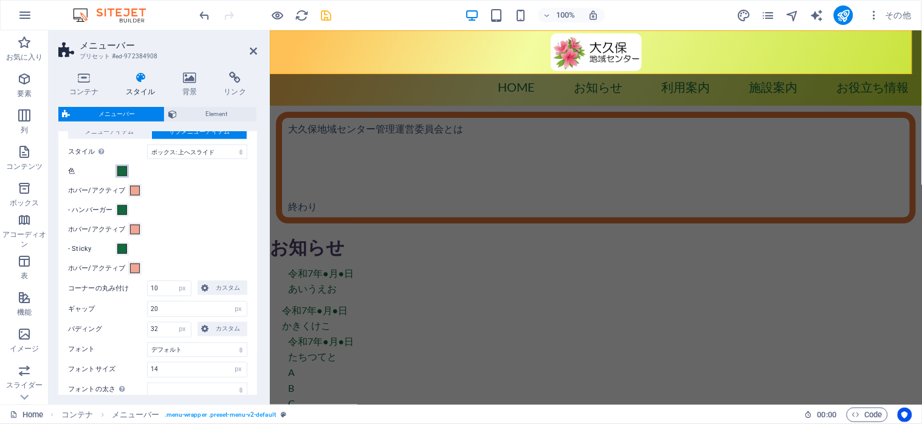
scroll to position [324, 0]
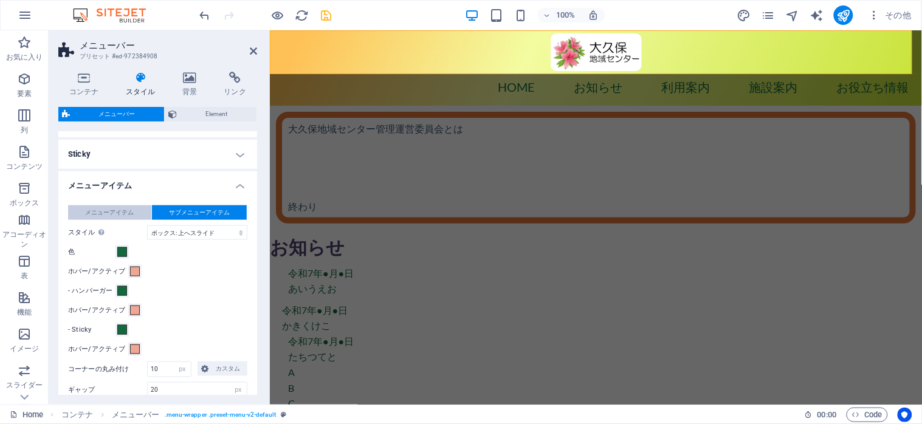
click at [108, 209] on span "メニューアイテム" at bounding box center [109, 213] width 49 height 15
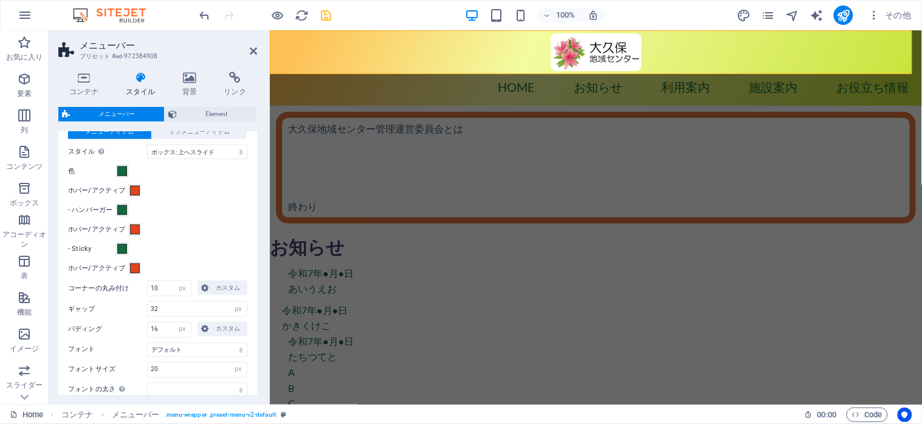
scroll to position [486, 0]
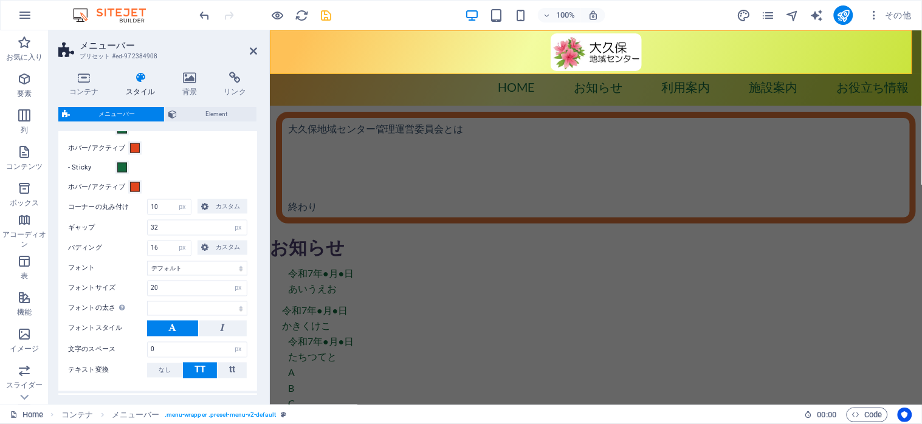
select select
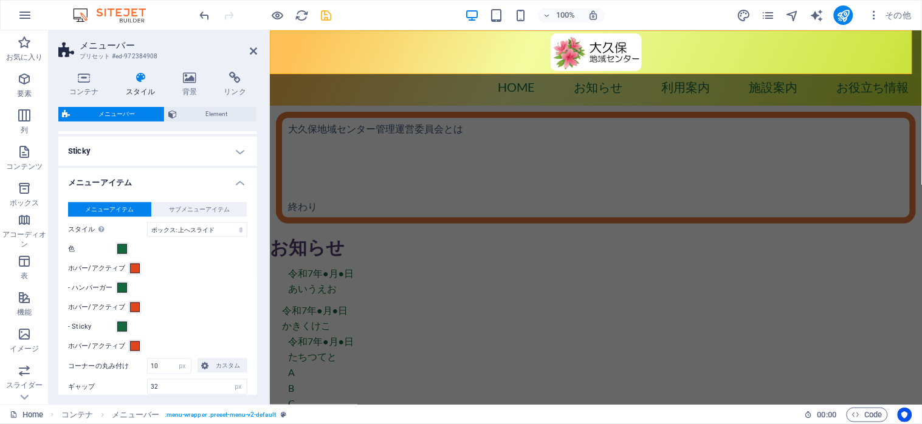
scroll to position [324, 0]
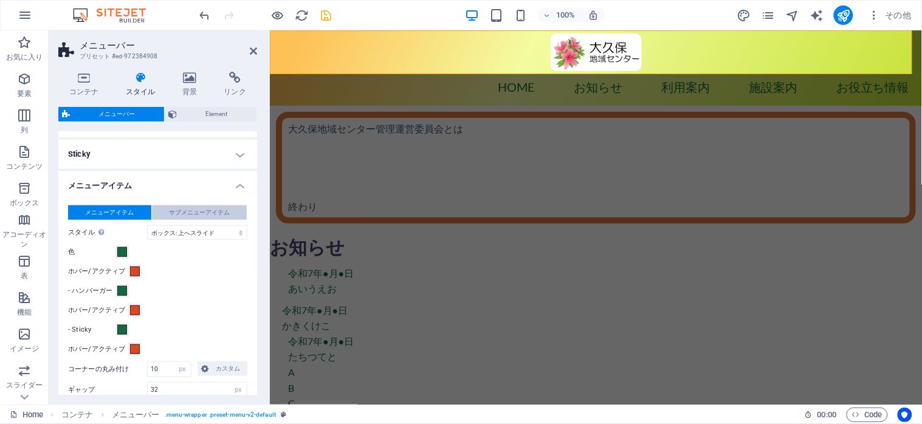
click at [195, 210] on span "サブメニューアイテム" at bounding box center [199, 213] width 61 height 15
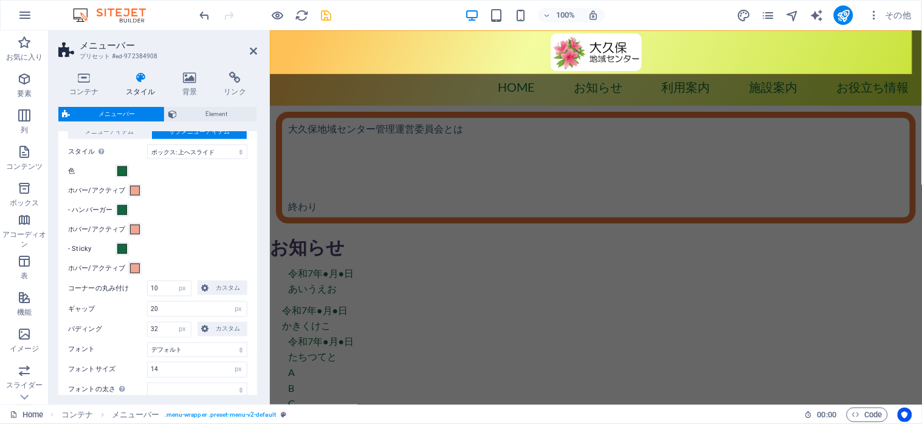
scroll to position [486, 0]
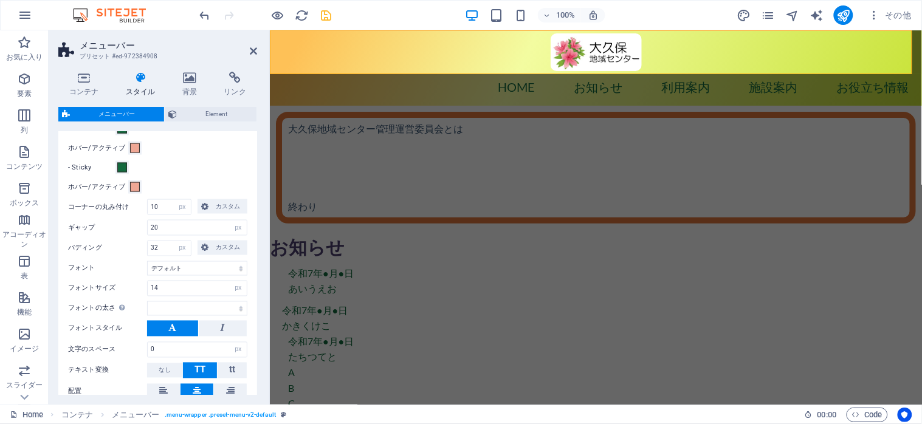
select select
click at [326, 15] on icon "save" at bounding box center [327, 16] width 14 height 14
select select "px"
select select "hover_box_bottom"
select select "px"
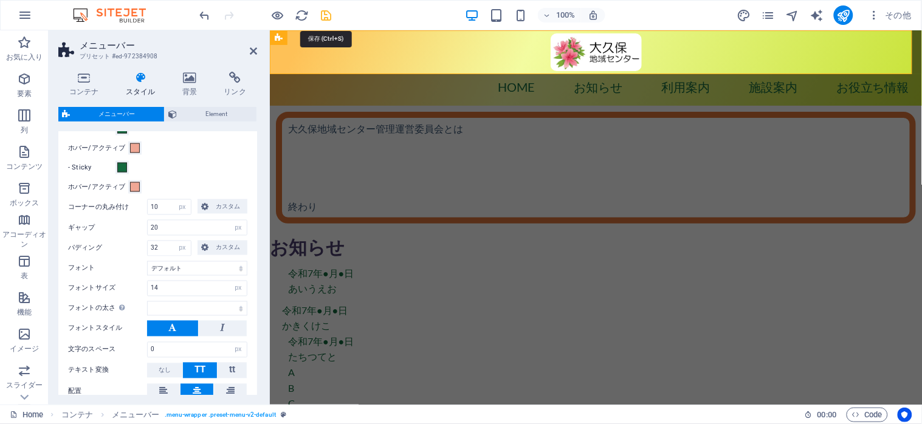
select select "px"
select select
select select "px"
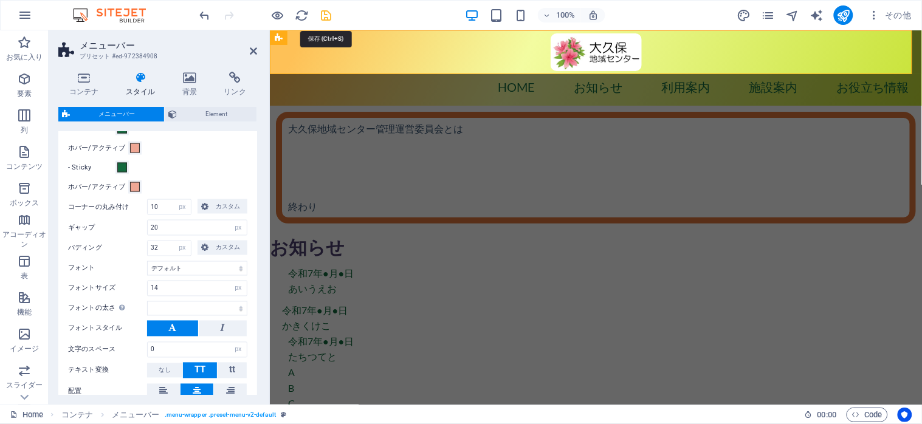
select select "px"
select select "preset-menu-v2-default"
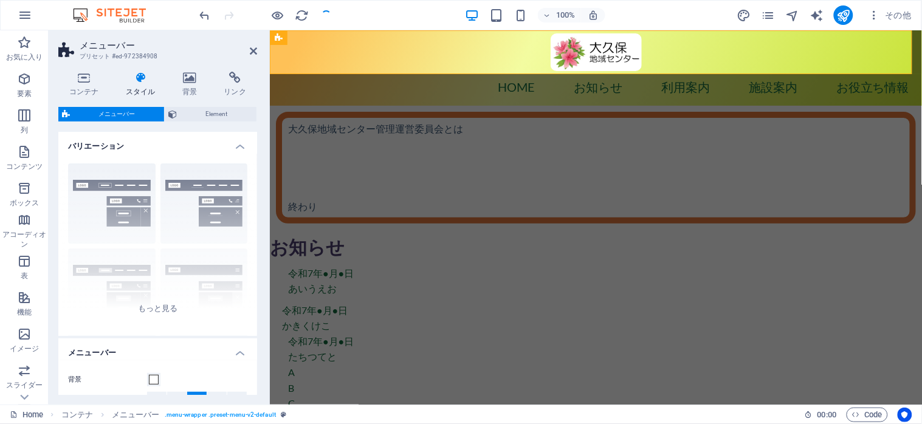
select select
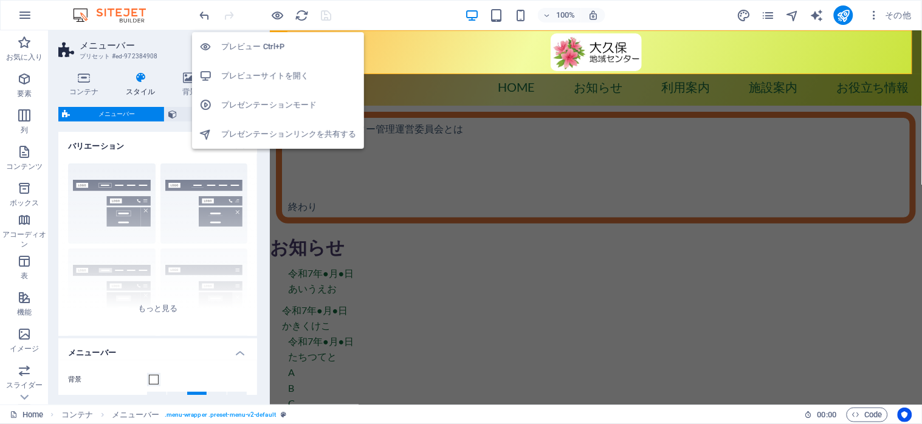
click at [258, 71] on h6 "プレビューサイトを開く" at bounding box center [289, 76] width 136 height 15
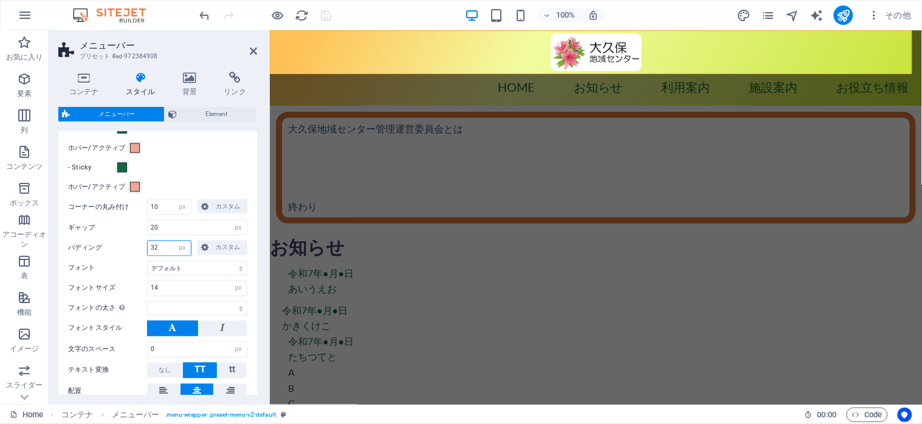
drag, startPoint x: 166, startPoint y: 247, endPoint x: 146, endPoint y: 244, distance: 20.3
click at [146, 244] on div "パディング 32 自動 px rem % vh vw カスタム カスタム" at bounding box center [157, 249] width 179 height 16
type input "10"
click at [123, 251] on label "パディング" at bounding box center [107, 248] width 79 height 15
click at [325, 15] on icon "save" at bounding box center [327, 16] width 14 height 14
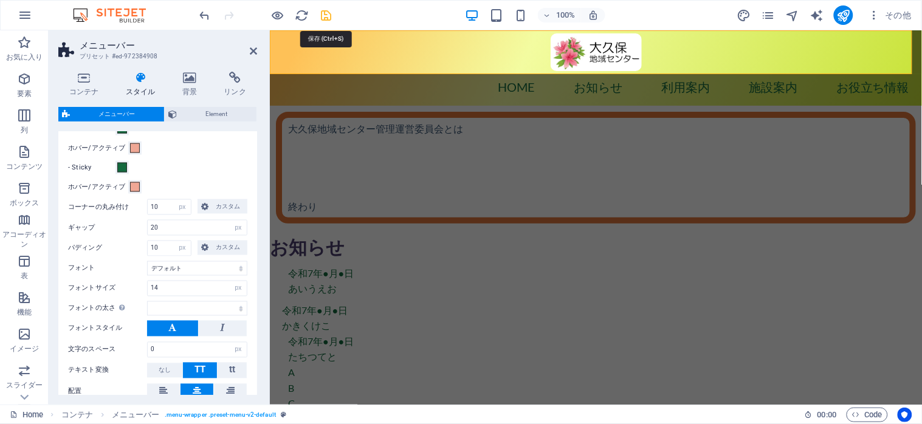
select select "px"
select select "hover_box_bottom"
select select "px"
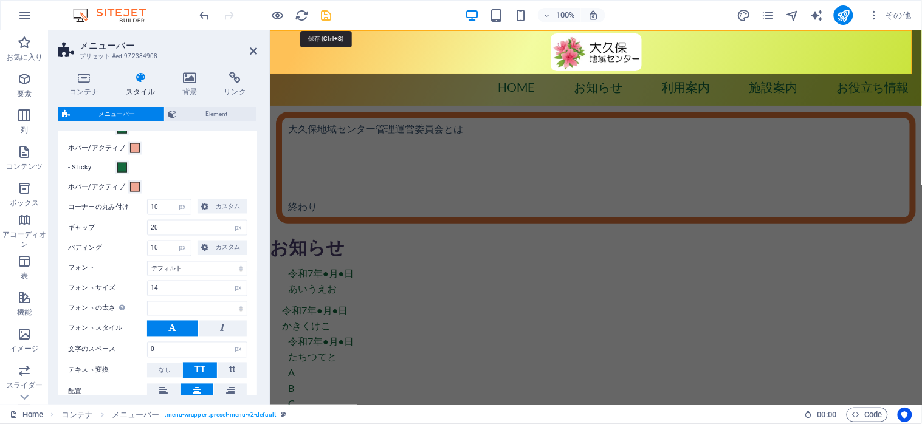
select select "px"
select select
select select "px"
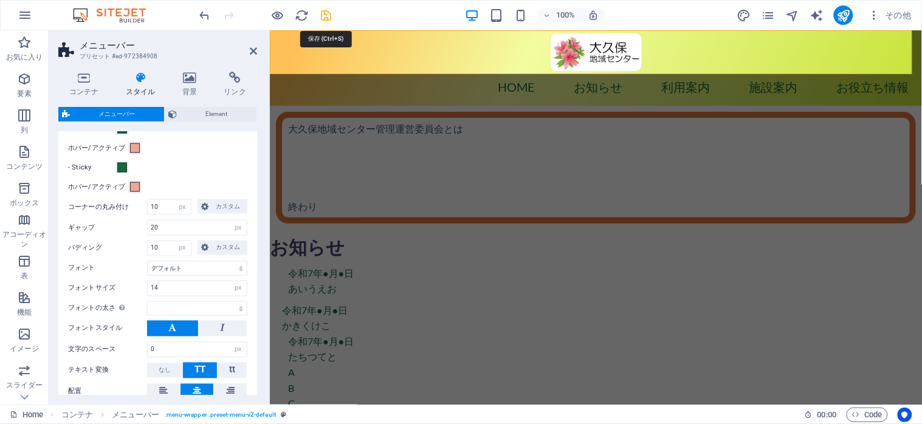
select select "preset-menu-v2-default"
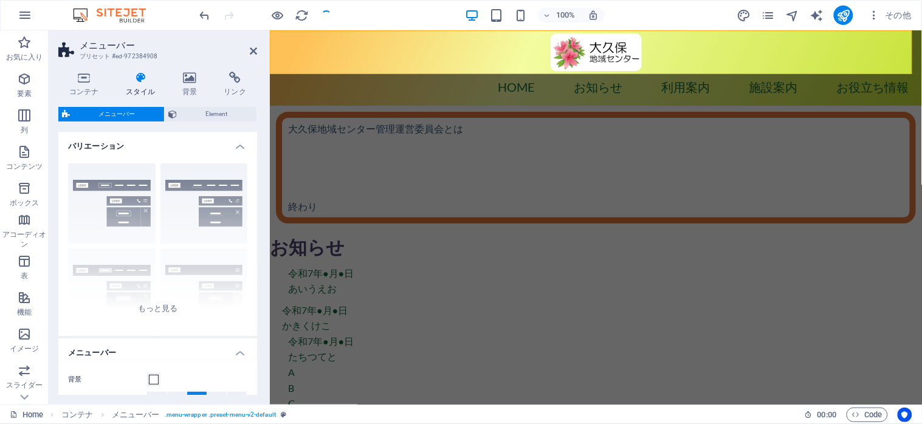
select select
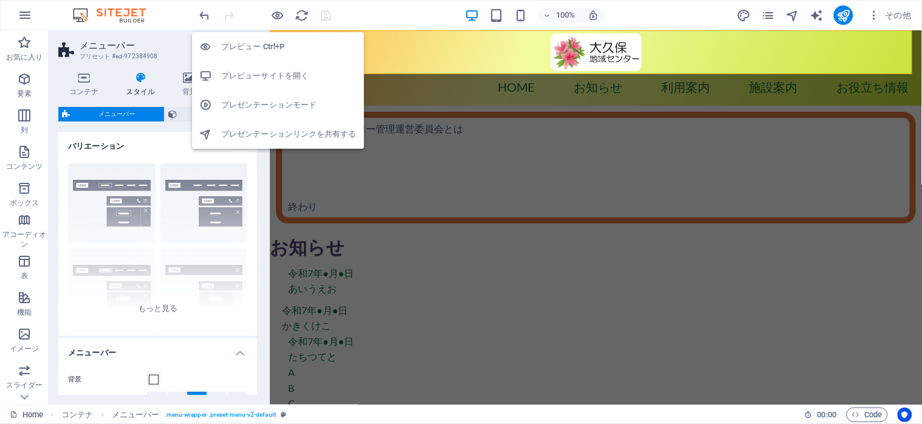
click at [255, 75] on h6 "プレビューサイトを開く" at bounding box center [289, 76] width 136 height 15
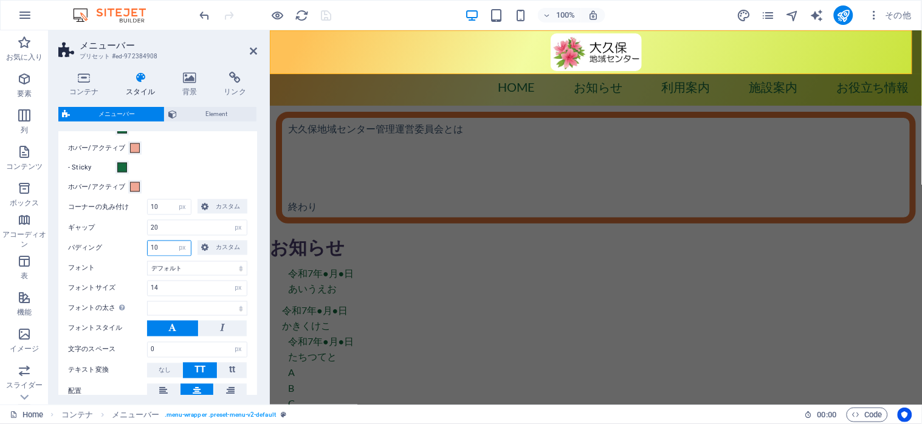
drag, startPoint x: 164, startPoint y: 251, endPoint x: 150, endPoint y: 251, distance: 14.0
click at [150, 251] on input "10" at bounding box center [169, 248] width 43 height 15
type input "0"
click at [232, 155] on div "メニューアイテム サブメニューアイテム スタイル エフェクトをテストするには、プレビューモードに切り替えて、メニューアイテムの上にポインターを動かしてください…" at bounding box center [158, 222] width 204 height 382
click at [325, 13] on icon "save" at bounding box center [327, 16] width 14 height 14
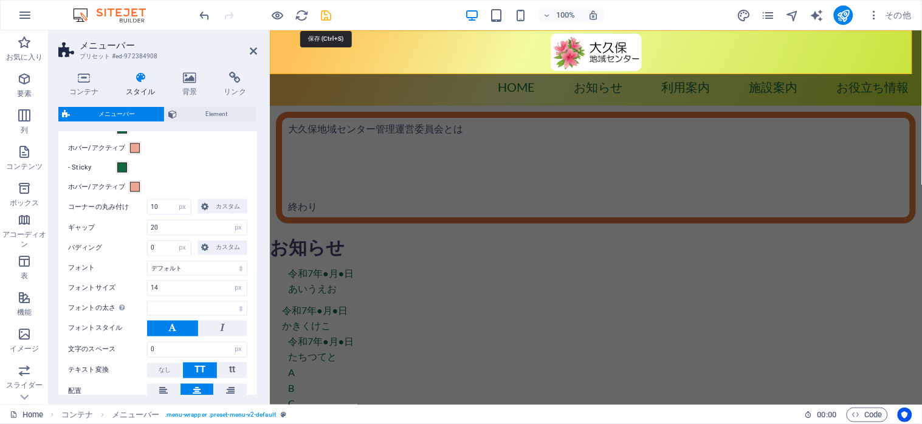
select select "px"
select select "hover_box_bottom"
select select "px"
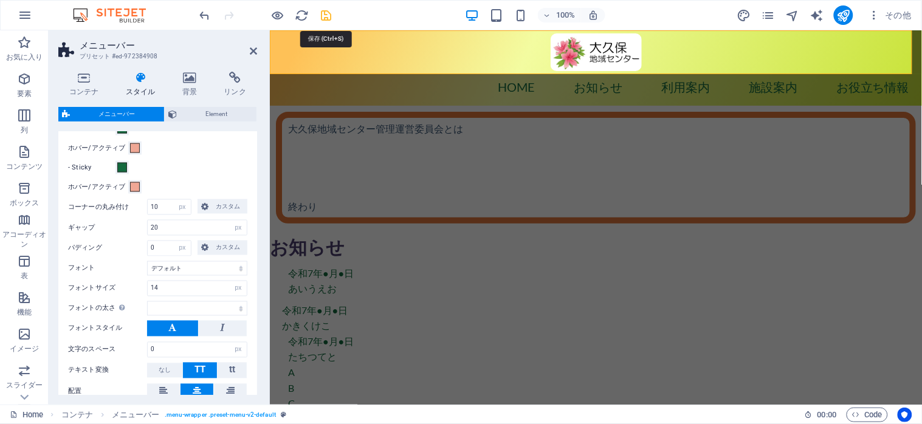
select select "px"
select select
select select "px"
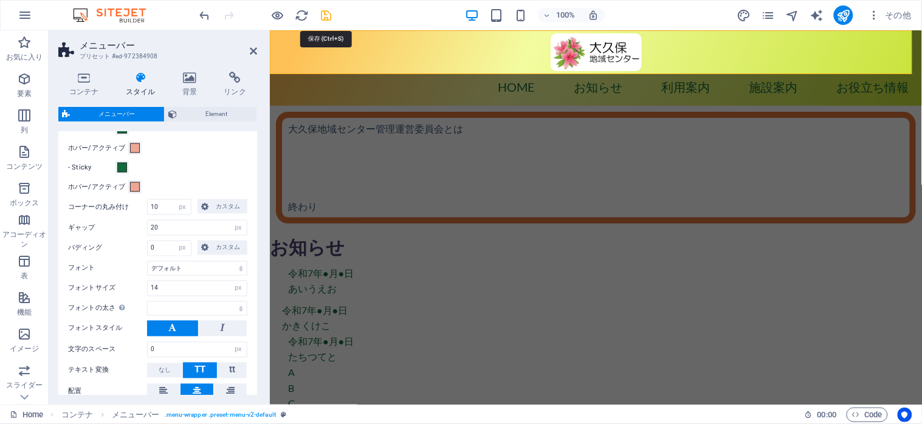
select select "preset-menu-v2-default"
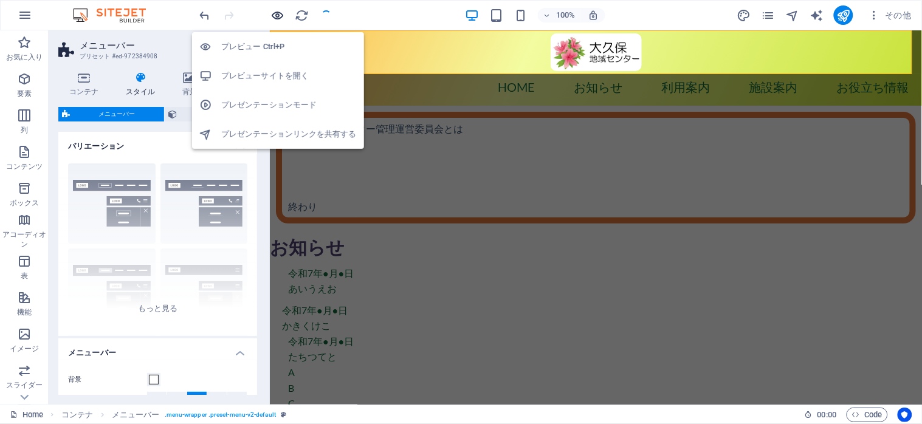
select select
click at [264, 77] on h6 "プレビューサイトを開く" at bounding box center [289, 76] width 136 height 15
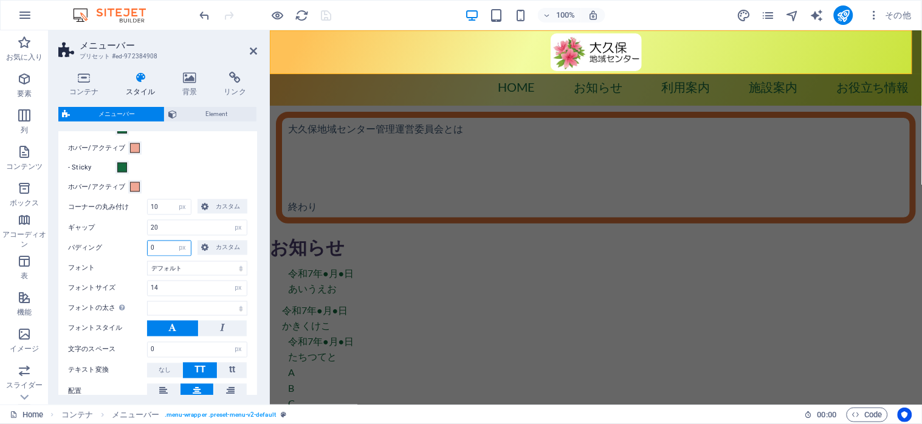
drag, startPoint x: 162, startPoint y: 249, endPoint x: 147, endPoint y: 249, distance: 15.8
click at [147, 249] on div "0 自動 px rem % vh vw カスタム" at bounding box center [169, 249] width 44 height 16
type input "10"
click at [219, 162] on div "- Sticky" at bounding box center [157, 168] width 179 height 15
select select
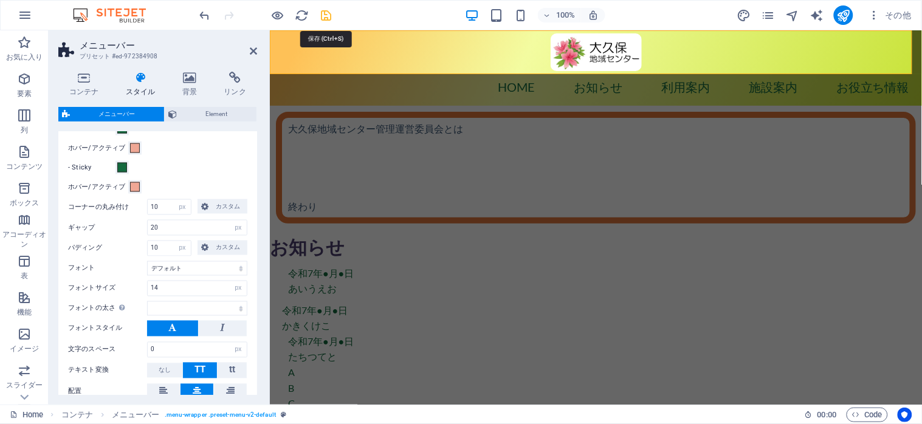
click at [320, 9] on icon "save" at bounding box center [327, 16] width 14 height 14
select select "px"
select select "hover_box_bottom"
select select "px"
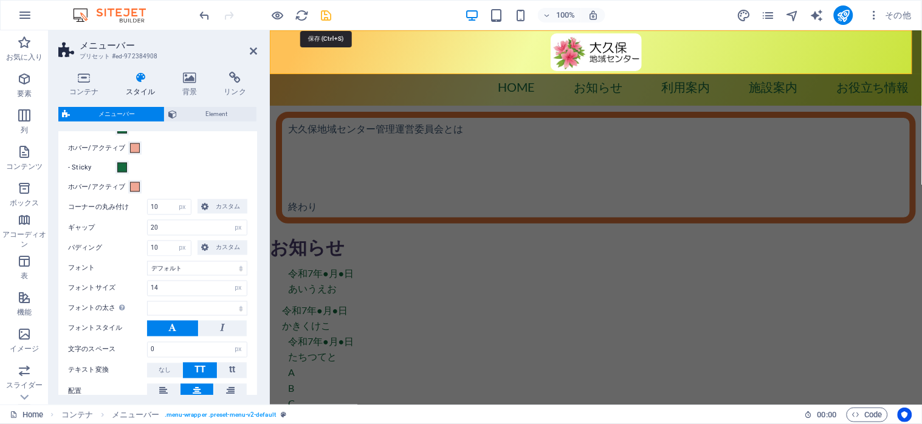
select select "px"
select select
select select "px"
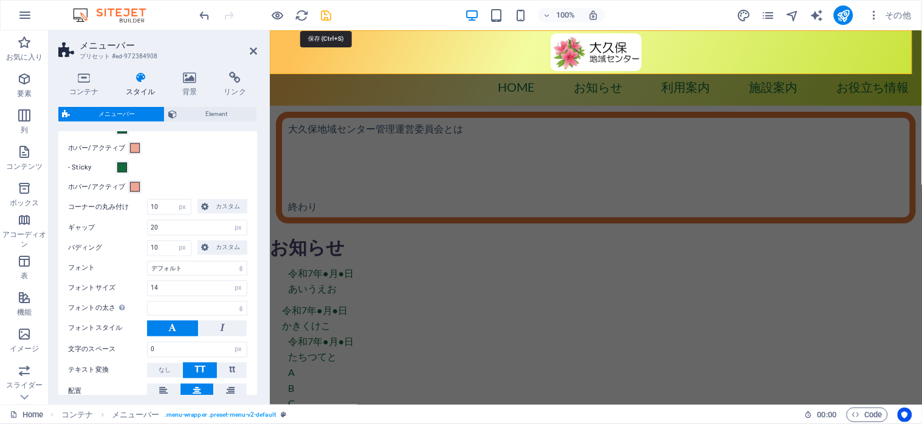
select select "px"
select select "preset-menu-v2-default"
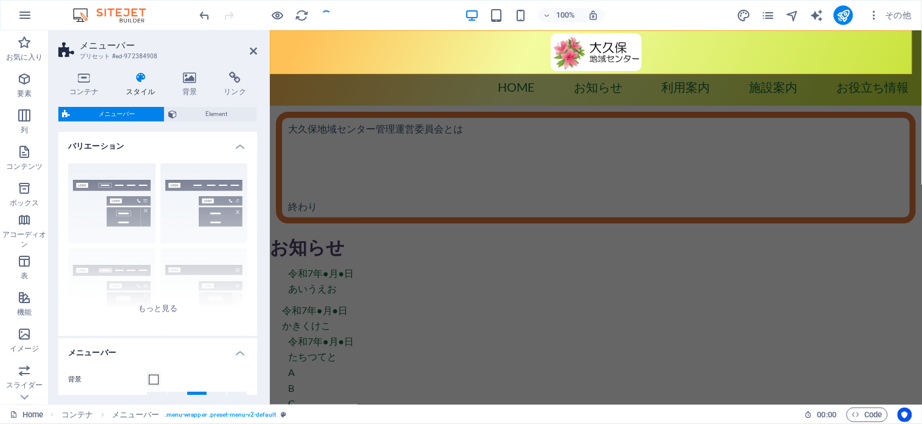
select select
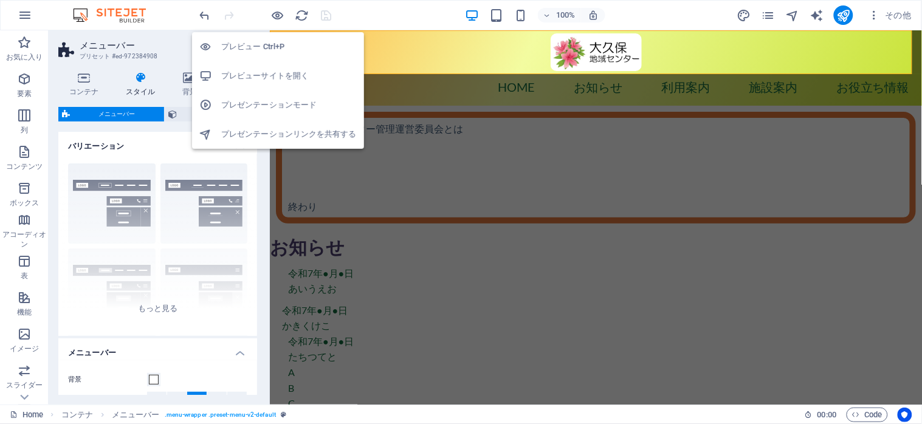
click at [260, 74] on h6 "プレビューサイトを開く" at bounding box center [289, 76] width 136 height 15
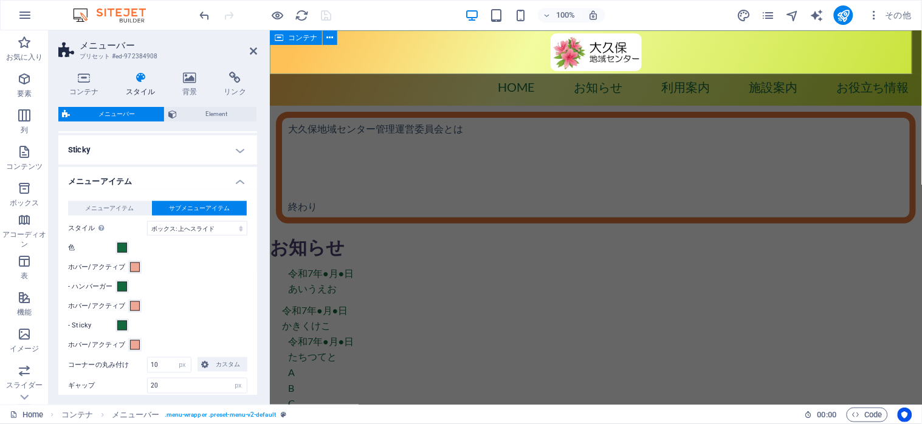
scroll to position [405, 0]
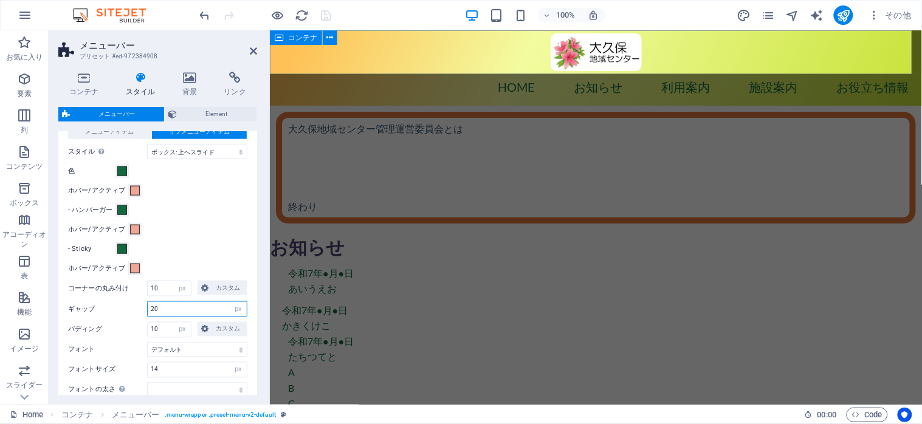
drag, startPoint x: 165, startPoint y: 313, endPoint x: 148, endPoint y: 311, distance: 17.1
click at [148, 311] on input "20" at bounding box center [197, 309] width 99 height 15
type input "32"
click at [202, 238] on div "メニューアイテム サブメニューアイテム スタイル エフェクトをテストするには、プレビューモードに切り替えて、メニューアイテムの上にポインターを動かしてください…" at bounding box center [158, 303] width 204 height 382
select select
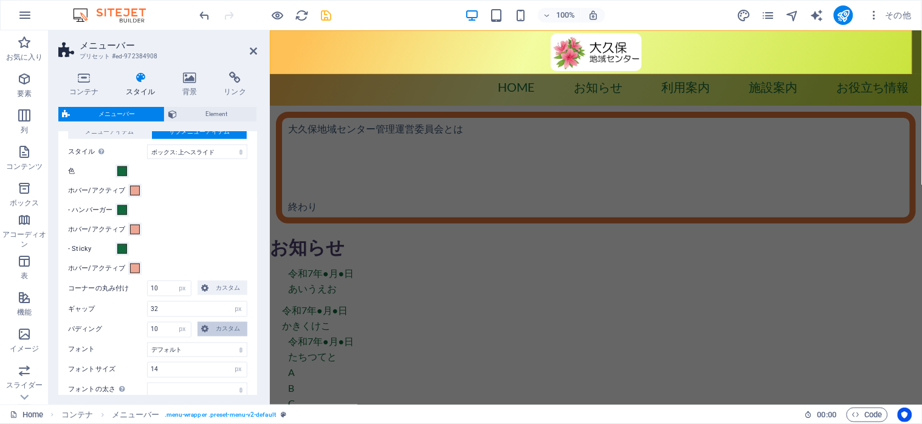
click at [215, 322] on span "カスタム" at bounding box center [228, 329] width 32 height 15
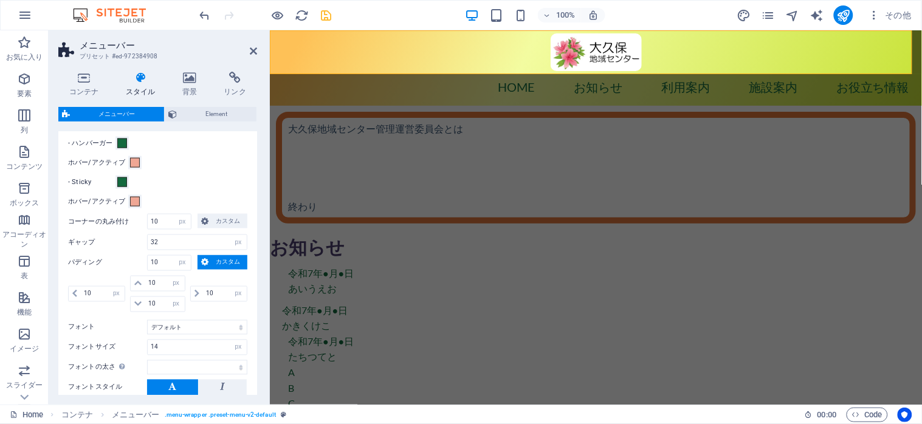
scroll to position [486, 0]
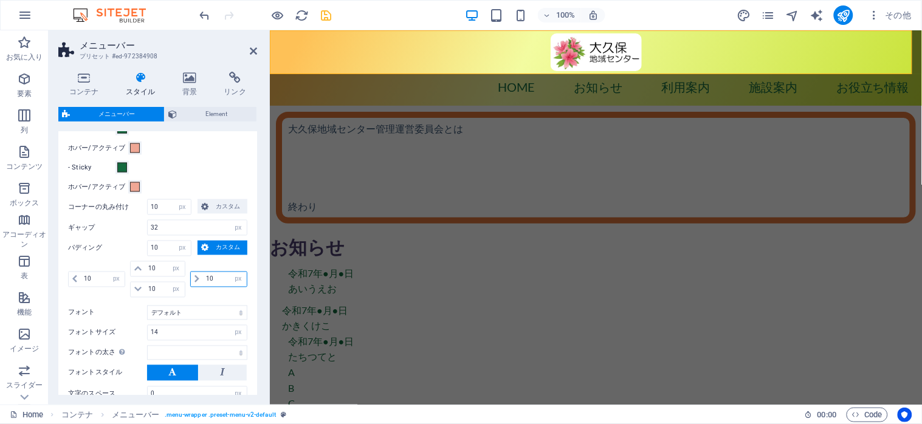
drag, startPoint x: 219, startPoint y: 280, endPoint x: 199, endPoint y: 281, distance: 20.7
click at [199, 281] on div "10 自動 px rem % vh vw" at bounding box center [218, 280] width 57 height 16
type input "0"
select select "DISABLED_OPTION_VALUE"
click at [79, 282] on div "10 自動 px rem % vh vw" at bounding box center [96, 280] width 57 height 16
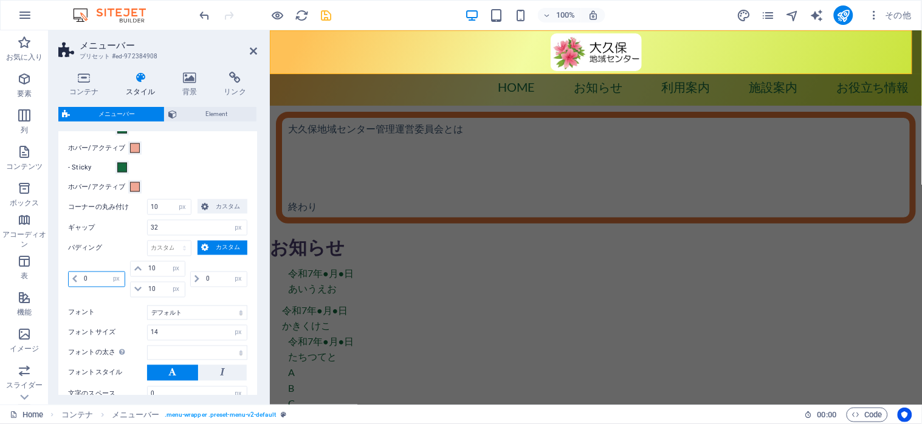
type input "0"
click at [87, 258] on div "パディング 自動 px rem % vh vw カスタム カスタム 0 自動 px rem % vh vw 10 自動 px rem % vh vw 10 自…" at bounding box center [157, 271] width 179 height 60
select select
drag, startPoint x: 161, startPoint y: 292, endPoint x: 150, endPoint y: 293, distance: 11.0
click at [150, 293] on input "10" at bounding box center [164, 290] width 39 height 15
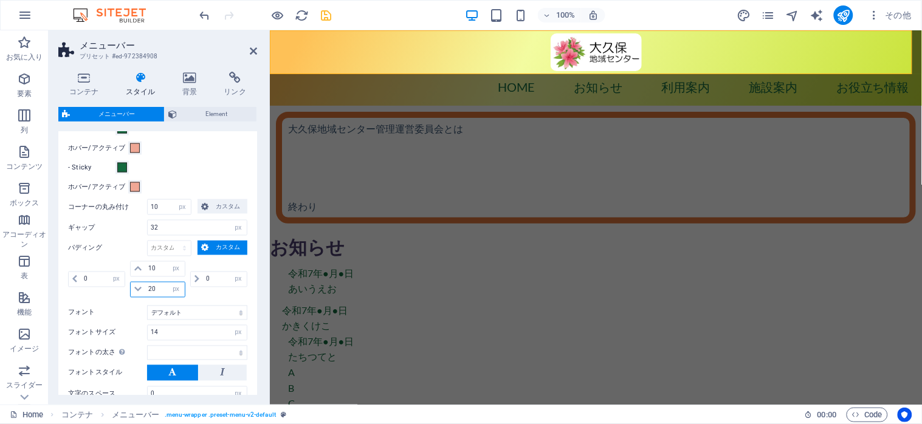
type input "20"
click at [205, 167] on div "- Sticky" at bounding box center [157, 168] width 179 height 15
click at [322, 20] on icon "save" at bounding box center [327, 16] width 14 height 14
select select "px"
select select "hover_box_bottom"
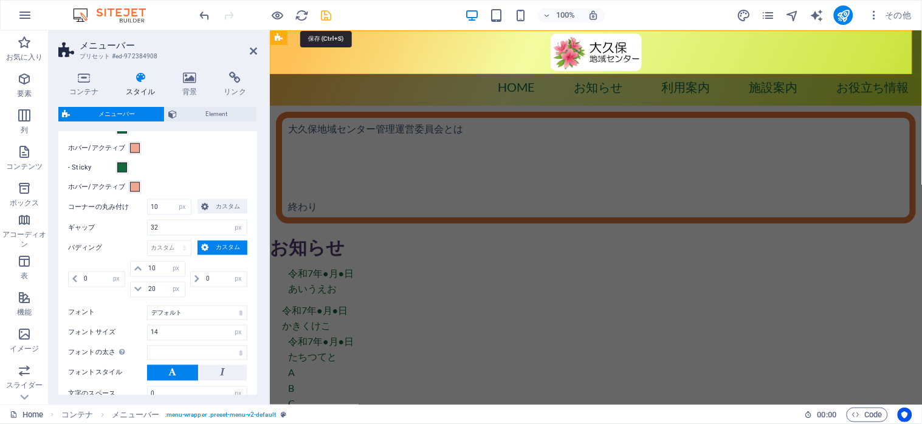
select select "px"
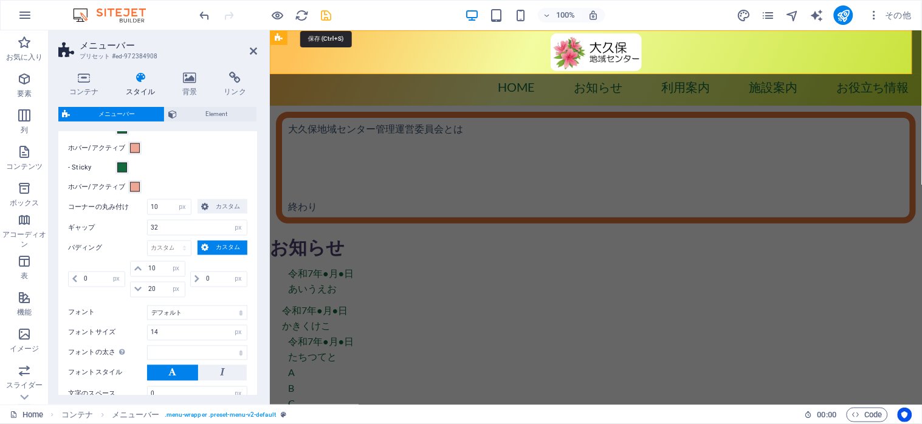
select select "px"
select select
select select "px"
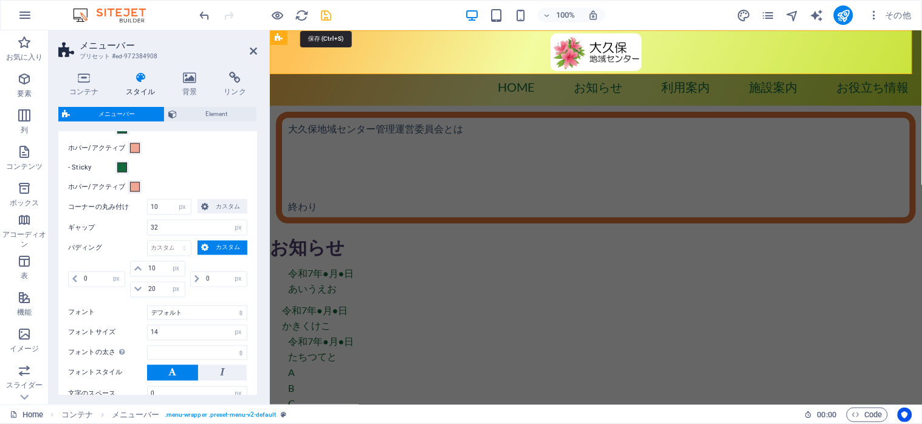
select select "px"
select select "preset-menu-v2-default"
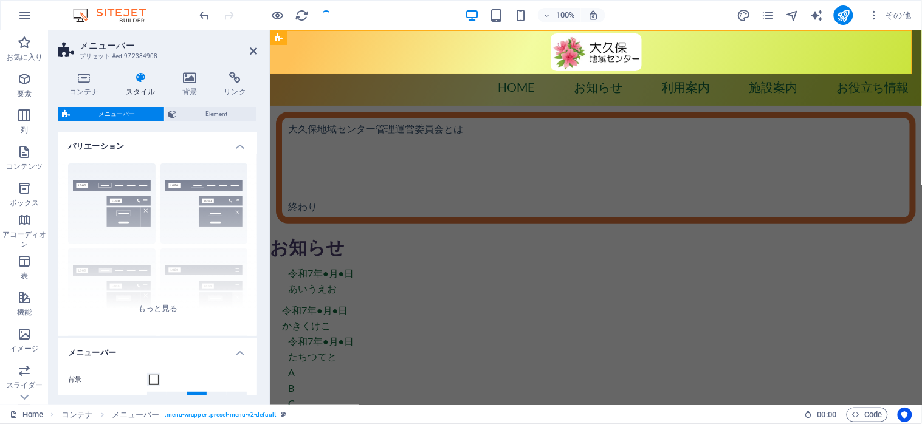
select select
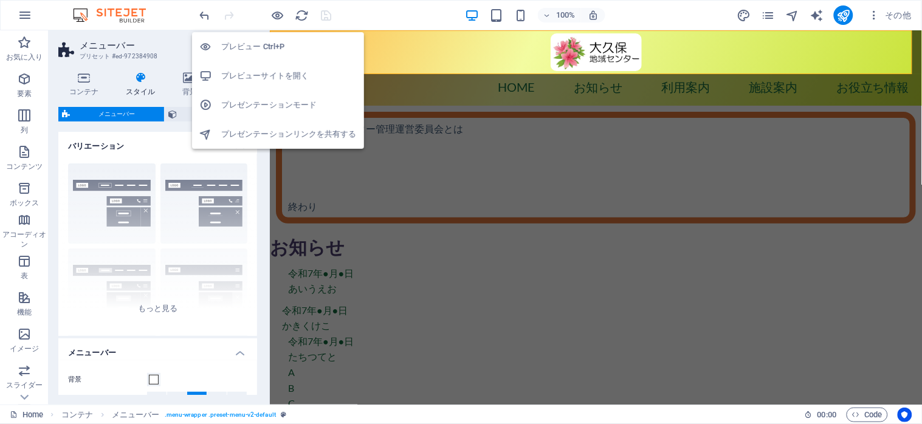
click at [239, 75] on h6 "プレビューサイトを開く" at bounding box center [289, 76] width 136 height 15
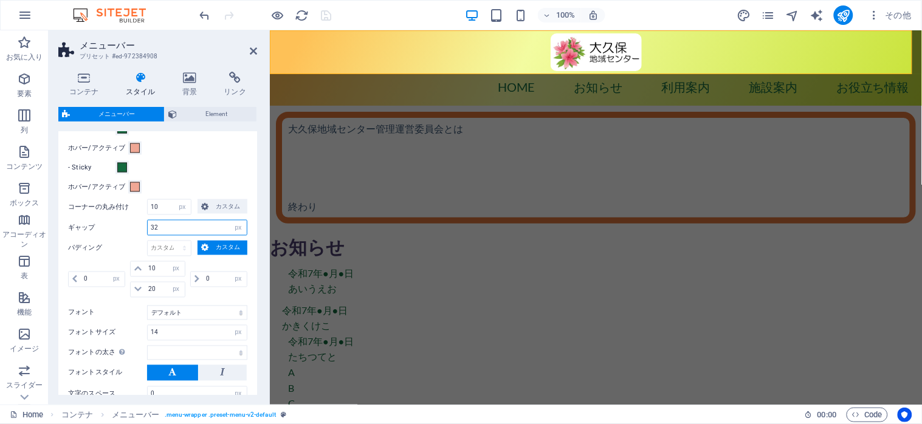
drag, startPoint x: 168, startPoint y: 229, endPoint x: 146, endPoint y: 229, distance: 22.5
click at [146, 229] on div "ギャップ 32 px rem % vh vw" at bounding box center [157, 228] width 179 height 16
type input "16"
click at [189, 169] on div "- Sticky" at bounding box center [157, 168] width 179 height 15
click at [326, 16] on icon "save" at bounding box center [327, 16] width 14 height 14
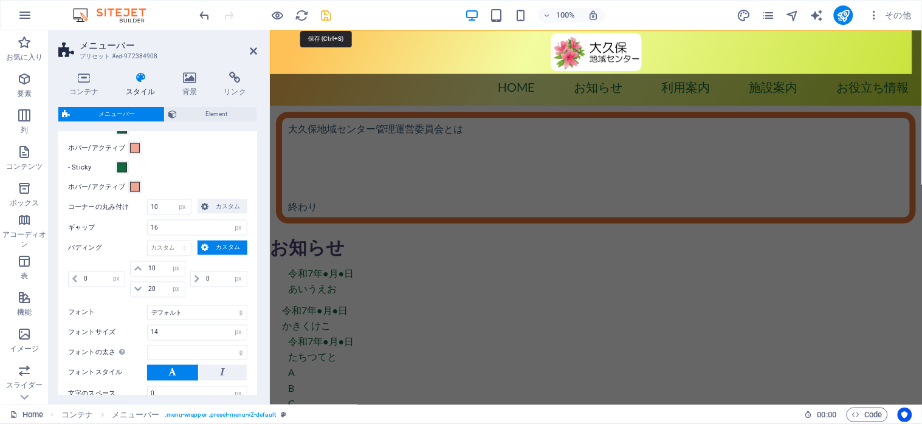
select select "px"
select select "hover_box_bottom"
select select "px"
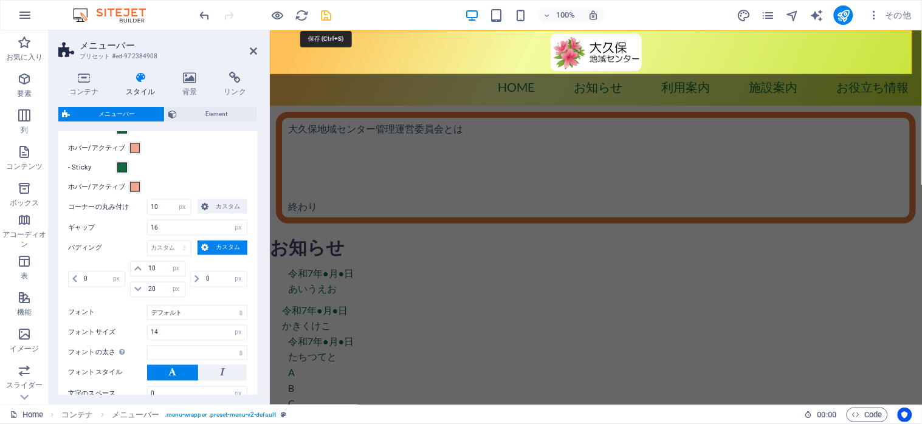
select select "px"
select select
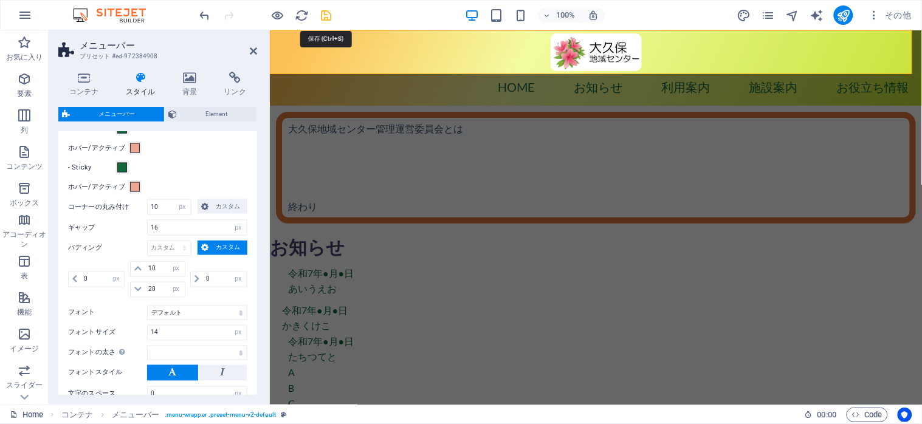
select select "px"
select select "preset-menu-v2-default"
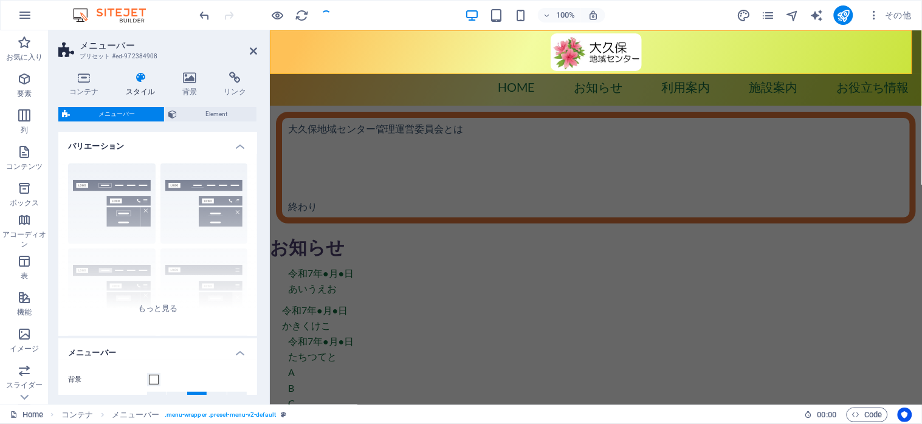
select select
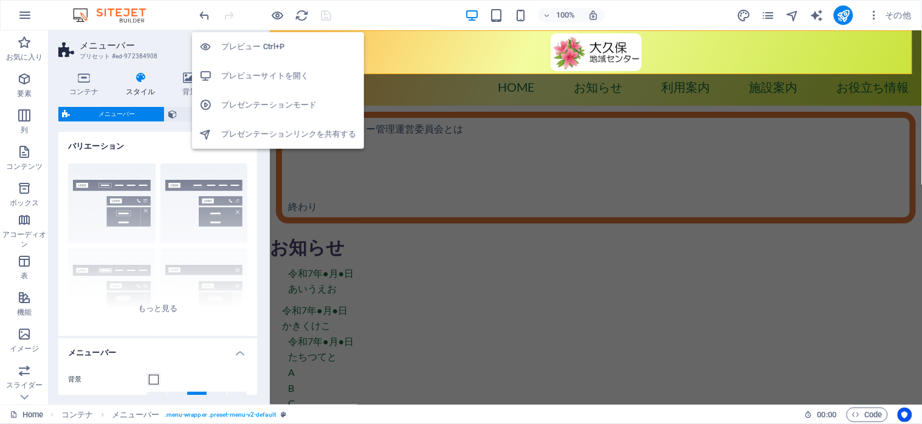
click at [271, 73] on h6 "プレビューサイトを開く" at bounding box center [289, 76] width 136 height 15
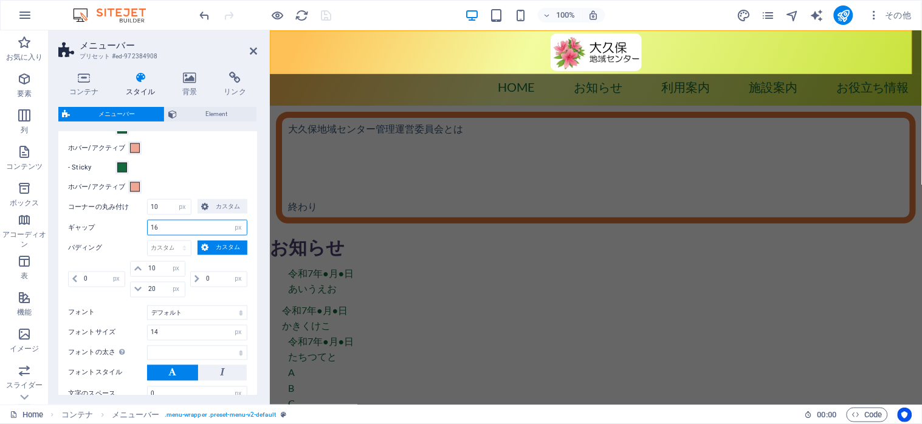
drag, startPoint x: 176, startPoint y: 232, endPoint x: 146, endPoint y: 228, distance: 30.6
click at [146, 228] on div "ギャップ 16 px rem % vh vw" at bounding box center [157, 228] width 179 height 16
type input "50"
click at [199, 166] on div "- Sticky" at bounding box center [157, 168] width 179 height 15
click at [323, 15] on icon "save" at bounding box center [327, 16] width 14 height 14
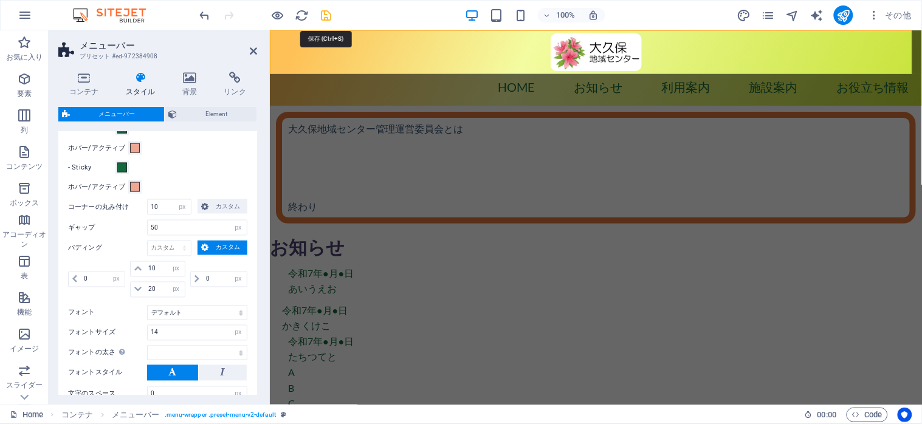
select select "px"
select select "hover_box_bottom"
select select "px"
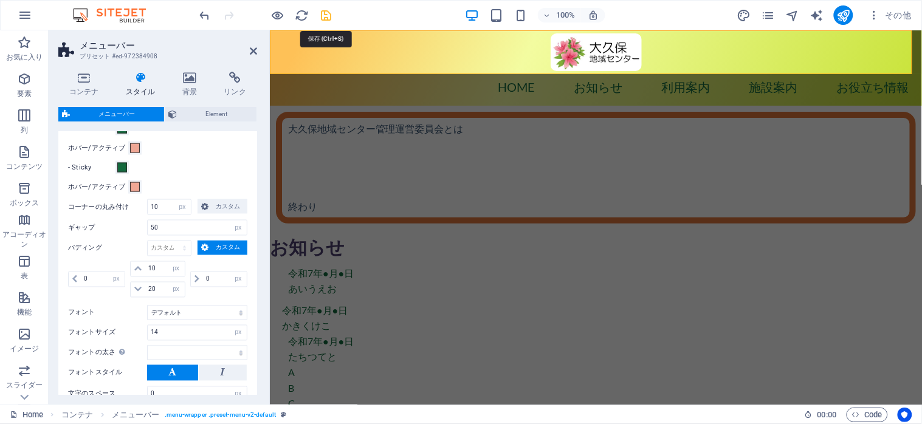
select select "px"
select select
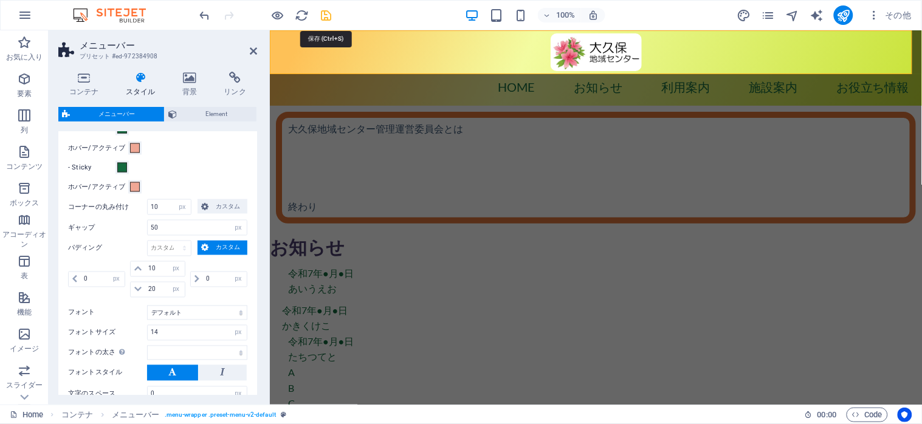
select select "px"
select select "preset-menu-v2-default"
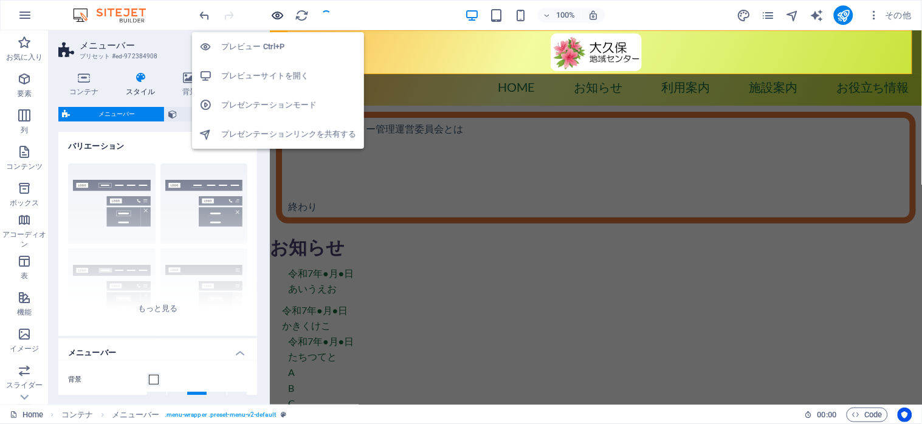
select select
click at [267, 80] on h6 "プレビューサイトを開く" at bounding box center [289, 76] width 136 height 15
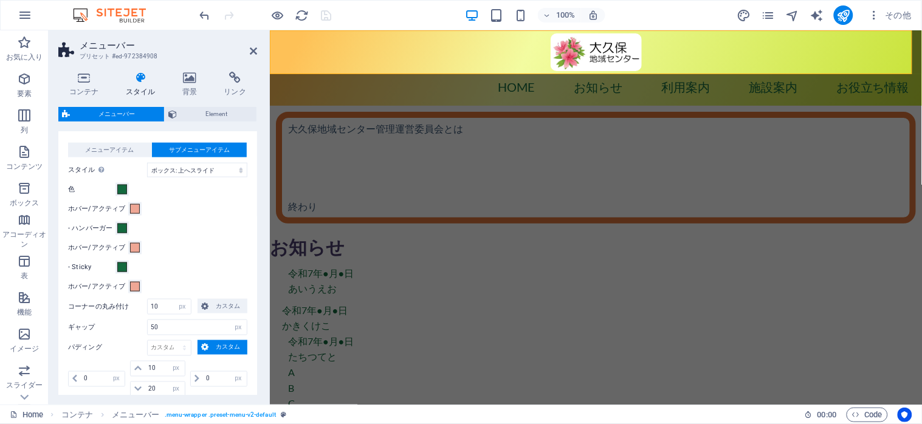
scroll to position [405, 0]
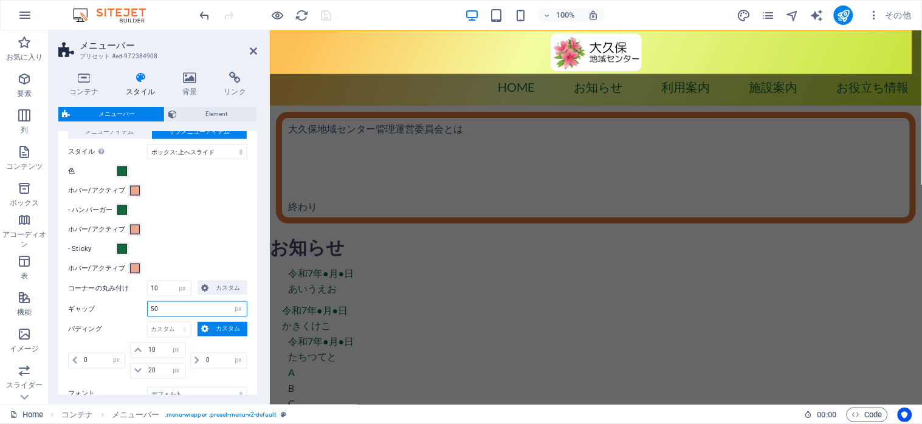
drag, startPoint x: 171, startPoint y: 313, endPoint x: 148, endPoint y: 313, distance: 23.7
click at [148, 313] on input "50" at bounding box center [197, 309] width 99 height 15
type input "28"
click at [188, 220] on div "メニューアイテム サブメニューアイテム スタイル エフェクトをテストするには、プレビューモードに切り替えて、メニューアイテムの上にポインターを動かしてください…" at bounding box center [158, 325] width 204 height 426
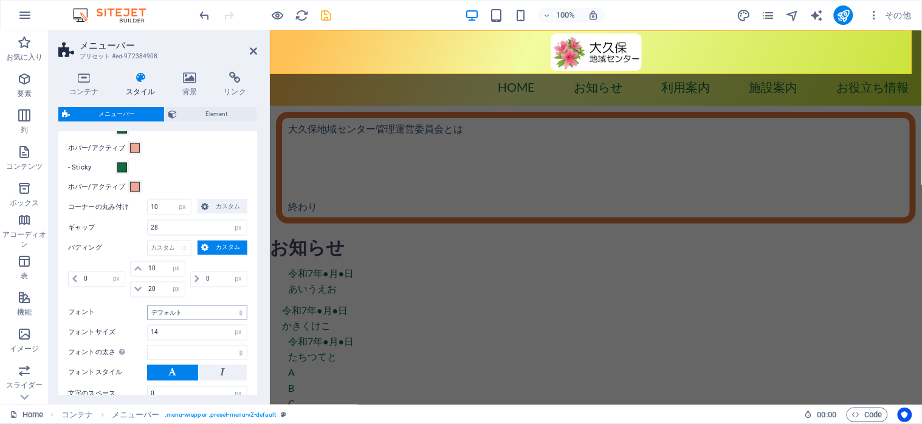
select select
drag, startPoint x: 161, startPoint y: 288, endPoint x: 146, endPoint y: 287, distance: 14.6
click at [146, 287] on input "20" at bounding box center [164, 290] width 39 height 15
type input "40"
click at [216, 163] on div "- Sticky" at bounding box center [157, 168] width 179 height 15
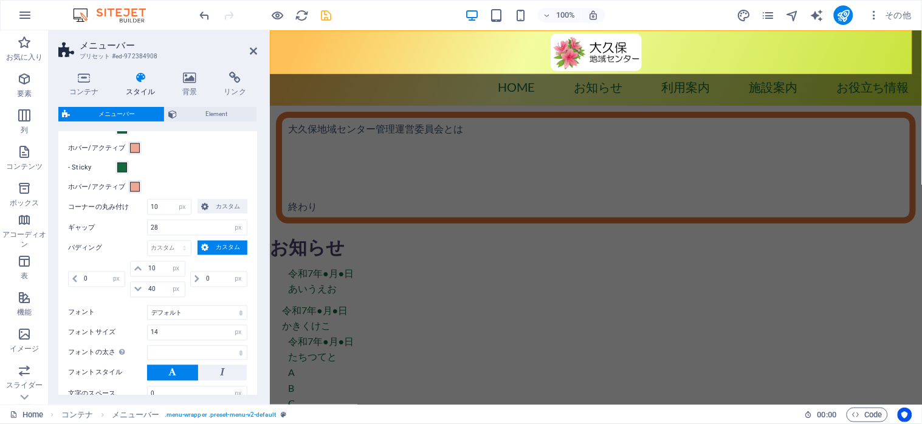
click at [330, 22] on div at bounding box center [266, 14] width 136 height 19
click at [323, 13] on icon "save" at bounding box center [327, 16] width 14 height 14
select select "px"
select select "hover_box_bottom"
select select "px"
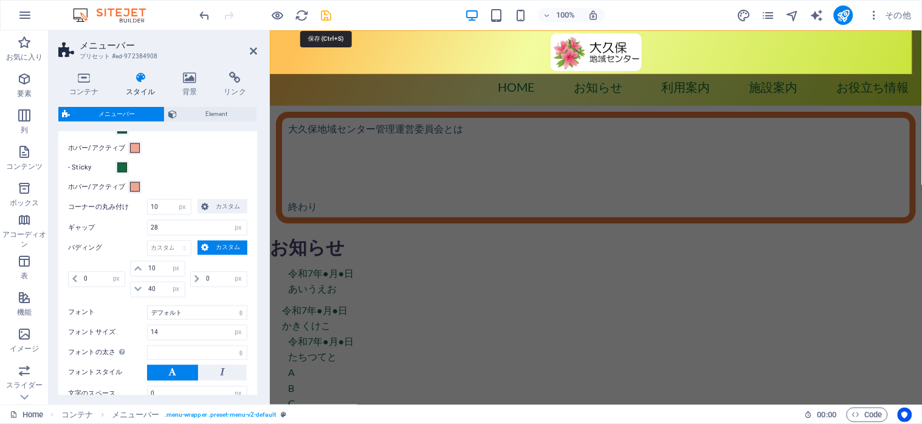
select select "px"
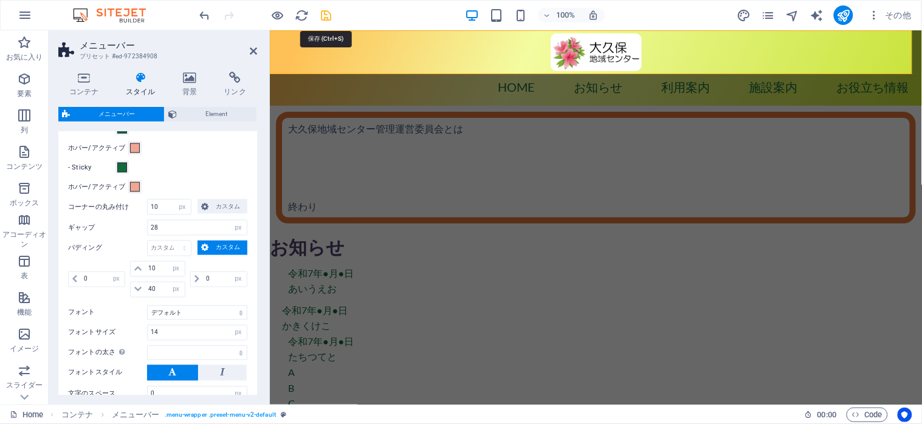
select select "px"
select select
select select "px"
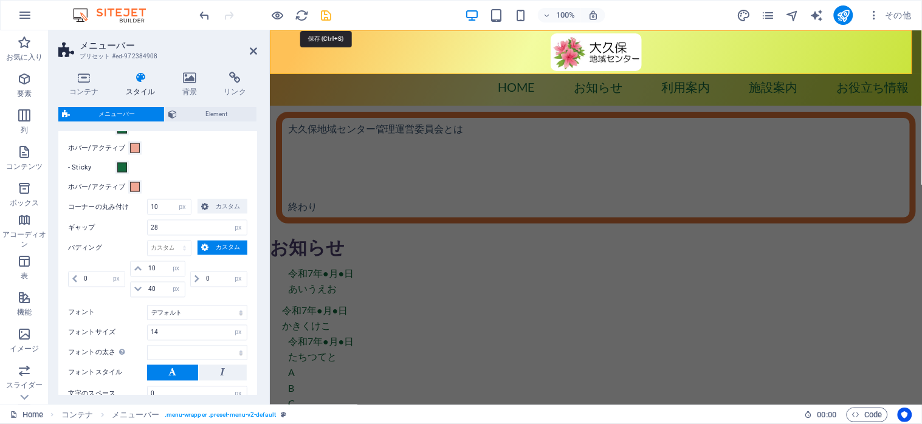
select select "preset-menu-v2-default"
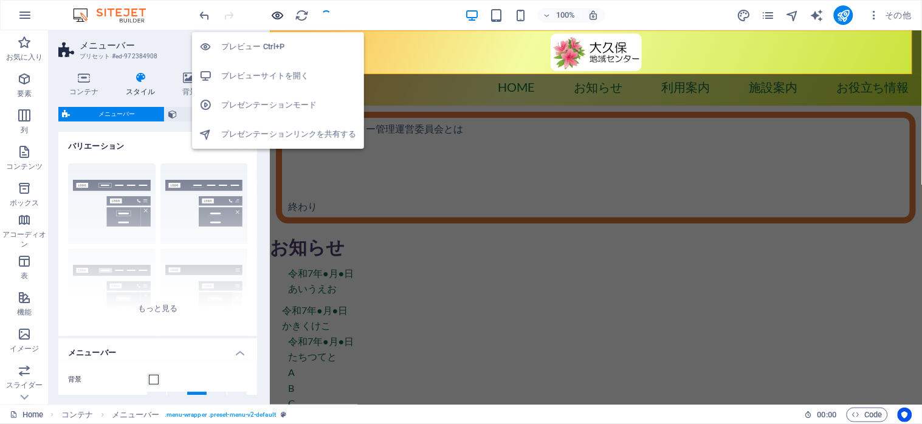
select select
click at [266, 74] on h6 "プレビューサイトを開く" at bounding box center [289, 76] width 136 height 15
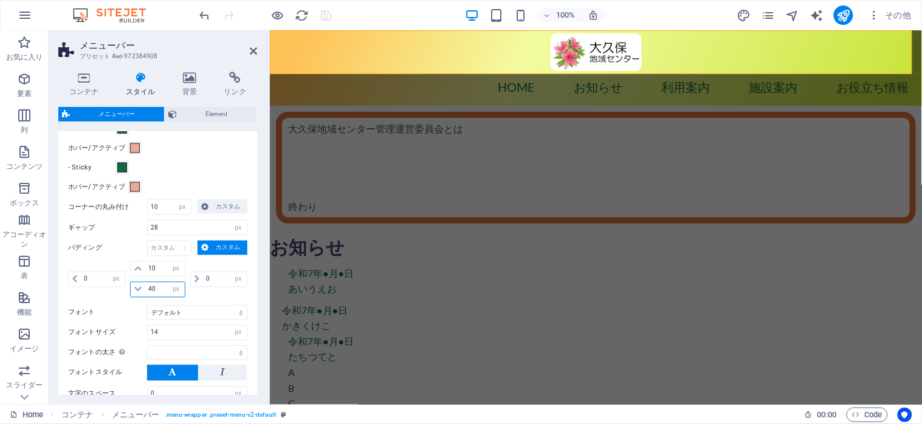
drag, startPoint x: 159, startPoint y: 290, endPoint x: 150, endPoint y: 290, distance: 8.5
click at [150, 290] on input "40" at bounding box center [164, 290] width 39 height 15
type input "4"
type input "410"
select select
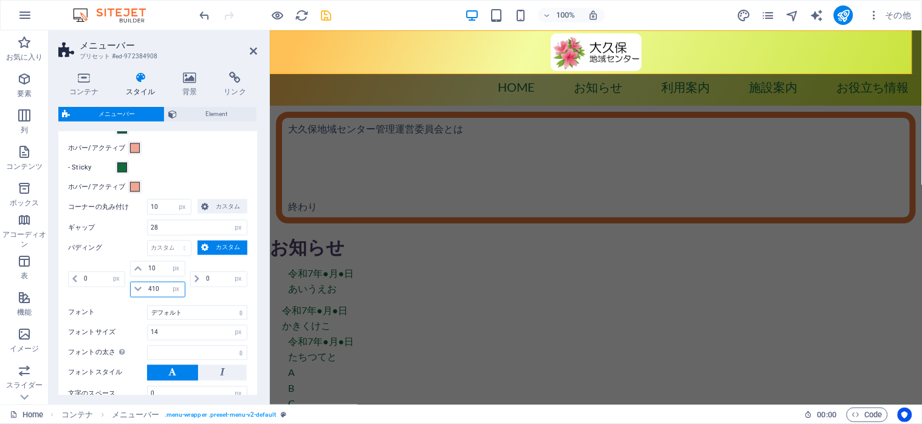
type input "41010"
click at [212, 161] on div "- Sticky" at bounding box center [157, 168] width 179 height 15
select select
drag, startPoint x: 159, startPoint y: 290, endPoint x: 136, endPoint y: 290, distance: 23.1
click at [136, 290] on div "41010 自動 px rem % vh vw" at bounding box center [157, 290] width 55 height 16
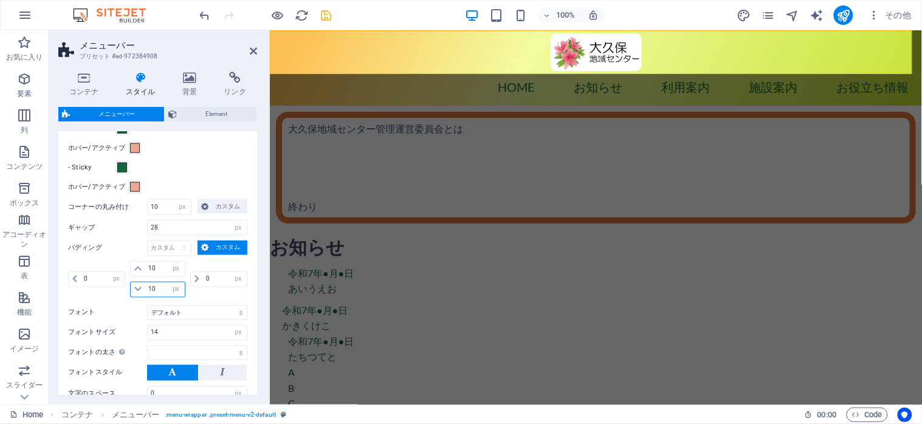
click at [163, 290] on input "10" at bounding box center [164, 290] width 39 height 15
type input "10"
click at [116, 234] on div "ギャップ 28 px rem % vh vw" at bounding box center [157, 228] width 179 height 16
select select
drag, startPoint x: 161, startPoint y: 272, endPoint x: 143, endPoint y: 274, distance: 17.1
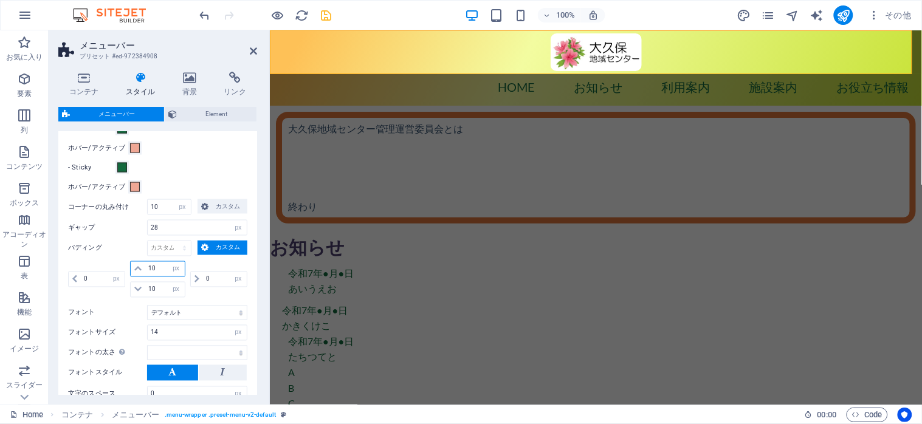
click at [143, 274] on div "10 自動 px rem % vh vw" at bounding box center [157, 269] width 55 height 16
type input "20"
click at [111, 238] on div "メニューアイテム サブメニューアイテム スタイル エフェクトをテストするには、プレビューモードに切り替えて、メニューアイテムの上にポインターを動かしてください…" at bounding box center [158, 244] width 204 height 426
select select
click at [322, 14] on icon "save" at bounding box center [327, 16] width 14 height 14
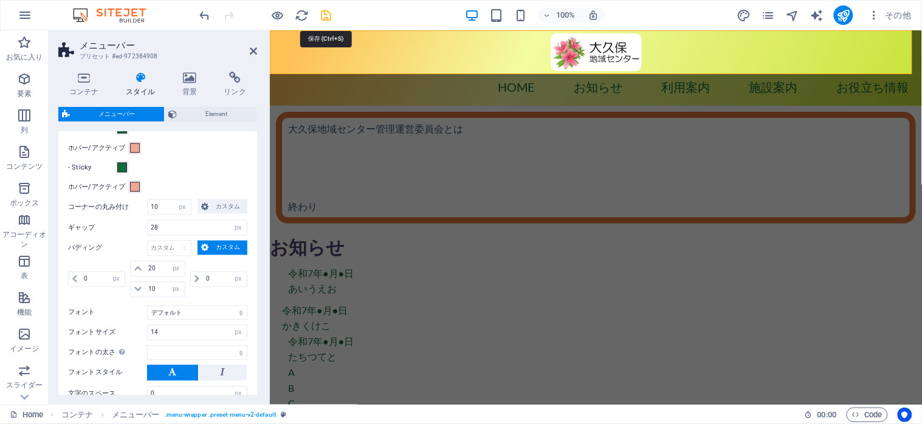
select select "px"
select select "hover_box_bottom"
select select "px"
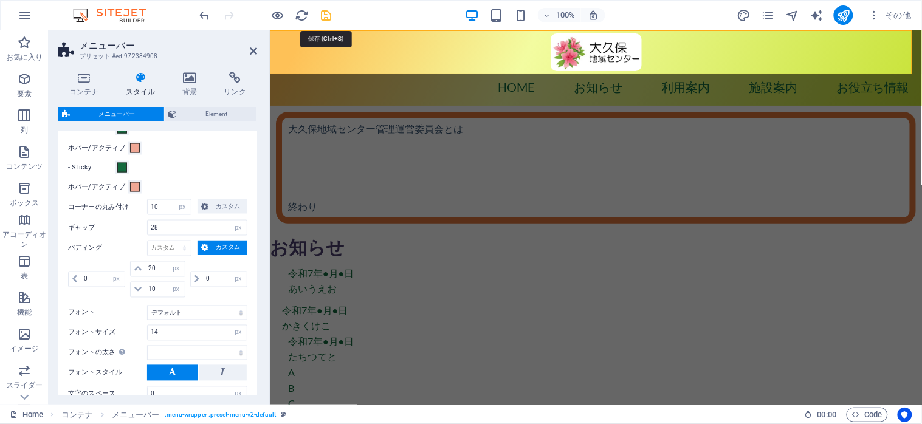
select select "px"
select select
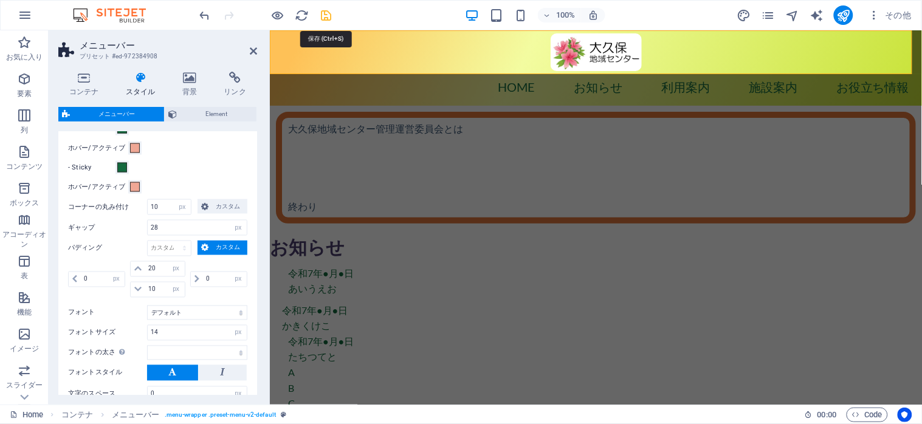
select select "px"
select select "preset-menu-v2-default"
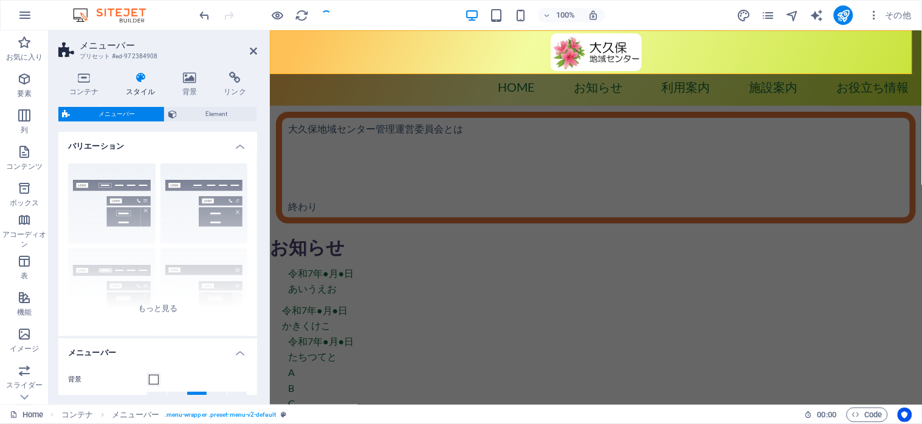
select select
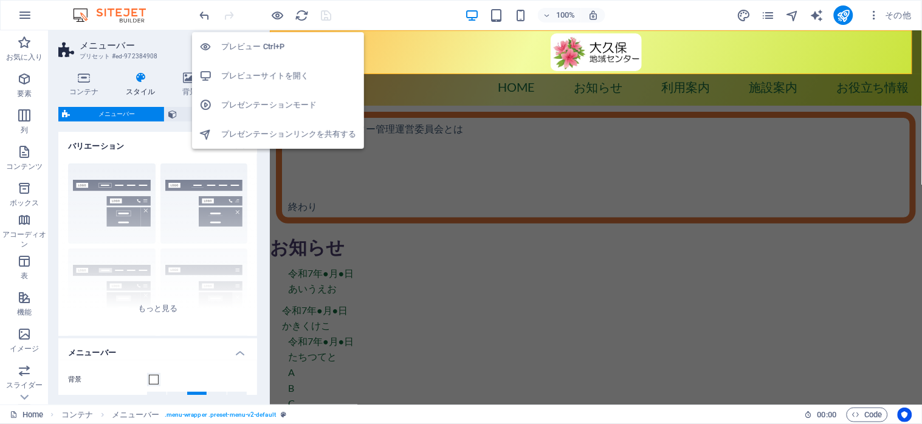
click at [267, 72] on h6 "プレビューサイトを開く" at bounding box center [289, 76] width 136 height 15
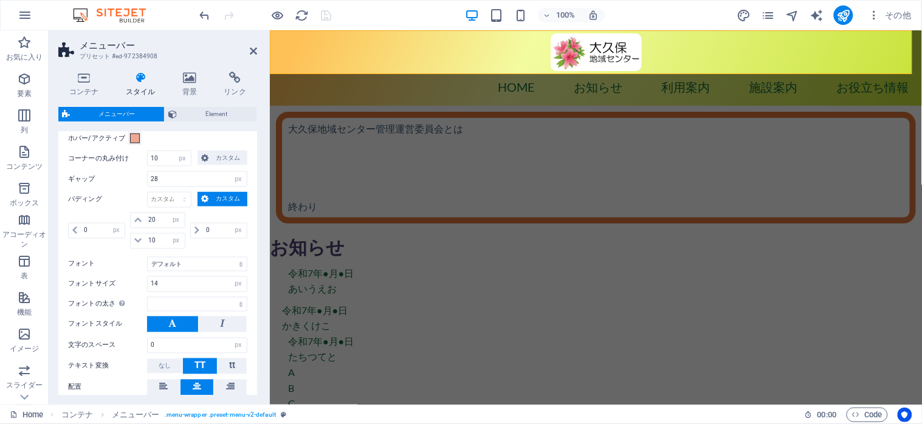
scroll to position [567, 0]
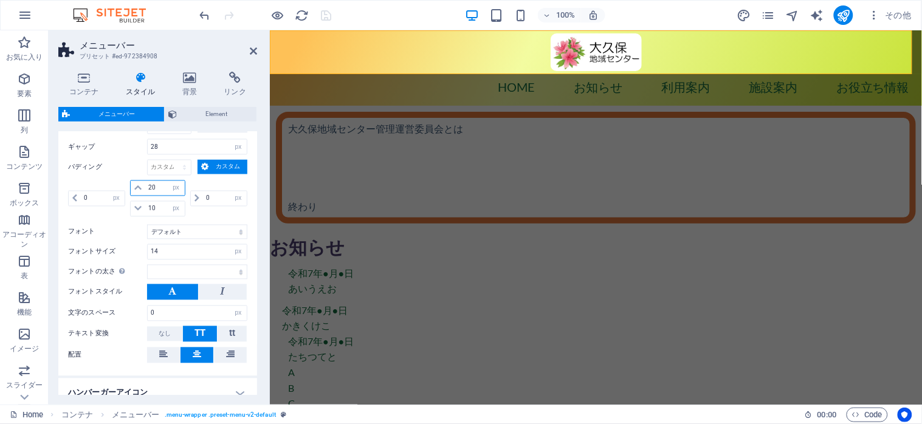
drag, startPoint x: 162, startPoint y: 186, endPoint x: 148, endPoint y: 183, distance: 14.3
click at [148, 183] on input "20" at bounding box center [164, 188] width 39 height 15
type input "10"
click at [94, 164] on label "パディング" at bounding box center [107, 168] width 79 height 15
select select
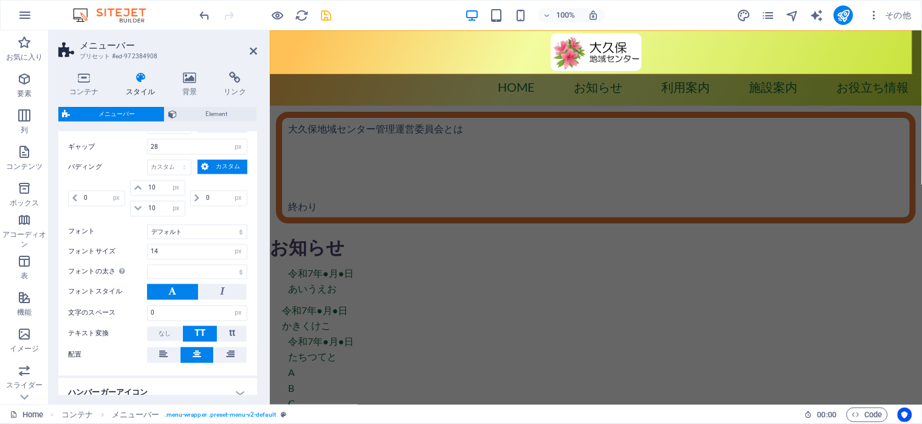
scroll to position [486, 0]
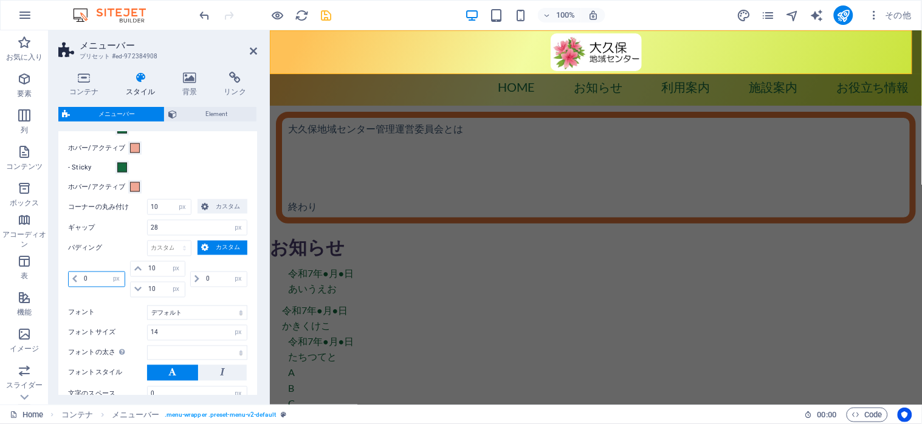
drag, startPoint x: 96, startPoint y: 280, endPoint x: 83, endPoint y: 281, distance: 12.8
click at [83, 281] on input "0" at bounding box center [103, 279] width 44 height 15
type input "30"
click at [95, 242] on label "パディング" at bounding box center [107, 248] width 79 height 15
click at [327, 22] on div at bounding box center [266, 14] width 136 height 19
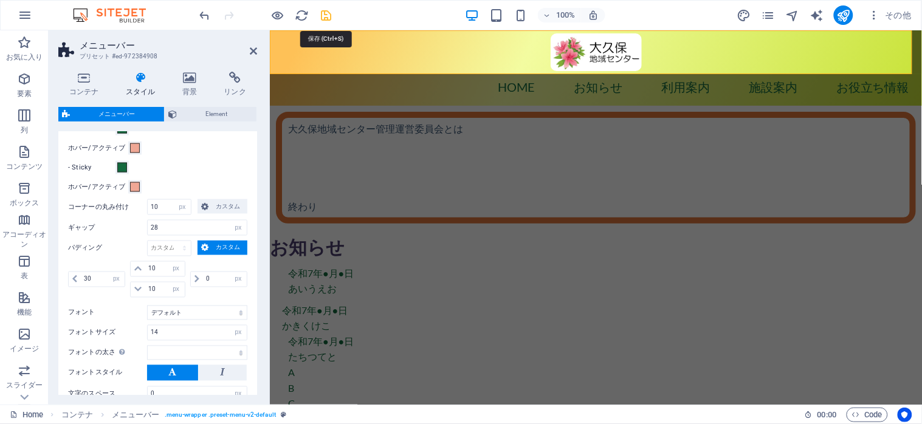
click at [327, 16] on icon "save" at bounding box center [327, 16] width 14 height 14
select select
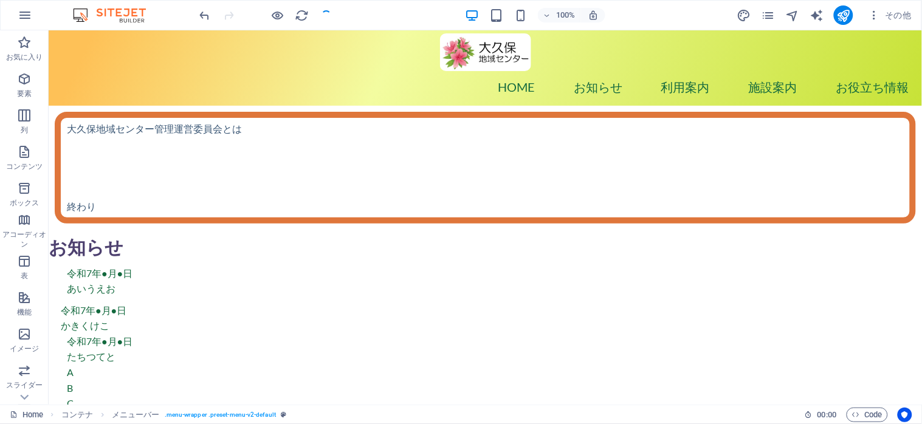
select select "px"
select select "hover_box_bottom"
select select "px"
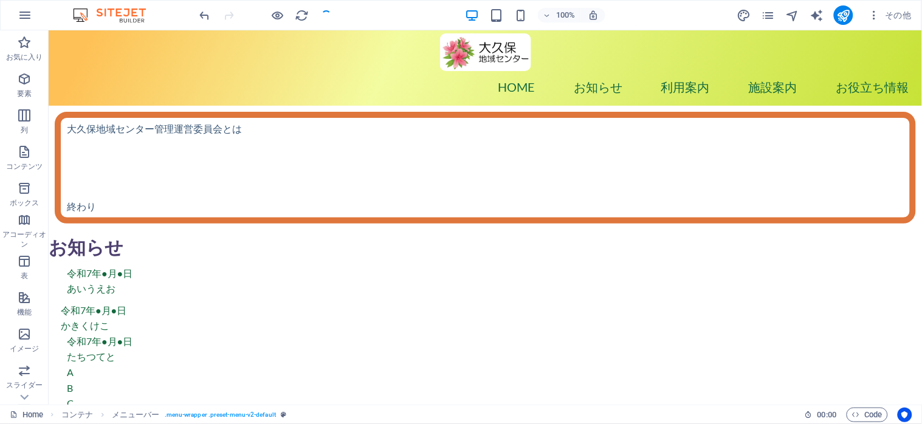
select select "px"
select select
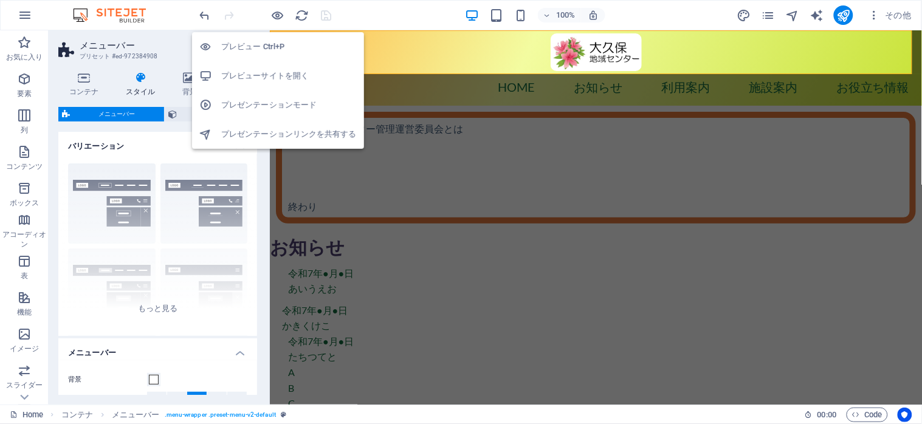
click at [266, 76] on h6 "プレビューサイトを開く" at bounding box center [289, 76] width 136 height 15
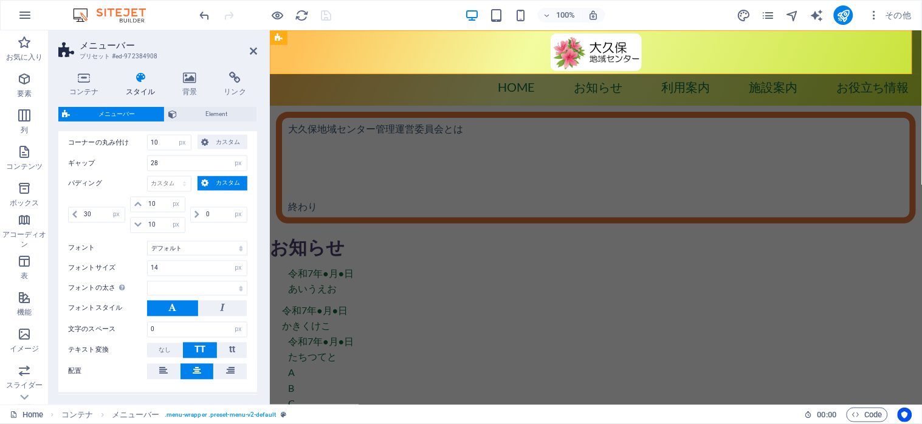
scroll to position [567, 0]
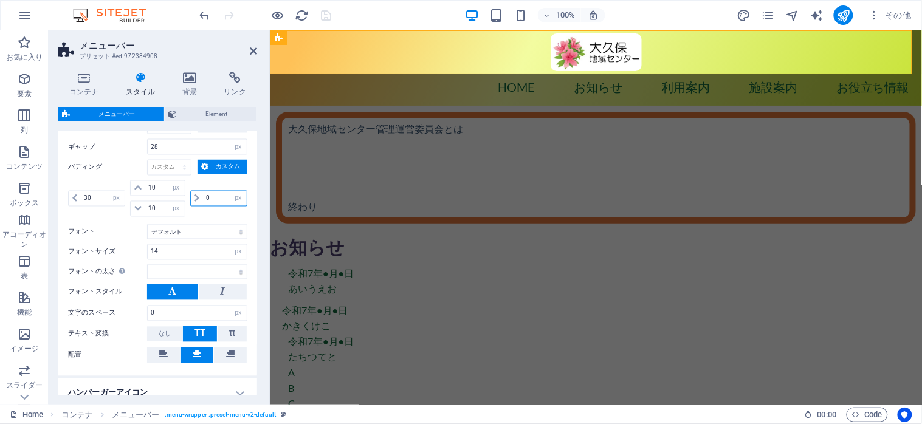
click at [207, 199] on input "0" at bounding box center [225, 199] width 44 height 15
drag, startPoint x: 207, startPoint y: 199, endPoint x: 215, endPoint y: 204, distance: 9.8
click at [215, 204] on input "0" at bounding box center [225, 199] width 44 height 15
click at [165, 252] on input "14" at bounding box center [197, 252] width 99 height 15
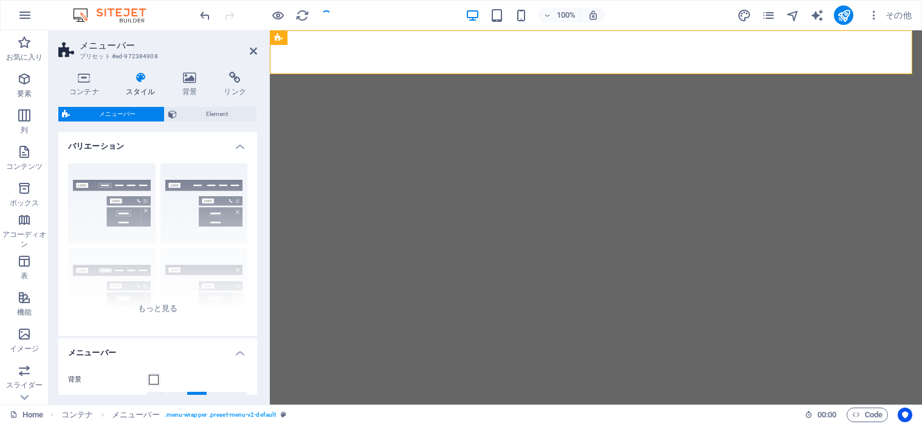
select select "px"
select select "hover_box_bottom"
select select "px"
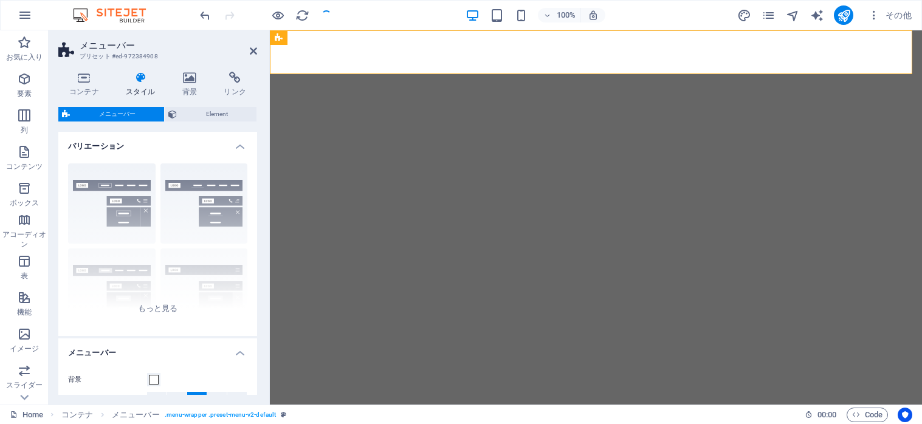
select select "px"
select select
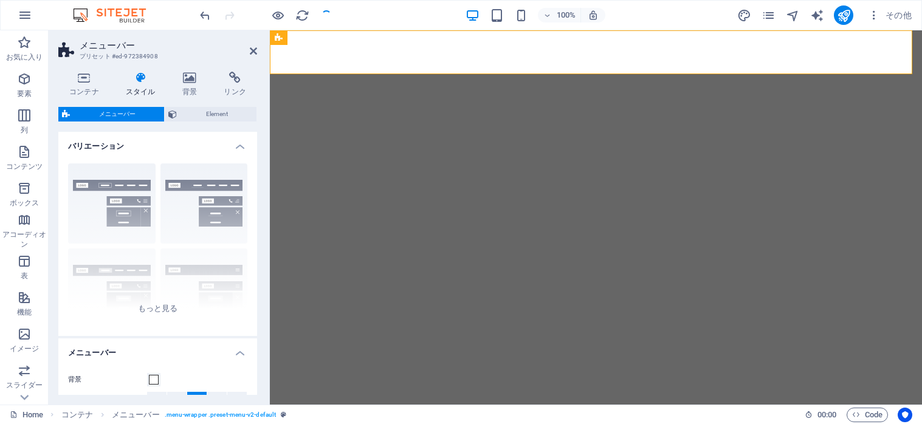
select select "px"
select select "preset-menu-v2-default"
select select
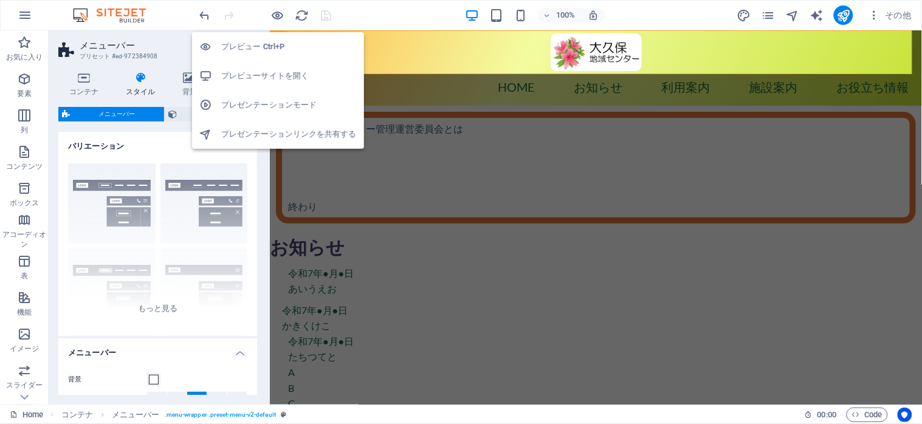
click at [272, 74] on h6 "プレビューサイトを開く" at bounding box center [289, 76] width 136 height 15
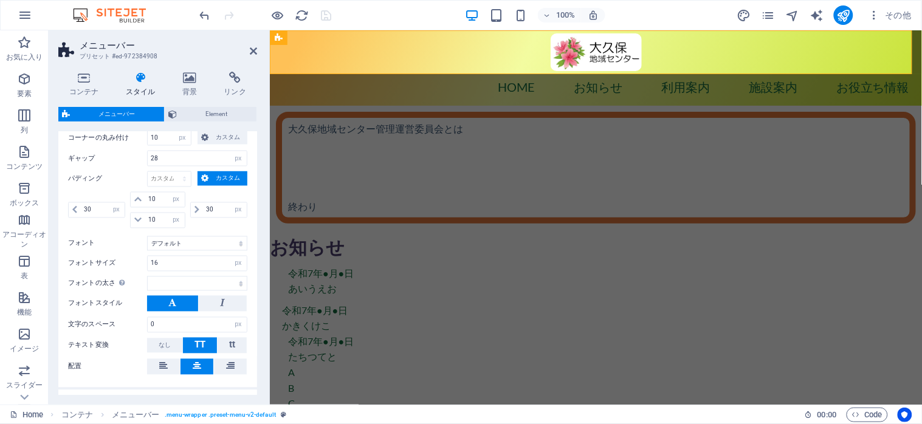
scroll to position [567, 0]
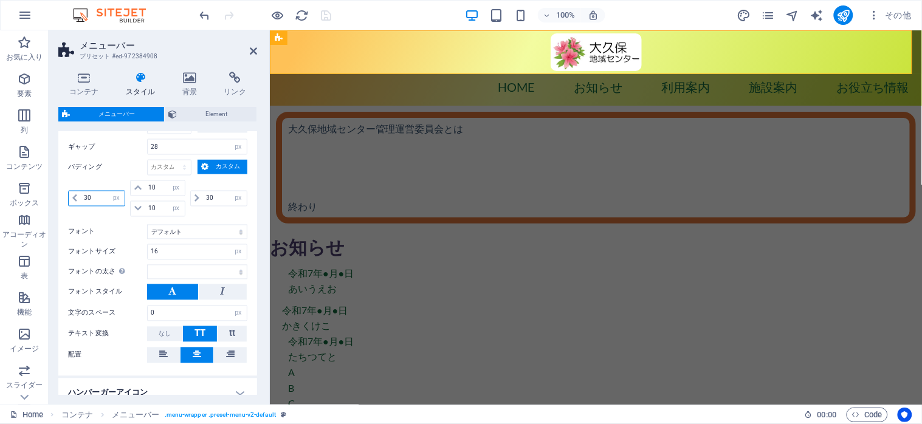
drag, startPoint x: 99, startPoint y: 198, endPoint x: 83, endPoint y: 196, distance: 15.9
click at [83, 196] on input "30" at bounding box center [103, 199] width 44 height 15
type input "20"
click at [203, 202] on input "30" at bounding box center [225, 199] width 44 height 15
type input "20"
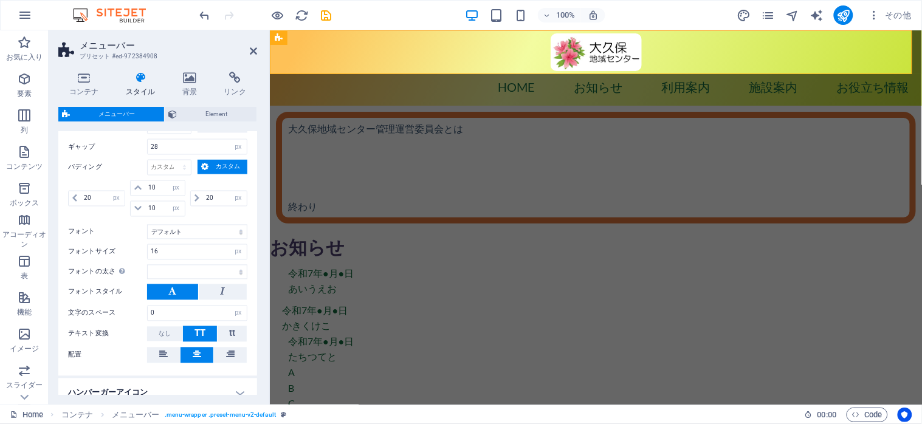
click at [200, 217] on div "20 自動 px rem % vh vw 10 自動 px rem % vh vw 10 自動 px rem % vh vw 20 自動 px rem % v…" at bounding box center [157, 201] width 179 height 40
select select
drag, startPoint x: 164, startPoint y: 150, endPoint x: 145, endPoint y: 147, distance: 19.2
click at [145, 147] on div "ギャップ 28 px rem % vh vw" at bounding box center [157, 147] width 179 height 16
type input "20"
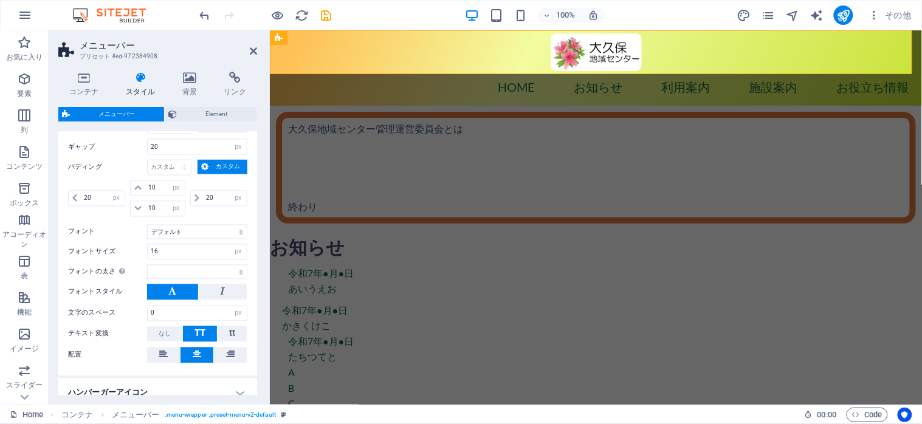
click at [119, 154] on div "ギャップ 20 px rem % vh vw" at bounding box center [157, 147] width 179 height 16
click at [323, 12] on icon "save" at bounding box center [327, 16] width 14 height 14
select select "px"
select select "hover_box_bottom"
select select "px"
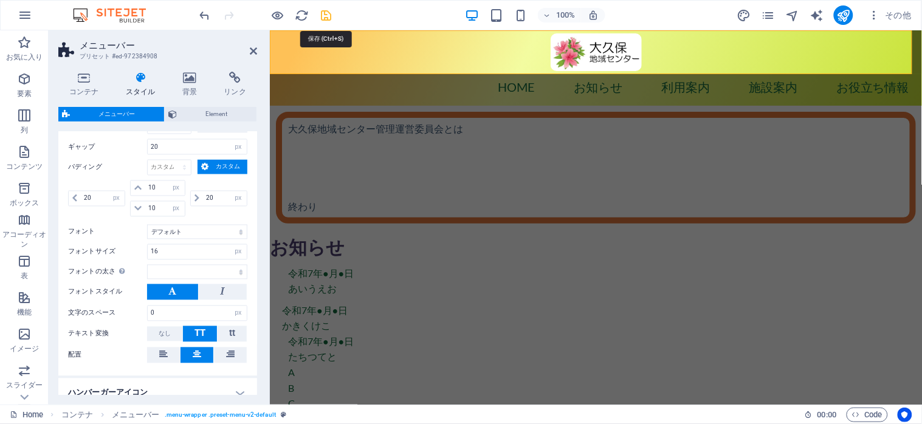
select select "px"
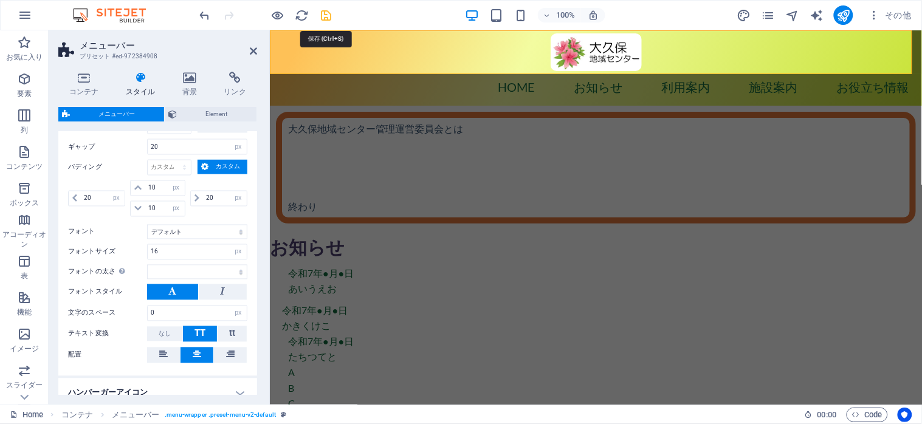
select select "px"
select select
select select "px"
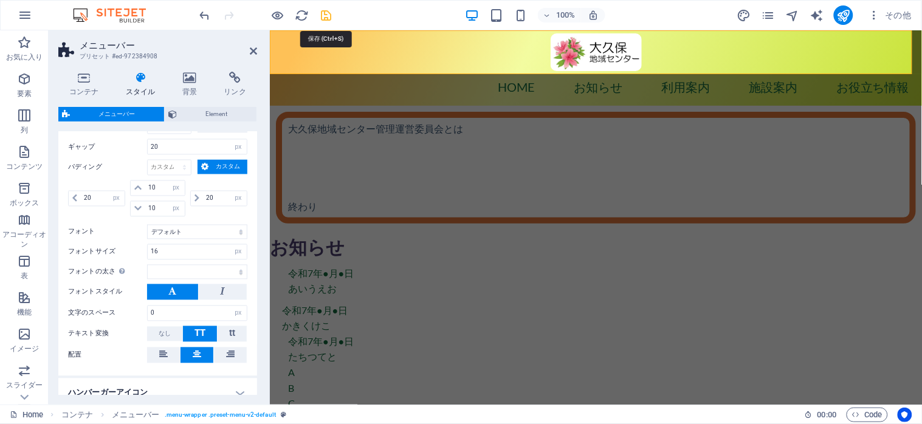
select select "preset-menu-v2-default"
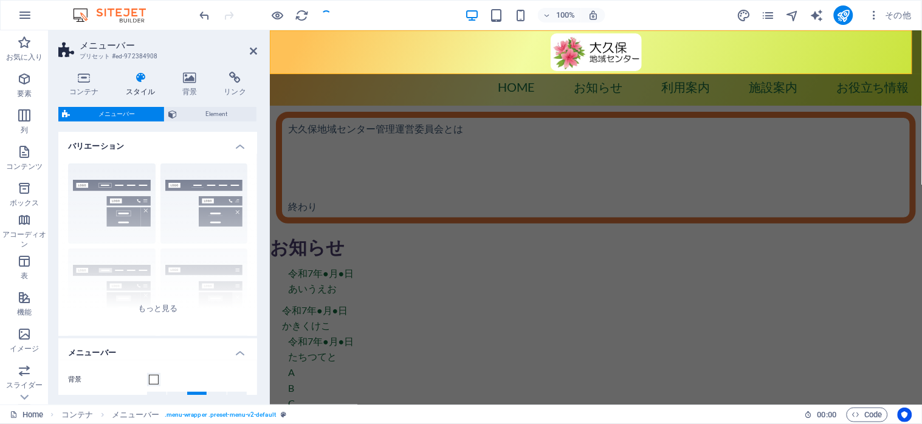
select select
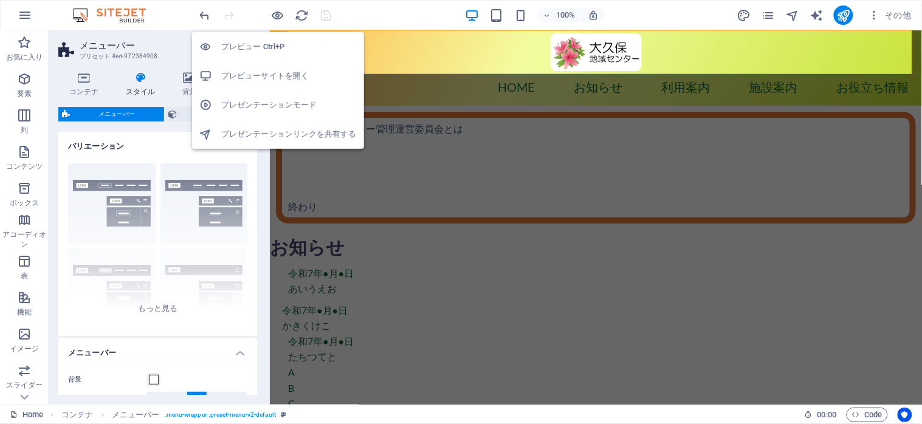
click at [267, 71] on h6 "プレビューサイトを開く" at bounding box center [289, 76] width 136 height 15
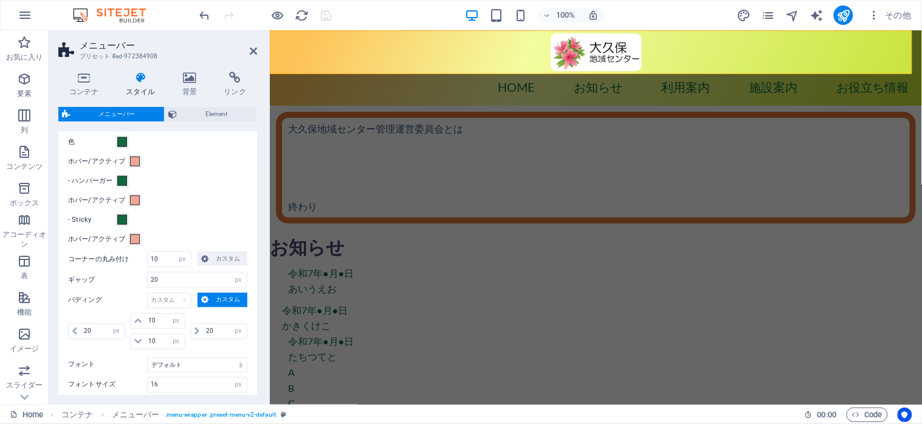
scroll to position [486, 0]
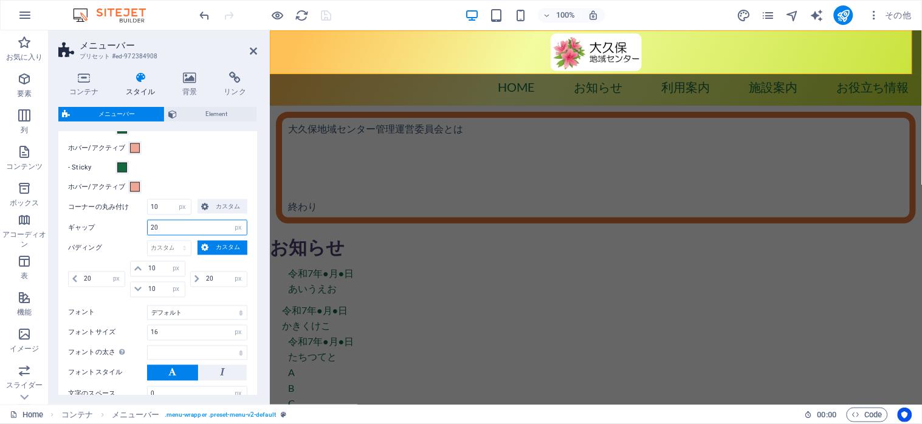
drag, startPoint x: 178, startPoint y: 229, endPoint x: 150, endPoint y: 226, distance: 28.7
click at [150, 226] on input "20" at bounding box center [197, 228] width 99 height 15
type input "10"
click at [213, 154] on div "ホバー/アクティブ" at bounding box center [157, 148] width 179 height 15
select select
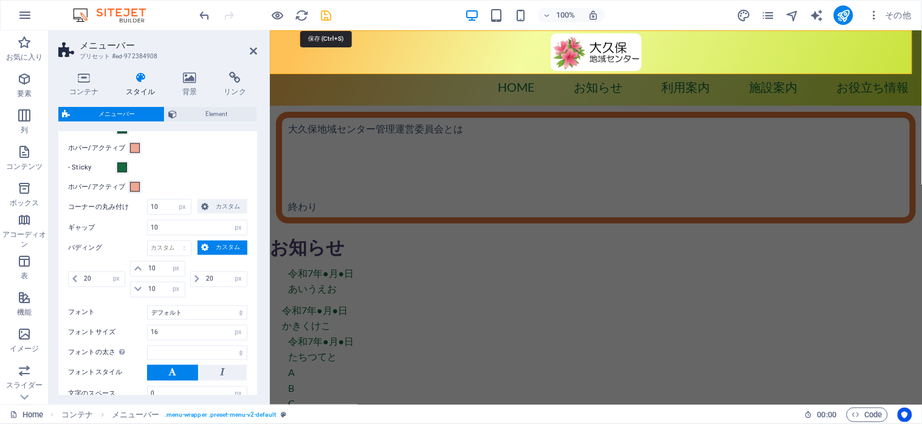
click at [327, 15] on icon "save" at bounding box center [327, 16] width 14 height 14
select select "px"
select select "hover_box_bottom"
select select "px"
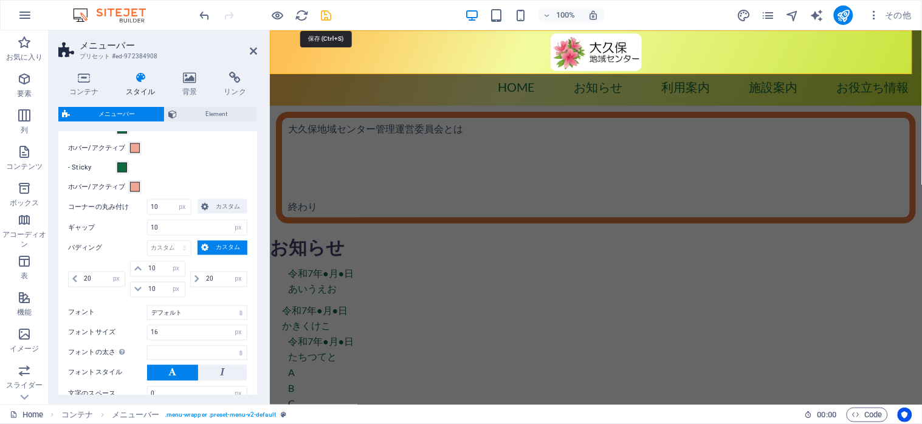
select select "px"
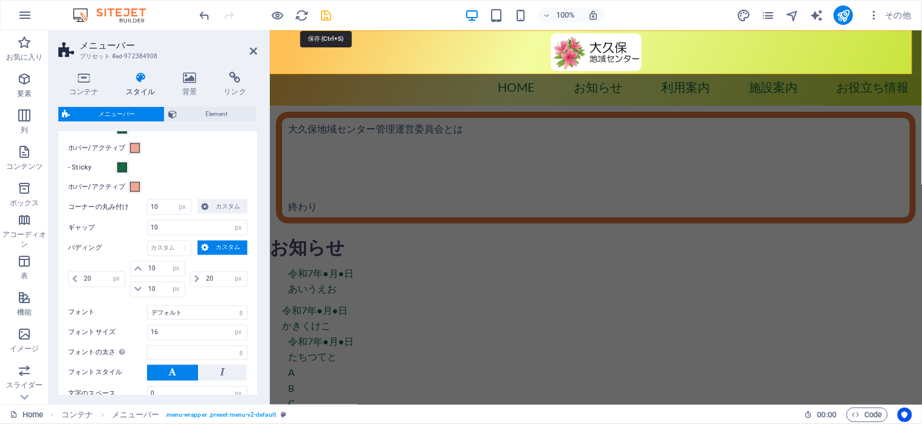
select select
select select "px"
select select "preset-menu-v2-default"
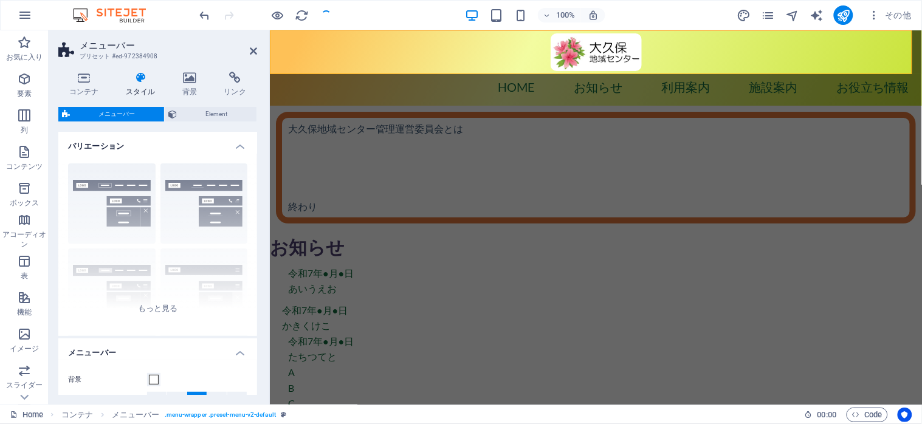
select select
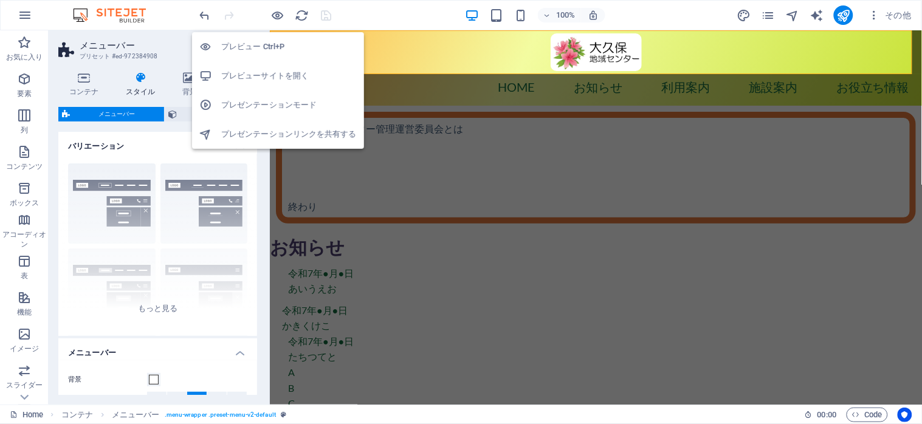
click at [256, 75] on h6 "プレビューサイトを開く" at bounding box center [289, 76] width 136 height 15
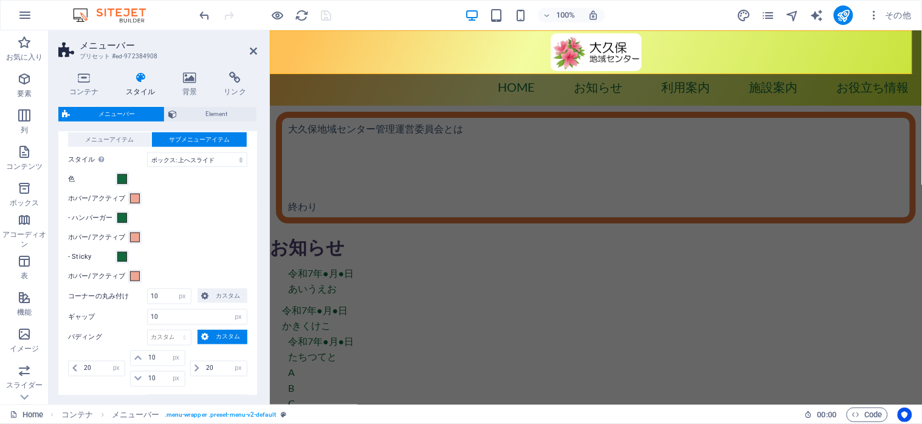
scroll to position [405, 0]
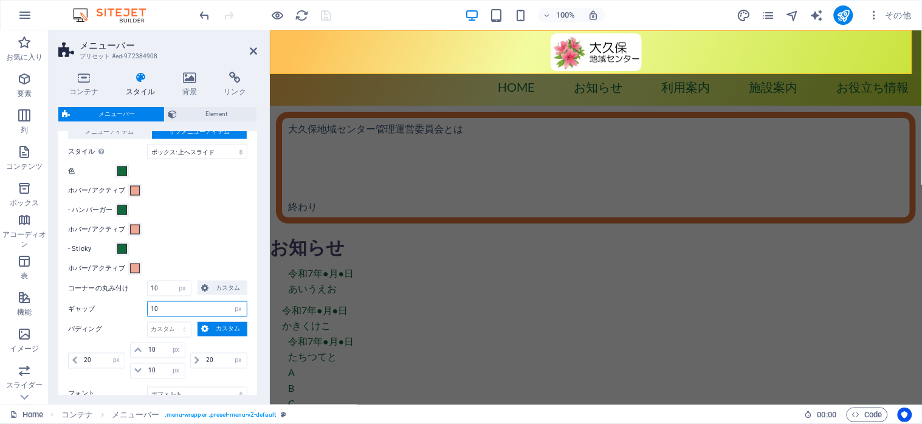
drag, startPoint x: 175, startPoint y: 307, endPoint x: 147, endPoint y: 304, distance: 28.1
click at [148, 304] on input "10" at bounding box center [197, 309] width 99 height 15
type input "5"
click at [221, 215] on div "- ハンバーガー" at bounding box center [157, 210] width 179 height 15
click at [325, 15] on icon "save" at bounding box center [327, 16] width 14 height 14
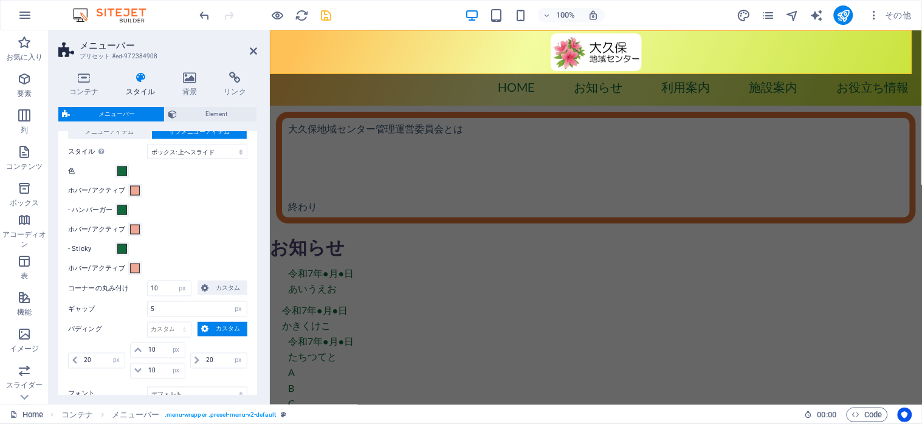
select select "px"
select select "hover_box_bottom"
select select "px"
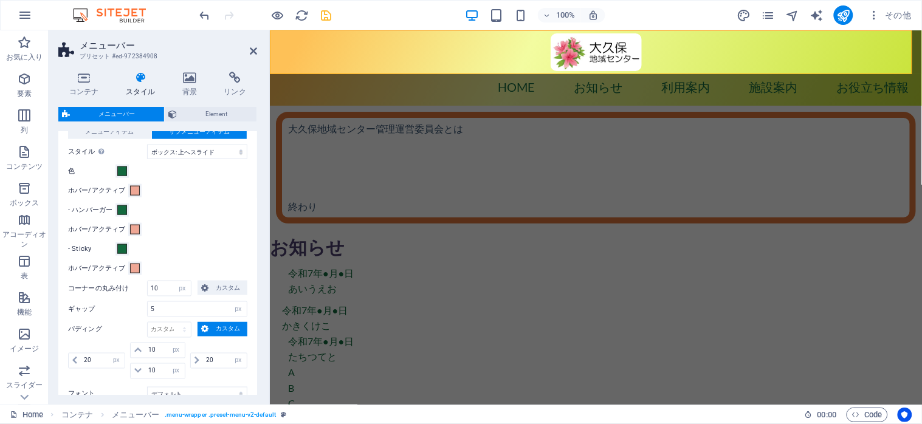
select select "px"
select select
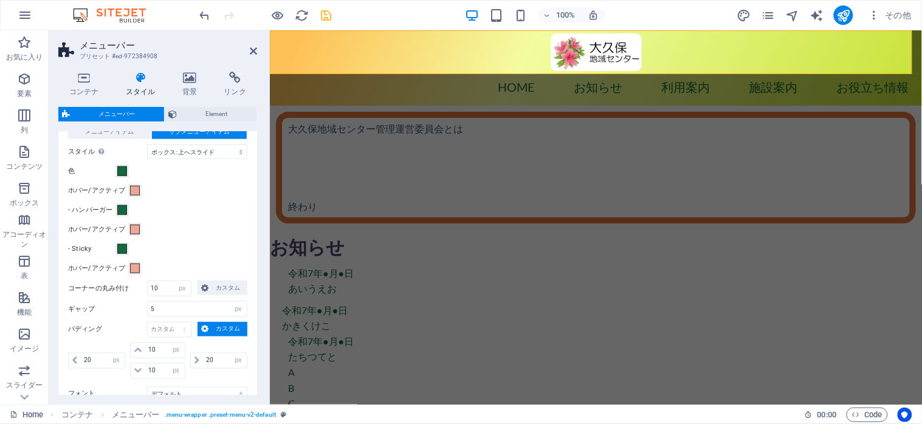
select select "px"
select select "preset-menu-v2-default"
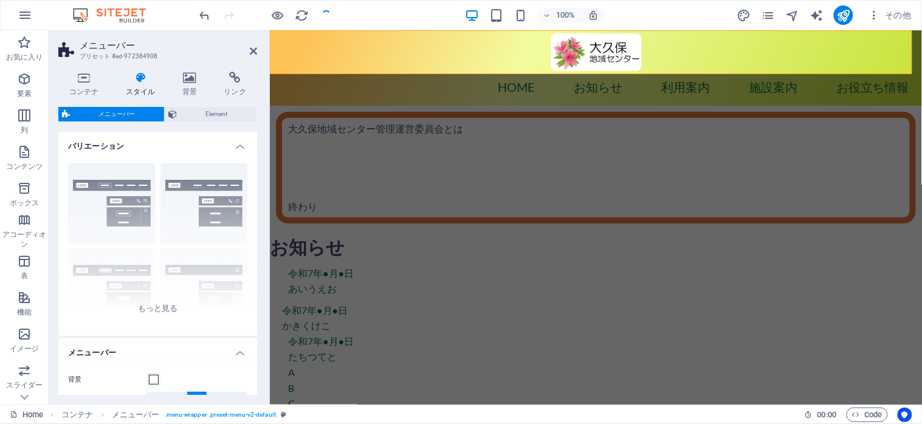
select select
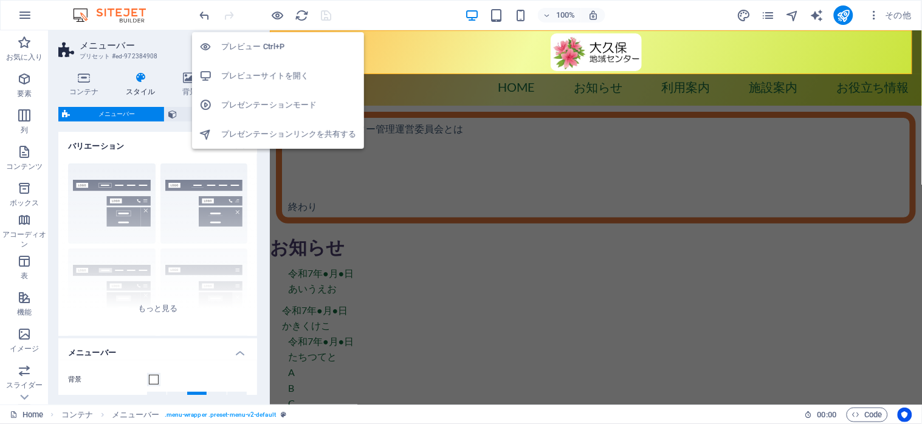
click at [268, 77] on h6 "プレビューサイトを開く" at bounding box center [289, 76] width 136 height 15
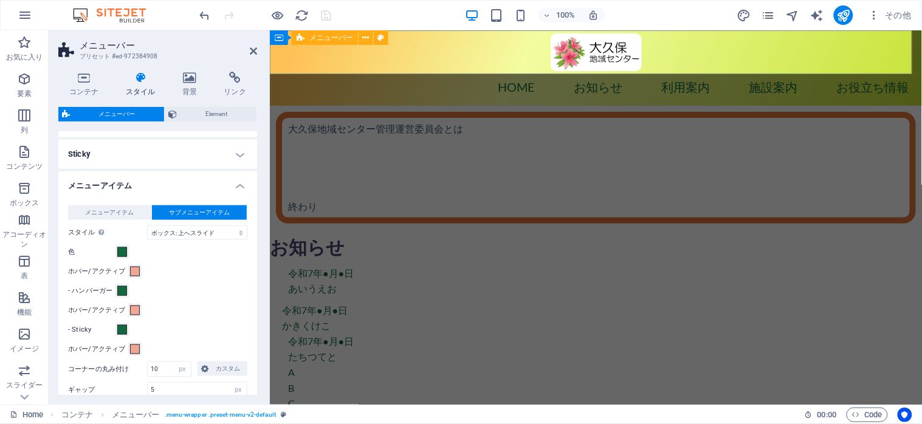
scroll to position [486, 0]
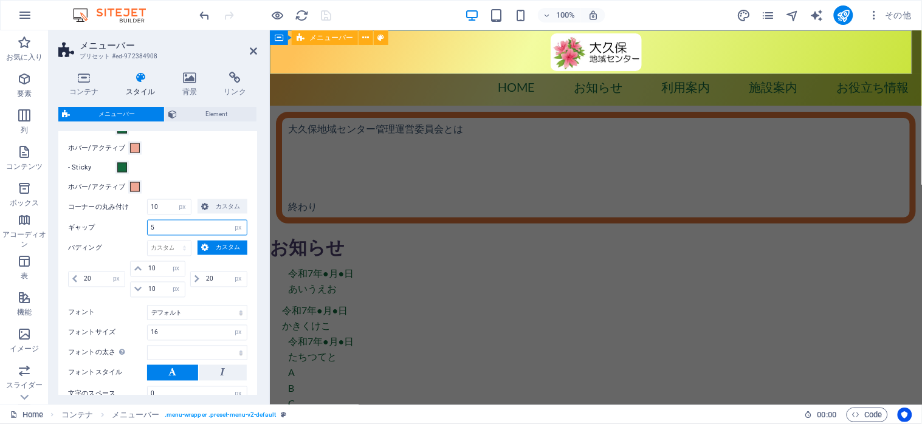
drag, startPoint x: 170, startPoint y: 232, endPoint x: 151, endPoint y: 226, distance: 19.6
click at [151, 226] on input "5" at bounding box center [197, 228] width 99 height 15
type input "0"
click at [192, 161] on div "- Sticky" at bounding box center [157, 168] width 179 height 15
click at [236, 232] on select "px rem % vh vw" at bounding box center [238, 228] width 17 height 15
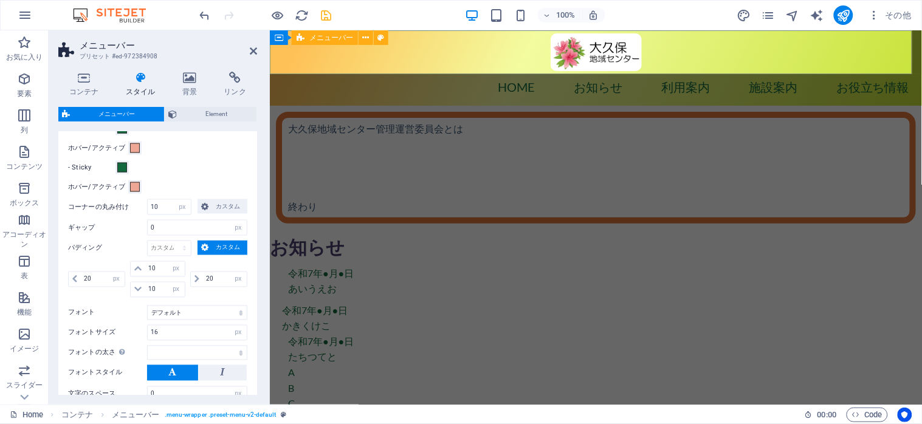
select select
click at [199, 157] on div "メニューアイテム サブメニューアイテム スタイル エフェクトをテストするには、プレビューモードに切り替えて、メニューアイテムの上にポインターを動かしてください…" at bounding box center [158, 244] width 204 height 426
click at [328, 15] on icon "save" at bounding box center [327, 16] width 14 height 14
select select "px"
select select "hover_box_bottom"
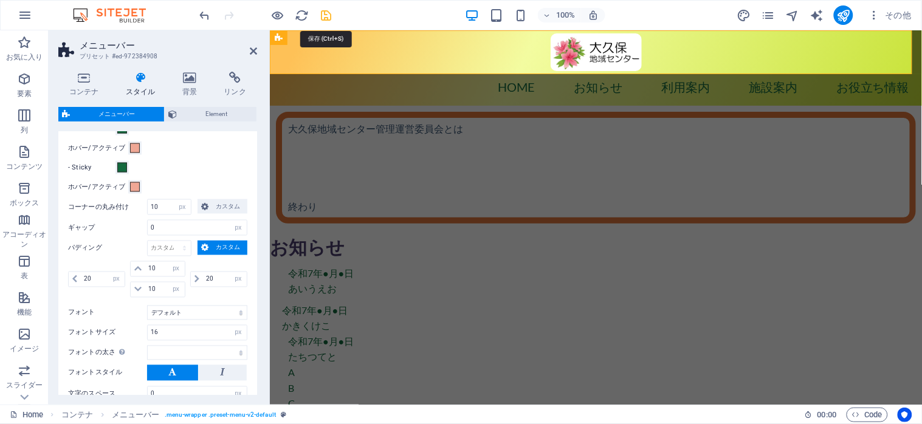
select select "px"
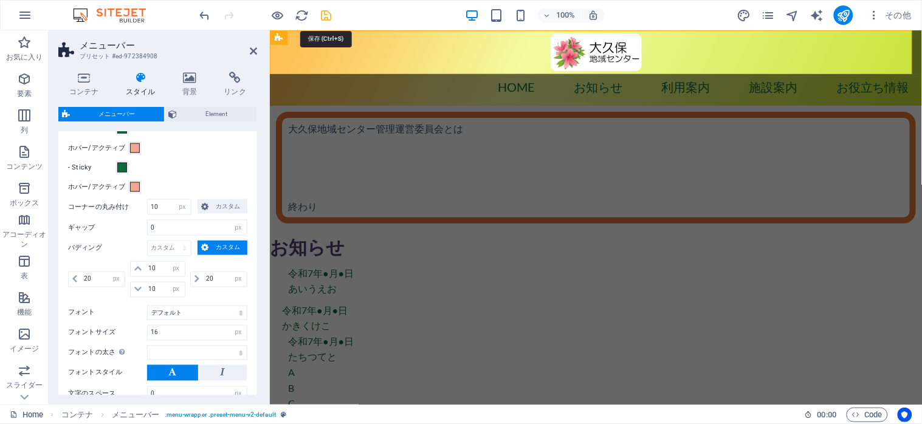
select select "px"
select select
select select "px"
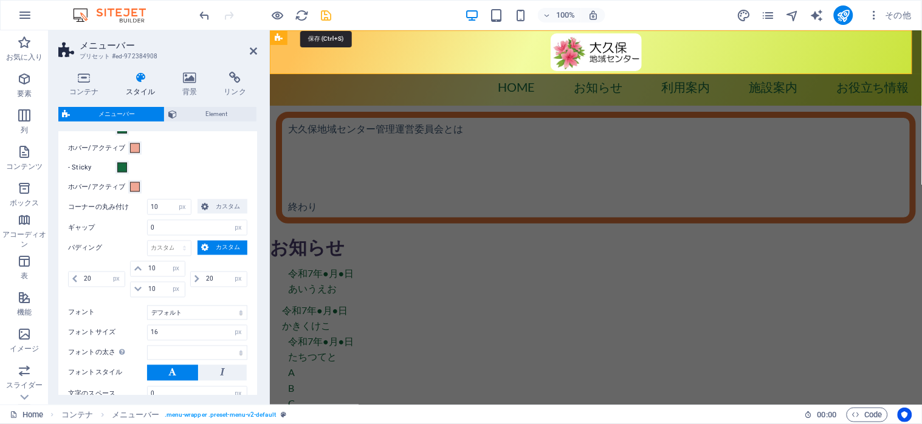
select select "px"
select select "preset-menu-v2-default"
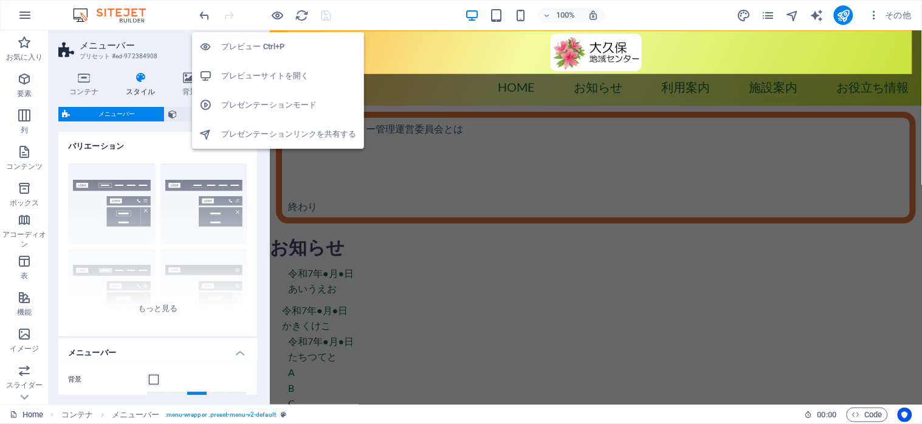
click at [261, 72] on h6 "プレビューサイトを開く" at bounding box center [289, 76] width 136 height 15
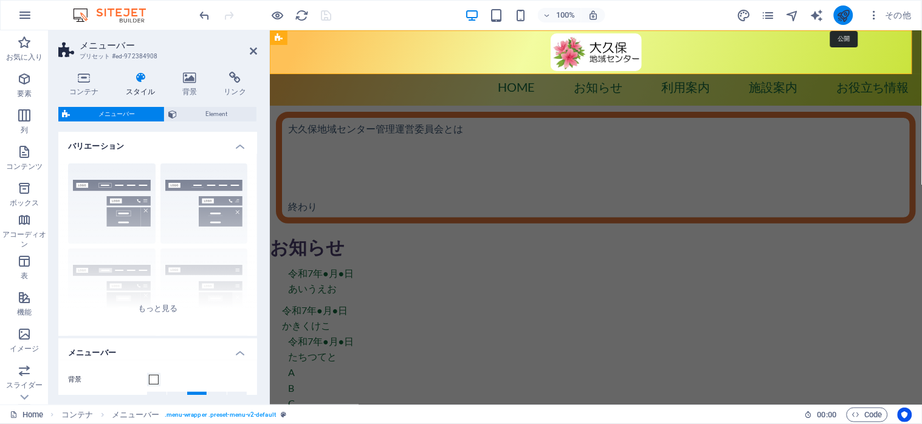
click at [838, 12] on icon "publish" at bounding box center [844, 16] width 14 height 14
select select
select select "px"
select select "hover_box_bottom"
select select "px"
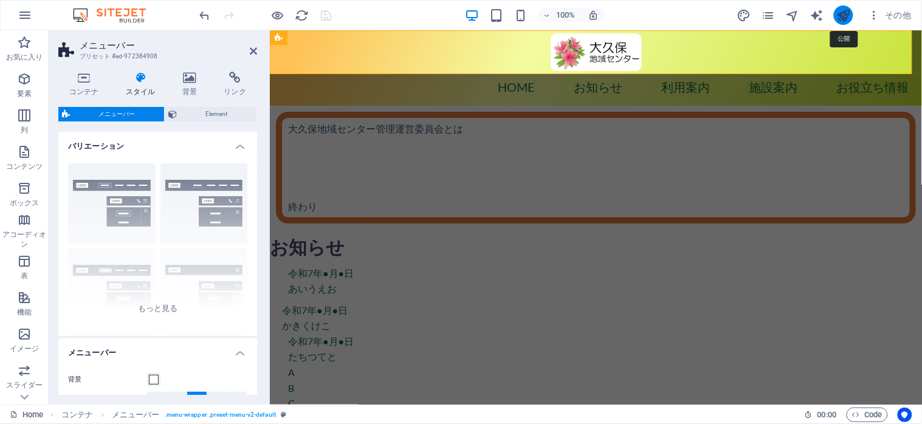
select select "px"
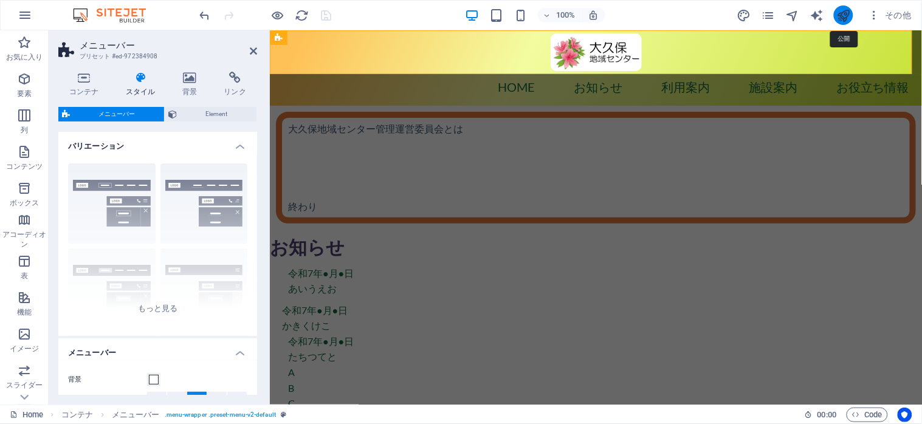
select select "px"
select select
select select "px"
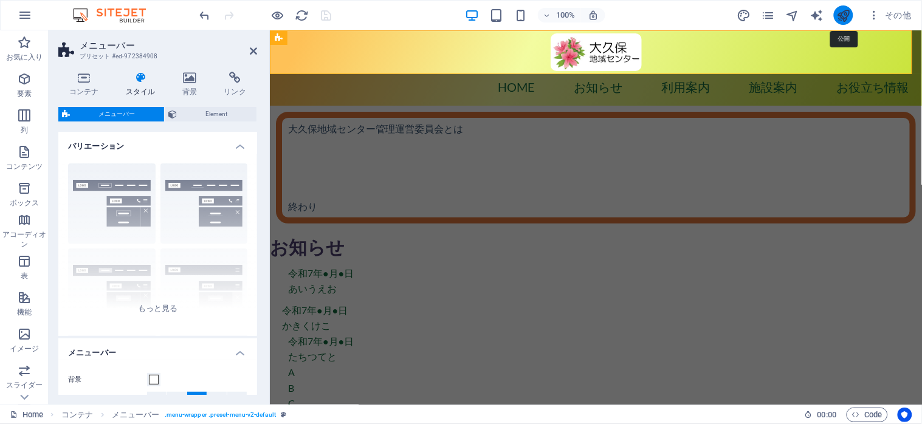
select select "preset-menu-v2-default"
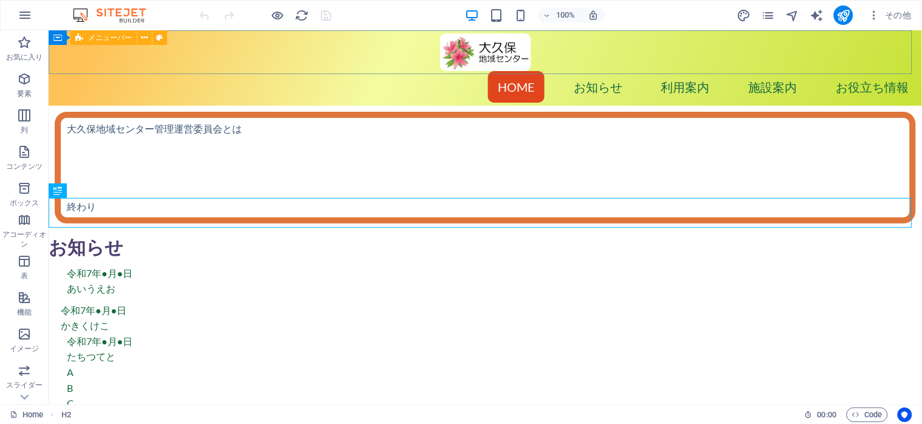
click at [105, 37] on span "メニューバー" at bounding box center [110, 37] width 44 height 7
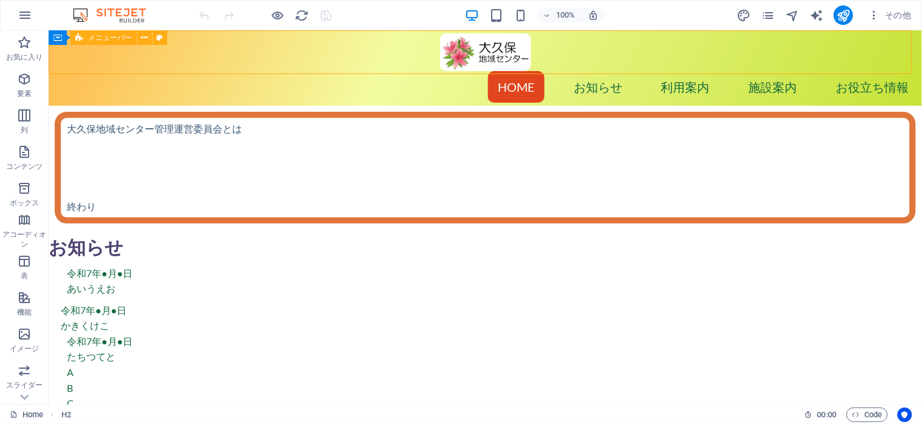
click at [105, 37] on span "メニューバー" at bounding box center [110, 37] width 44 height 7
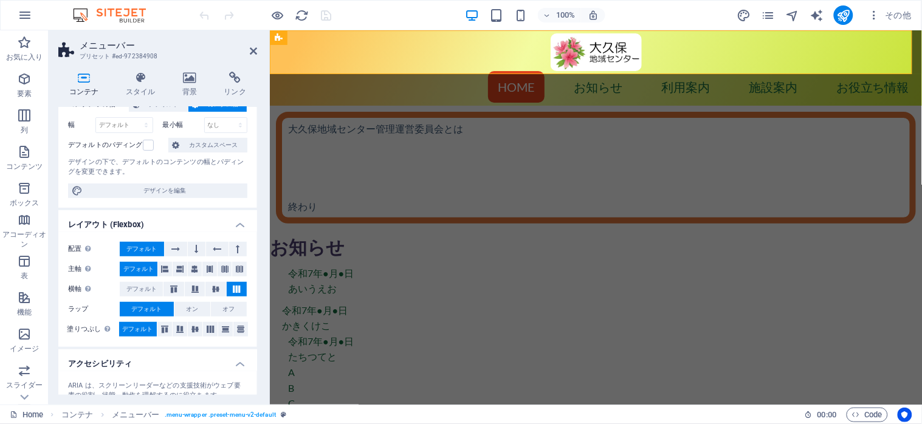
scroll to position [193, 0]
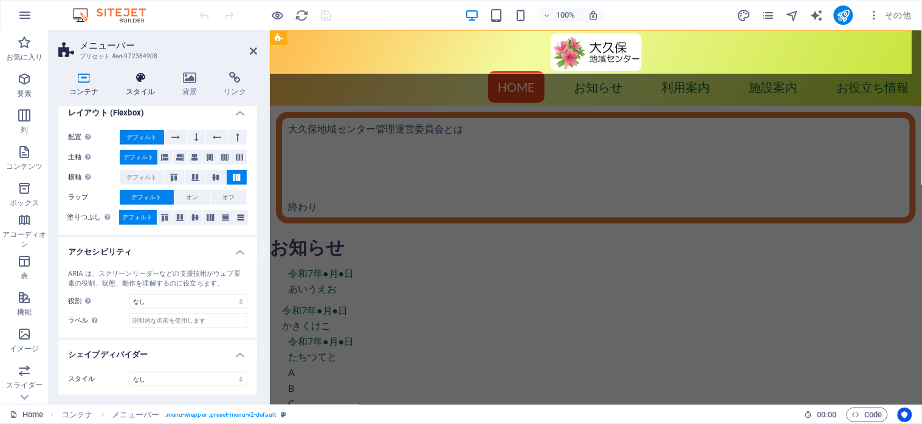
click at [141, 75] on icon at bounding box center [141, 78] width 52 height 12
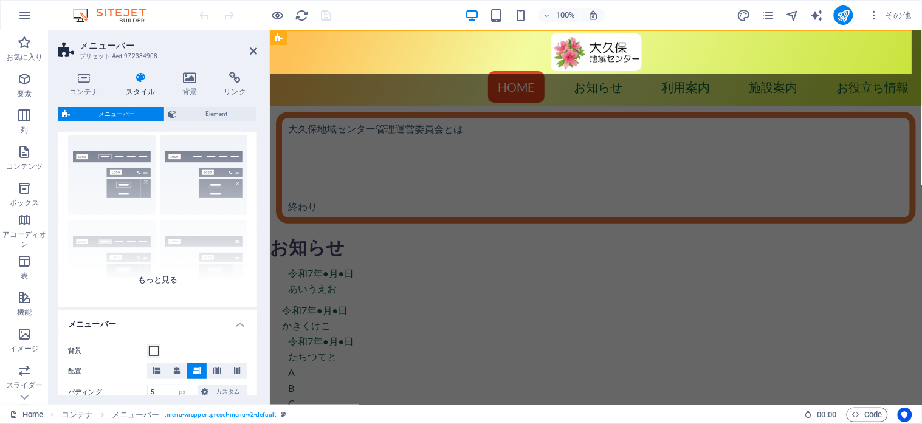
scroll to position [0, 0]
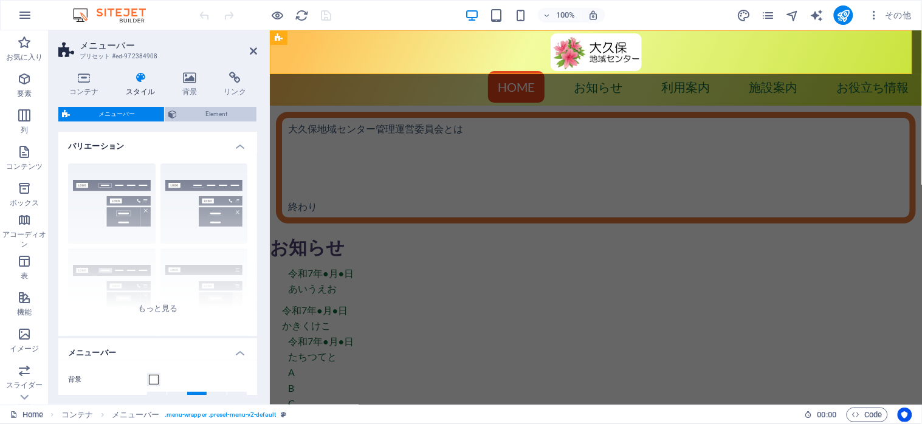
click at [207, 116] on span "Element" at bounding box center [217, 114] width 72 height 15
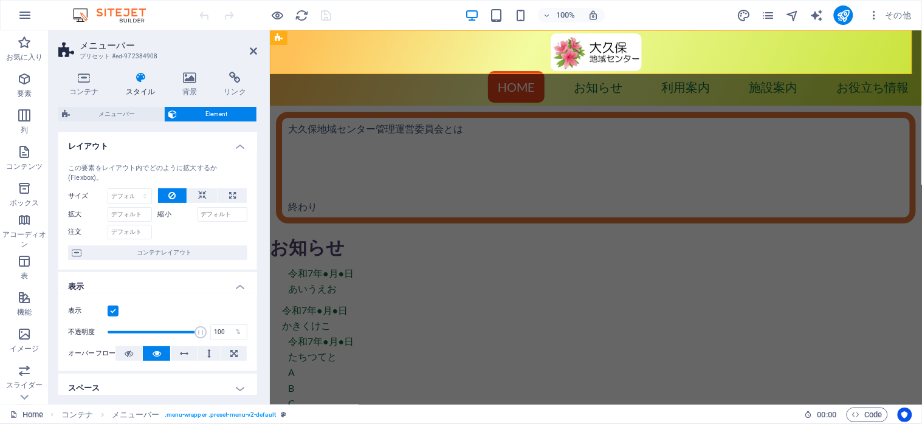
click at [113, 310] on label at bounding box center [113, 311] width 11 height 11
click at [0, 0] on input "表示" at bounding box center [0, 0] width 0 height 0
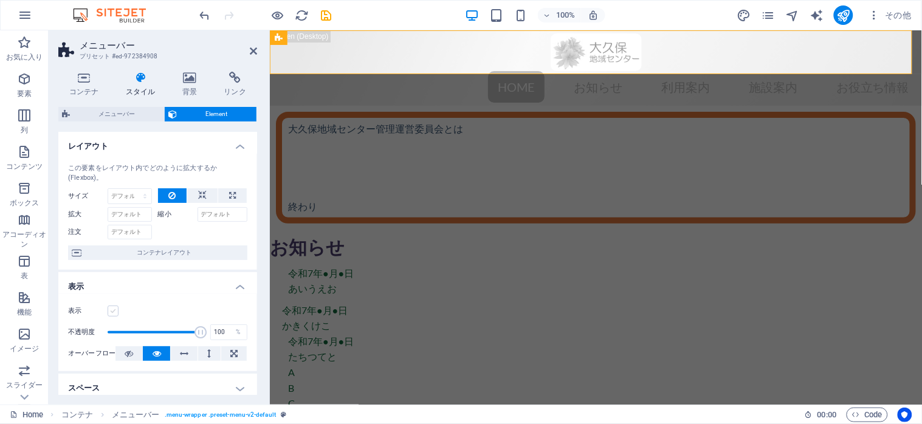
click at [113, 310] on label at bounding box center [113, 311] width 11 height 11
click at [0, 0] on input "表示" at bounding box center [0, 0] width 0 height 0
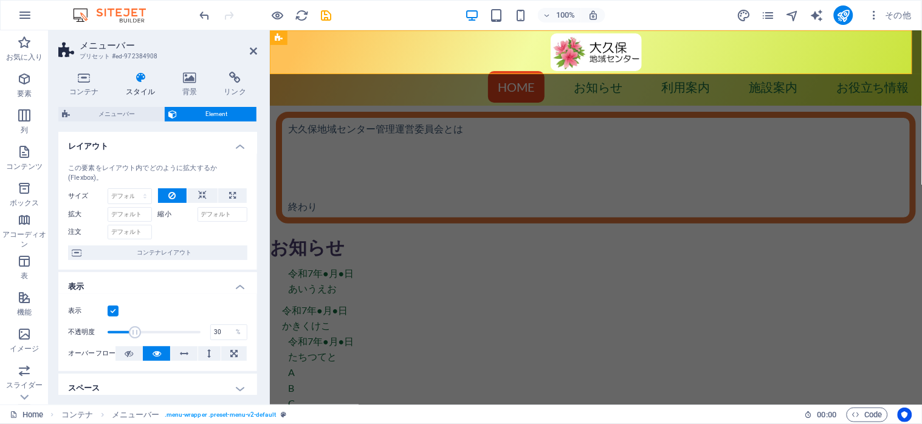
drag, startPoint x: 199, startPoint y: 333, endPoint x: 134, endPoint y: 331, distance: 64.5
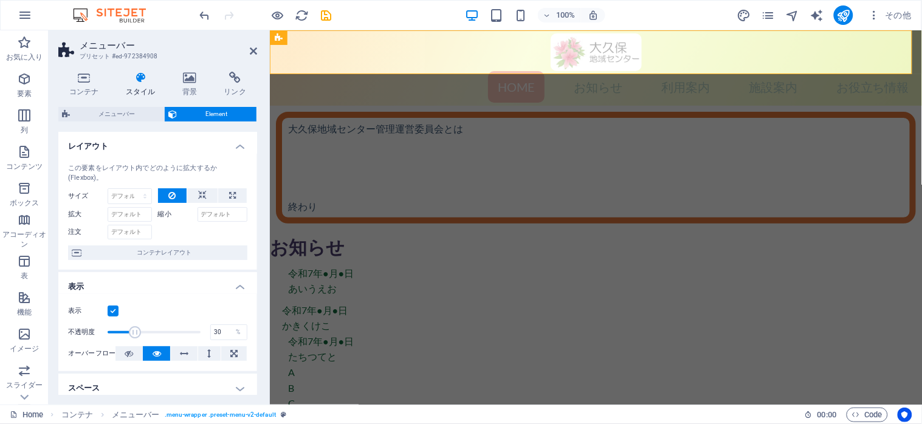
click at [134, 331] on span at bounding box center [135, 333] width 12 height 12
type input "100"
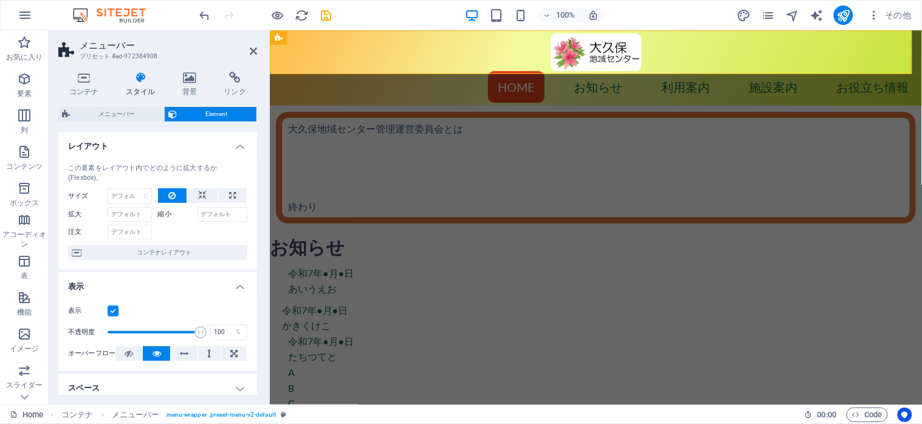
drag, startPoint x: 134, startPoint y: 331, endPoint x: 204, endPoint y: 333, distance: 69.9
click at [204, 333] on span at bounding box center [201, 333] width 12 height 12
click at [238, 290] on h4 "表示" at bounding box center [157, 283] width 199 height 22
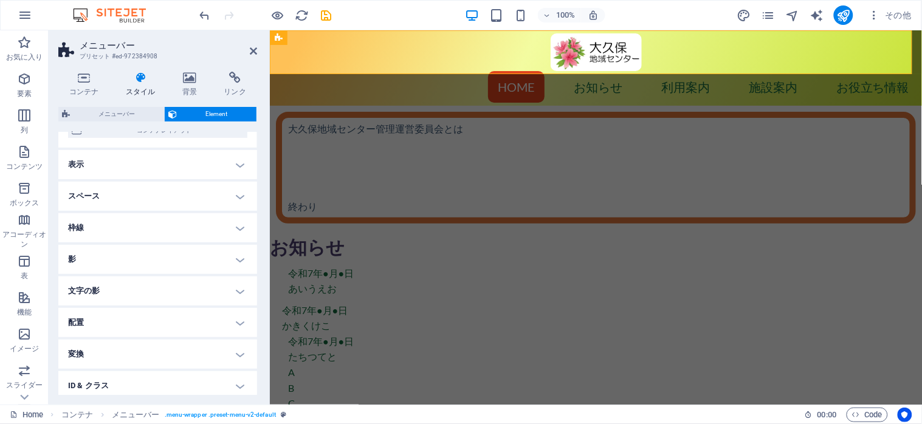
scroll to position [162, 0]
click at [232, 375] on h4 "アニメーション" at bounding box center [157, 378] width 199 height 29
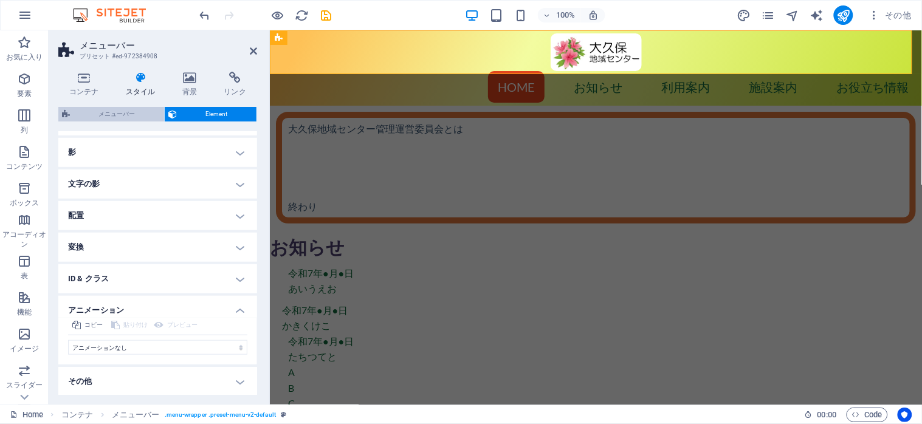
click at [117, 111] on span "メニューバー" at bounding box center [117, 114] width 87 height 15
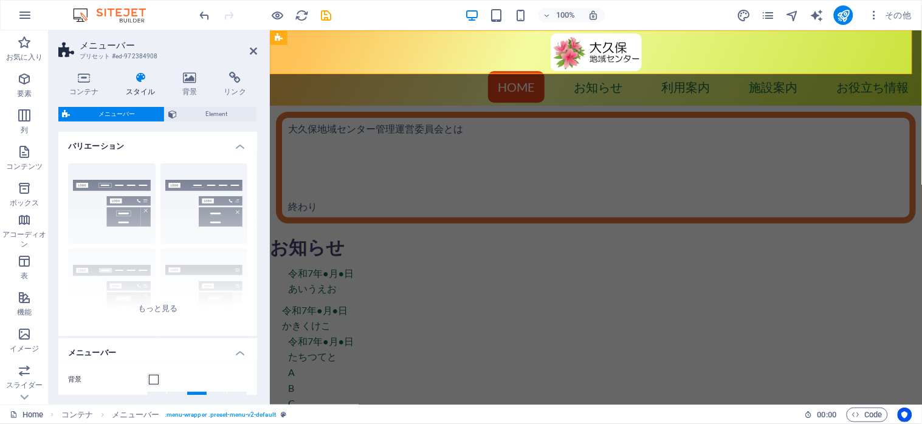
click at [241, 144] on h4 "バリエーション" at bounding box center [157, 143] width 199 height 22
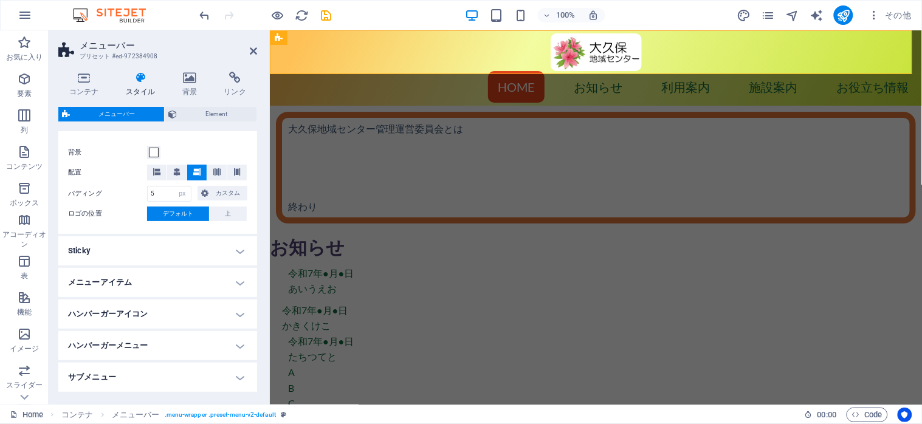
scroll to position [81, 0]
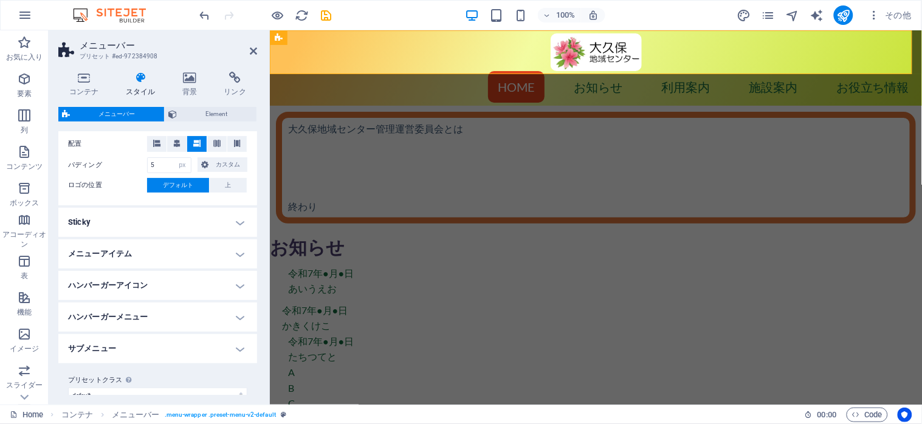
click at [237, 223] on h4 "Sticky" at bounding box center [157, 222] width 199 height 29
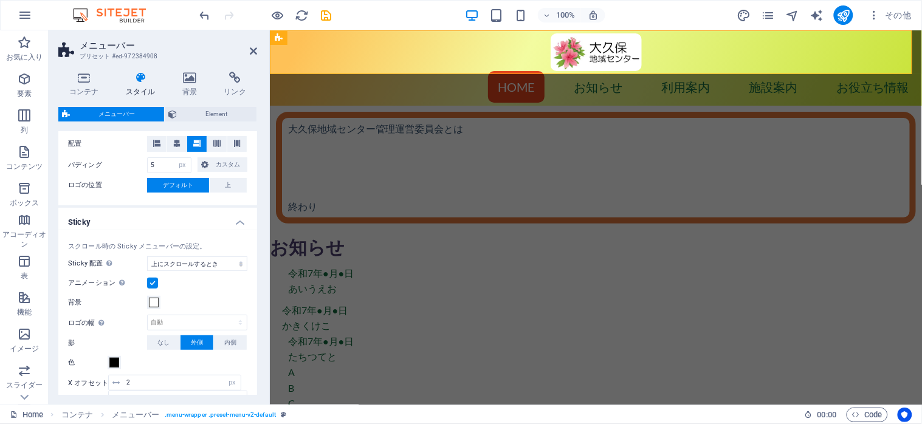
click at [237, 223] on h4 "Sticky" at bounding box center [157, 219] width 199 height 22
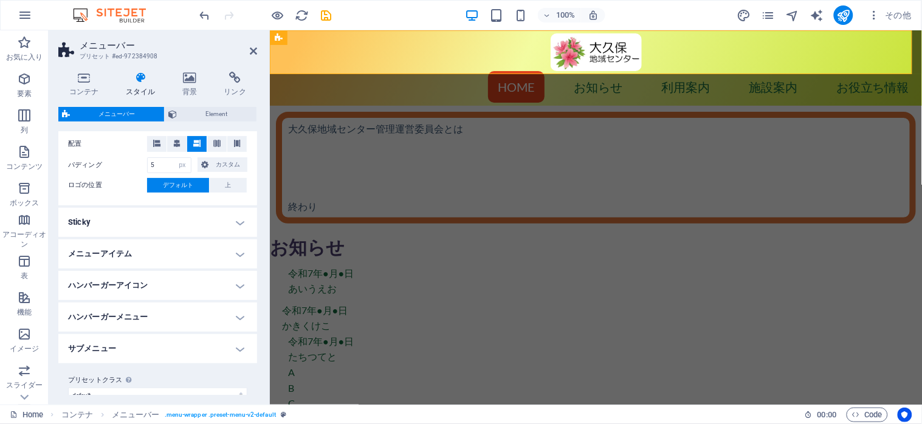
click at [232, 318] on h4 "ハンバーガーメニュー" at bounding box center [157, 317] width 199 height 29
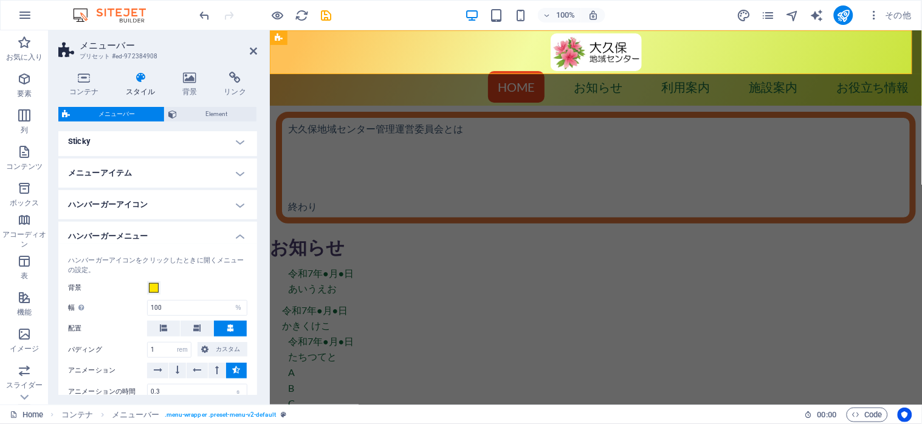
scroll to position [243, 0]
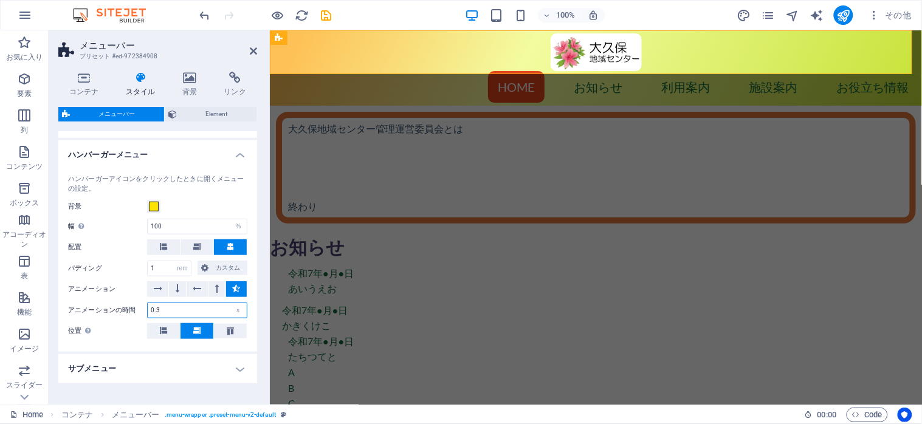
click at [173, 309] on input "0.3" at bounding box center [197, 310] width 99 height 15
drag, startPoint x: 173, startPoint y: 309, endPoint x: 164, endPoint y: 311, distance: 8.9
click at [164, 311] on input "0.3" at bounding box center [197, 310] width 99 height 15
type input "0.2"
click at [129, 282] on div "アニメーション" at bounding box center [157, 290] width 179 height 16
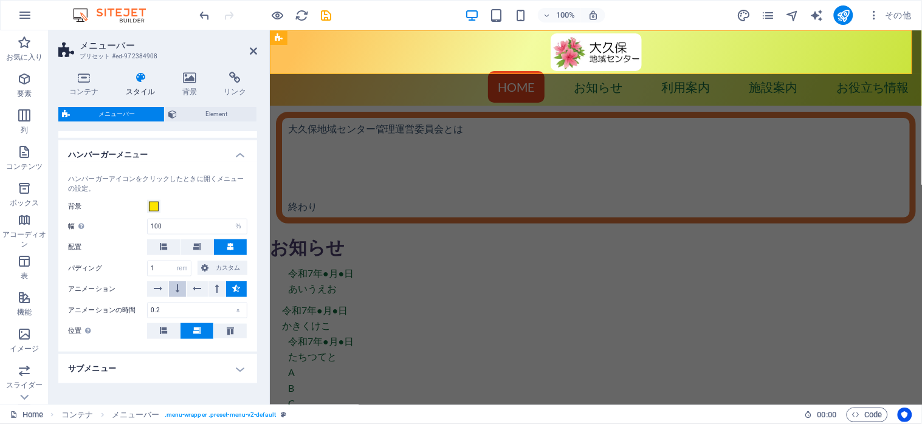
click at [176, 288] on icon at bounding box center [178, 289] width 4 height 15
click at [330, 13] on icon "save" at bounding box center [327, 16] width 14 height 14
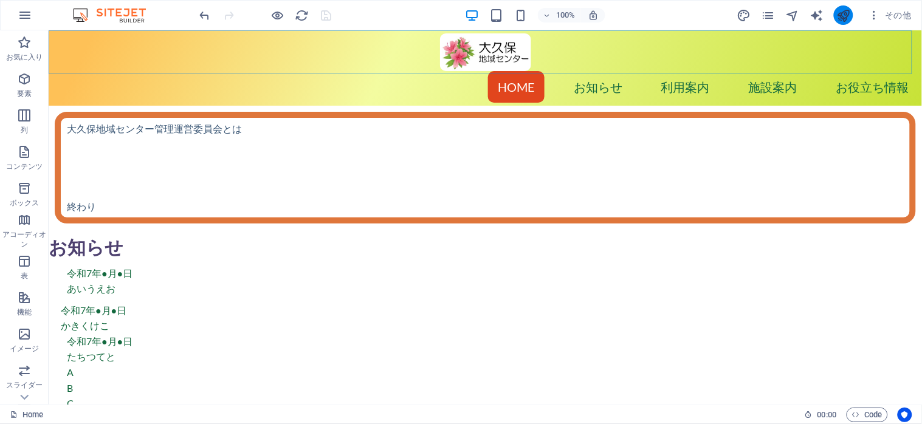
click at [837, 13] on button "publish" at bounding box center [843, 14] width 19 height 19
